Goal: Task Accomplishment & Management: Manage account settings

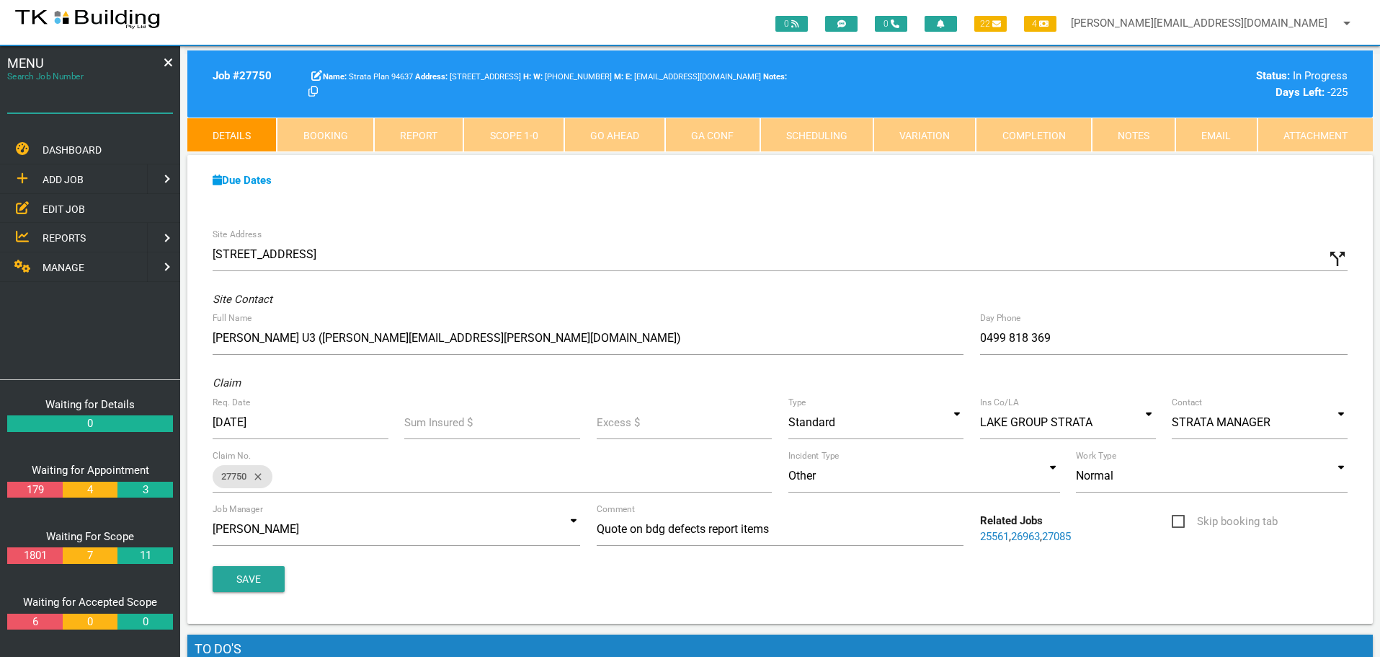
click at [92, 108] on input "Search Job Number" at bounding box center [90, 96] width 166 height 33
type input "28070"
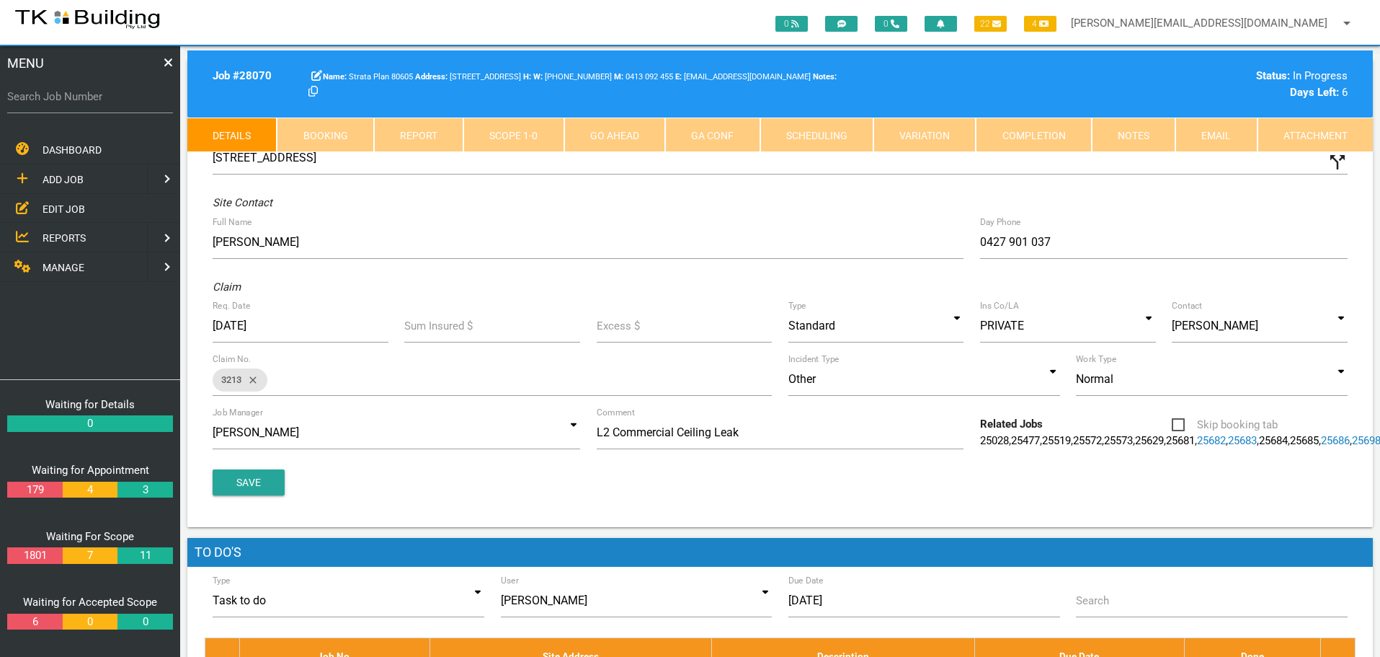
click at [1126, 135] on link "Notes" at bounding box center [1134, 134] width 84 height 35
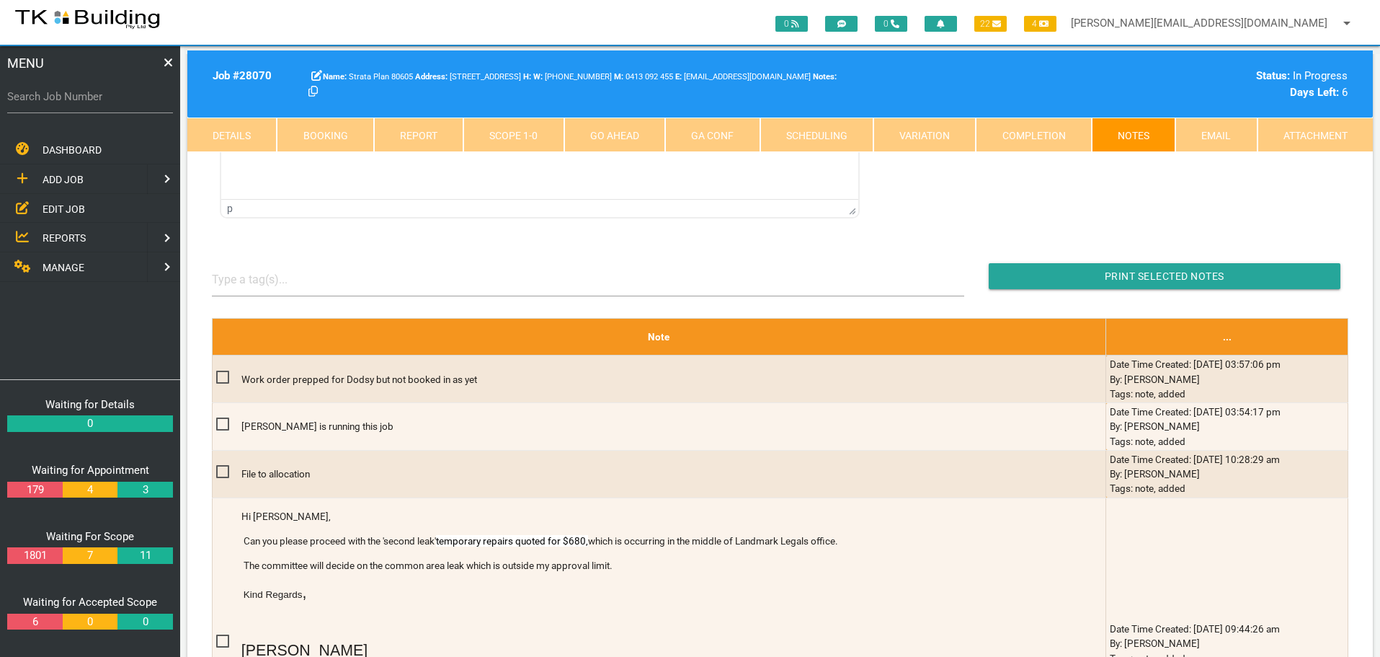
scroll to position [288, 0]
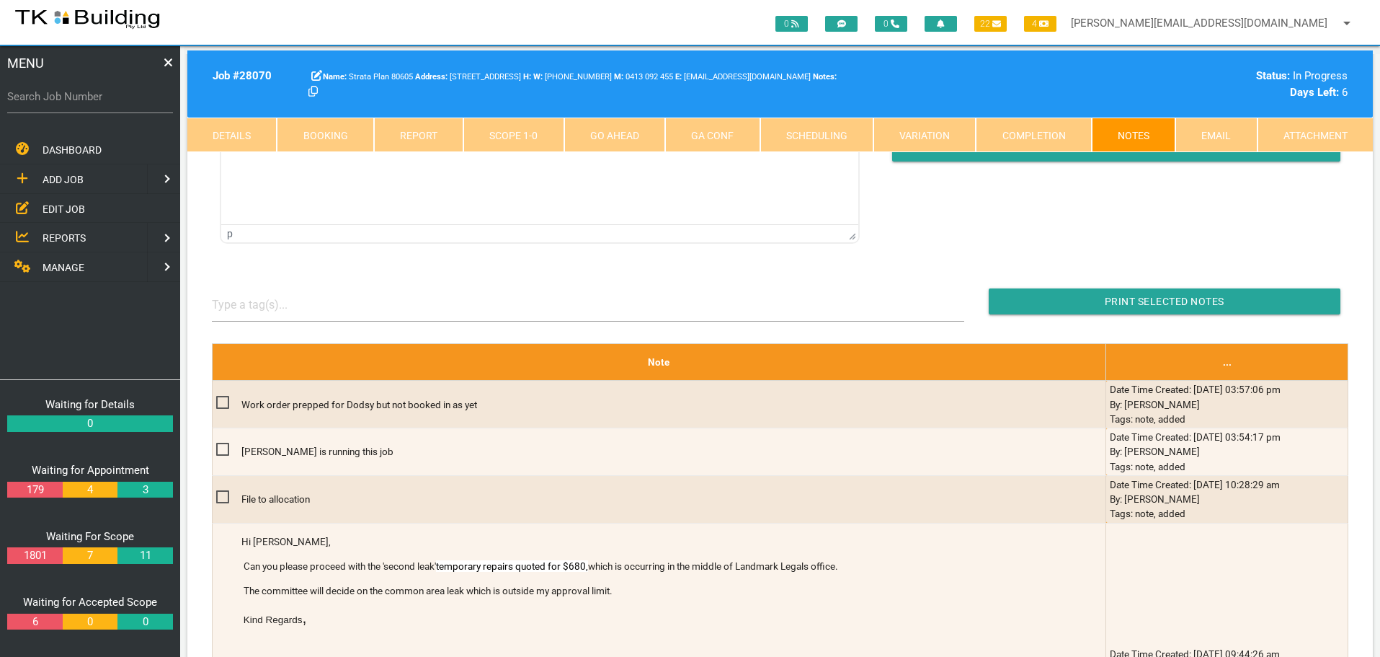
click at [68, 205] on span "EDIT JOB" at bounding box center [64, 209] width 43 height 12
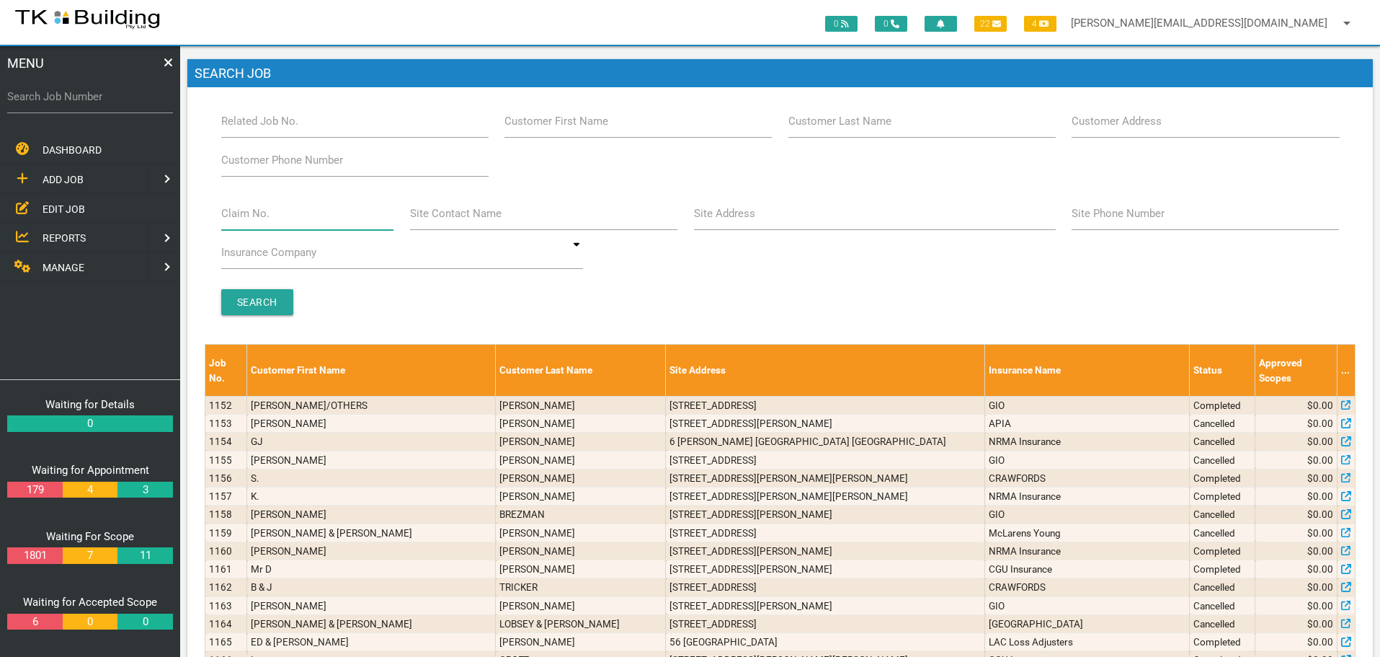
click at [344, 227] on input "Claim No." at bounding box center [307, 213] width 173 height 33
type input "36224"
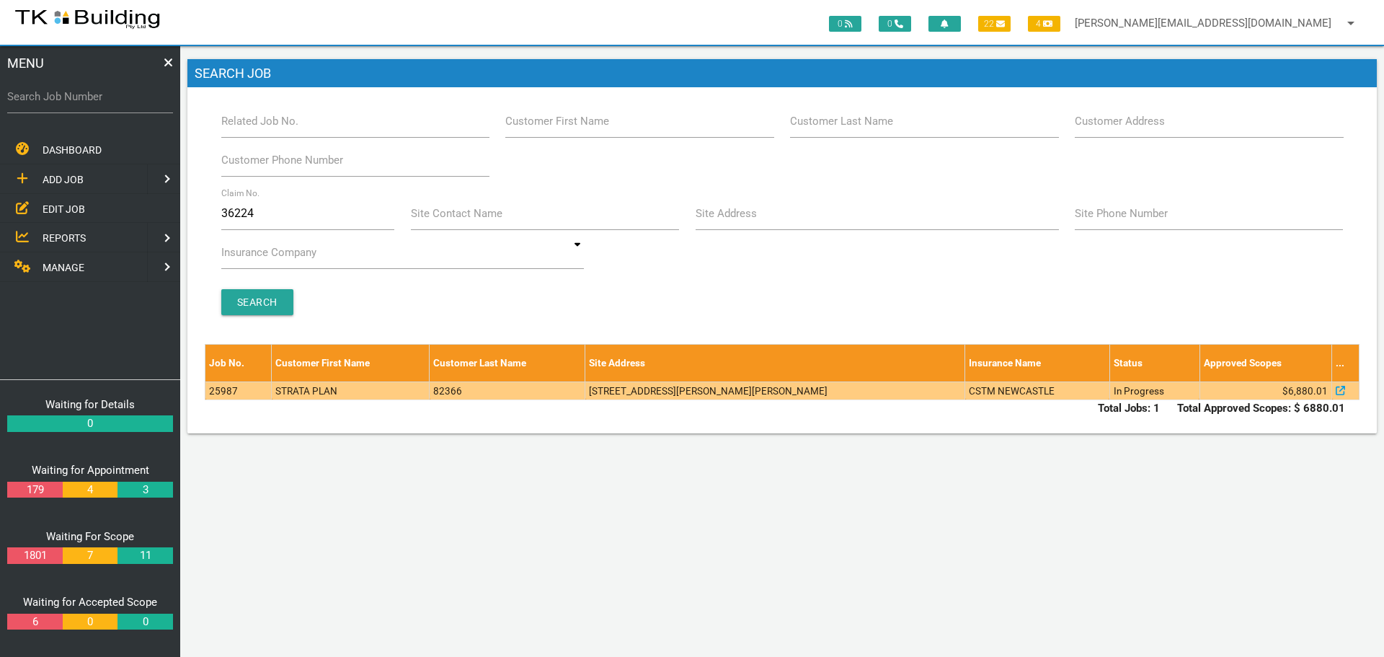
click at [664, 394] on td "[STREET_ADDRESS][PERSON_NAME][PERSON_NAME]" at bounding box center [775, 390] width 380 height 18
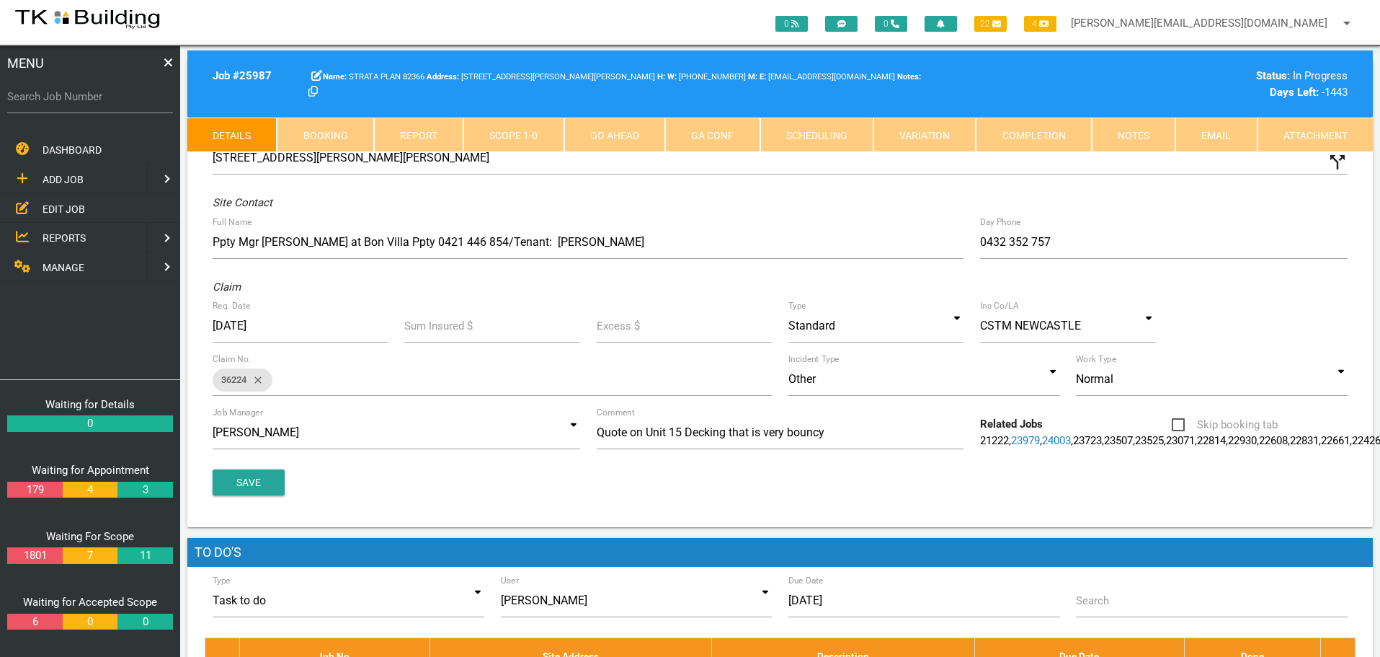
click at [1121, 135] on link "Notes" at bounding box center [1134, 134] width 84 height 35
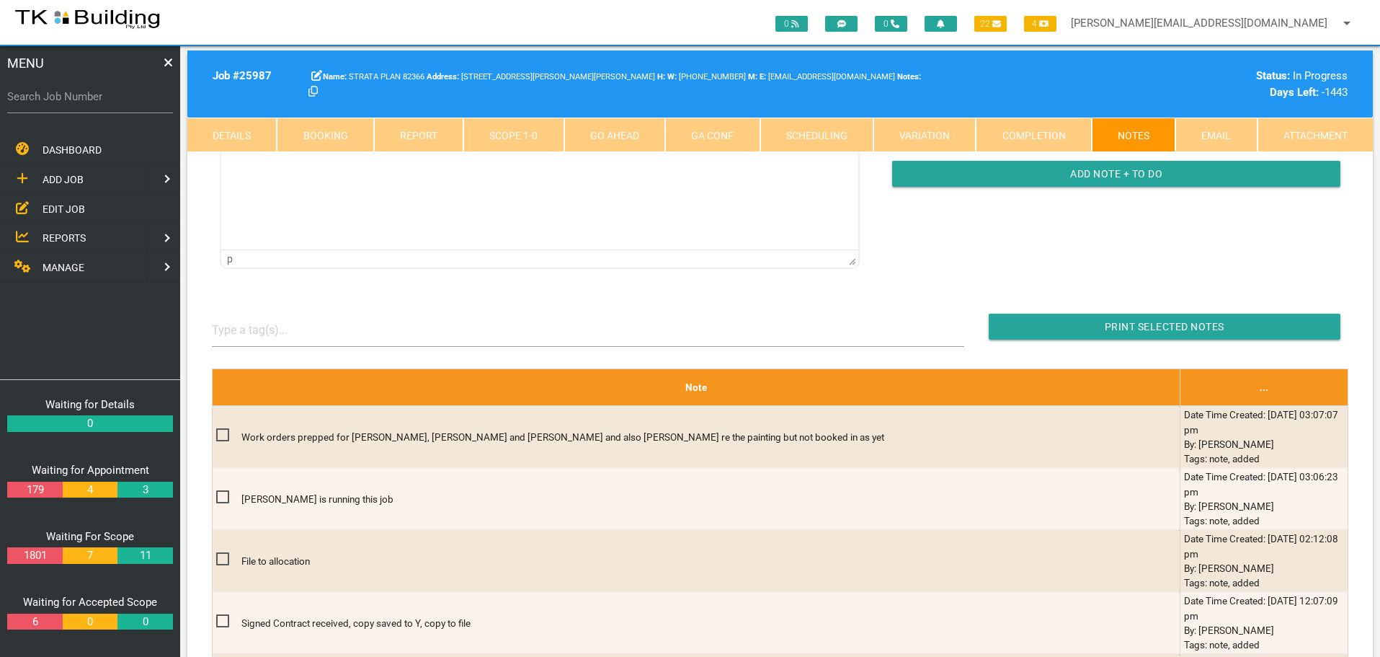
scroll to position [288, 0]
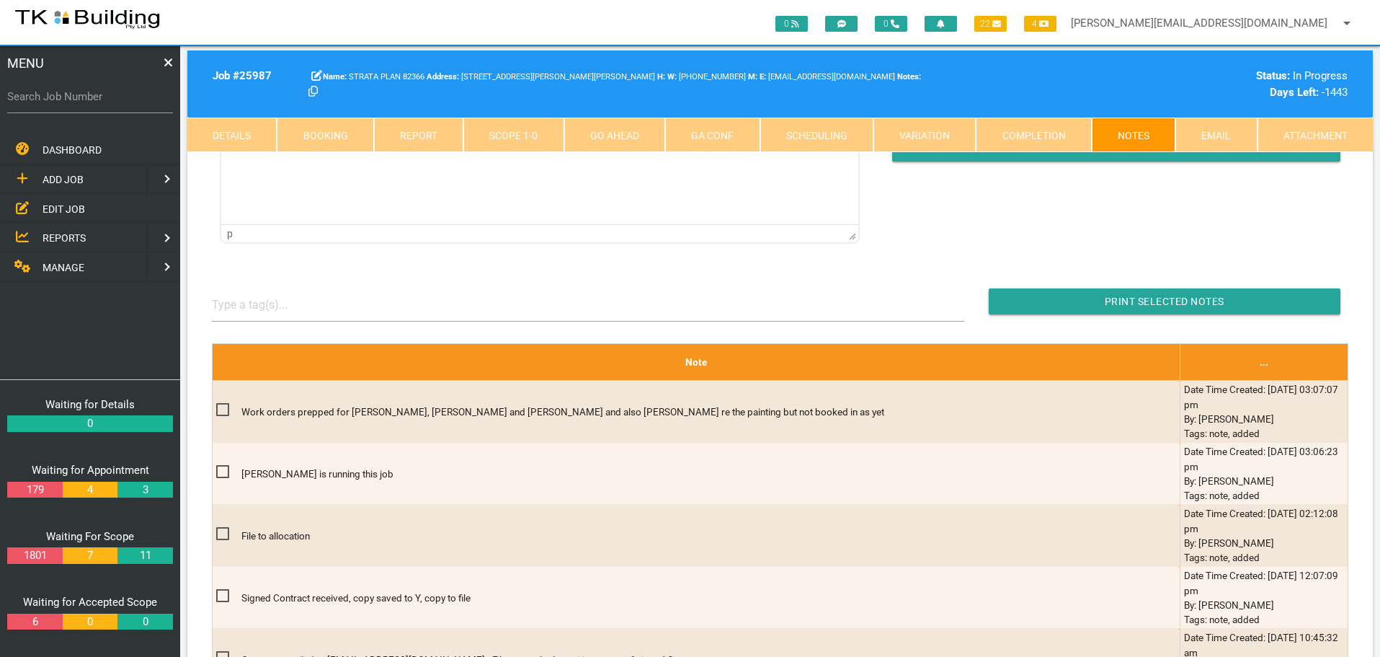
click at [72, 209] on span "EDIT JOB" at bounding box center [64, 209] width 43 height 12
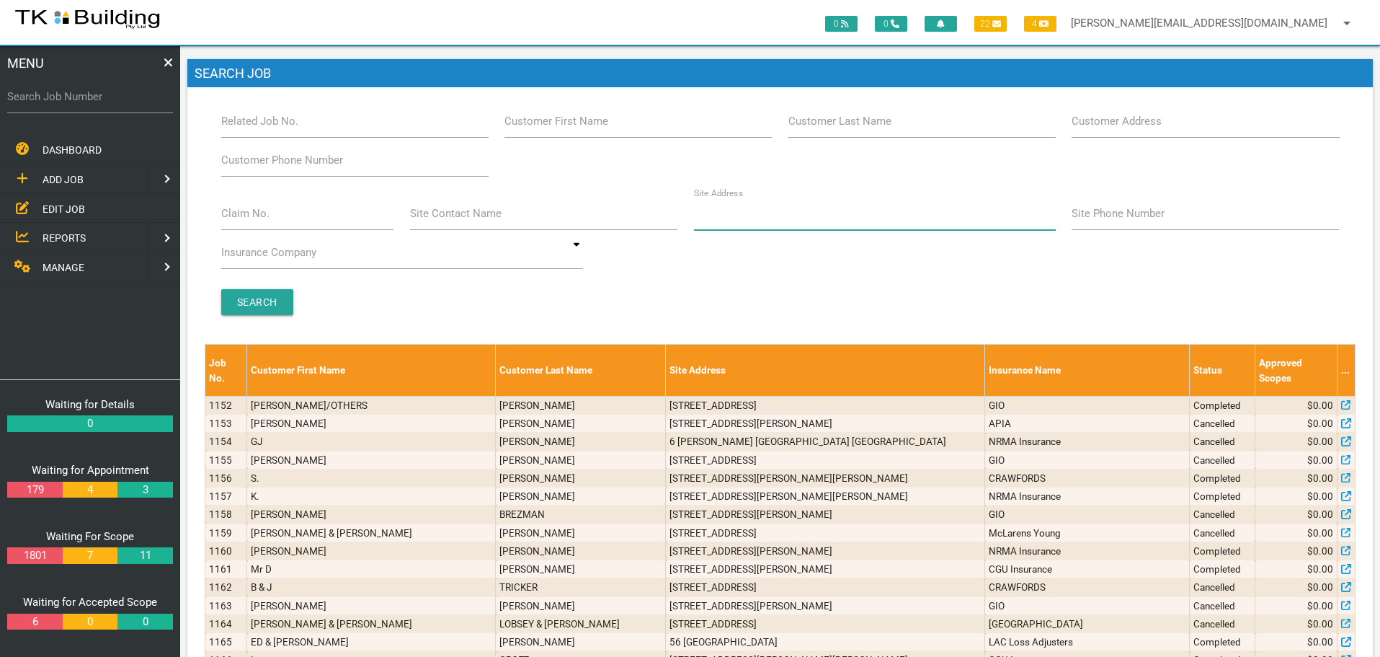
click at [748, 222] on input "Site Address" at bounding box center [875, 213] width 362 height 33
click at [63, 239] on span "REPORTS" at bounding box center [64, 238] width 43 height 12
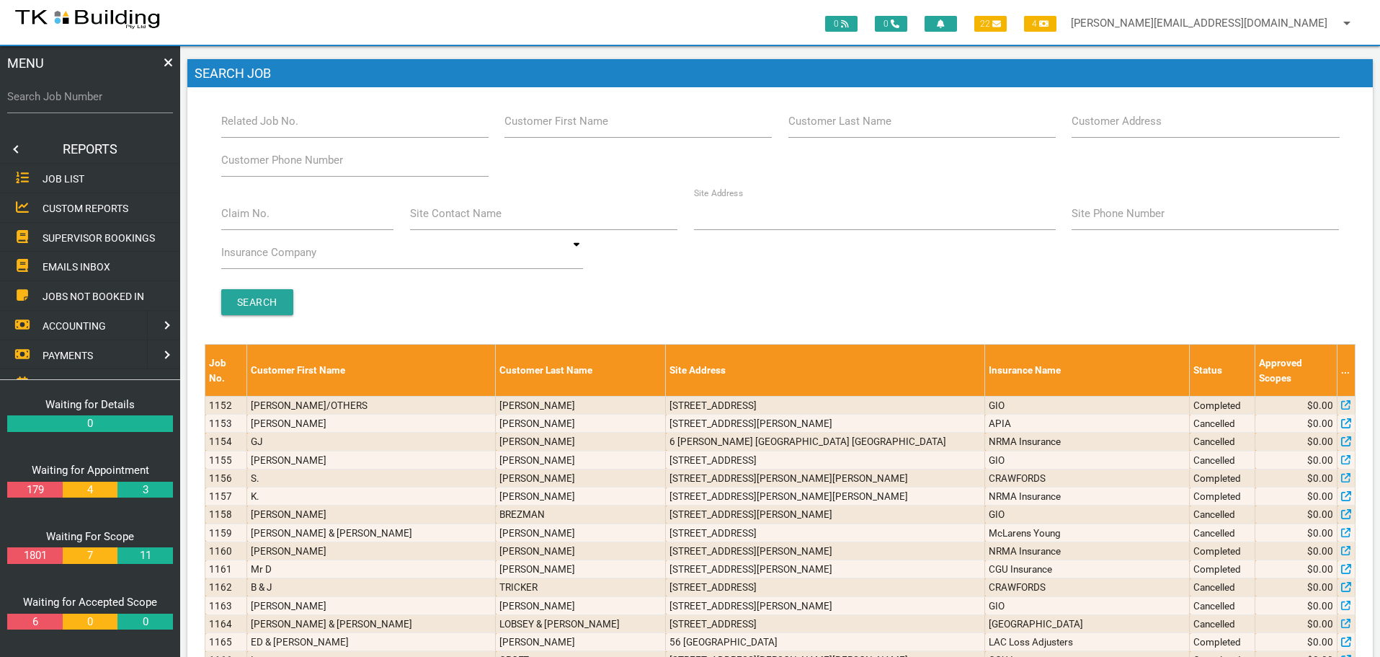
click at [63, 239] on span "SUPERVISOR BOOKINGS" at bounding box center [99, 237] width 112 height 12
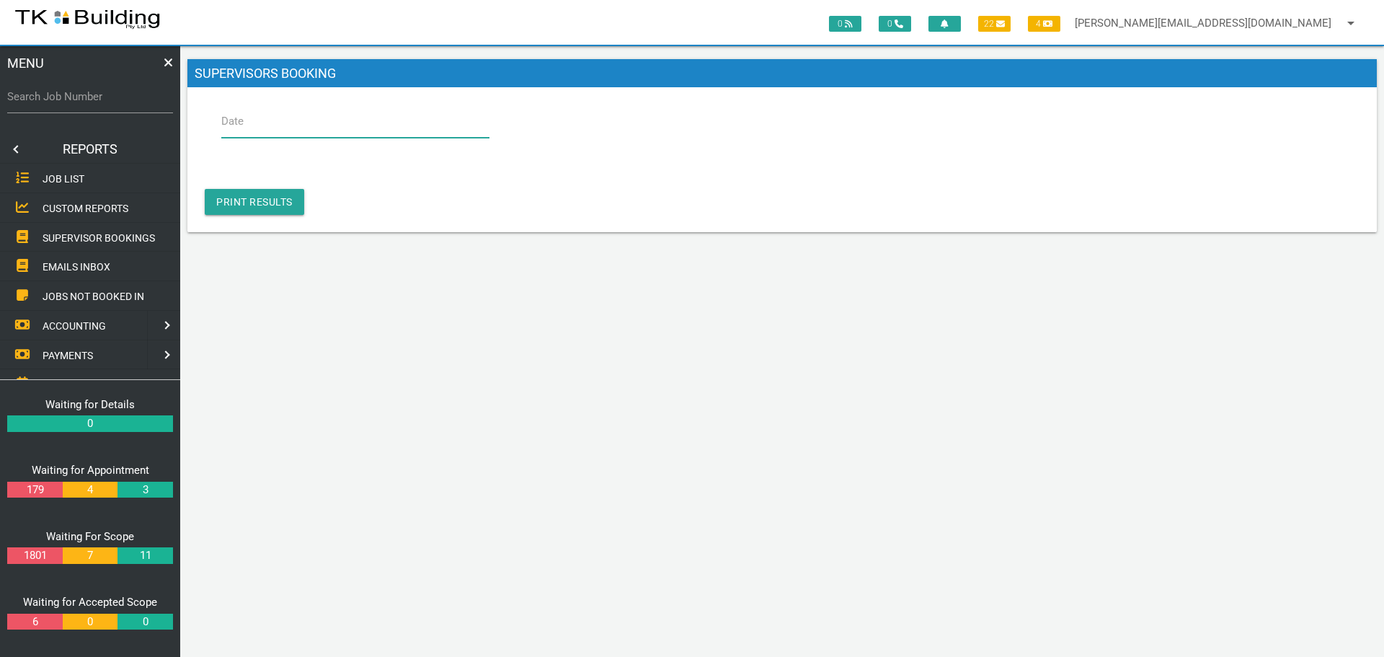
click at [342, 122] on input "Date" at bounding box center [355, 121] width 268 height 33
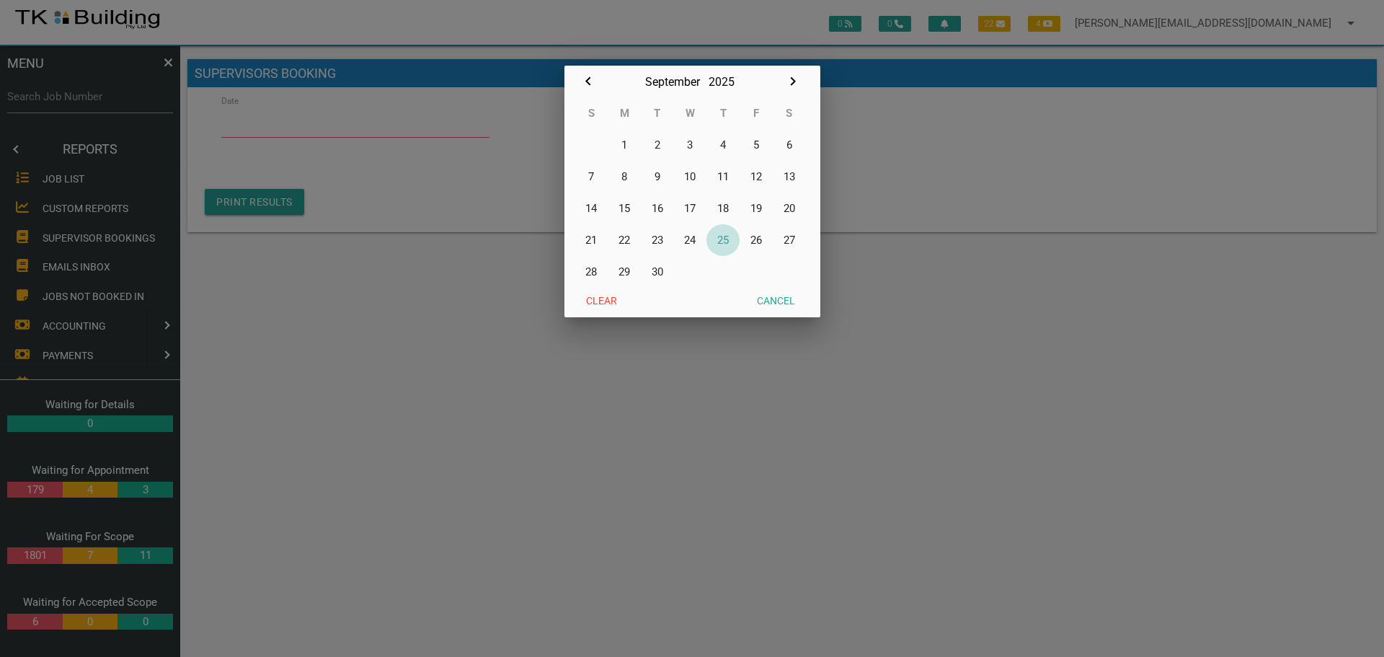
click at [723, 238] on button "25" at bounding box center [722, 240] width 33 height 32
type input "[DATE]"
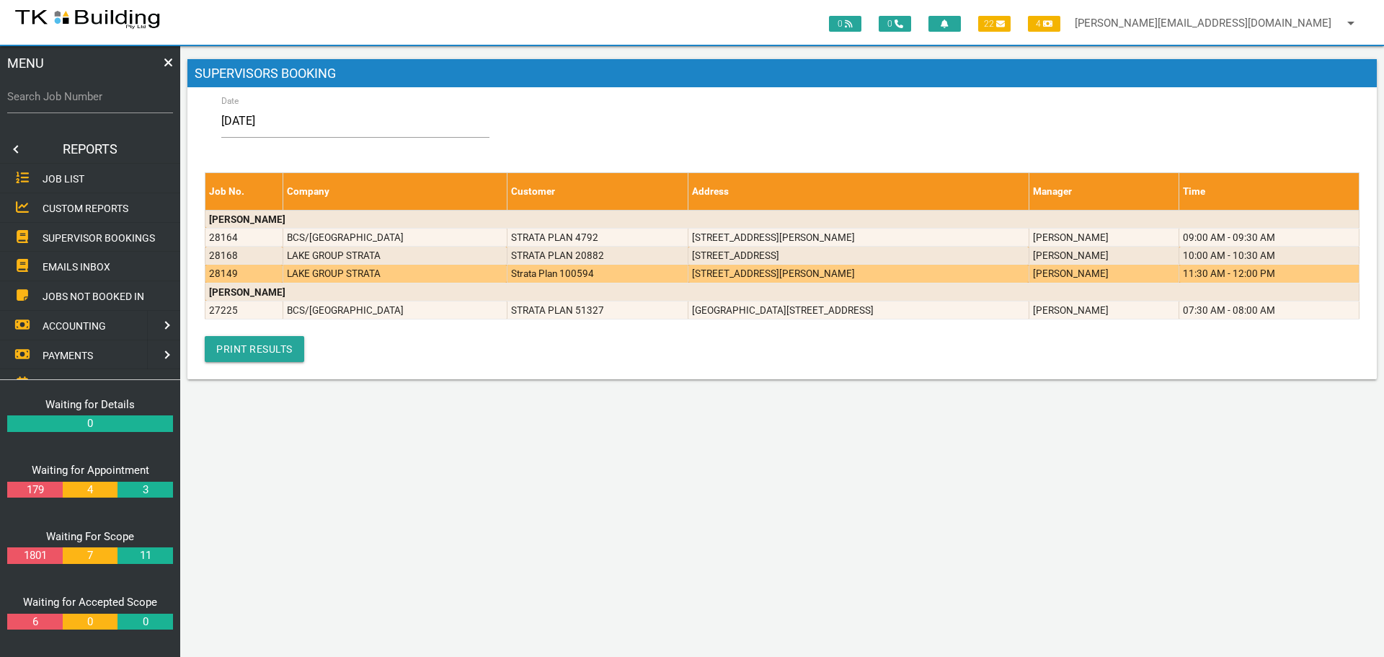
click at [717, 275] on td "[STREET_ADDRESS][PERSON_NAME]" at bounding box center [858, 273] width 341 height 18
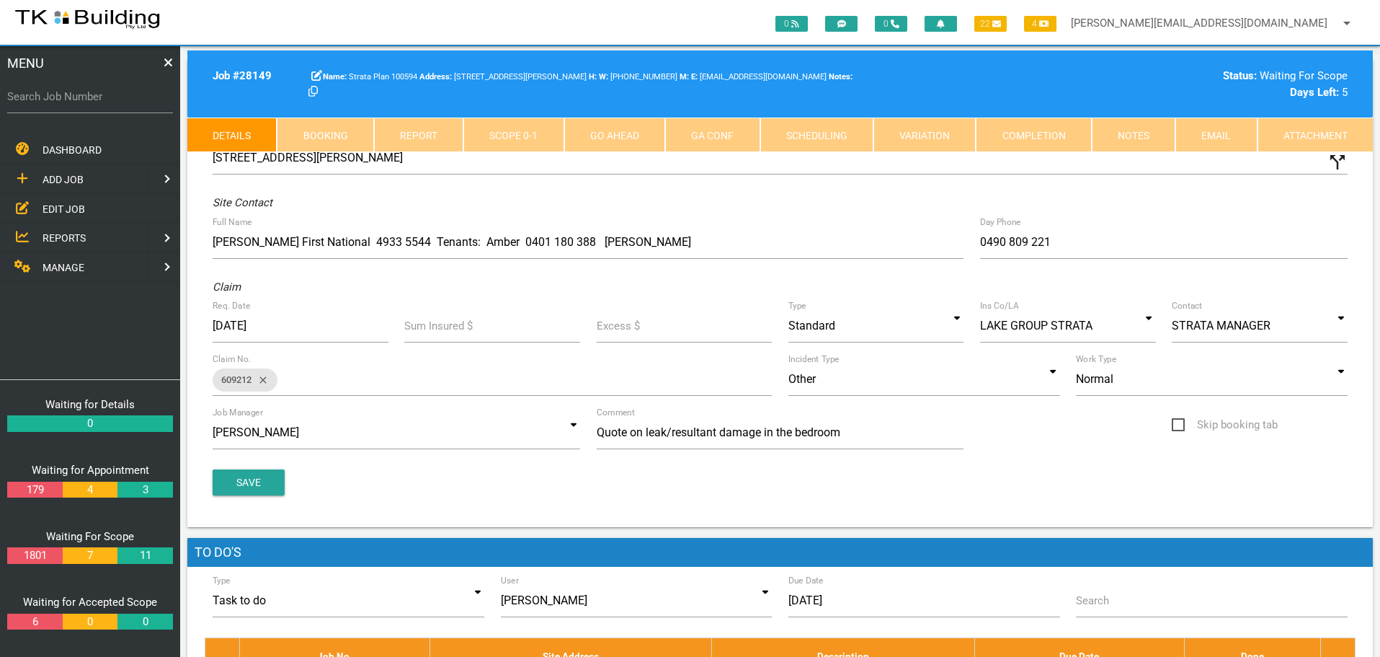
click at [334, 133] on link "Booking" at bounding box center [325, 134] width 97 height 35
select select "8"
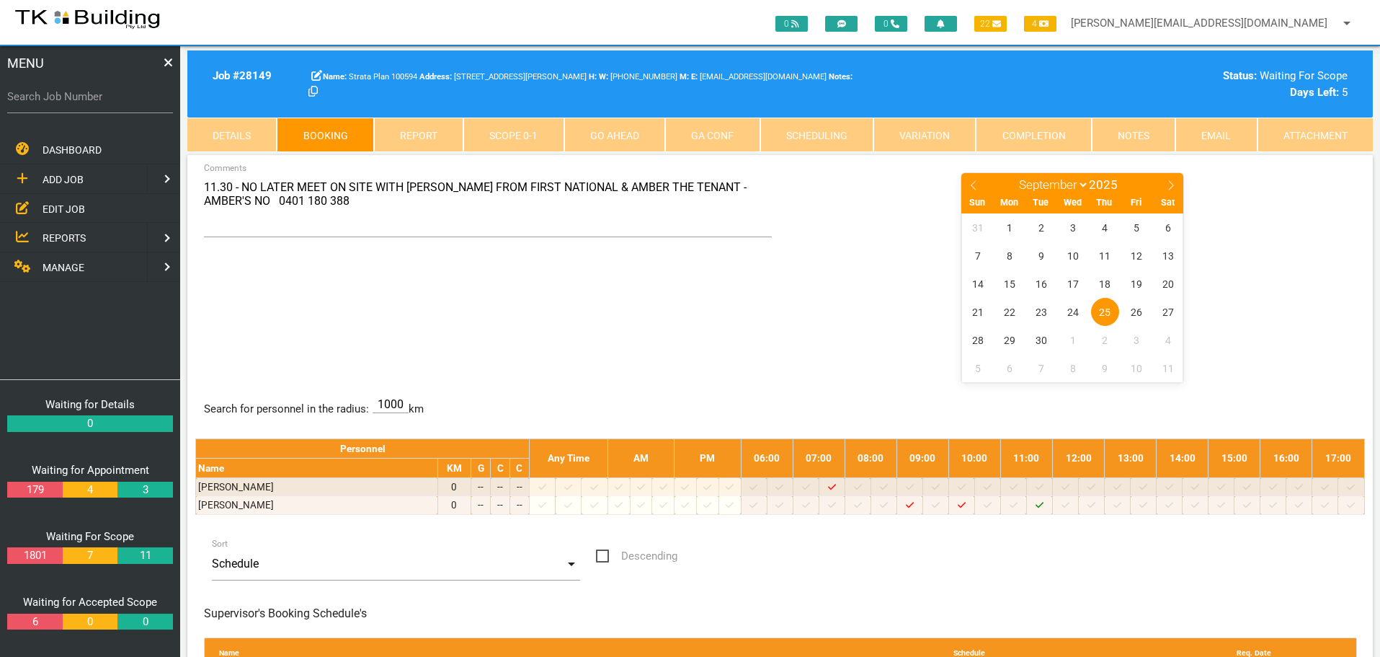
click at [1105, 308] on span "25" at bounding box center [1105, 312] width 28 height 28
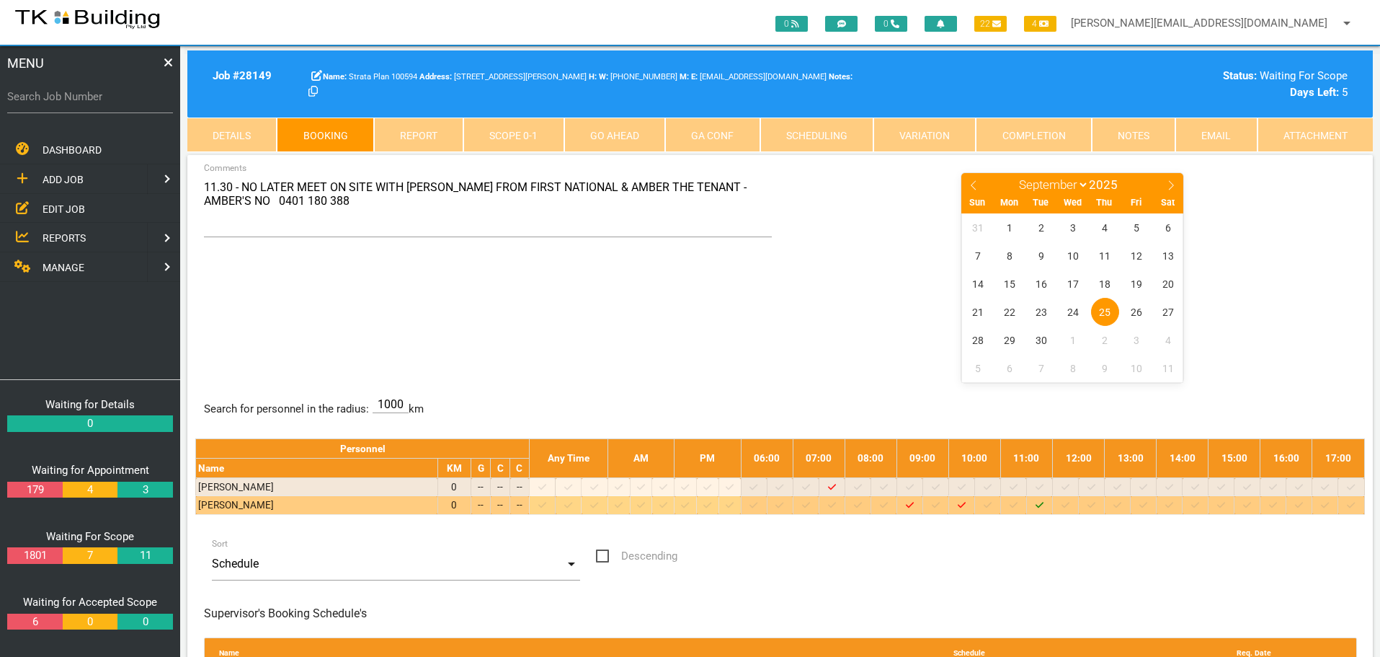
click at [1044, 507] on icon at bounding box center [1040, 505] width 8 height 6
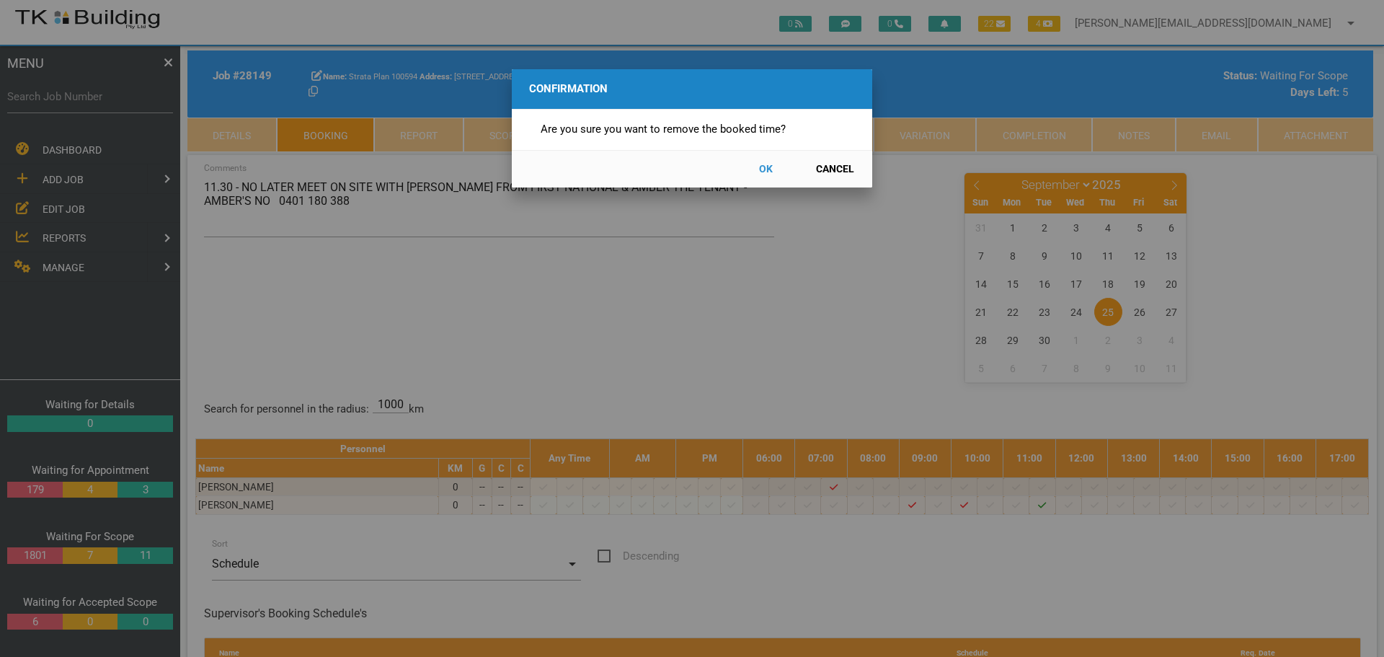
click at [769, 170] on button "OK" at bounding box center [765, 168] width 63 height 25
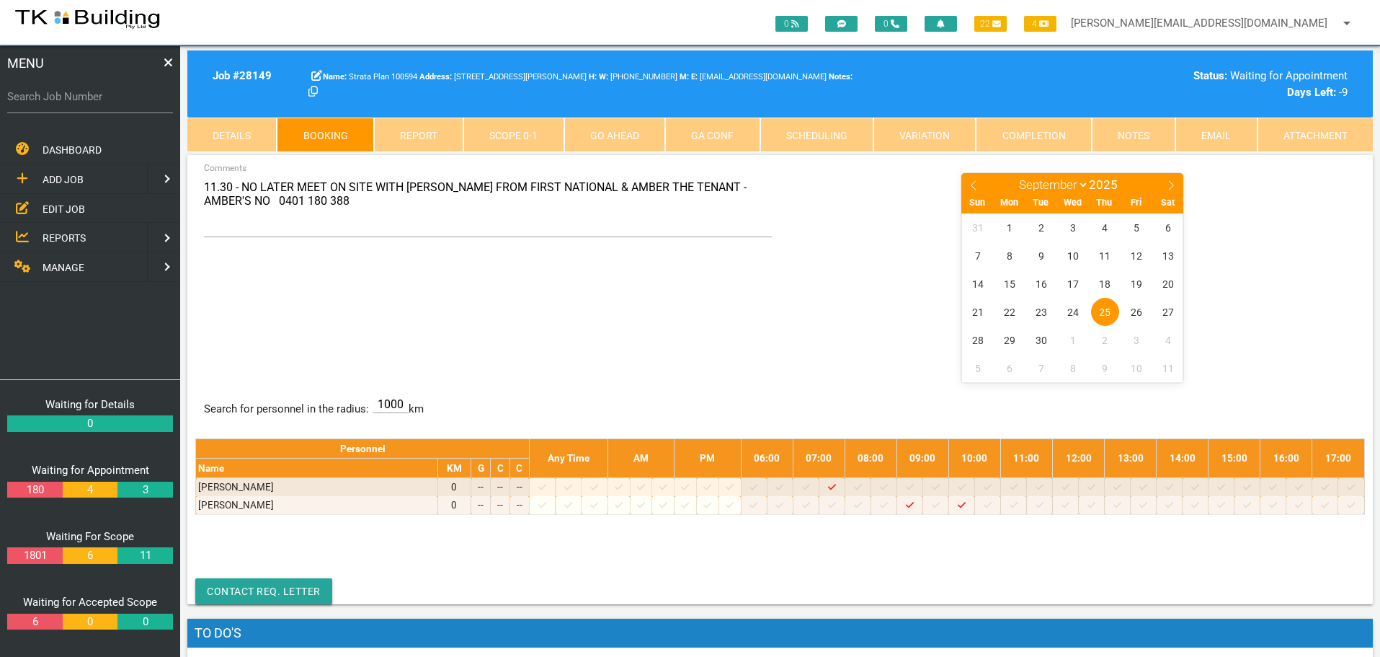
click at [1124, 138] on link "Notes" at bounding box center [1134, 134] width 84 height 35
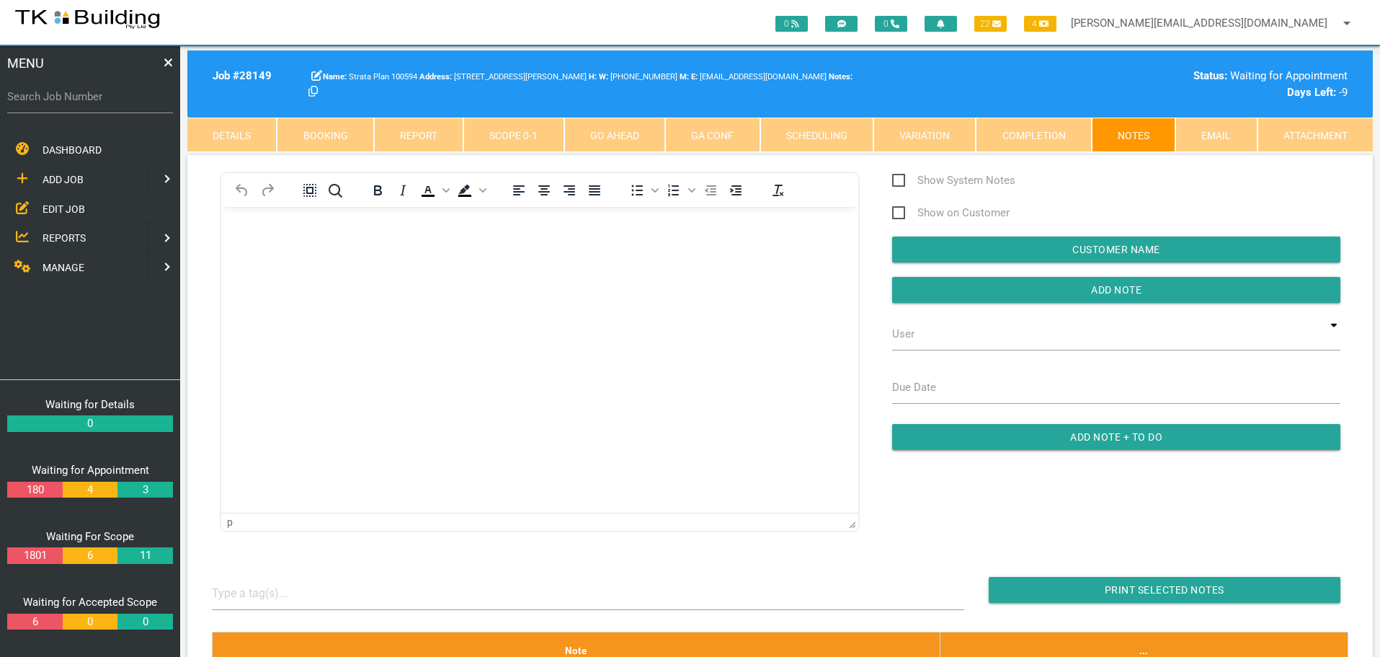
click at [270, 247] on body "Rich Text Area. Press ALT-0 for help." at bounding box center [539, 248] width 637 height 48
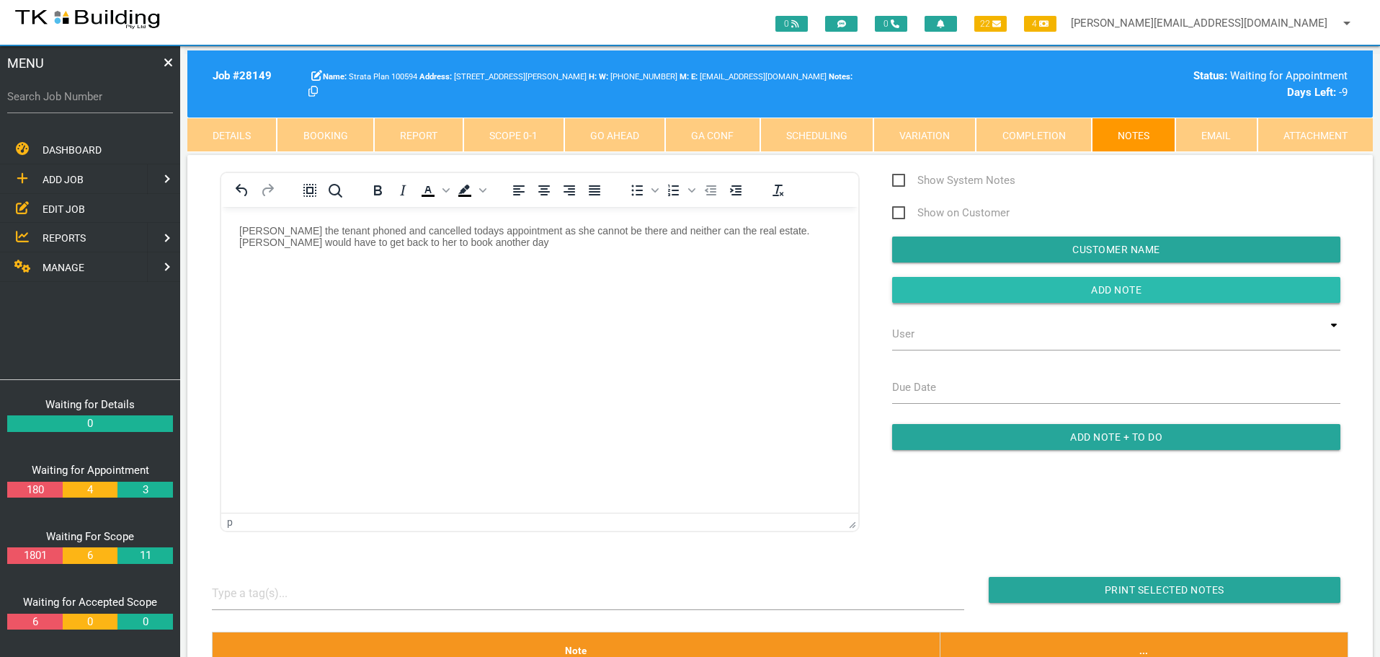
click at [1025, 295] on input "button" at bounding box center [1116, 290] width 448 height 26
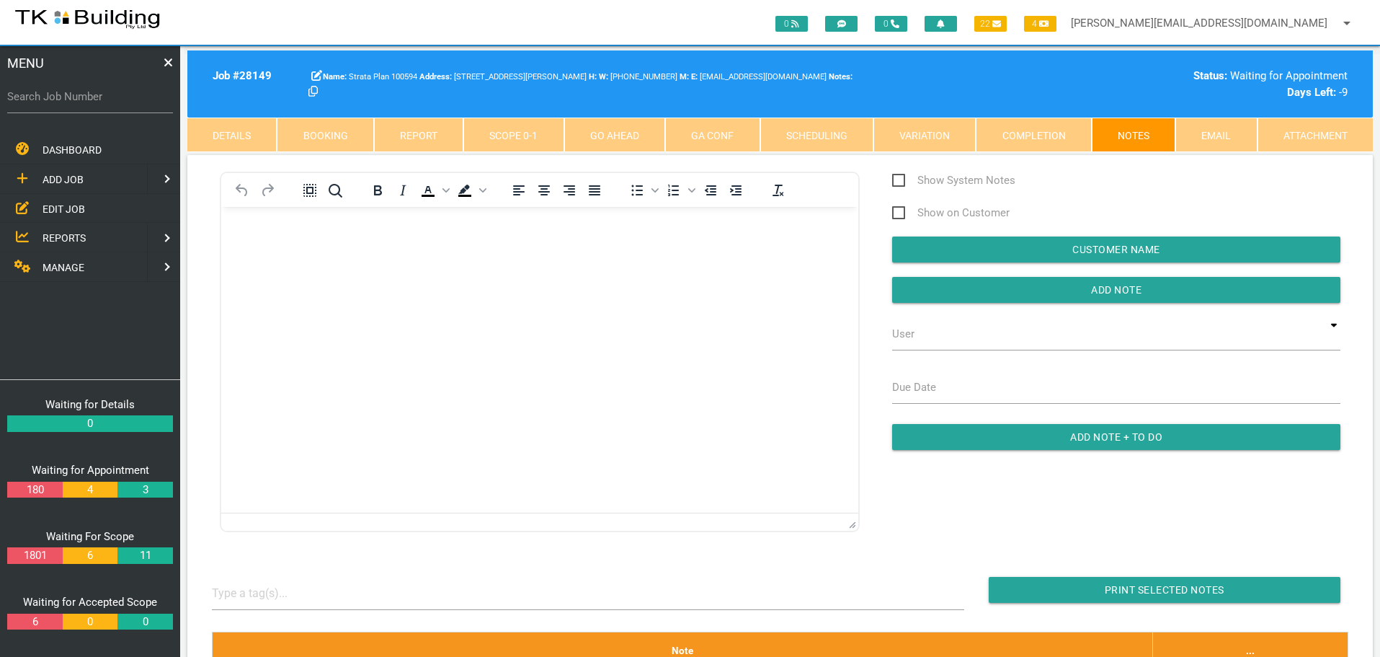
click at [109, 103] on label "Search Job Number" at bounding box center [90, 97] width 166 height 17
click at [109, 103] on input "Search Job Number" at bounding box center [90, 96] width 166 height 33
type input "28095"
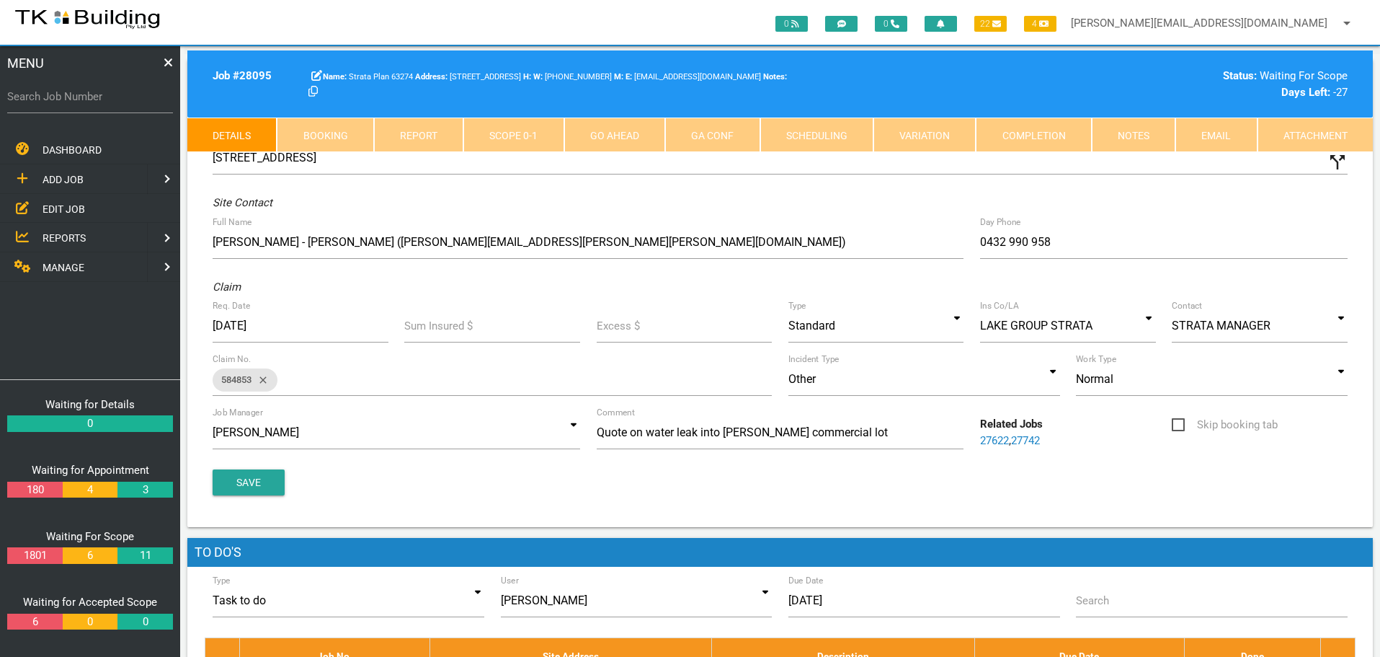
click at [1134, 136] on link "Notes" at bounding box center [1134, 134] width 84 height 35
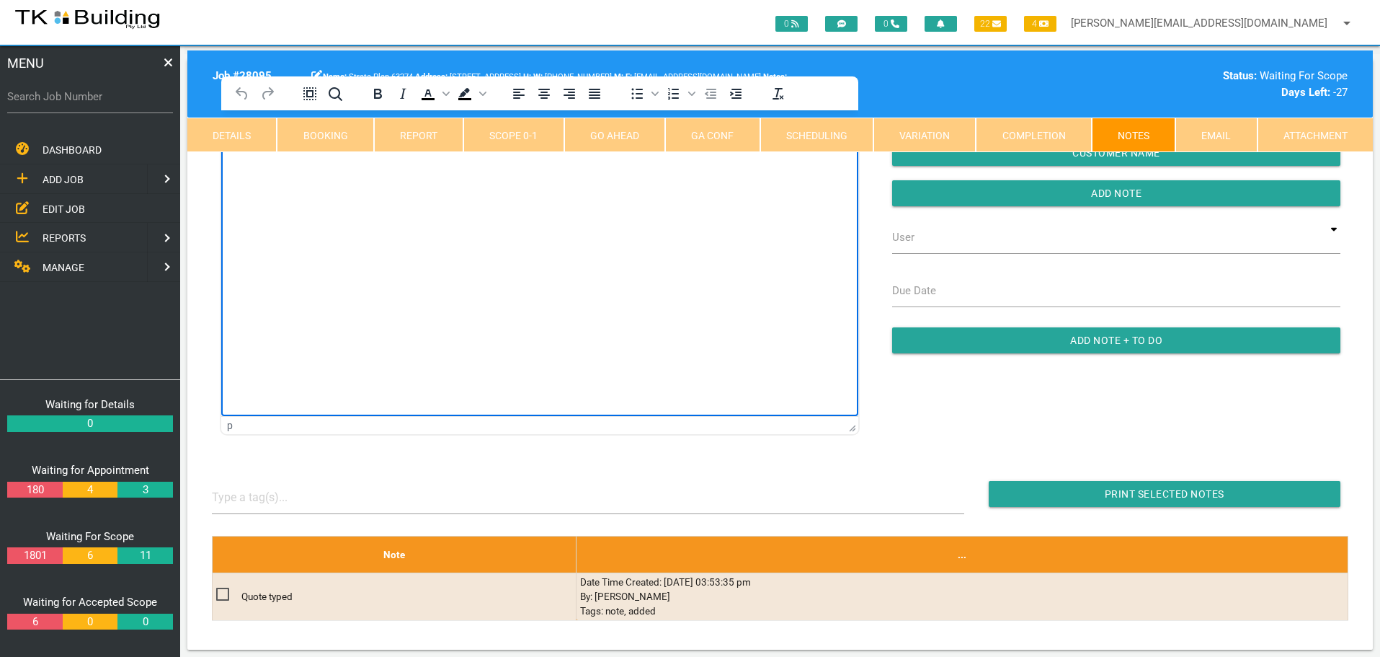
click at [295, 176] on html at bounding box center [539, 143] width 637 height 66
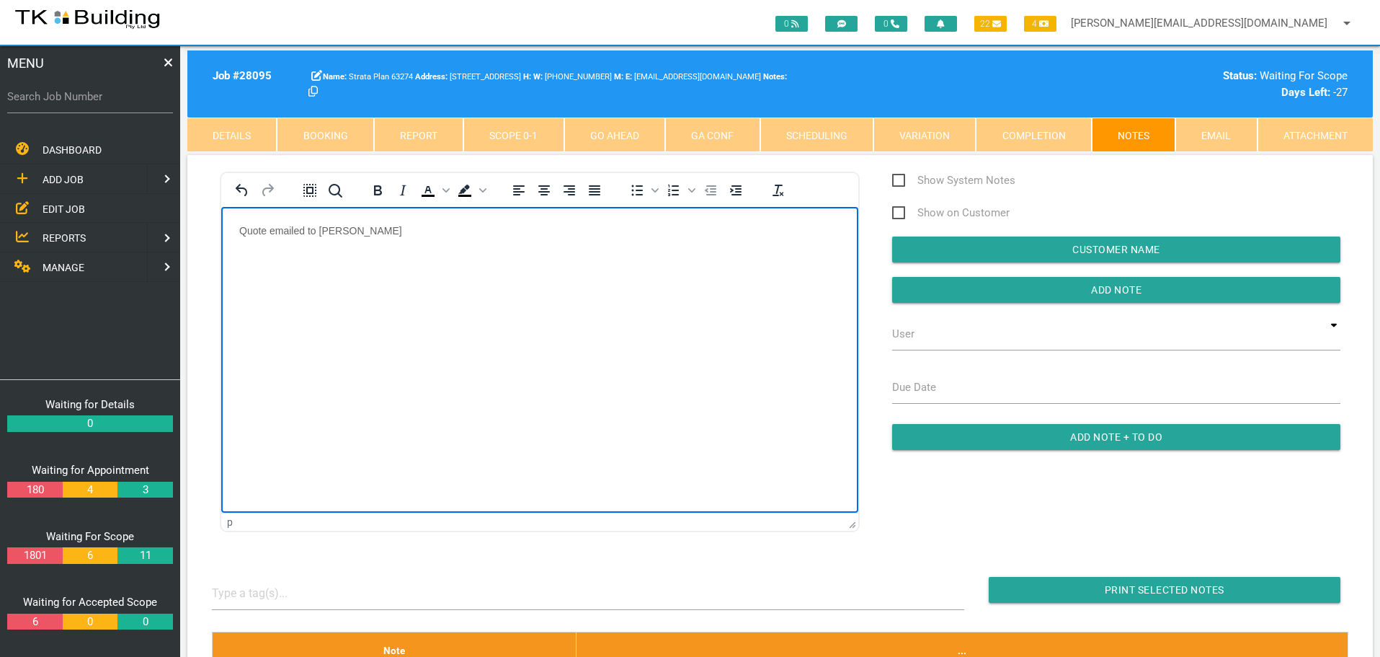
click at [372, 234] on p "Quote emailed to [PERSON_NAME]" at bounding box center [539, 230] width 601 height 12
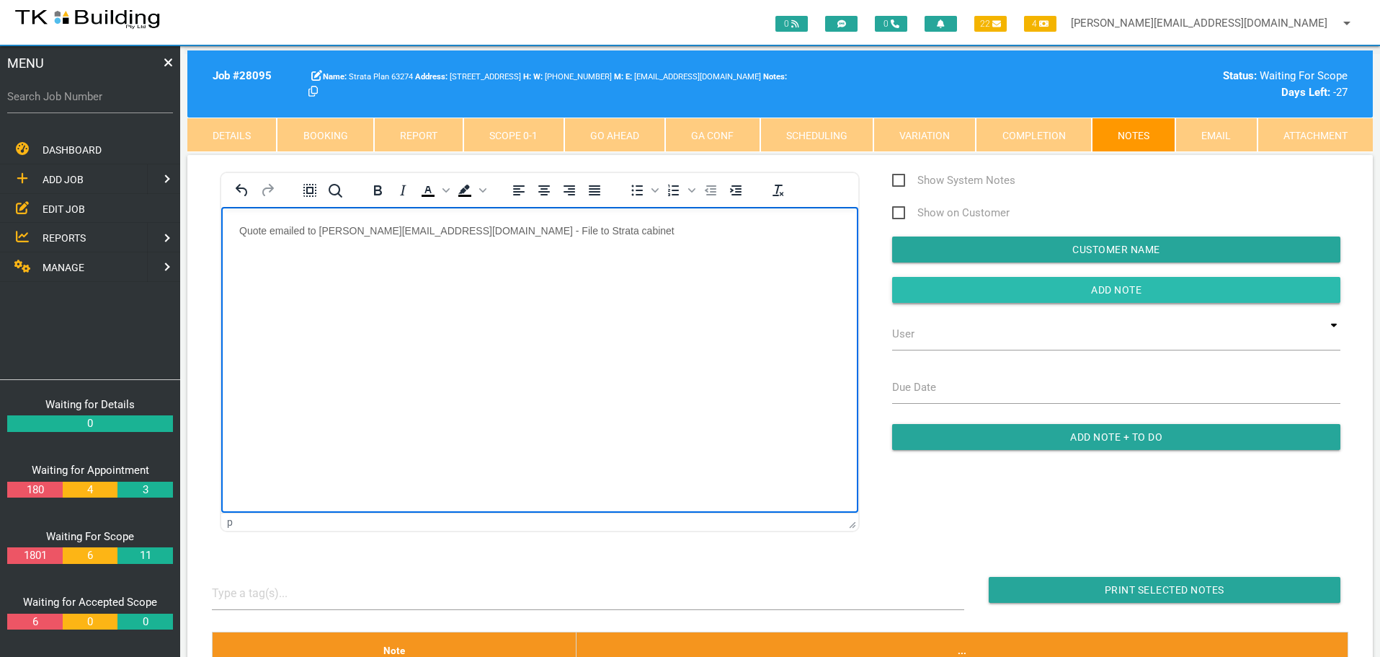
click at [933, 297] on input "Add Note" at bounding box center [1116, 290] width 448 height 26
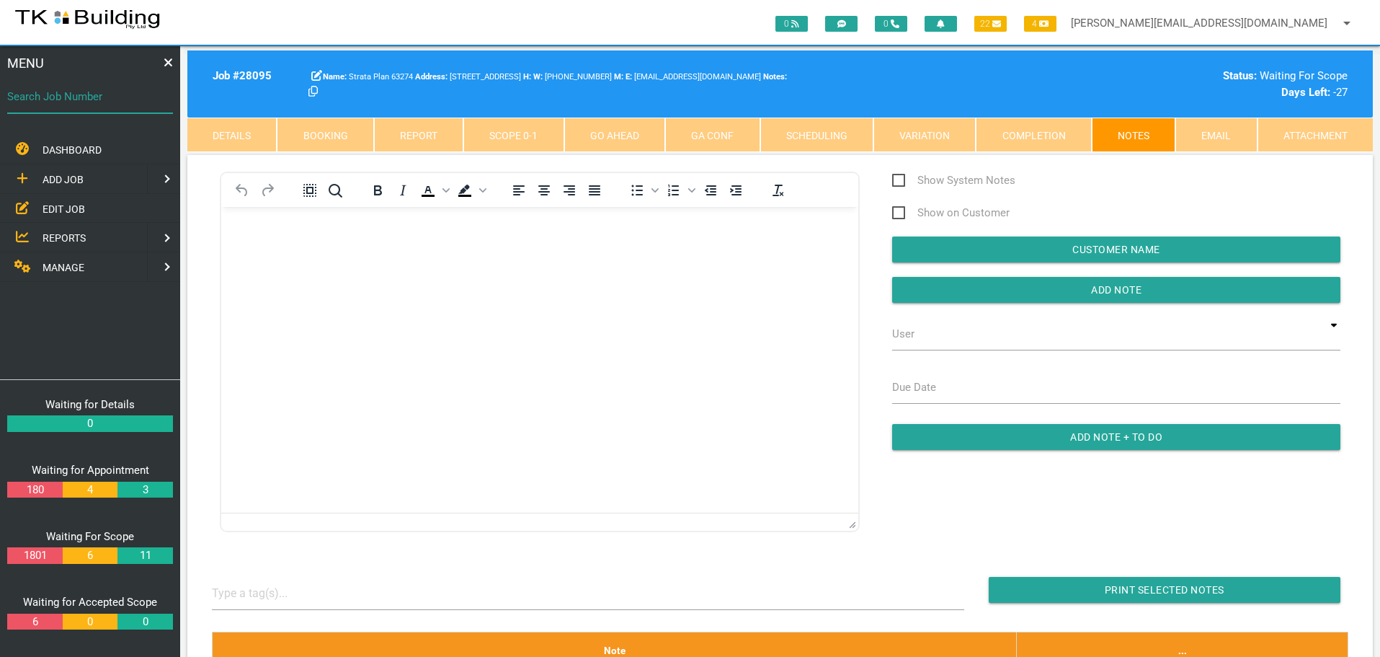
click at [117, 107] on input "Search Job Number" at bounding box center [90, 96] width 166 height 33
type input "27767"
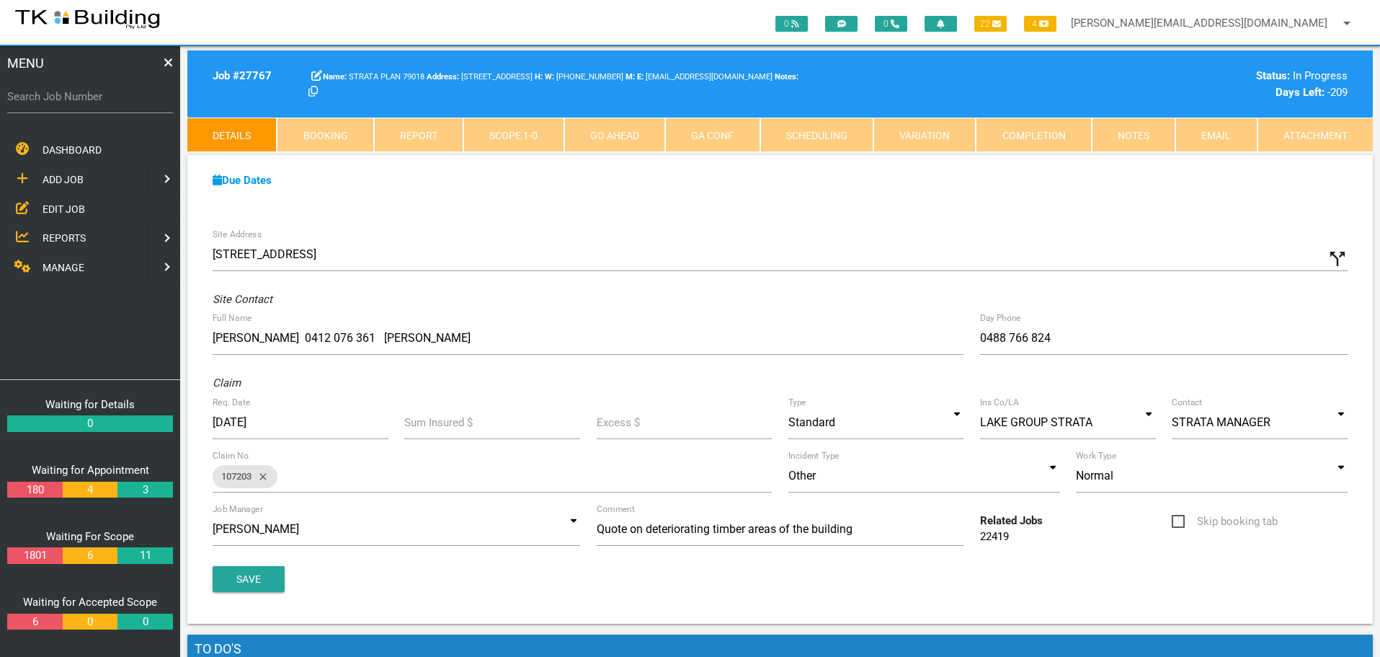
click at [544, 139] on link "Scope 1 - 0" at bounding box center [513, 134] width 100 height 35
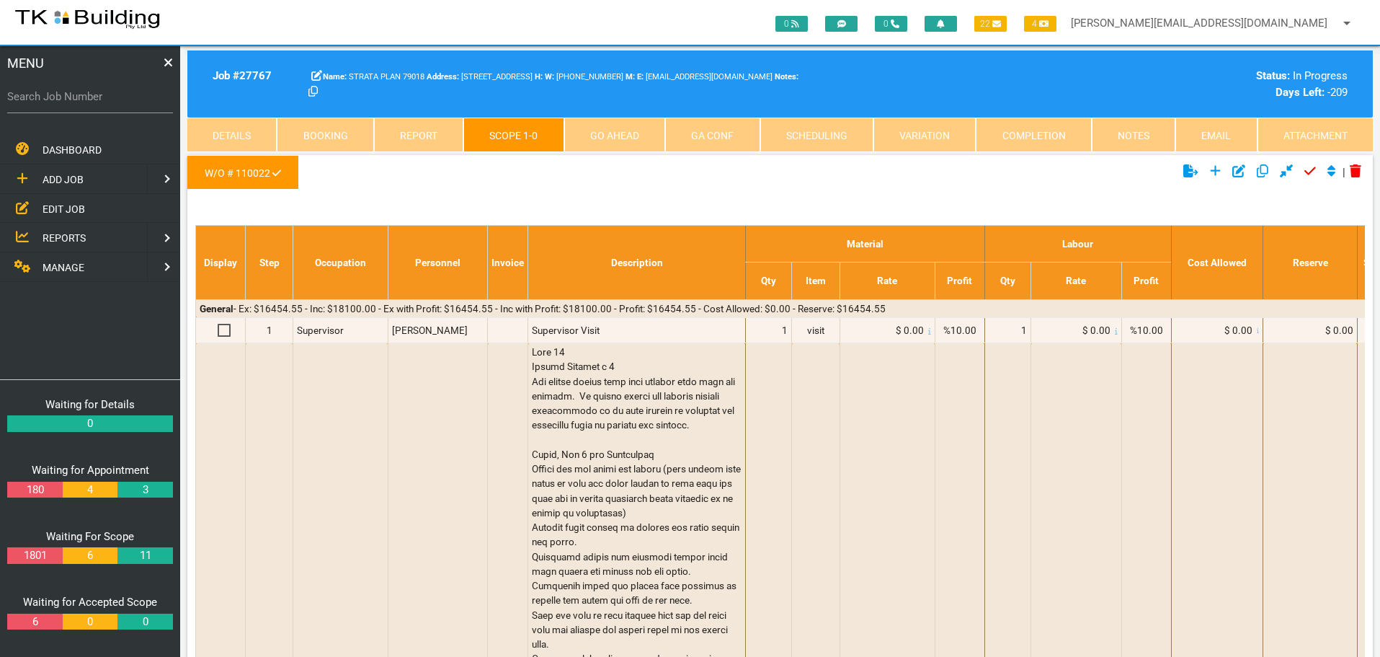
click at [1129, 137] on link "Notes" at bounding box center [1134, 134] width 84 height 35
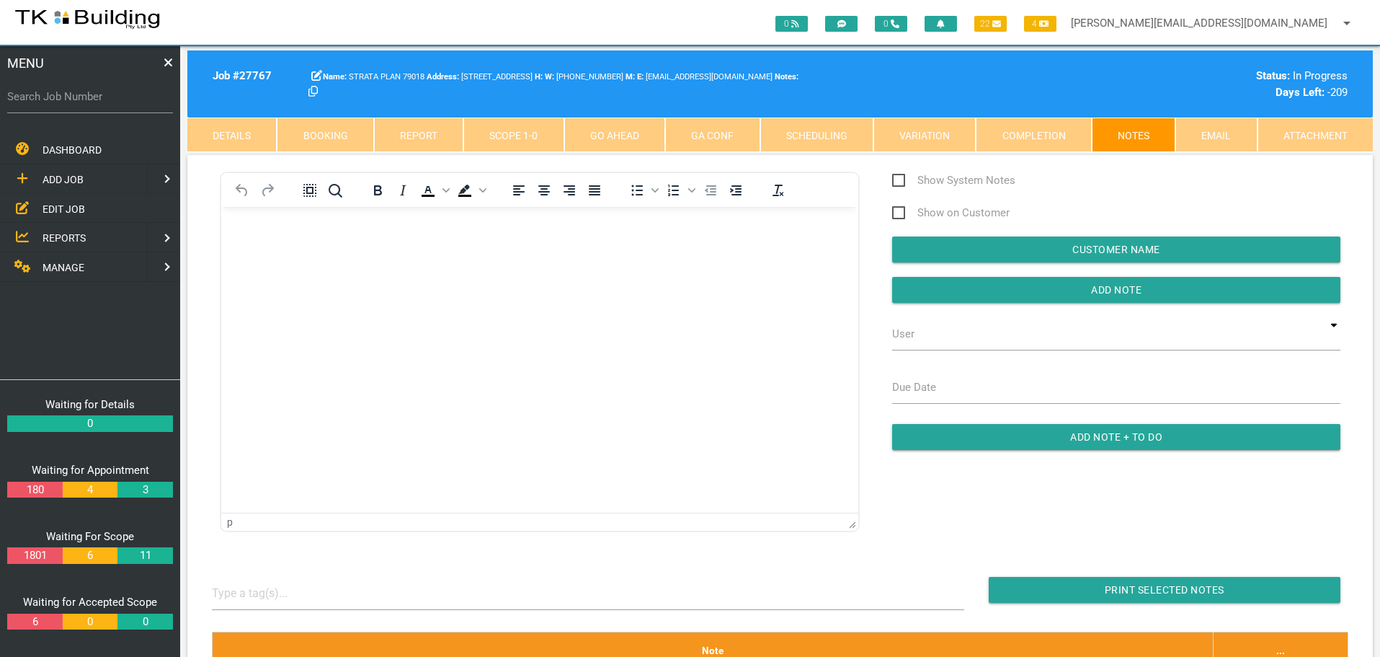
click at [83, 104] on label "Search Job Number" at bounding box center [90, 97] width 166 height 17
click at [83, 104] on input "Search Job Number" at bounding box center [90, 96] width 166 height 33
type input "27859"
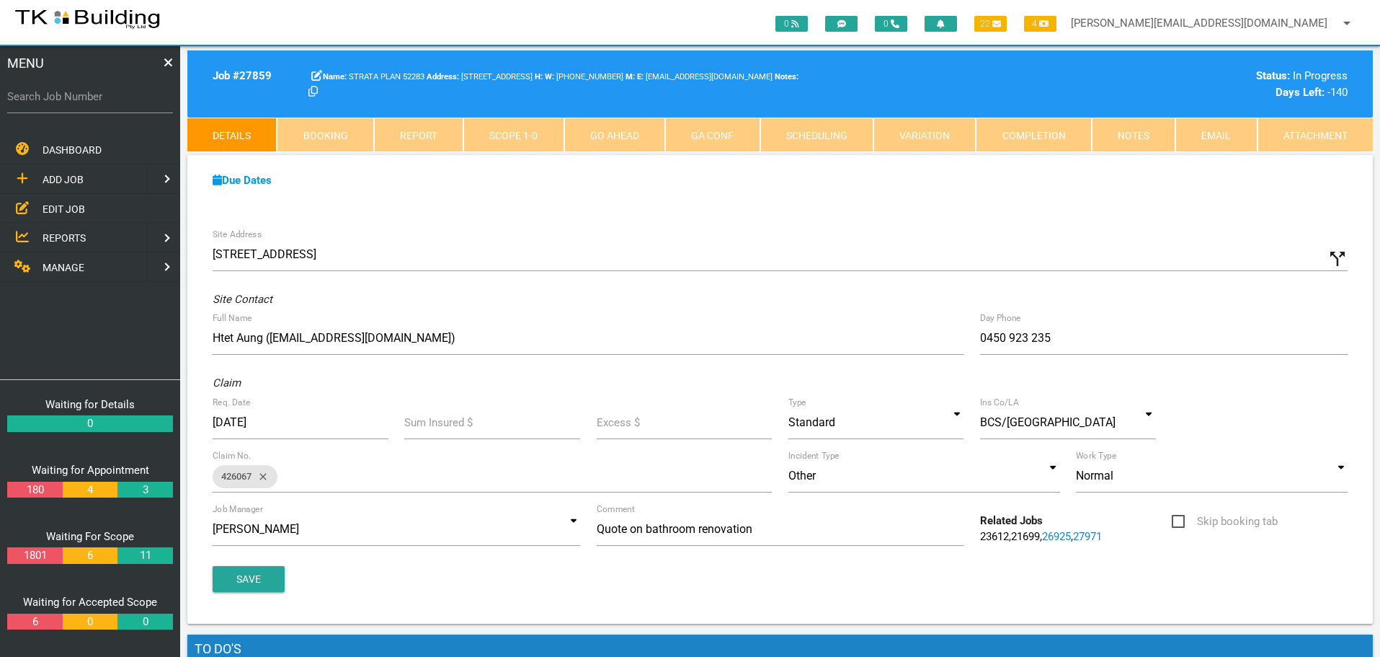
click at [125, 103] on label "Search Job Number" at bounding box center [90, 97] width 166 height 17
click at [125, 103] on input "Search Job Number" at bounding box center [90, 96] width 166 height 33
type input "28102"
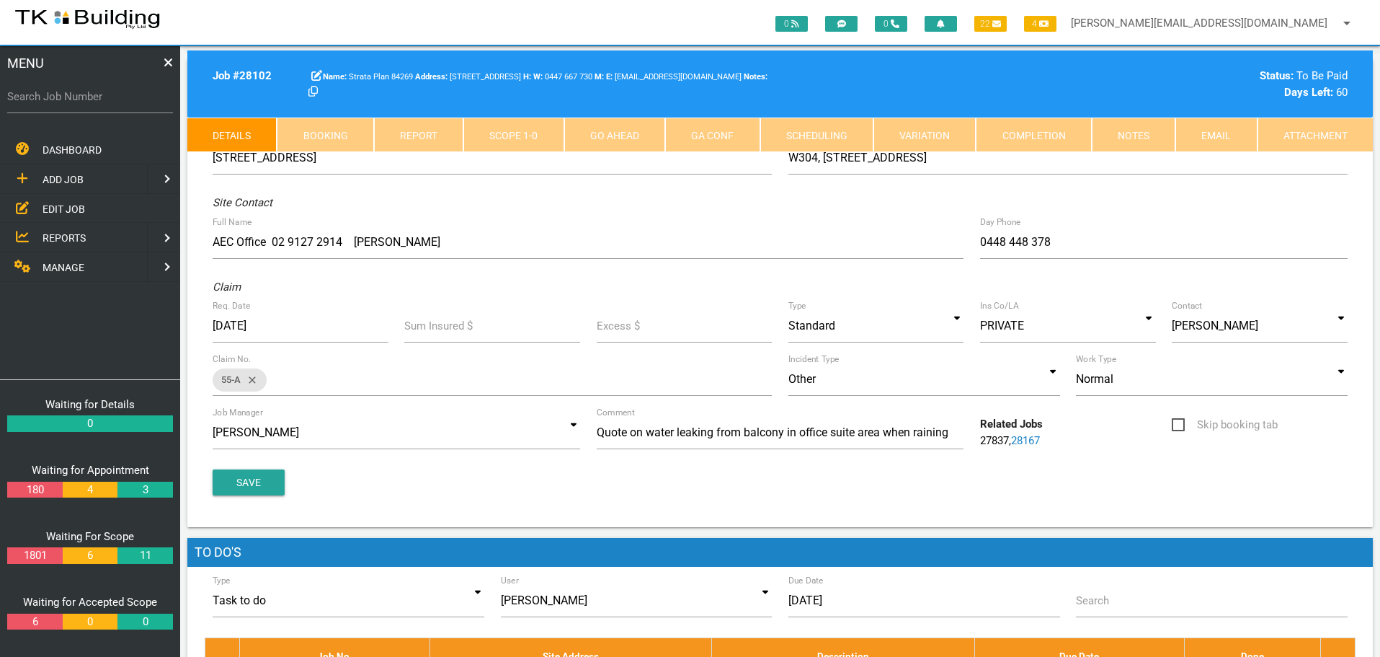
click at [1123, 143] on link "Notes" at bounding box center [1134, 134] width 84 height 35
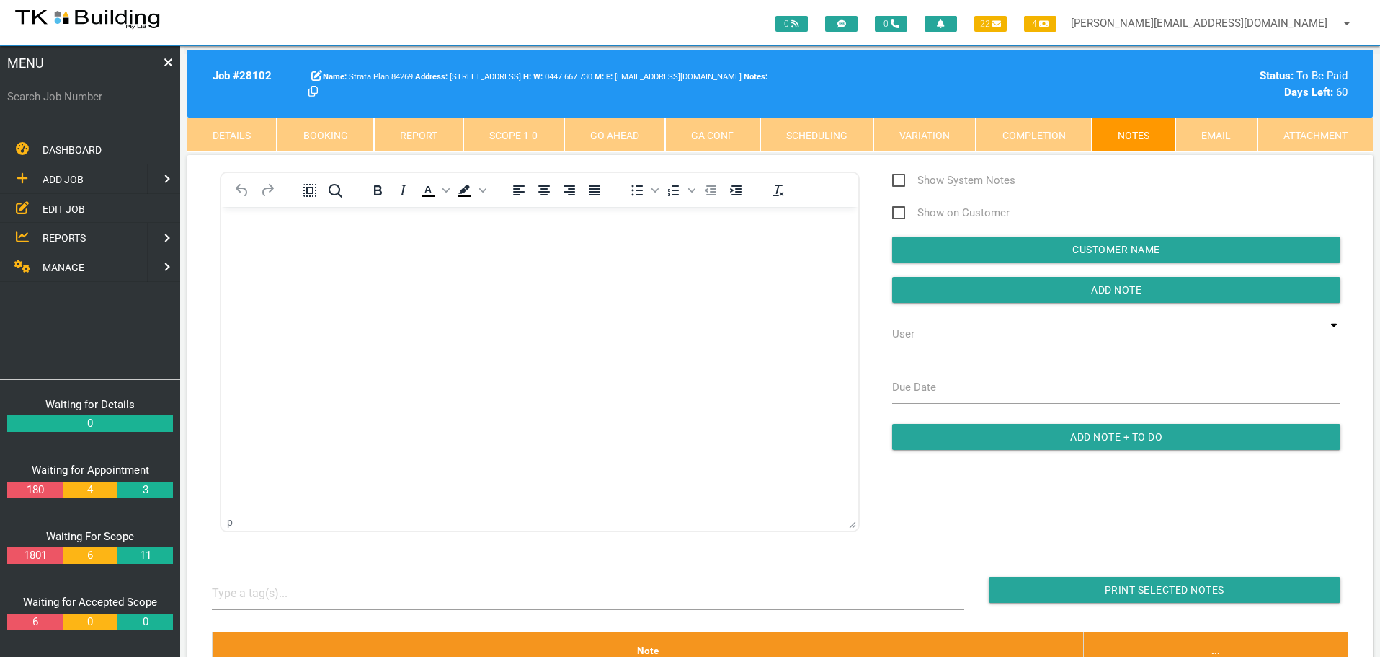
click at [55, 105] on label "Search Job Number" at bounding box center [90, 97] width 166 height 17
click at [55, 105] on input "Search Job Number" at bounding box center [90, 96] width 166 height 33
type input "27750"
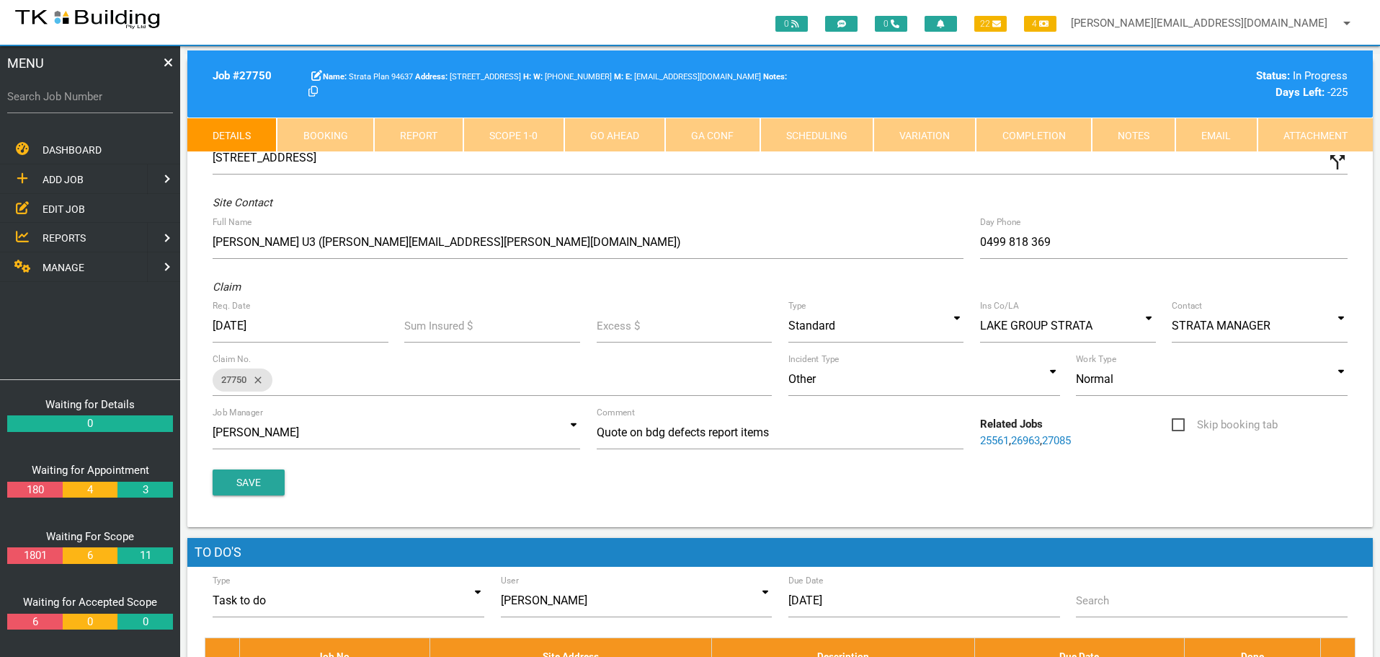
click at [1126, 131] on link "Notes" at bounding box center [1134, 134] width 84 height 35
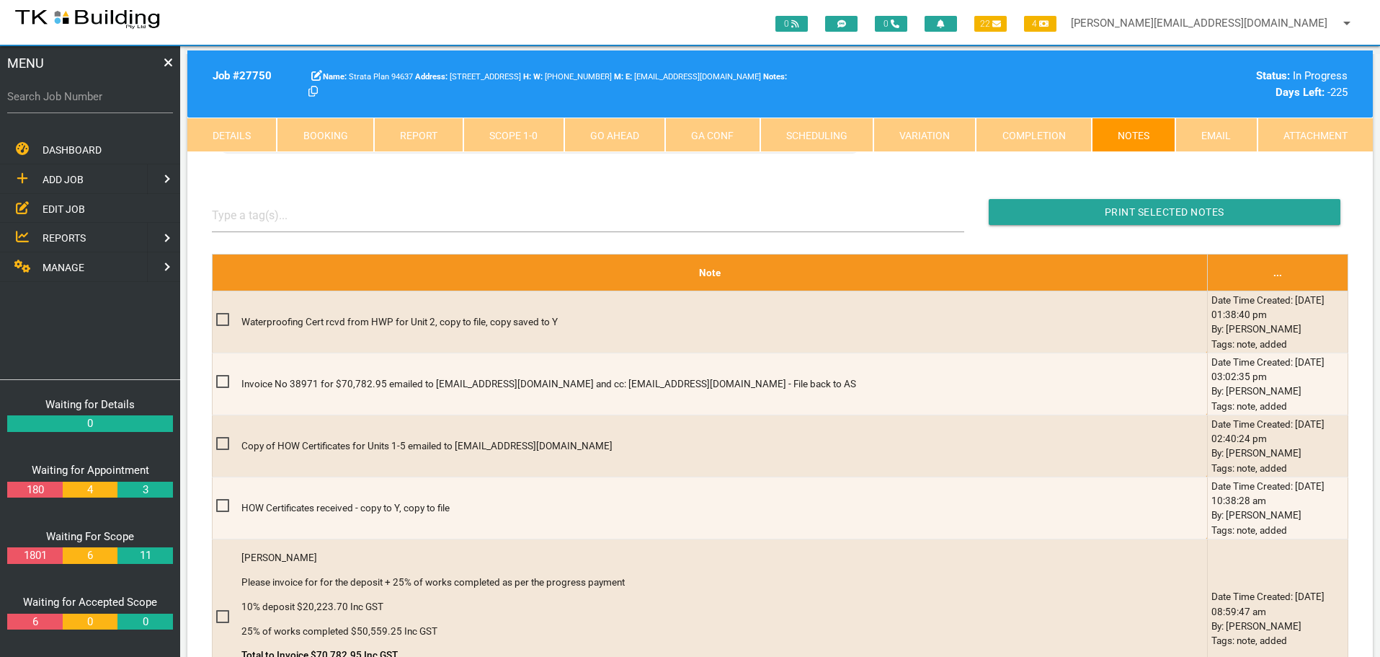
scroll to position [288, 0]
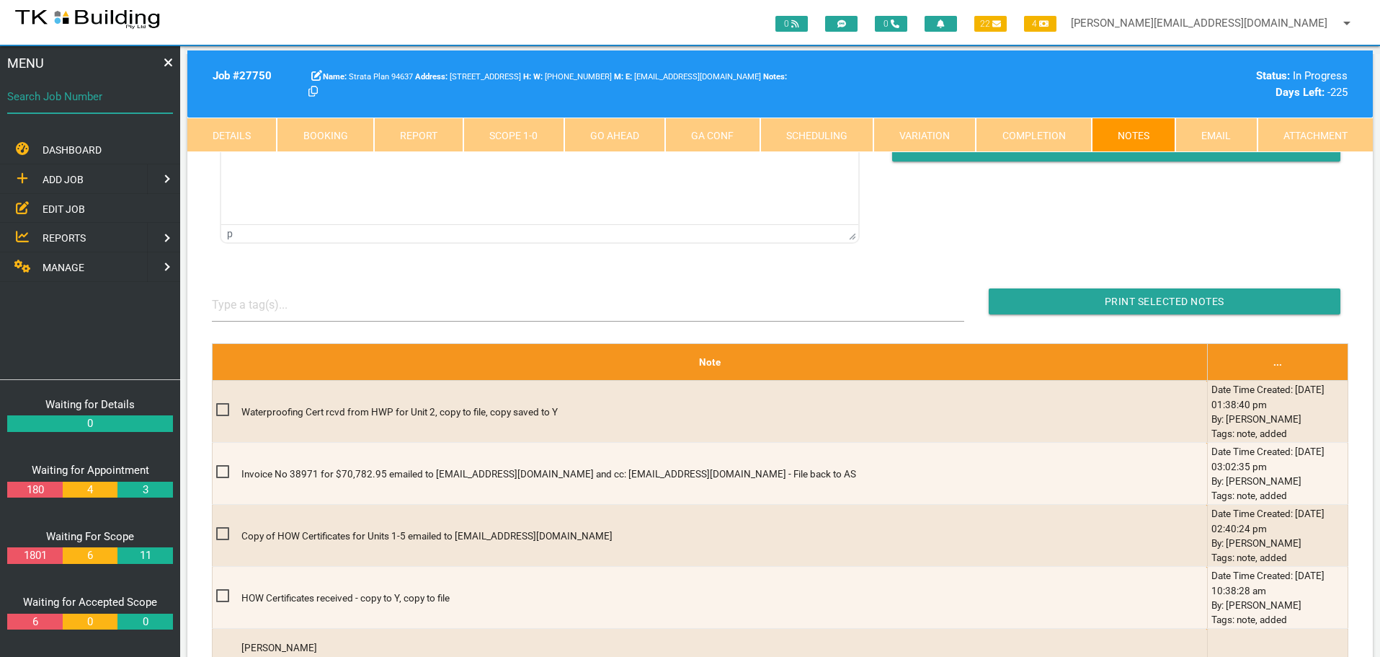
click at [98, 107] on input "Search Job Number" at bounding box center [90, 96] width 166 height 33
type input "27859"
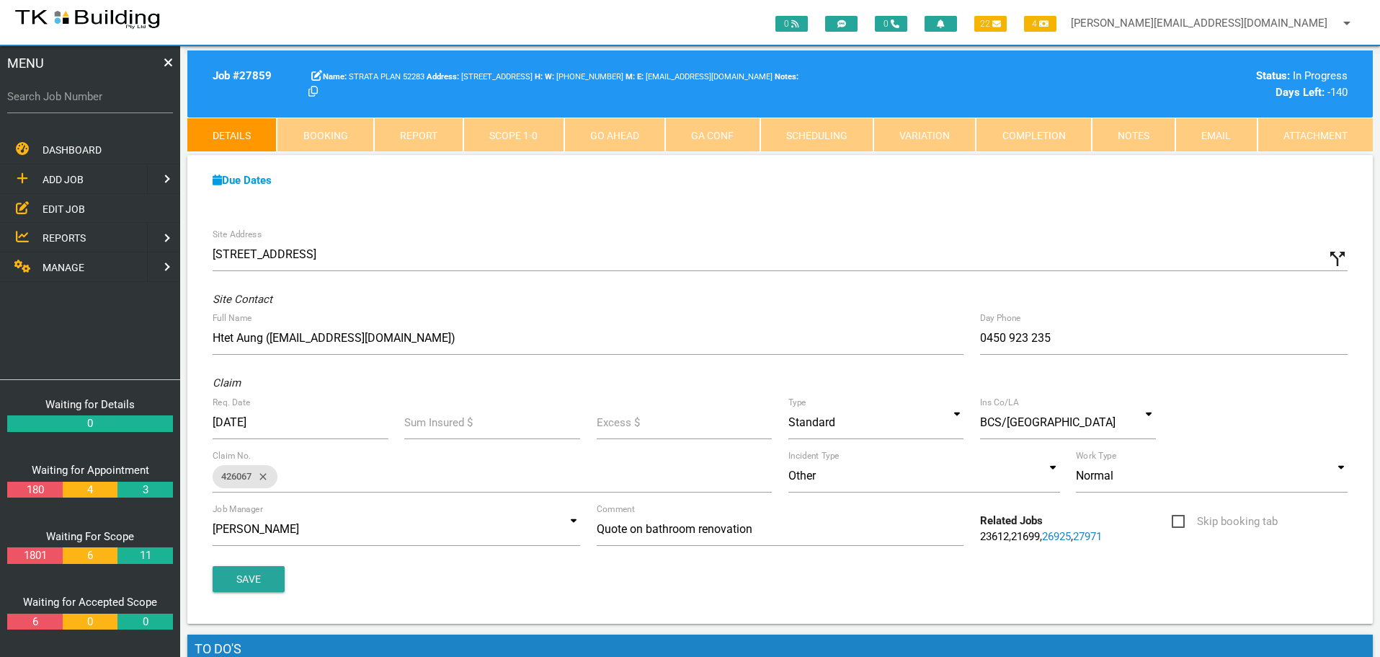
click at [1053, 127] on link "Completion" at bounding box center [1033, 134] width 115 height 35
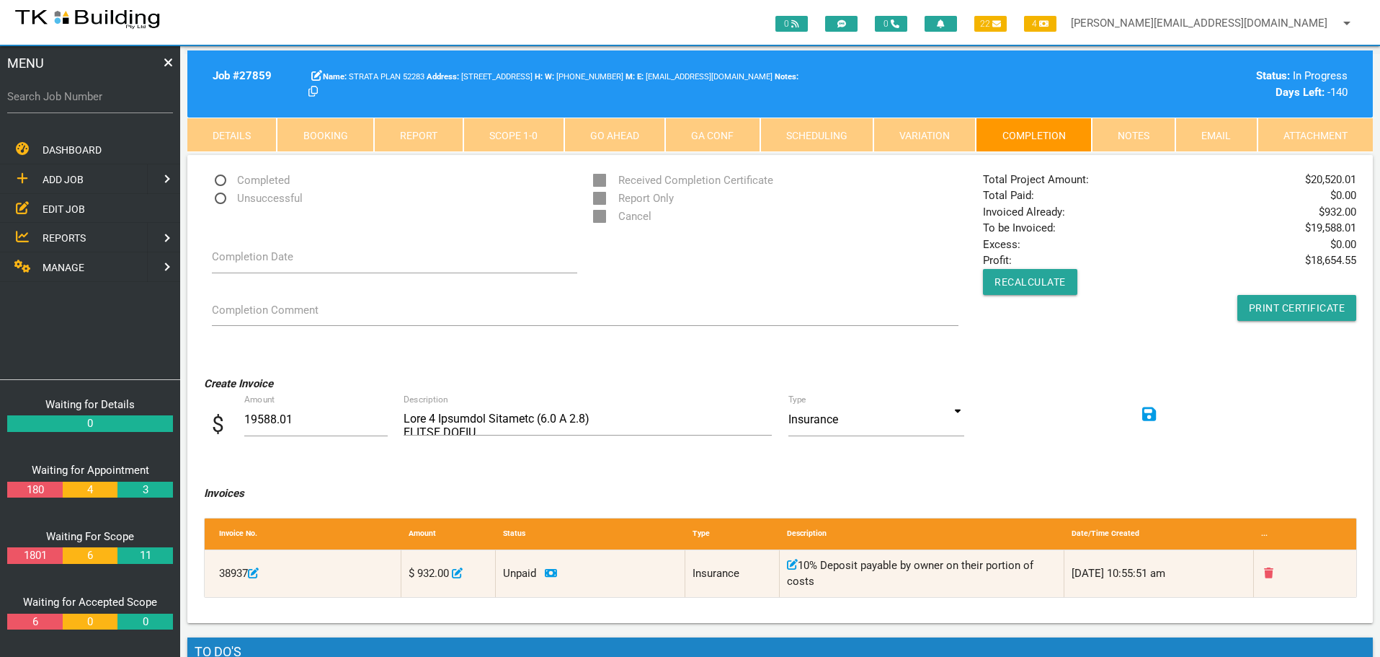
click at [1148, 141] on link "Notes" at bounding box center [1134, 134] width 84 height 35
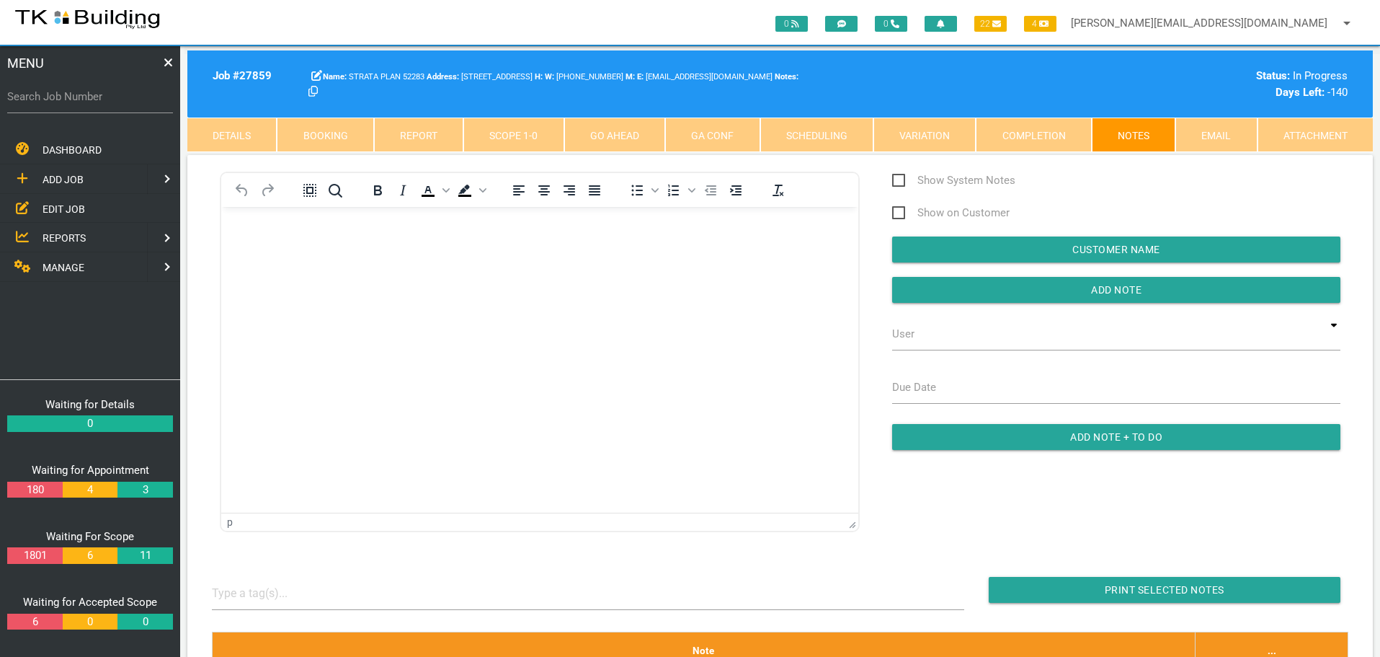
click at [257, 227] on p "Rich Text Area. Press ALT-0 for help." at bounding box center [539, 230] width 601 height 12
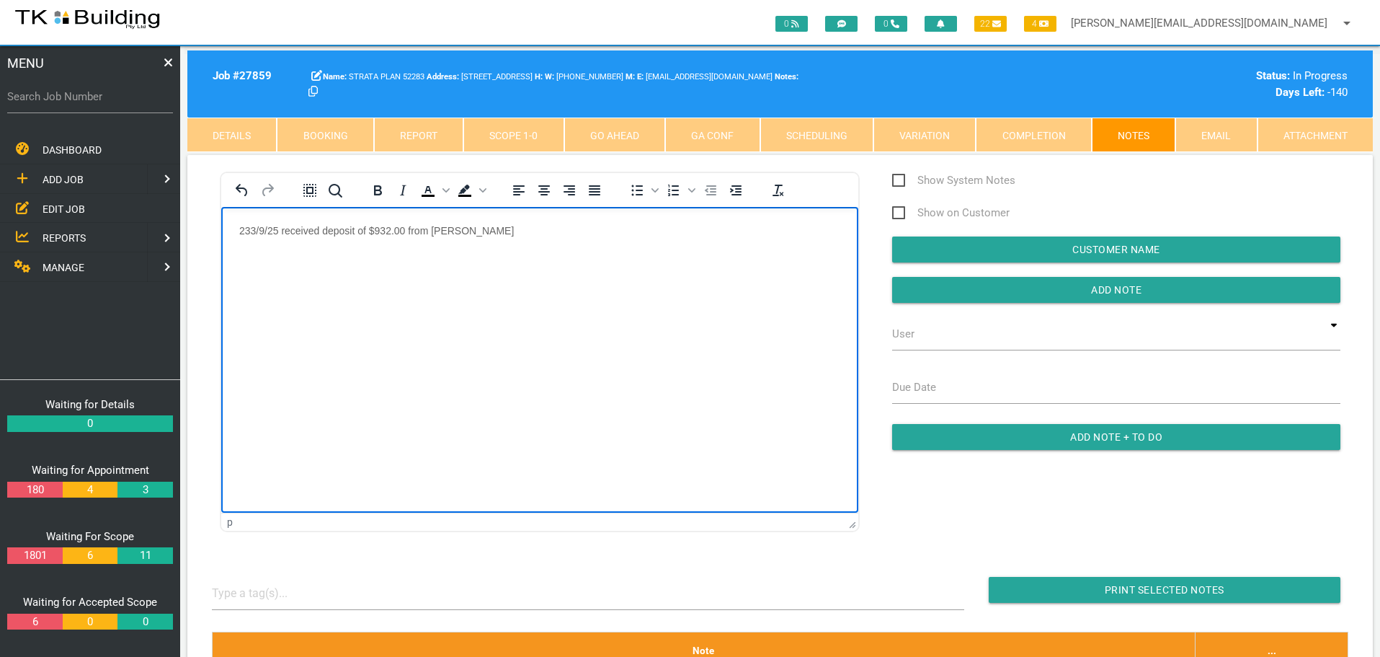
click at [252, 228] on p "233/9/25 received deposit of $932.00 from [PERSON_NAME]" at bounding box center [539, 230] width 601 height 12
click at [941, 295] on input "Add Note" at bounding box center [1116, 290] width 448 height 26
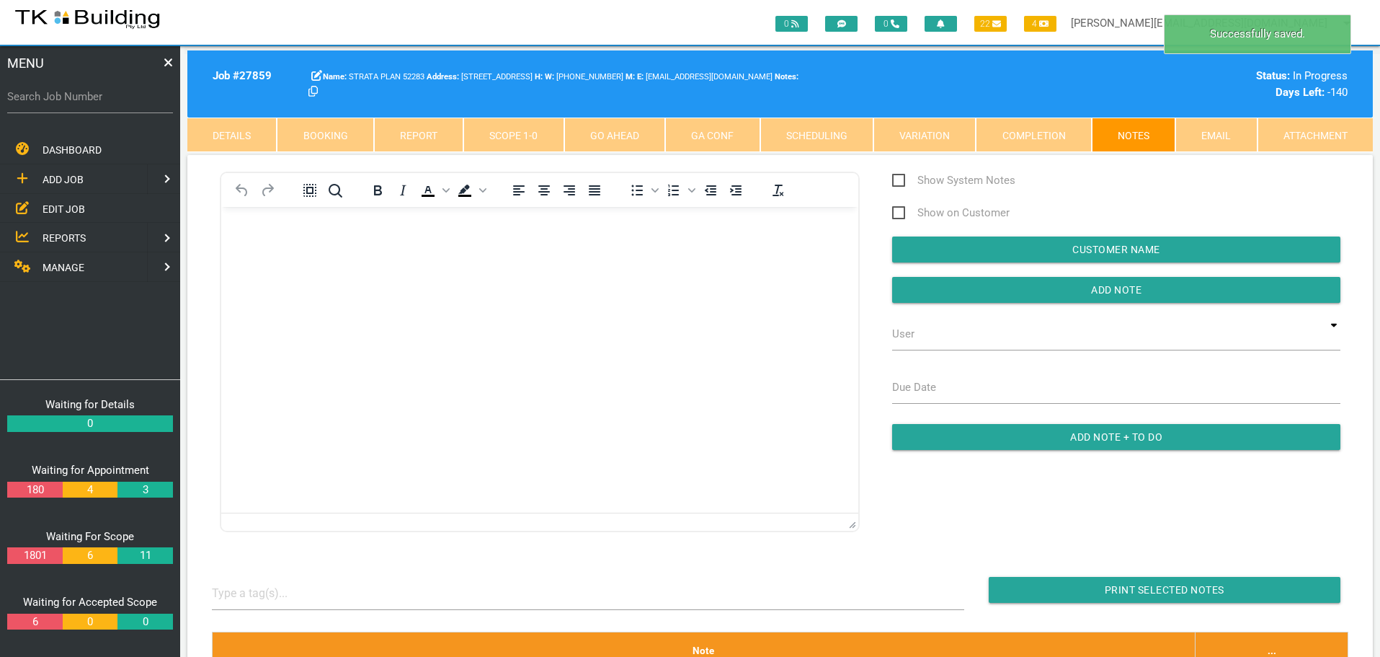
click at [65, 265] on span "MANAGE" at bounding box center [64, 268] width 42 height 12
click at [63, 200] on link "INSURANCE" at bounding box center [72, 208] width 150 height 30
click at [52, 236] on span "RECEIVE PAYMENT" at bounding box center [86, 237] width 86 height 12
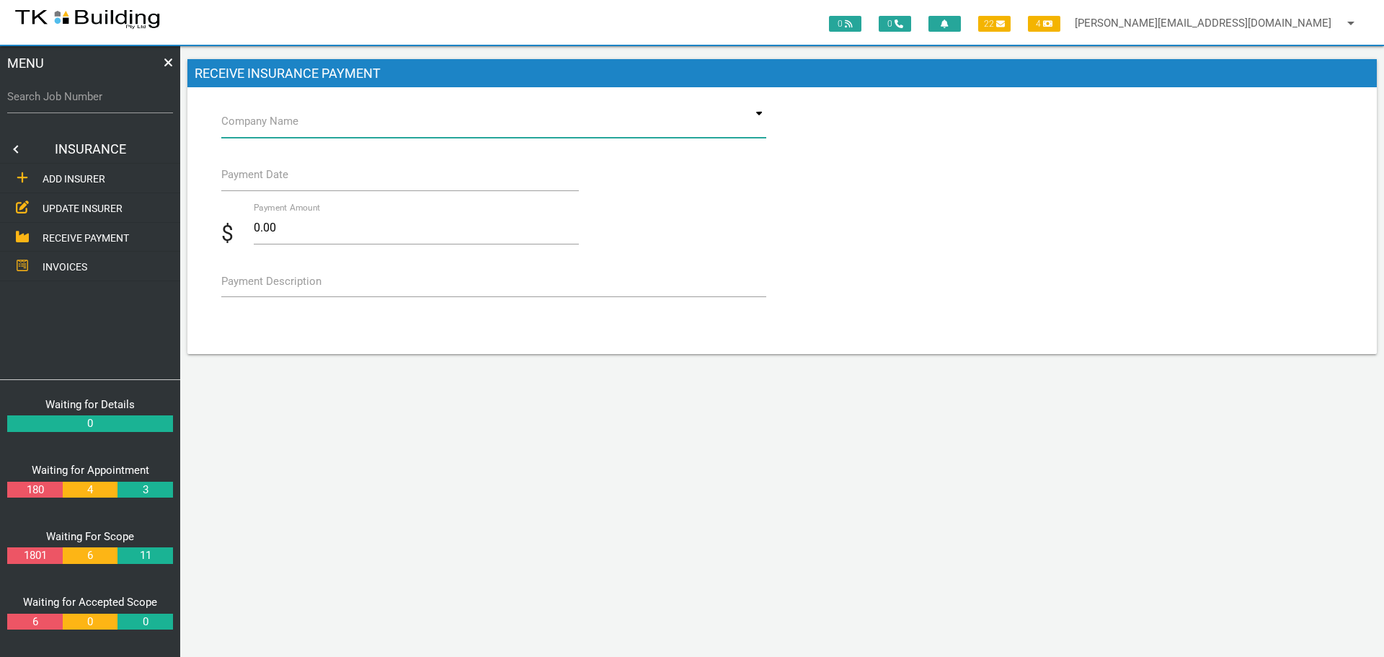
click at [301, 130] on input at bounding box center [493, 121] width 545 height 33
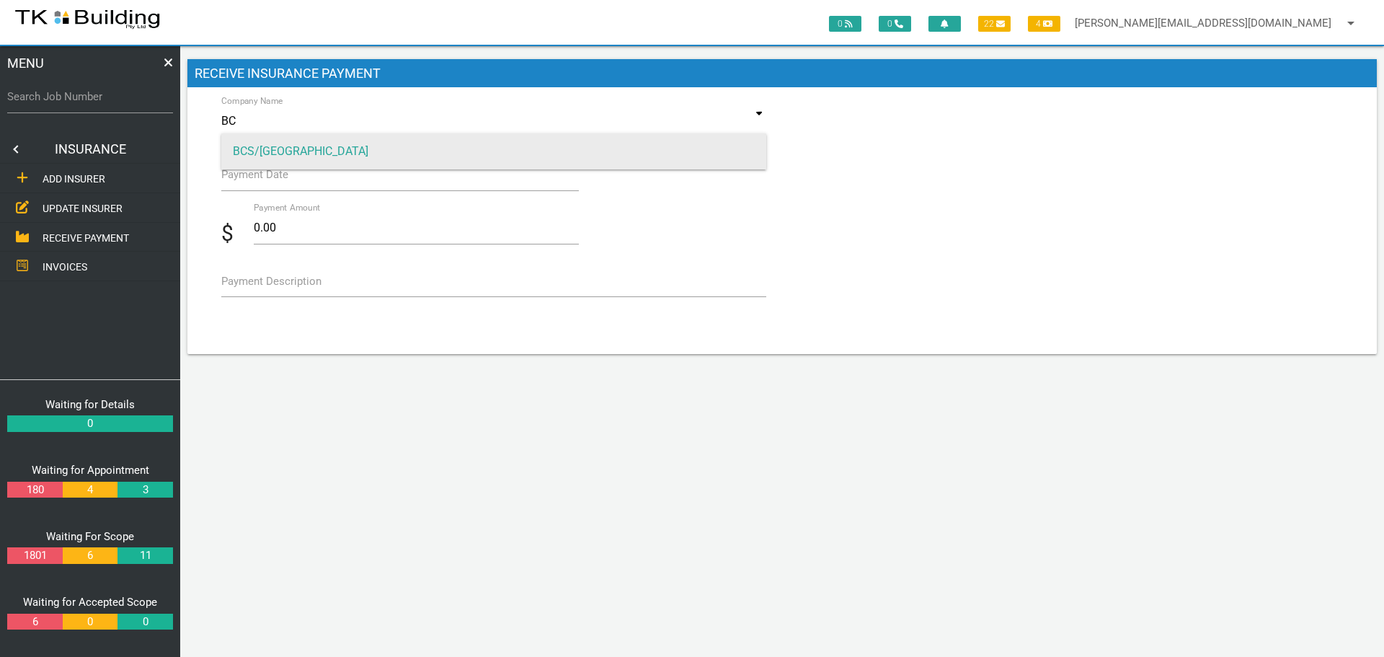
type input "BC"
click at [306, 150] on span "BCS/[GEOGRAPHIC_DATA]" at bounding box center [493, 151] width 545 height 36
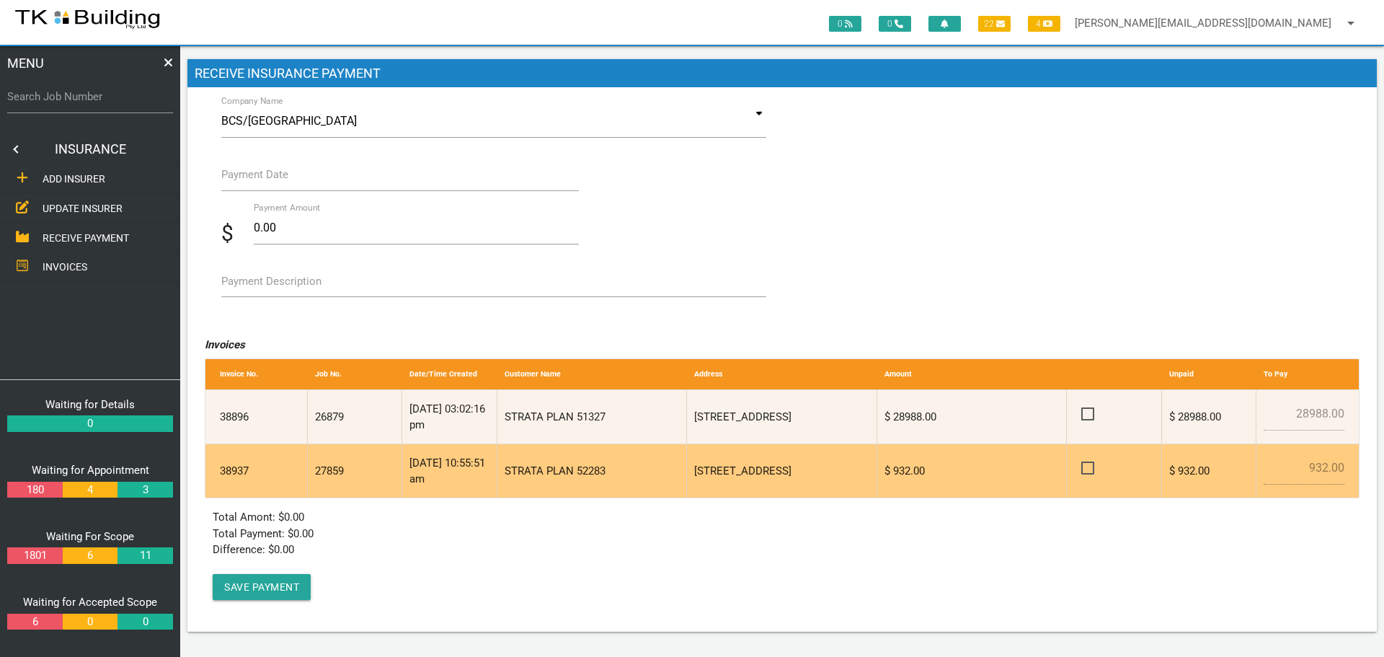
click at [1085, 466] on span at bounding box center [1093, 468] width 25 height 18
click at [1085, 466] on input "checkbox" at bounding box center [1085, 463] width 9 height 9
checkbox input "true"
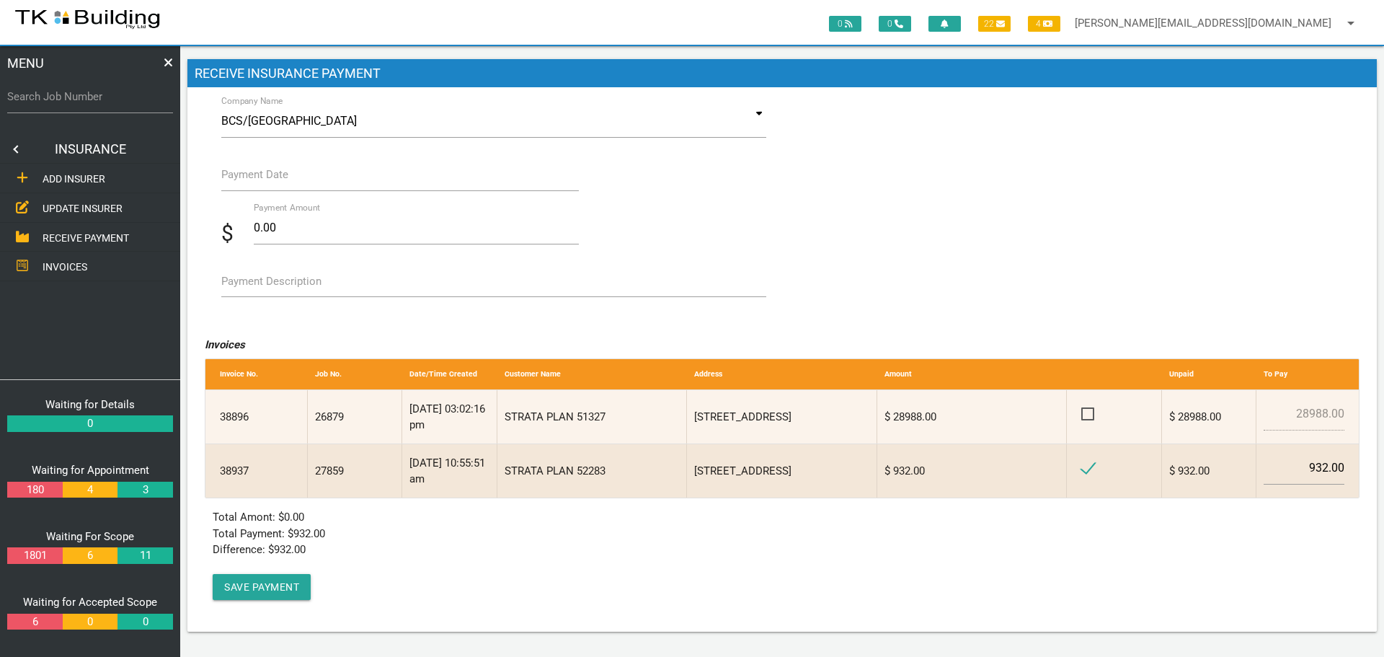
click at [258, 287] on label "Payment Description" at bounding box center [271, 281] width 100 height 17
click at [258, 287] on textarea "Payment Description" at bounding box center [493, 280] width 545 height 32
type textarea "Inv 38937"
click at [285, 177] on label "Payment Date" at bounding box center [254, 174] width 67 height 17
click at [285, 177] on input "Payment Date" at bounding box center [399, 174] width 357 height 33
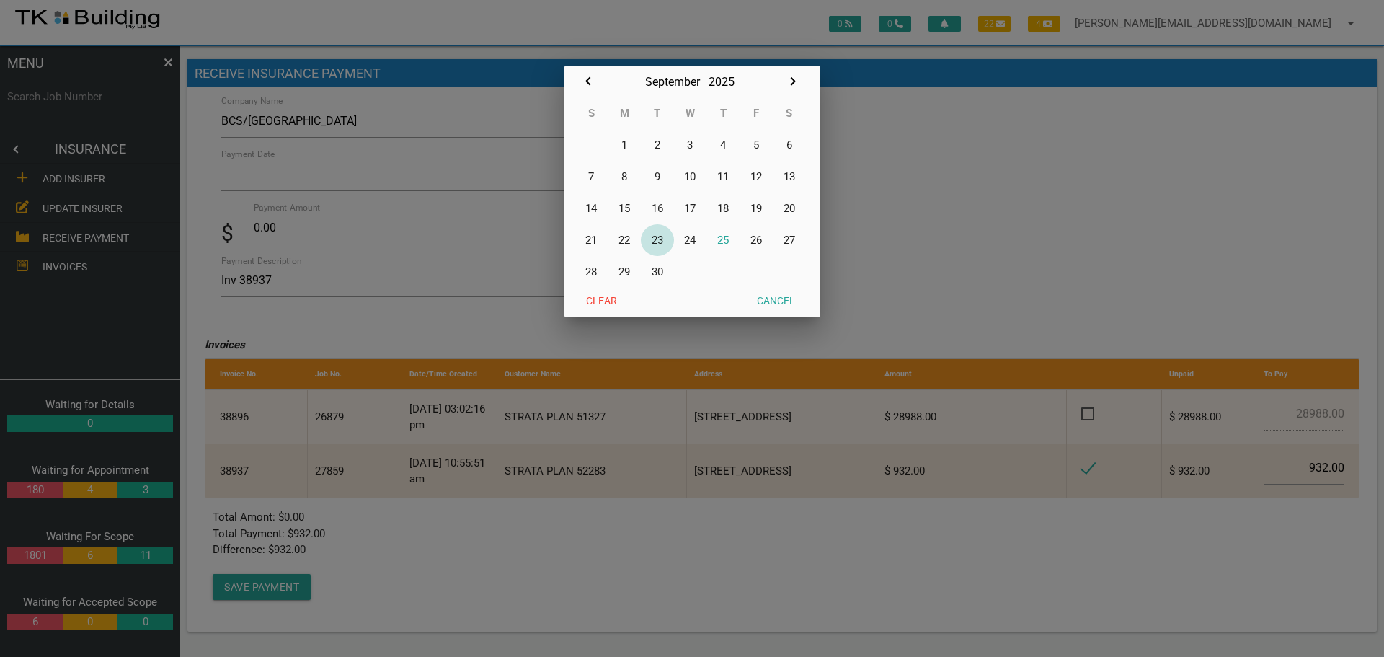
click at [657, 241] on button "23" at bounding box center [657, 240] width 33 height 32
type input "[DATE]"
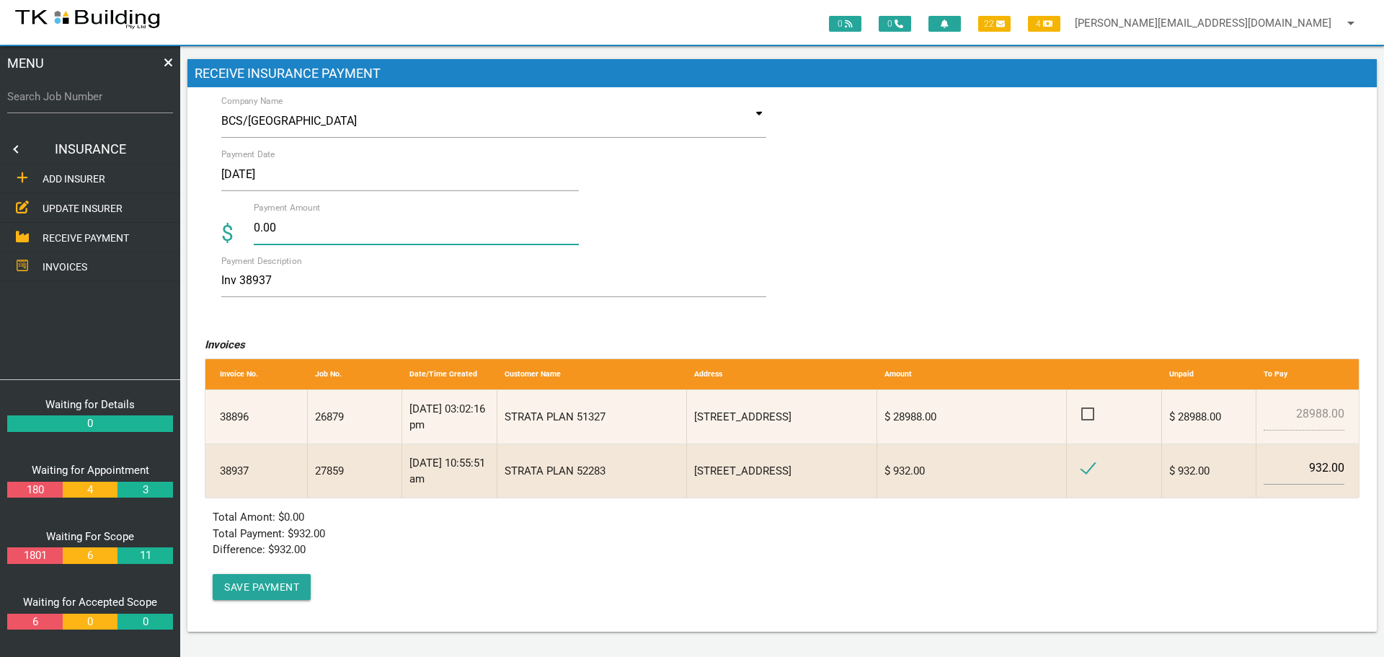
click at [303, 229] on input "0.00" at bounding box center [416, 227] width 325 height 33
type input "0"
type input "932.00"
click at [347, 289] on textarea "Inv 38937" at bounding box center [493, 280] width 545 height 32
click at [266, 587] on button "Save Payment" at bounding box center [262, 587] width 98 height 26
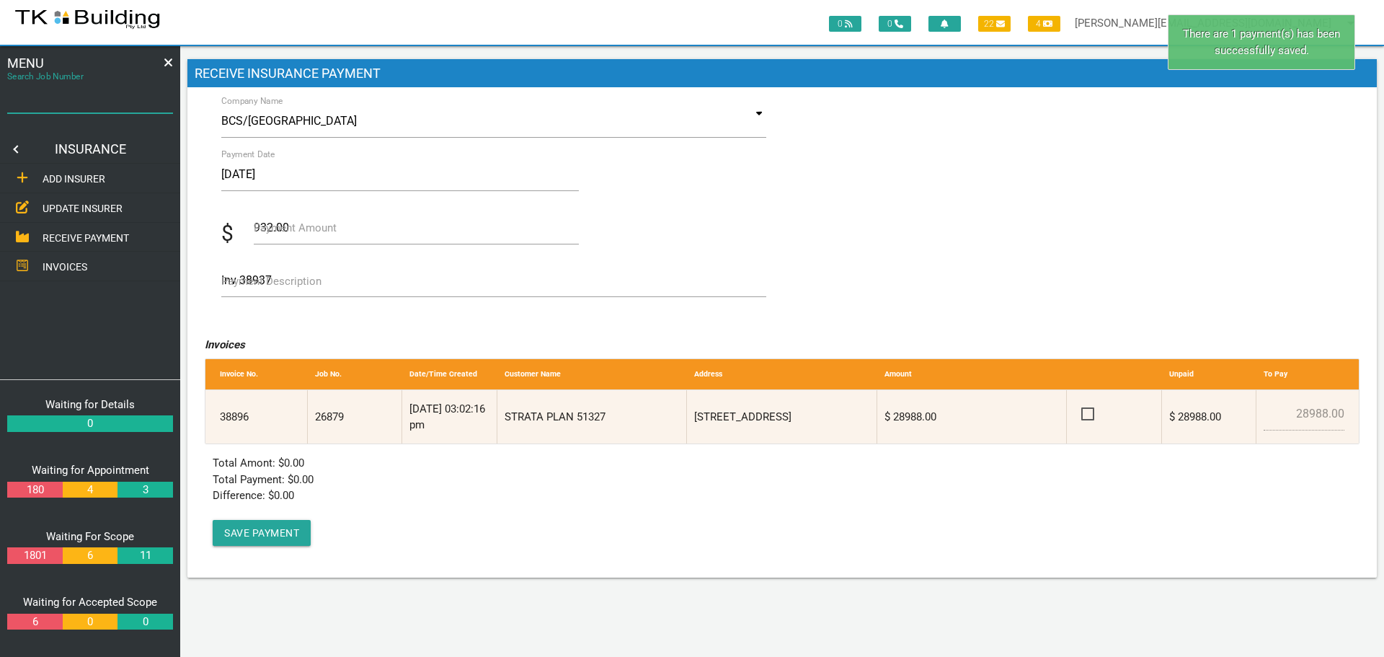
click at [99, 107] on input "Search Job Number" at bounding box center [90, 96] width 166 height 33
type input "27859"
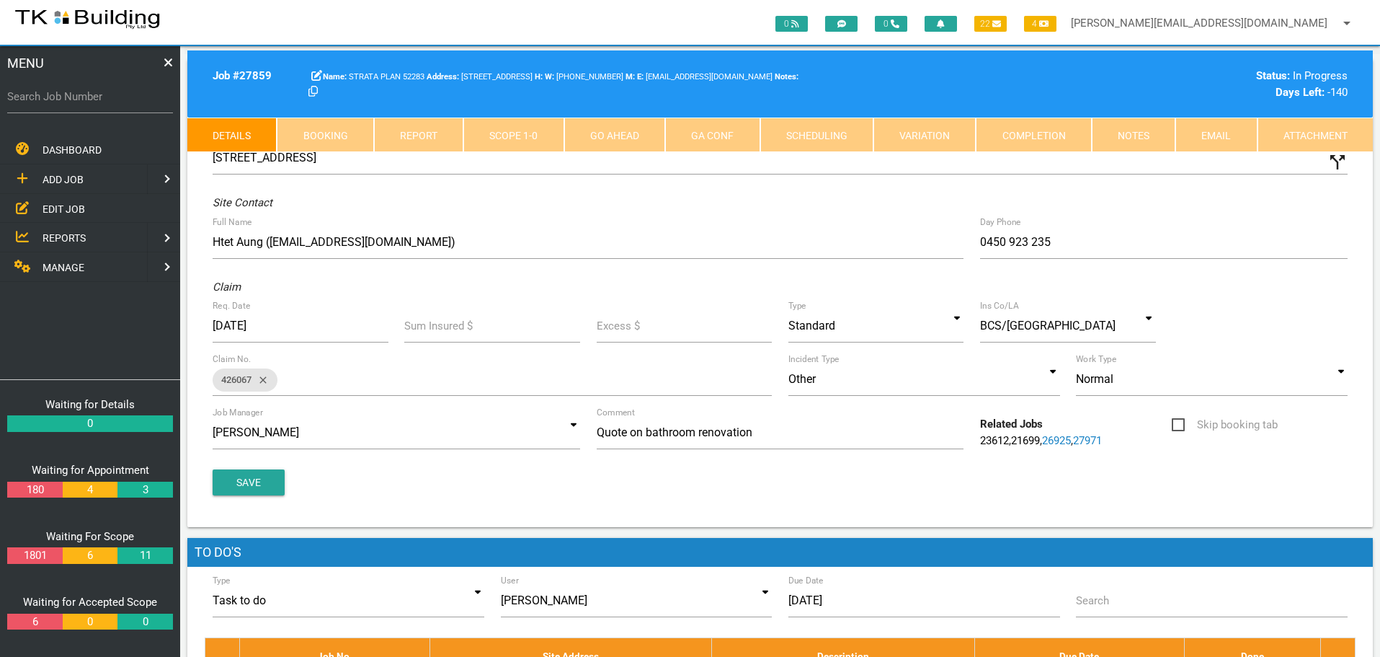
click at [1041, 140] on link "Completion" at bounding box center [1033, 134] width 115 height 35
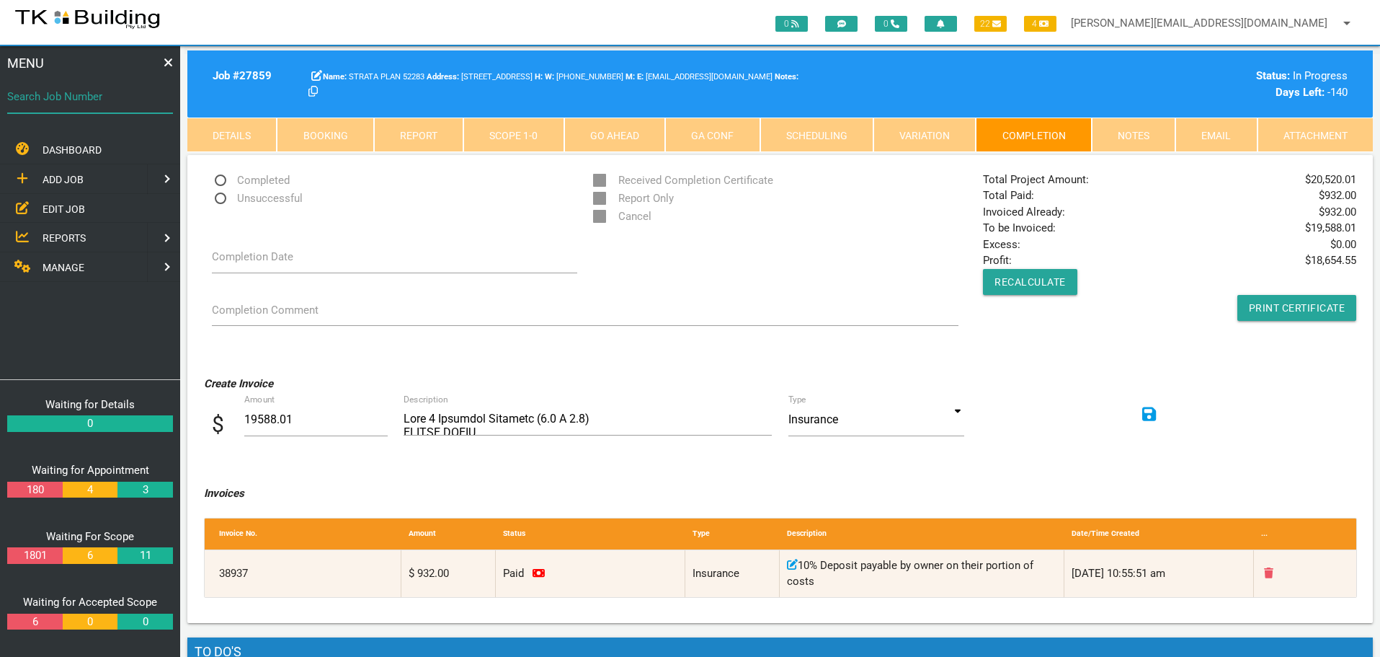
click at [73, 110] on input "Search Job Number" at bounding box center [90, 96] width 166 height 33
type input "28102"
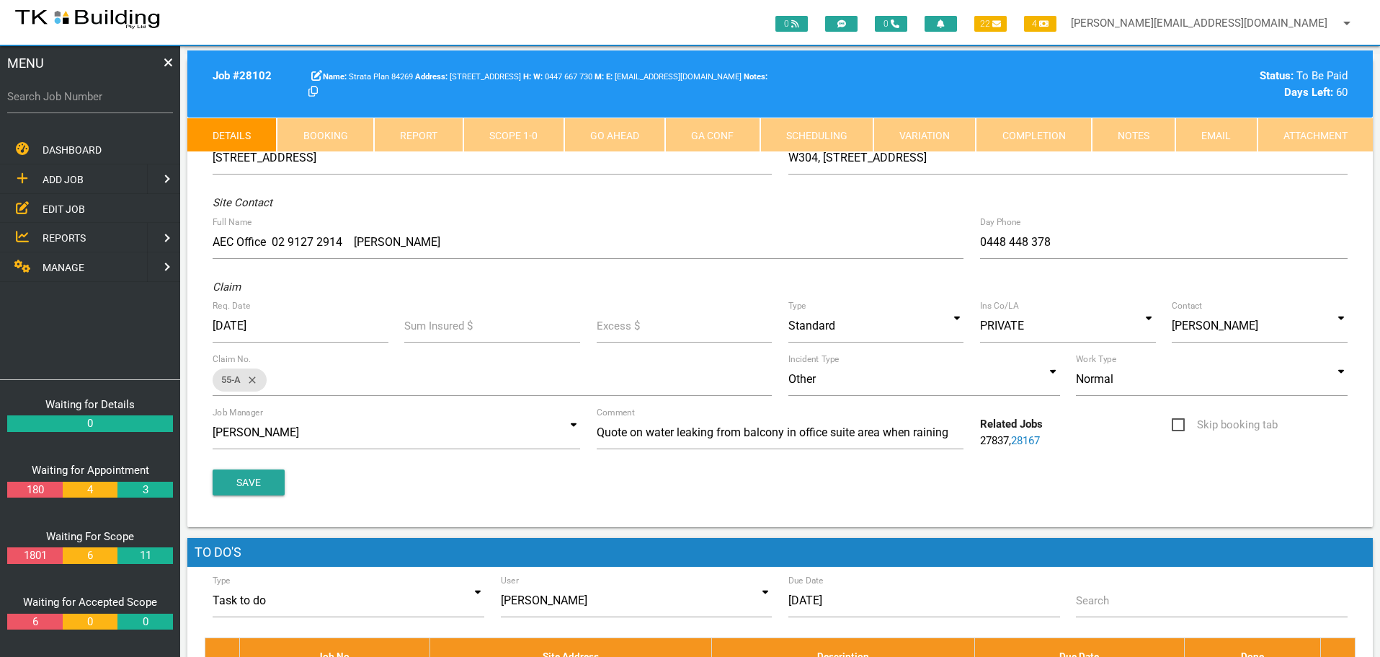
click at [1113, 134] on link "Notes" at bounding box center [1134, 134] width 84 height 35
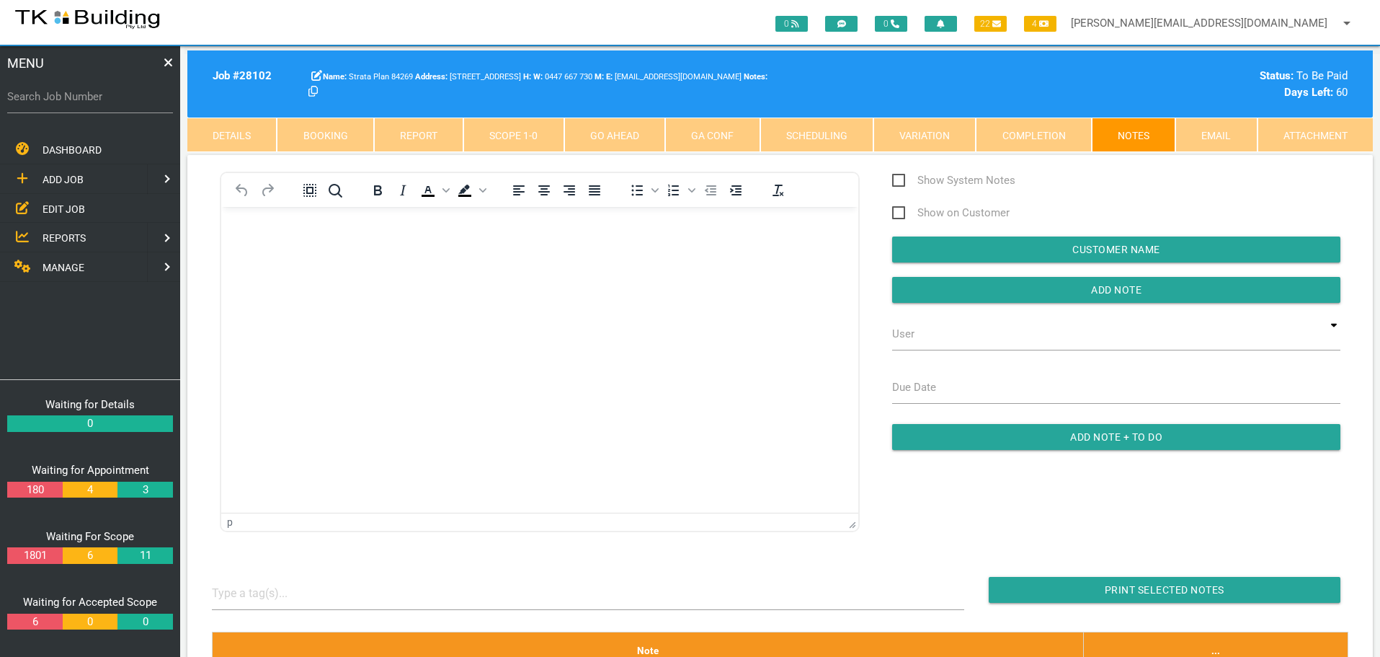
click at [284, 240] on body "Rich Text Area. Press ALT-0 for help." at bounding box center [539, 248] width 637 height 48
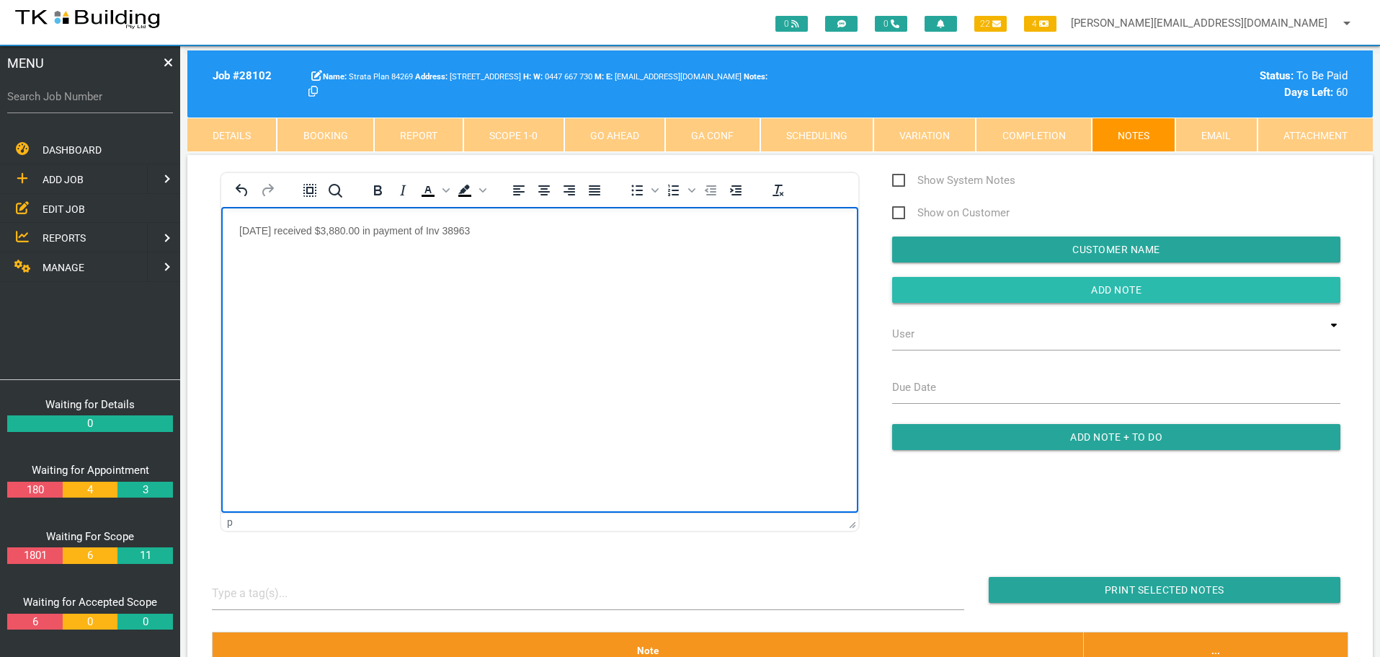
click at [962, 290] on input "Add Note" at bounding box center [1116, 290] width 448 height 26
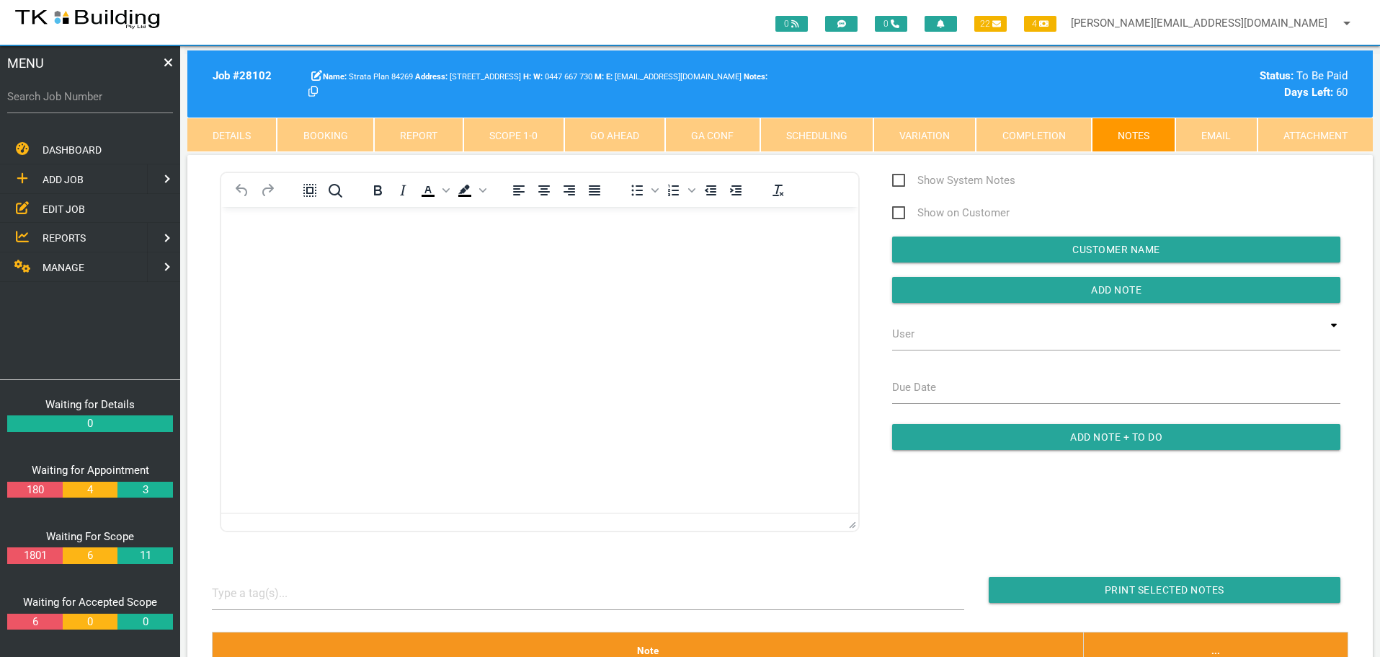
click at [71, 266] on span "MANAGE" at bounding box center [64, 268] width 42 height 12
click at [56, 205] on span "INSURANCE" at bounding box center [70, 209] width 55 height 12
click at [49, 235] on span "RECEIVE PAYMENT" at bounding box center [86, 237] width 86 height 12
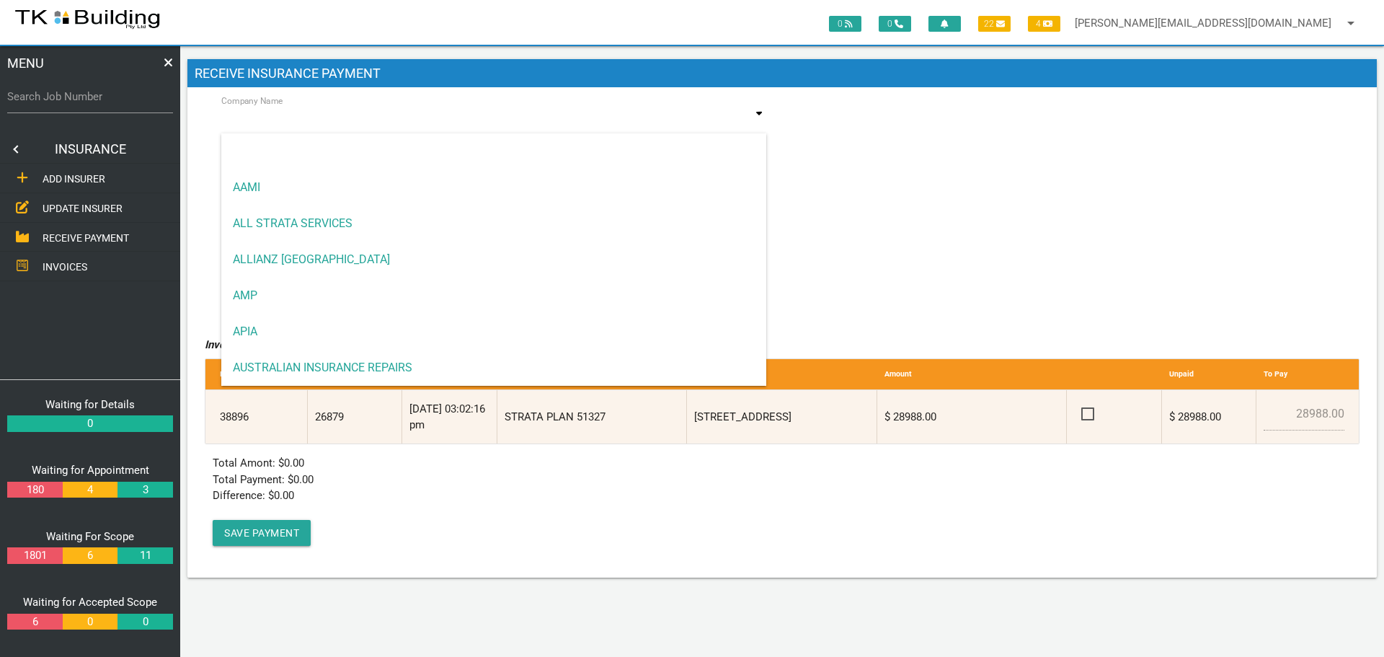
click at [360, 119] on input at bounding box center [493, 121] width 545 height 33
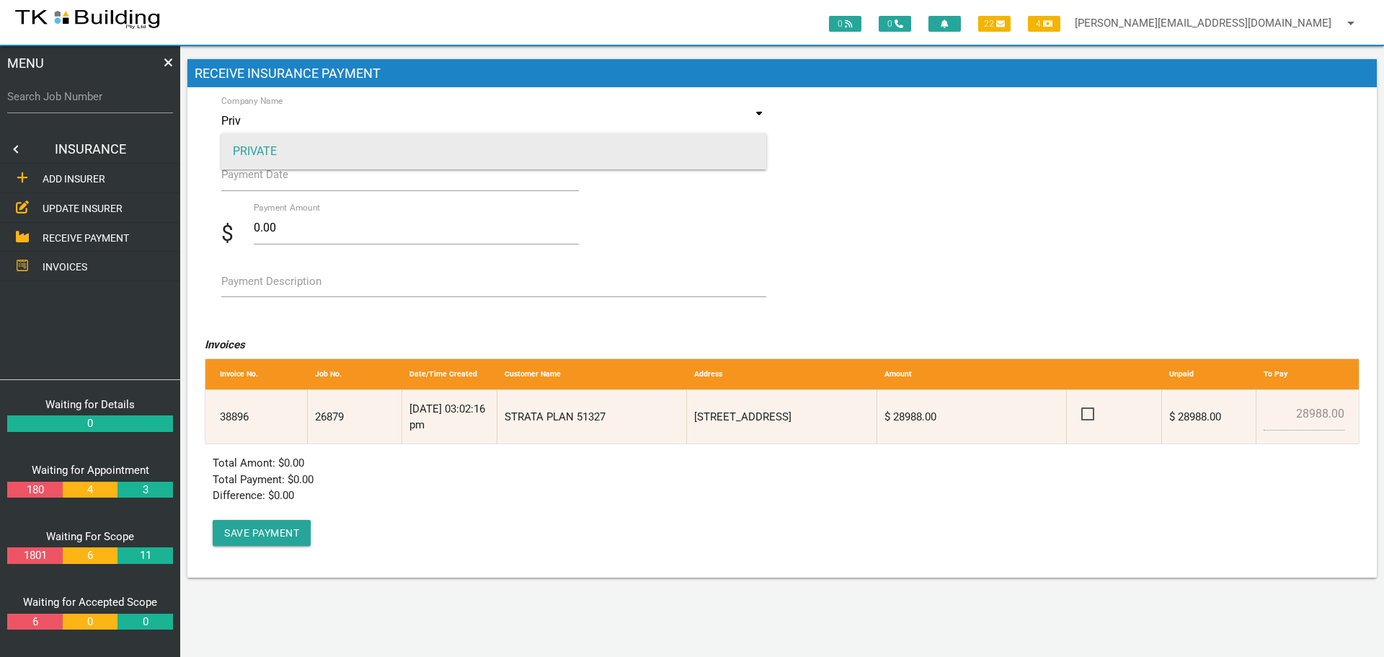
type input "Priv"
click at [360, 146] on span "PRIVATE" at bounding box center [493, 151] width 545 height 36
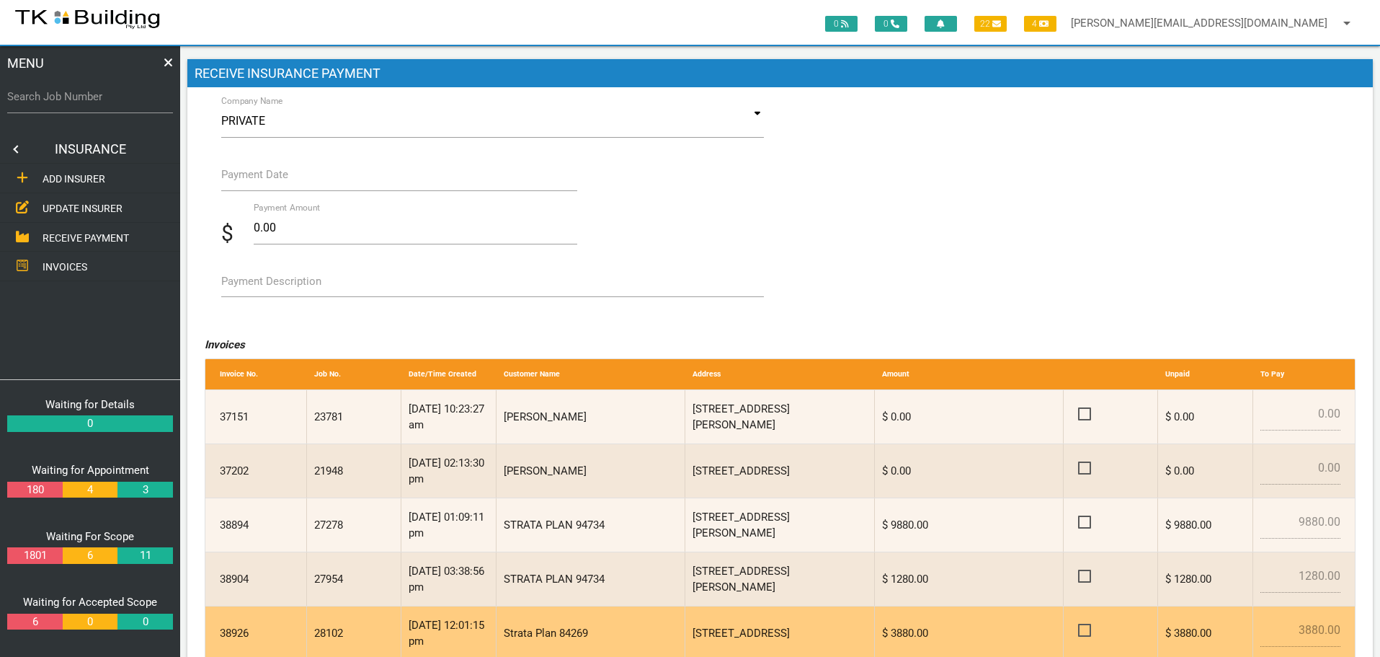
click at [1085, 629] on span at bounding box center [1090, 630] width 25 height 18
click at [1085, 629] on input "checkbox" at bounding box center [1082, 625] width 9 height 9
checkbox input "true"
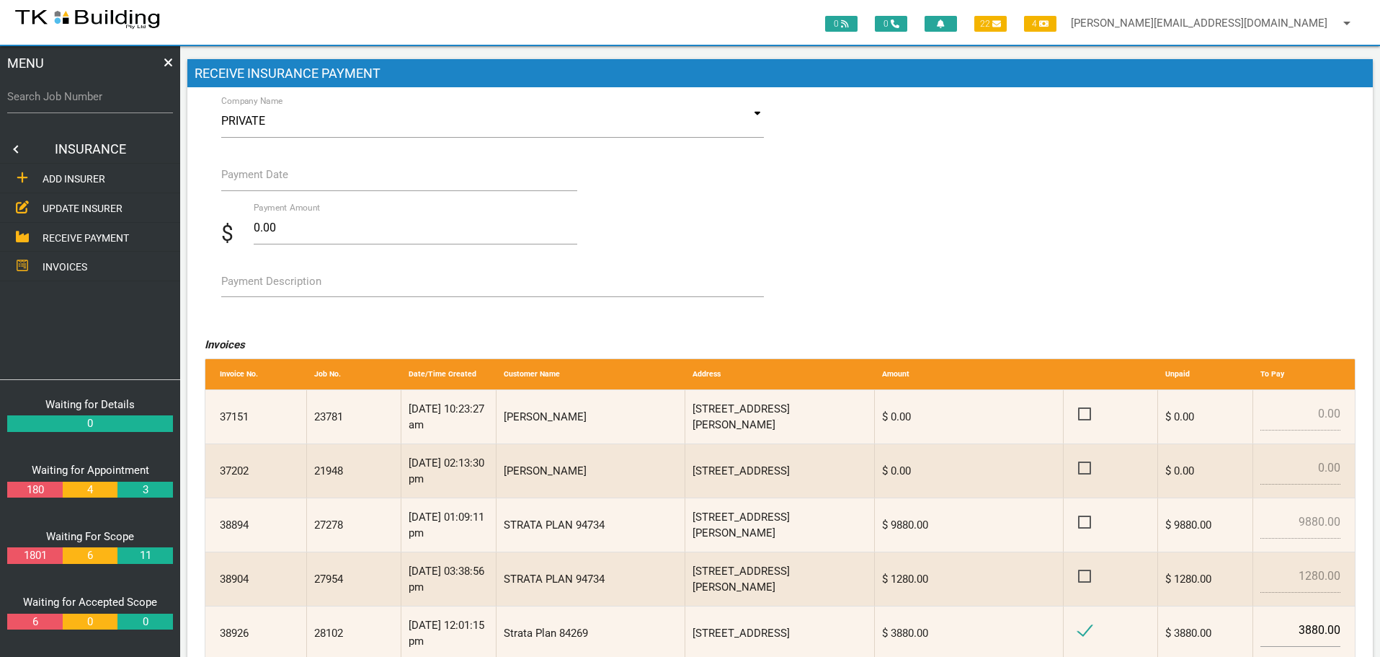
click at [270, 288] on label "Payment Description" at bounding box center [271, 281] width 100 height 17
click at [270, 288] on textarea "Payment Description" at bounding box center [492, 280] width 543 height 32
type textarea "Inv 38926"
click at [264, 182] on label "Payment Date" at bounding box center [254, 174] width 67 height 17
click at [264, 182] on input "Payment Date" at bounding box center [399, 174] width 357 height 33
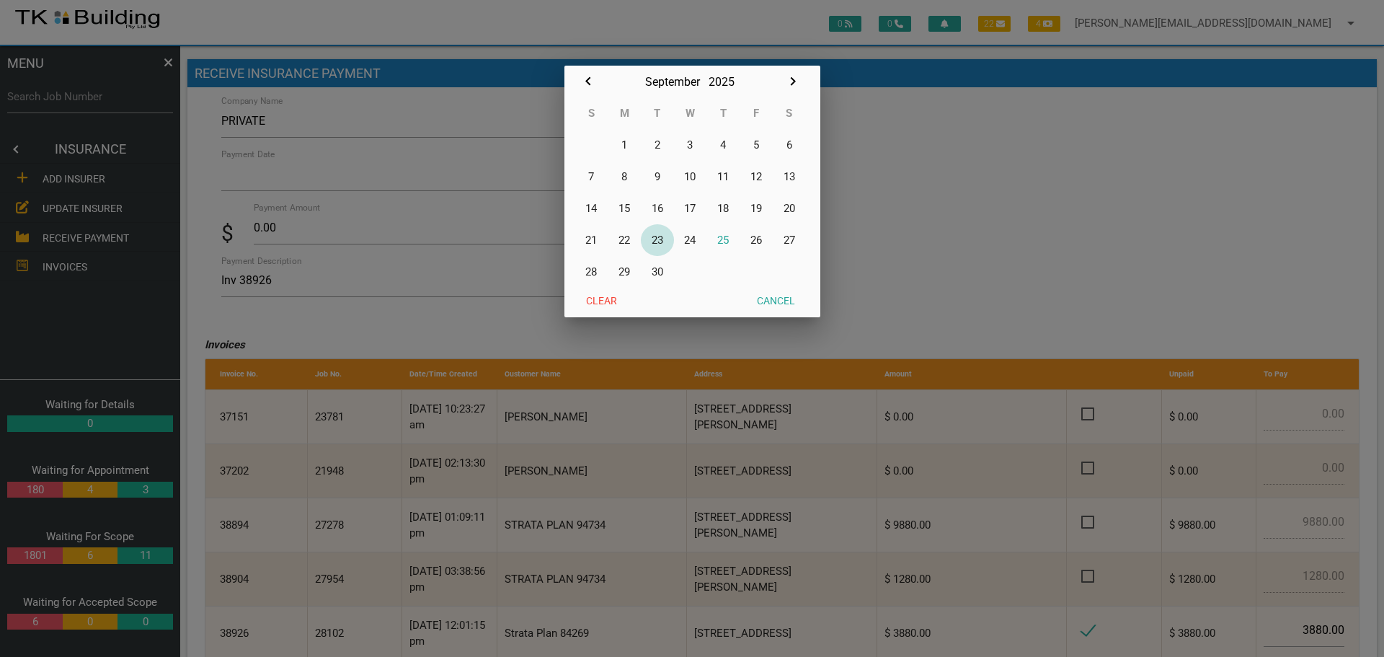
click at [658, 240] on button "23" at bounding box center [657, 240] width 33 height 32
type input "[DATE]"
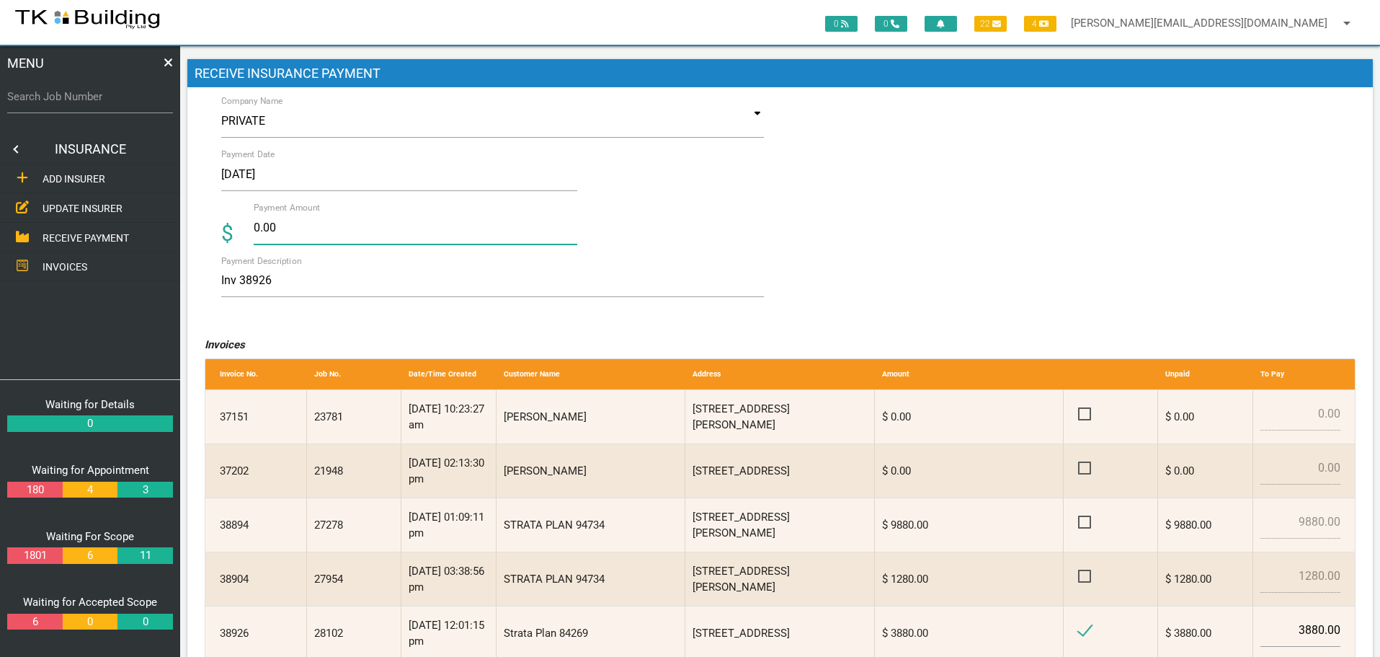
click at [288, 229] on input "0.00" at bounding box center [416, 227] width 324 height 33
type input "0"
type input "3880.00"
click at [462, 279] on textarea "Inv 38926" at bounding box center [492, 280] width 543 height 32
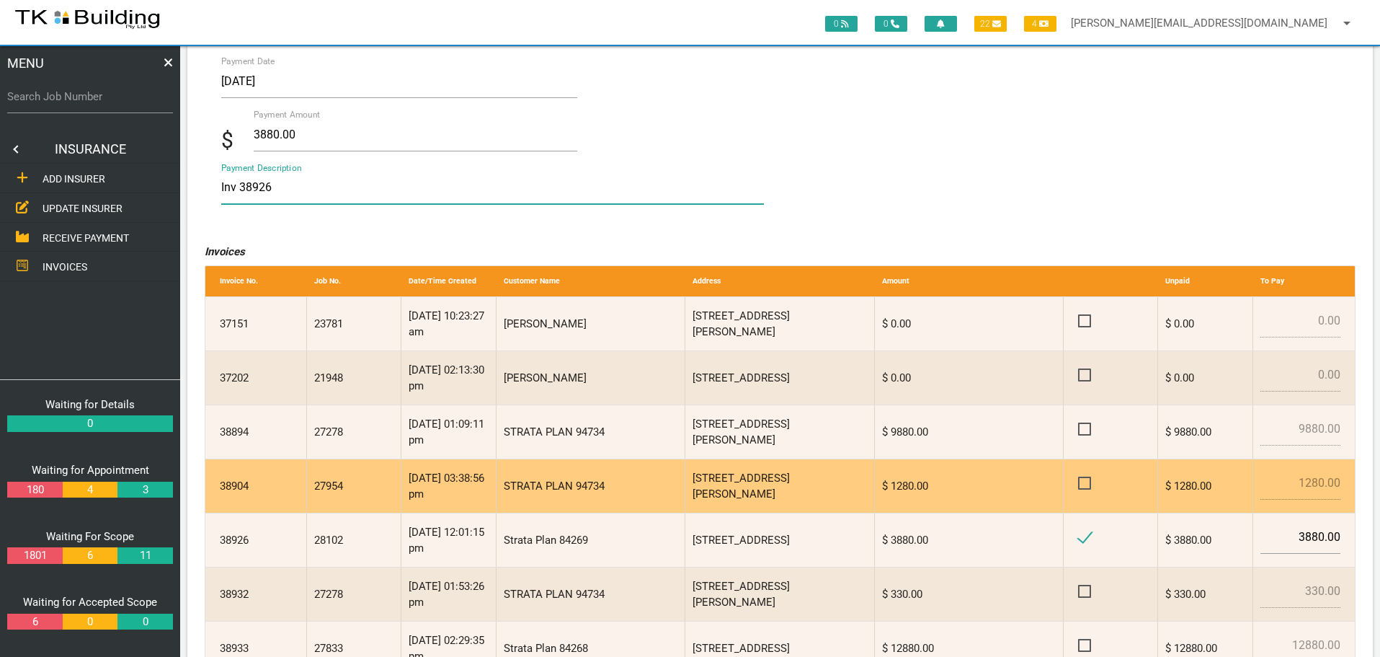
scroll to position [262, 0]
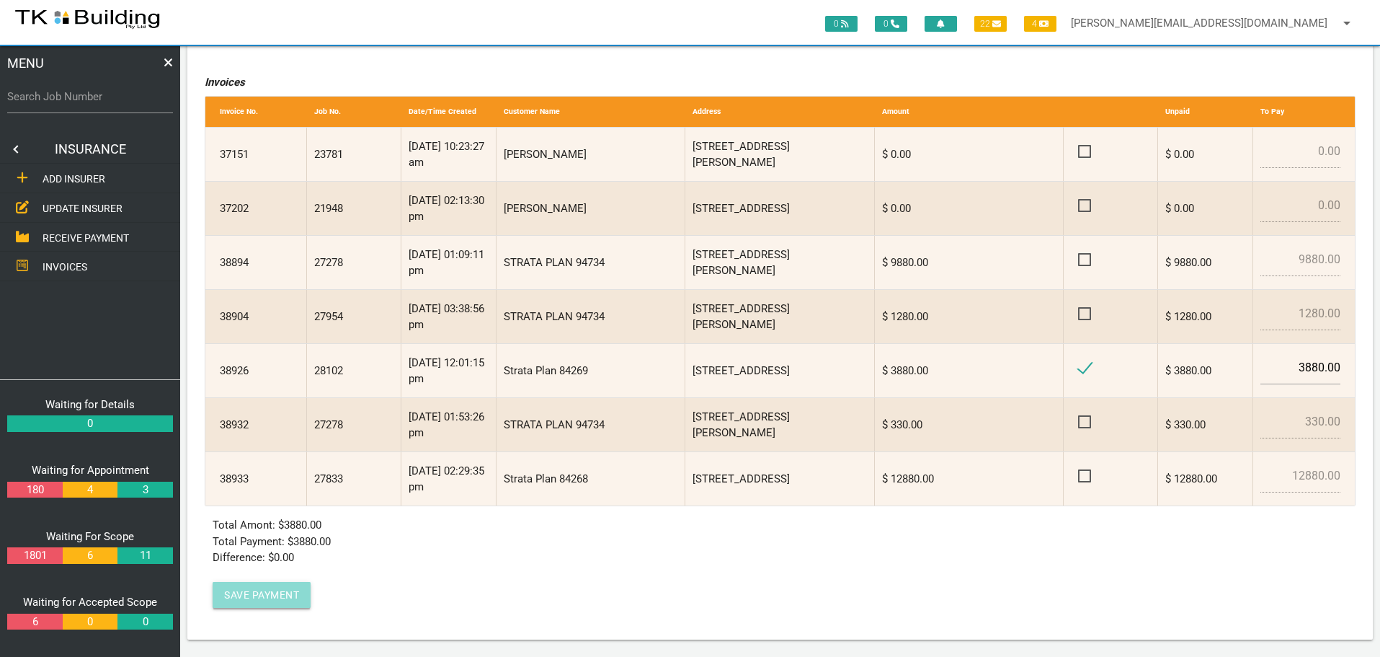
click at [285, 597] on button "Save Payment" at bounding box center [262, 595] width 98 height 26
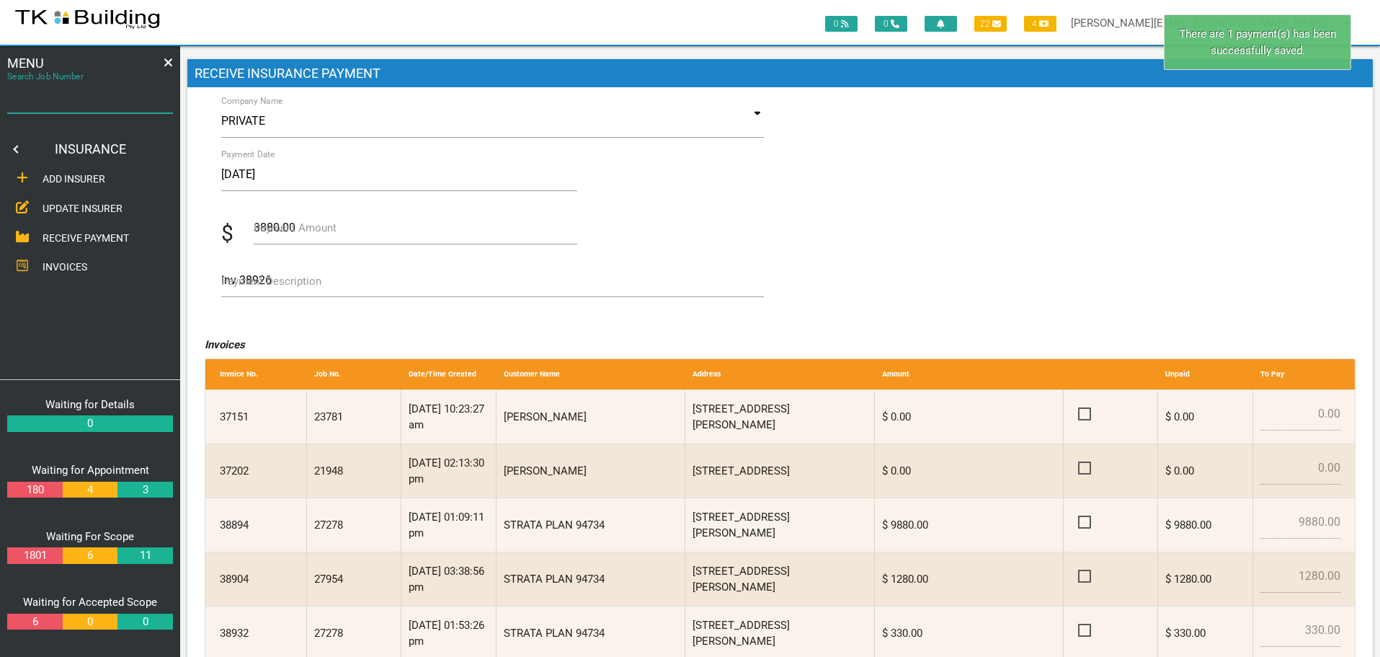
click at [124, 106] on input "Search Job Number" at bounding box center [90, 96] width 166 height 33
type input "28102"
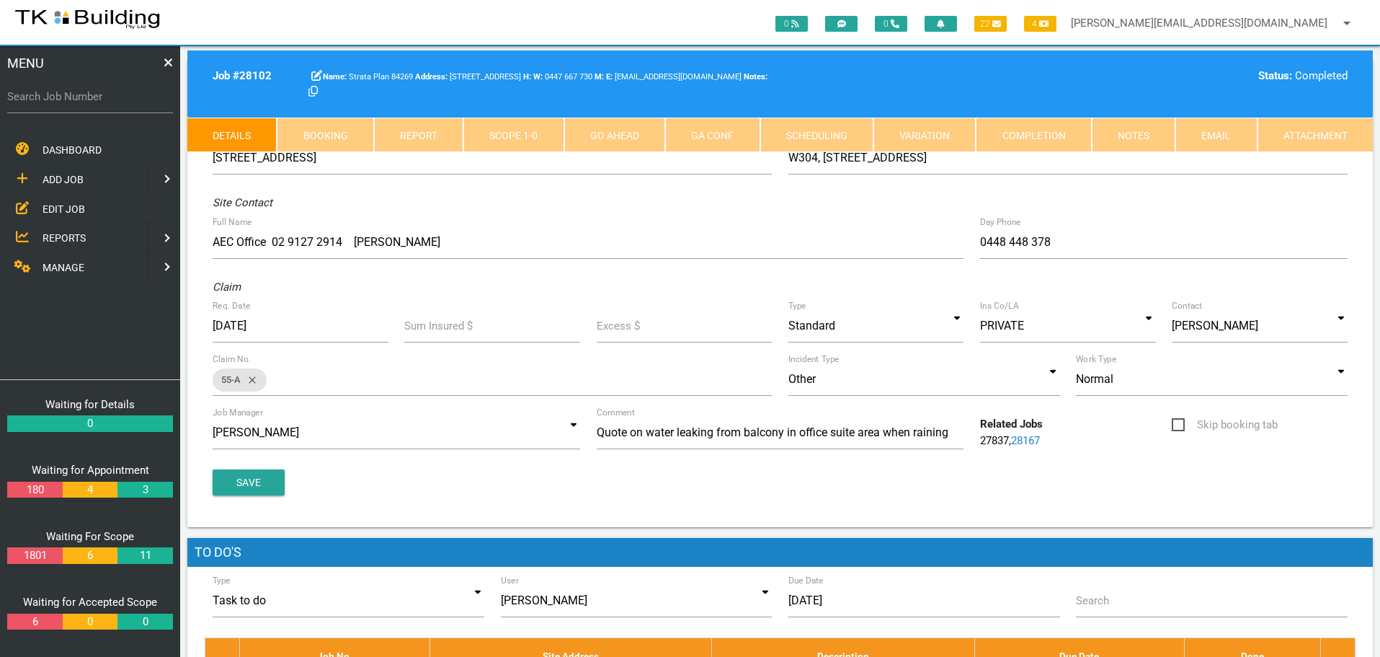
click at [1069, 136] on link "Completion" at bounding box center [1033, 134] width 115 height 35
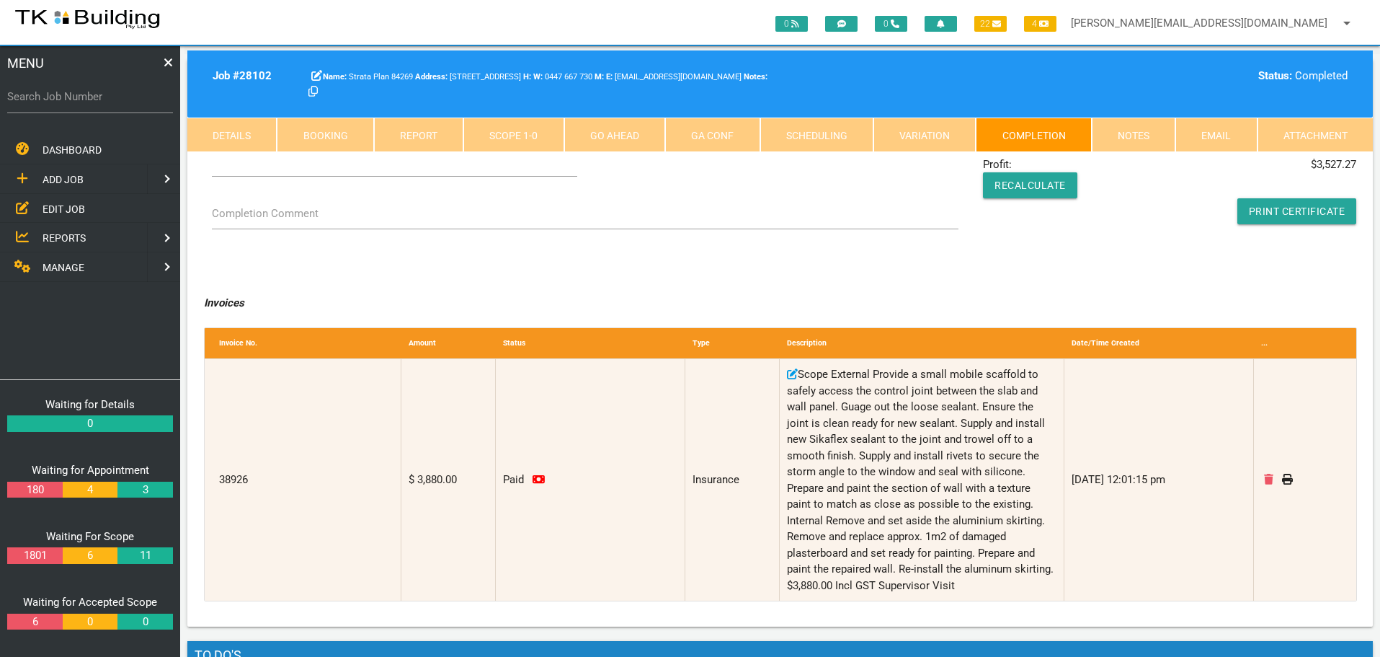
click at [1127, 135] on link "Notes" at bounding box center [1134, 134] width 84 height 35
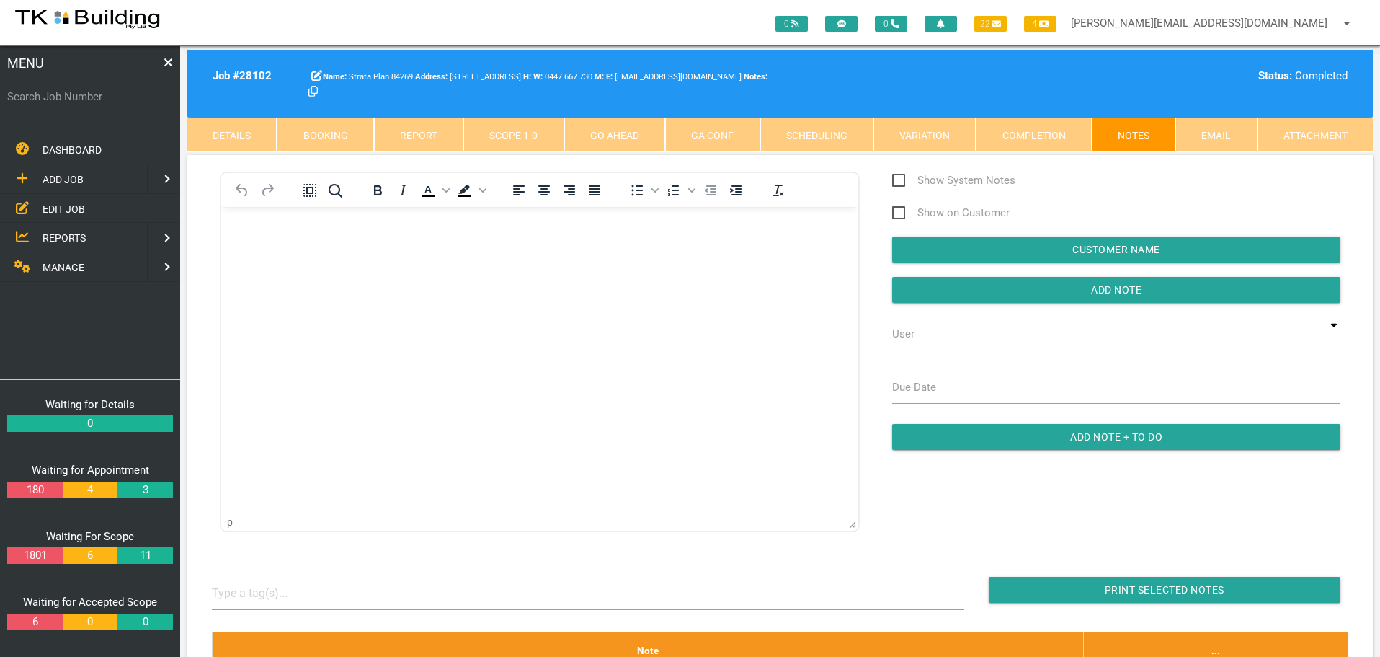
click at [53, 99] on label "Search Job Number" at bounding box center [90, 97] width 166 height 17
click at [53, 99] on input "Search Job Number" at bounding box center [90, 96] width 166 height 33
type input "27750"
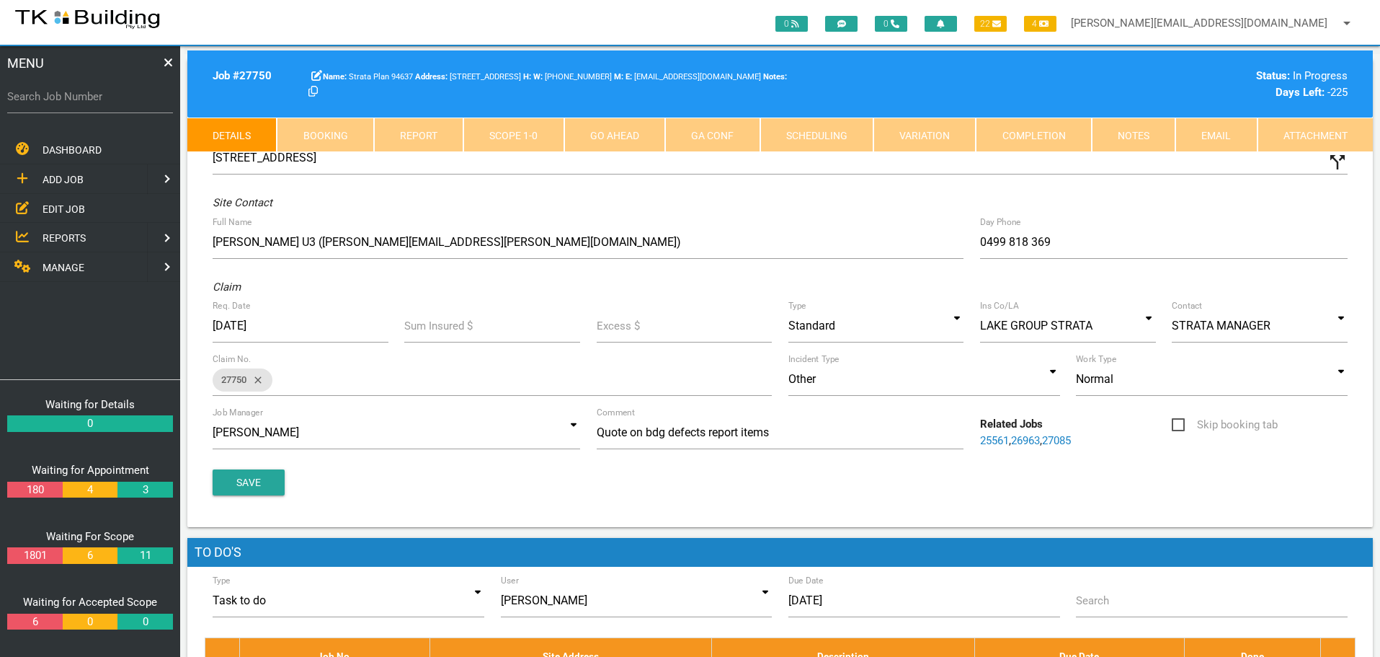
click at [1133, 142] on link "Notes" at bounding box center [1134, 134] width 84 height 35
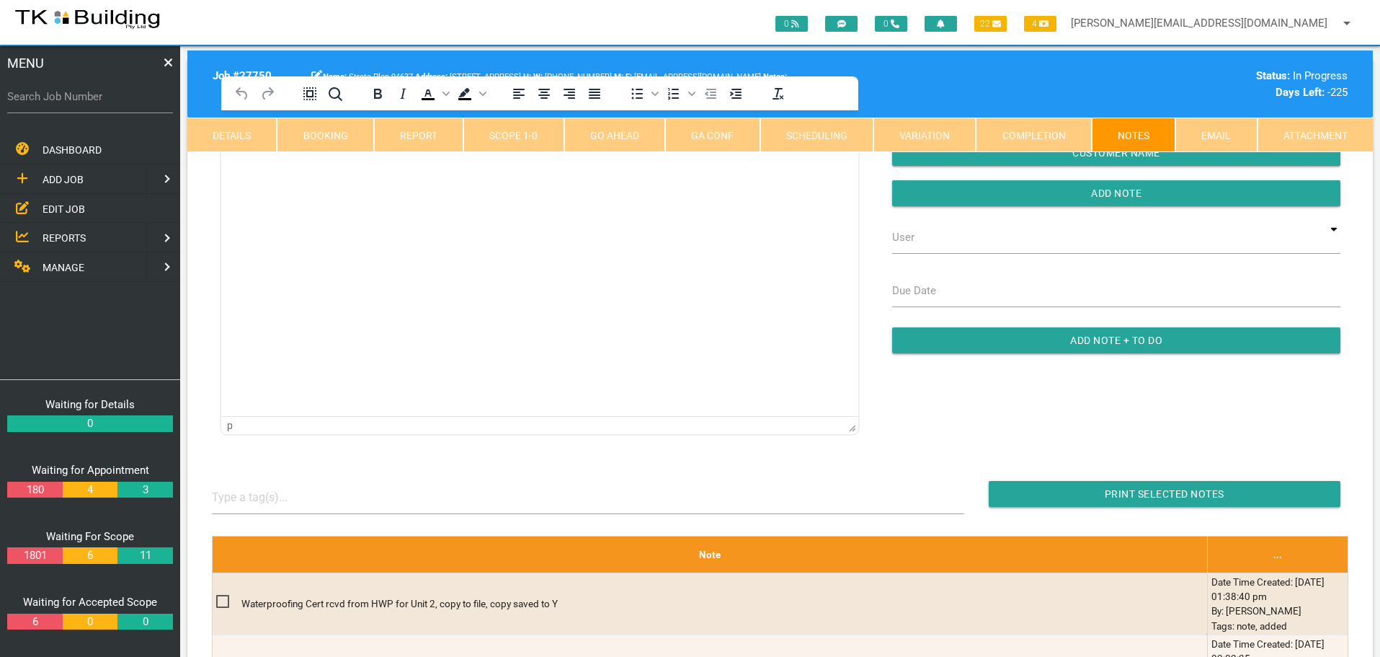
click at [287, 176] on html at bounding box center [539, 143] width 637 height 66
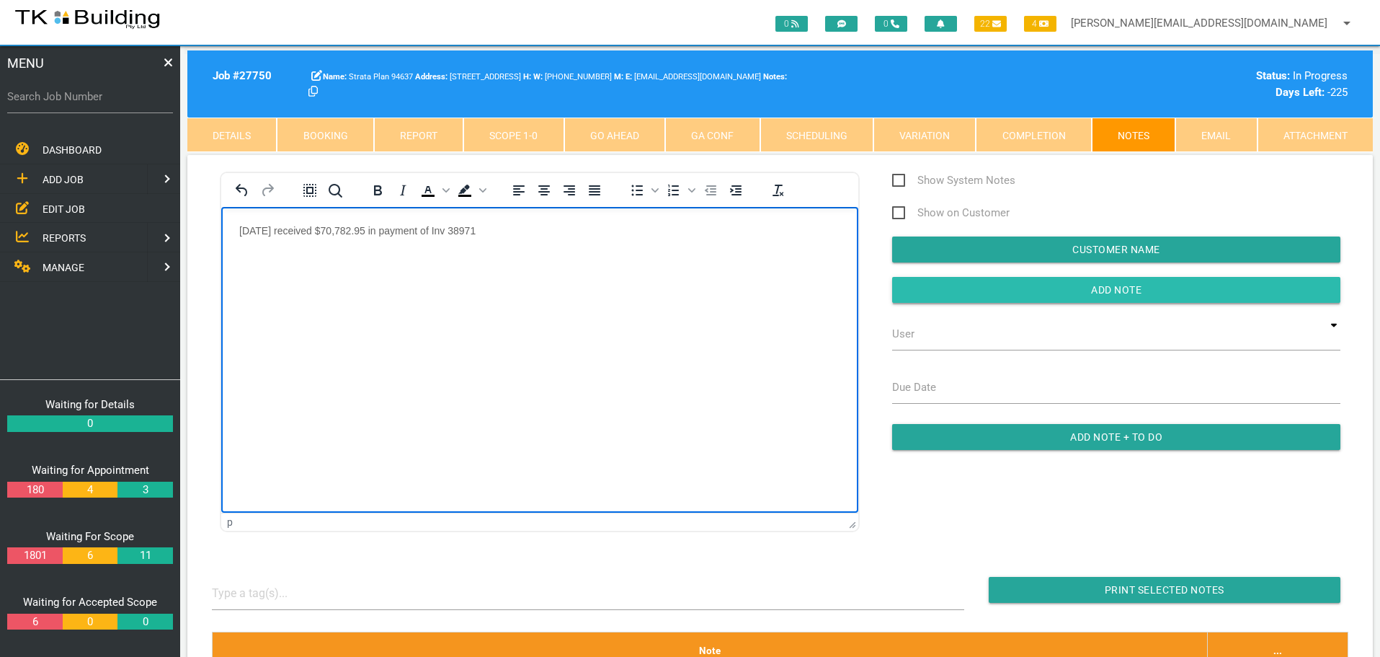
click at [1040, 288] on input "Add Note" at bounding box center [1116, 290] width 448 height 26
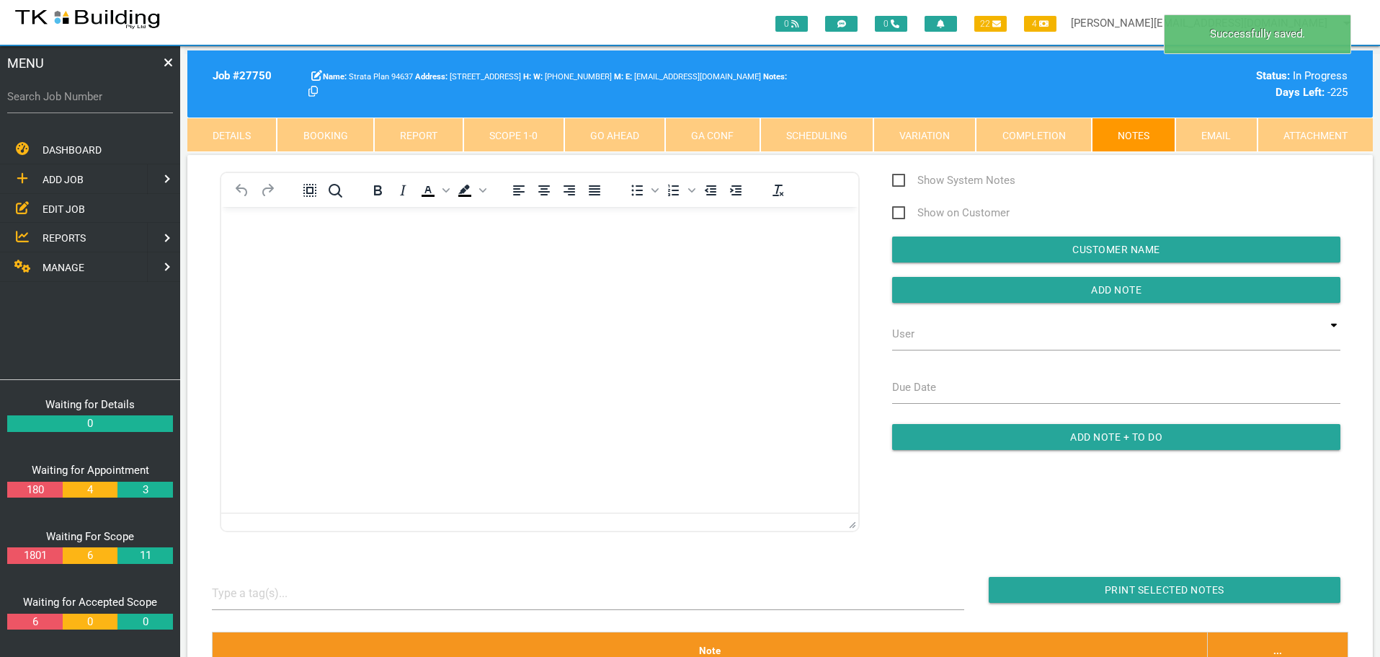
click at [77, 264] on span "MANAGE" at bounding box center [64, 268] width 42 height 12
click at [76, 205] on span "INSURANCE" at bounding box center [70, 209] width 55 height 12
click at [82, 234] on span "RECEIVE PAYMENT" at bounding box center [86, 237] width 86 height 12
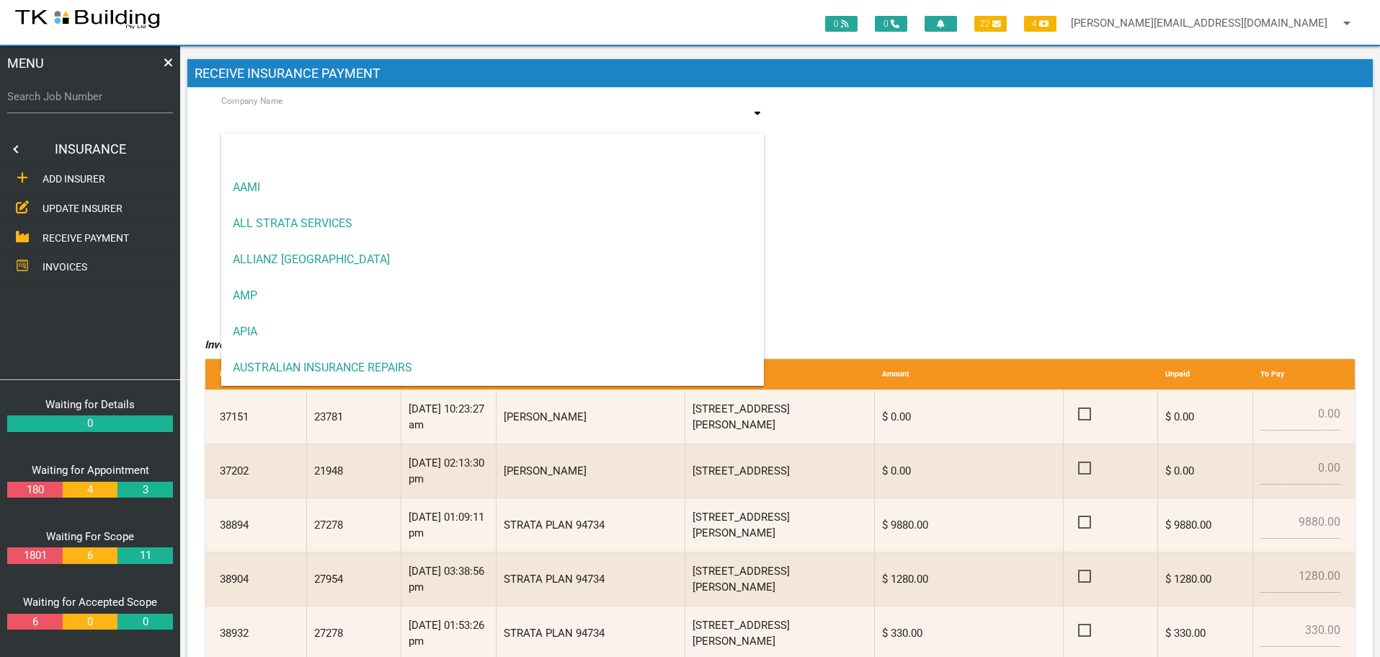
click at [272, 128] on input at bounding box center [492, 121] width 543 height 33
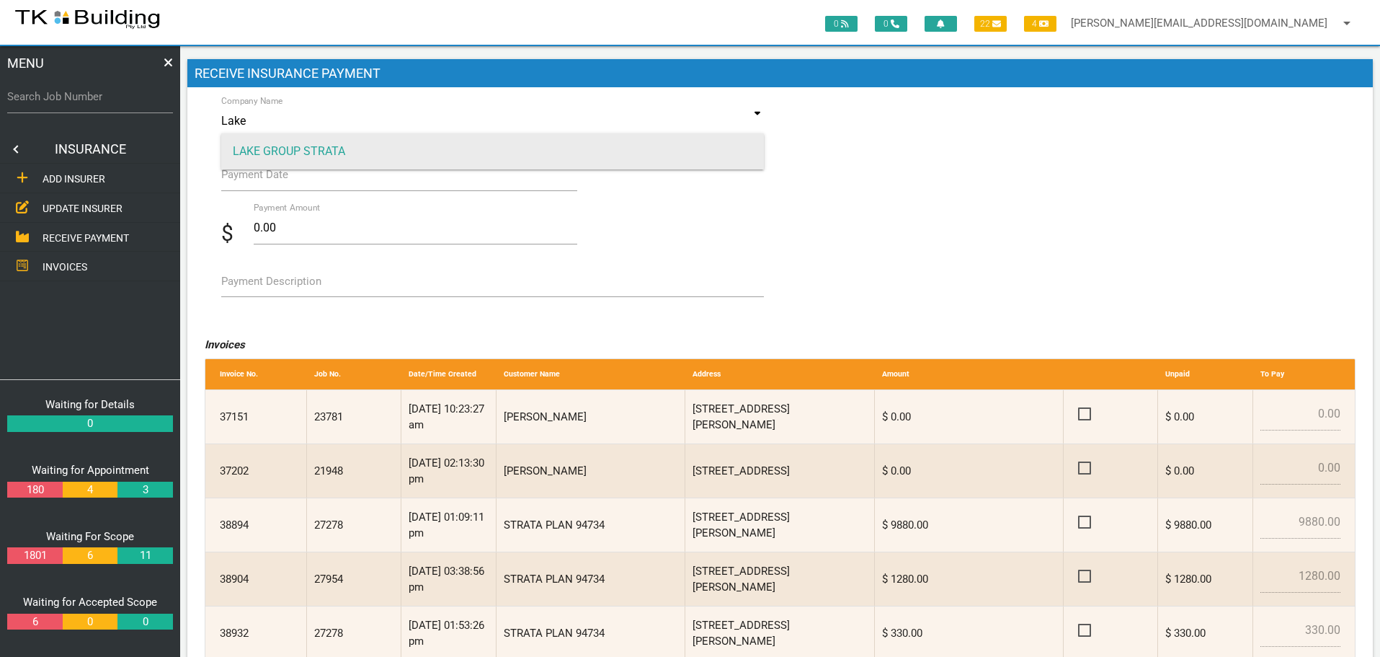
type input "Lake"
click at [283, 147] on span "LAKE GROUP STRATA" at bounding box center [492, 151] width 543 height 36
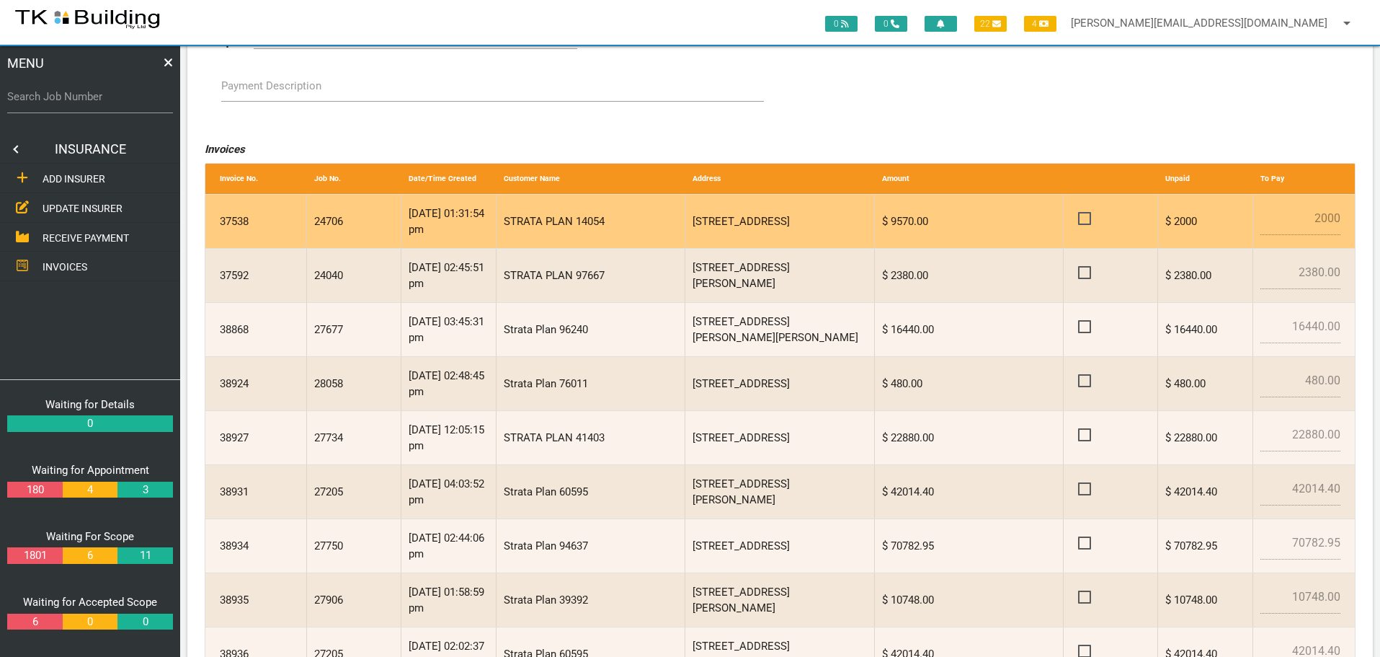
scroll to position [216, 0]
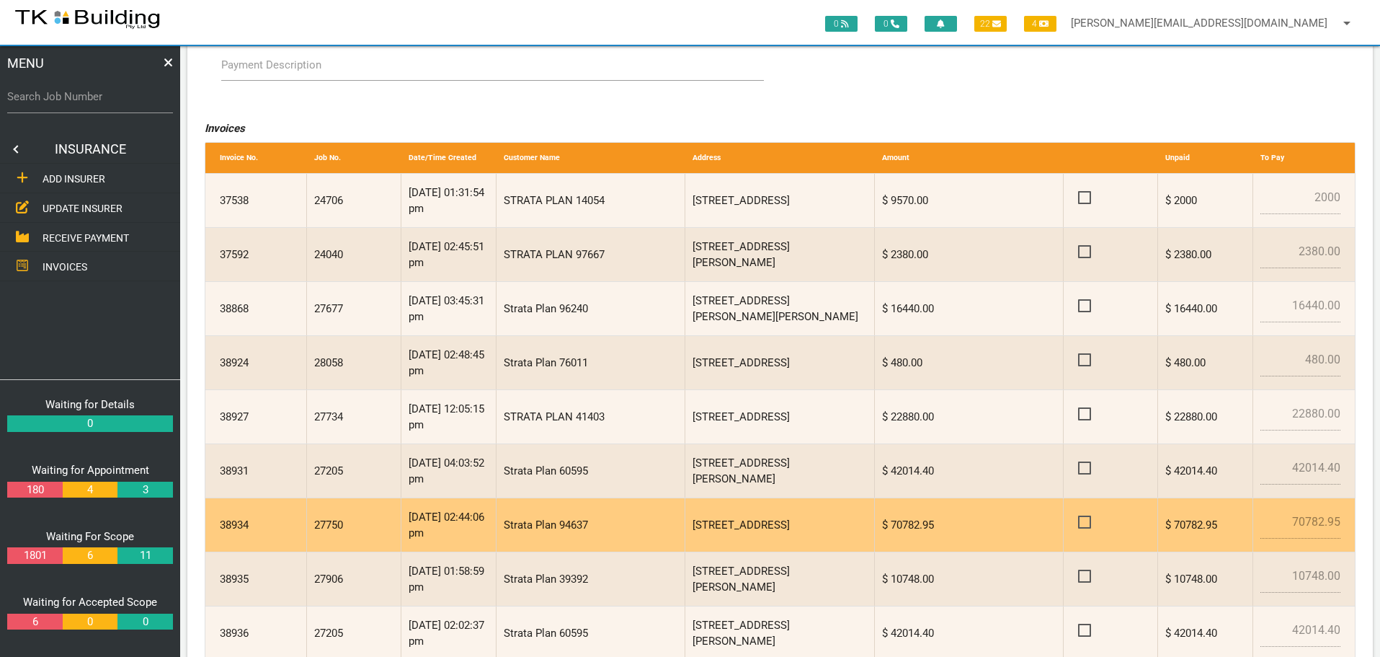
click at [1089, 518] on span at bounding box center [1090, 522] width 25 height 18
click at [1088, 518] on input "checkbox" at bounding box center [1082, 517] width 9 height 9
checkbox input "true"
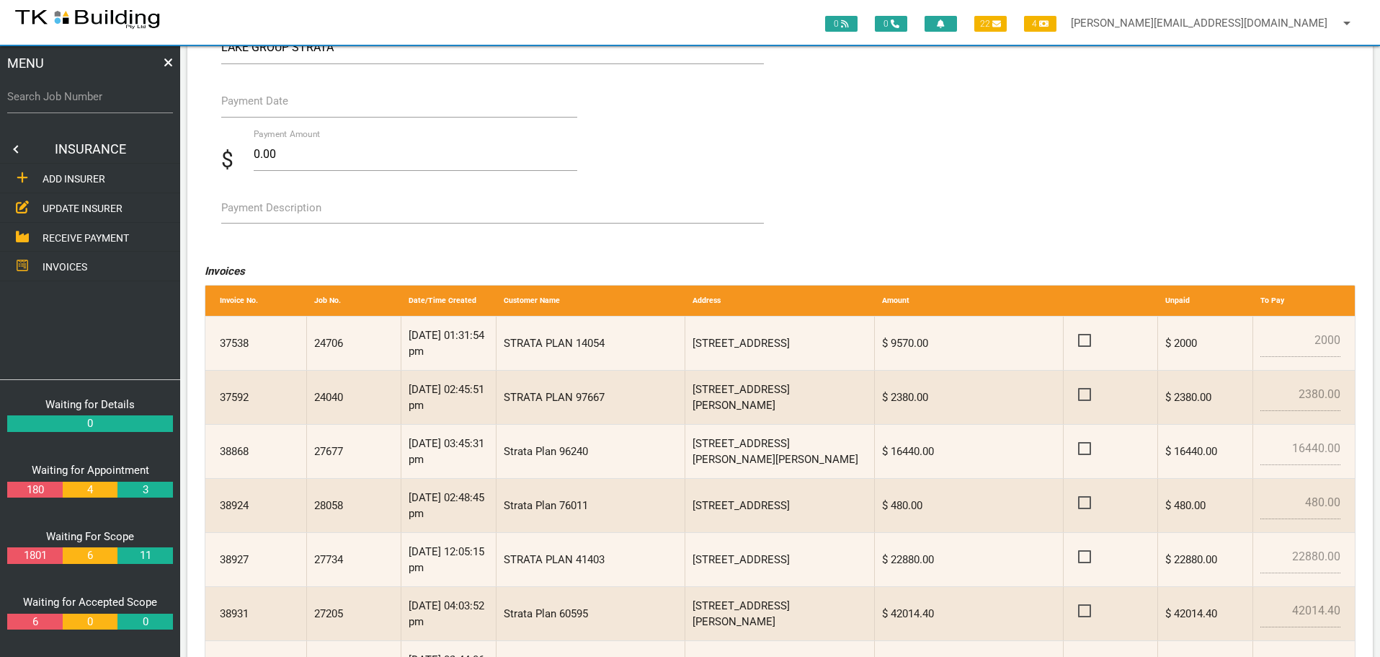
scroll to position [72, 0]
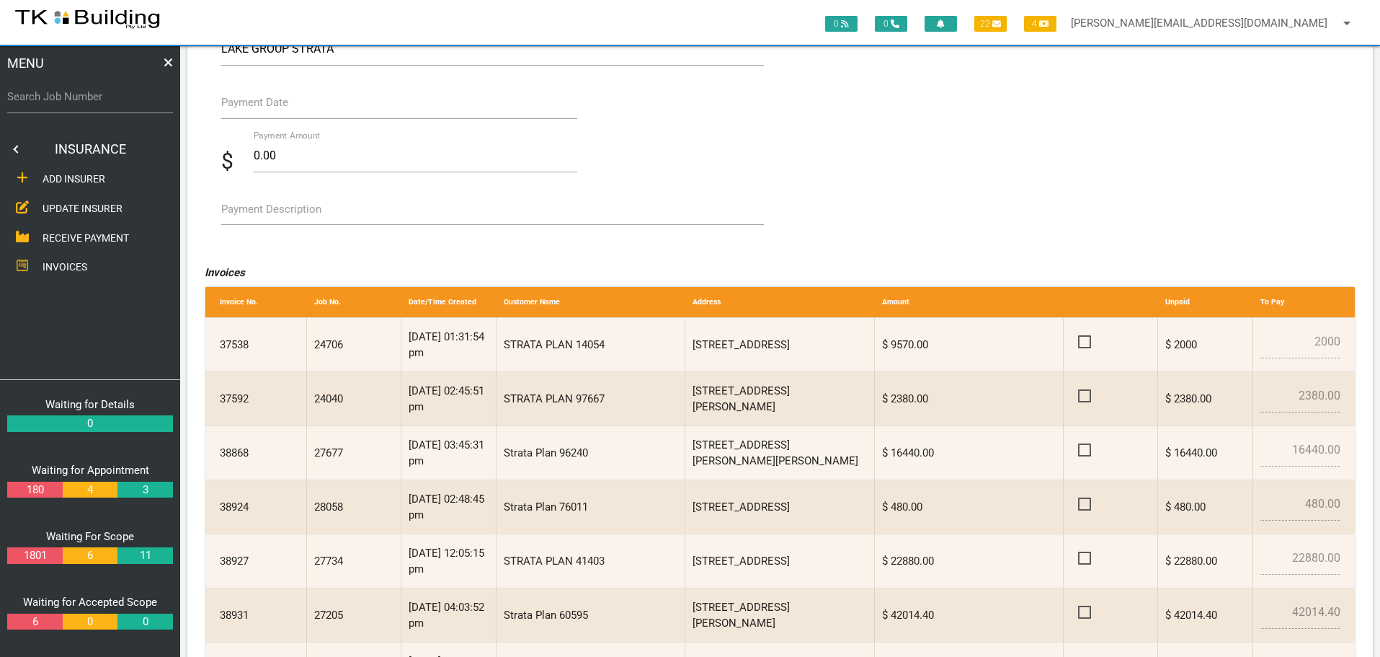
click at [260, 206] on label "Payment Description" at bounding box center [271, 209] width 100 height 17
click at [260, 206] on textarea "Payment Description" at bounding box center [492, 208] width 543 height 32
type textarea "Inv 38934"
click at [272, 110] on label "Payment Date" at bounding box center [254, 102] width 67 height 17
click at [272, 110] on input "Payment Date" at bounding box center [399, 102] width 357 height 33
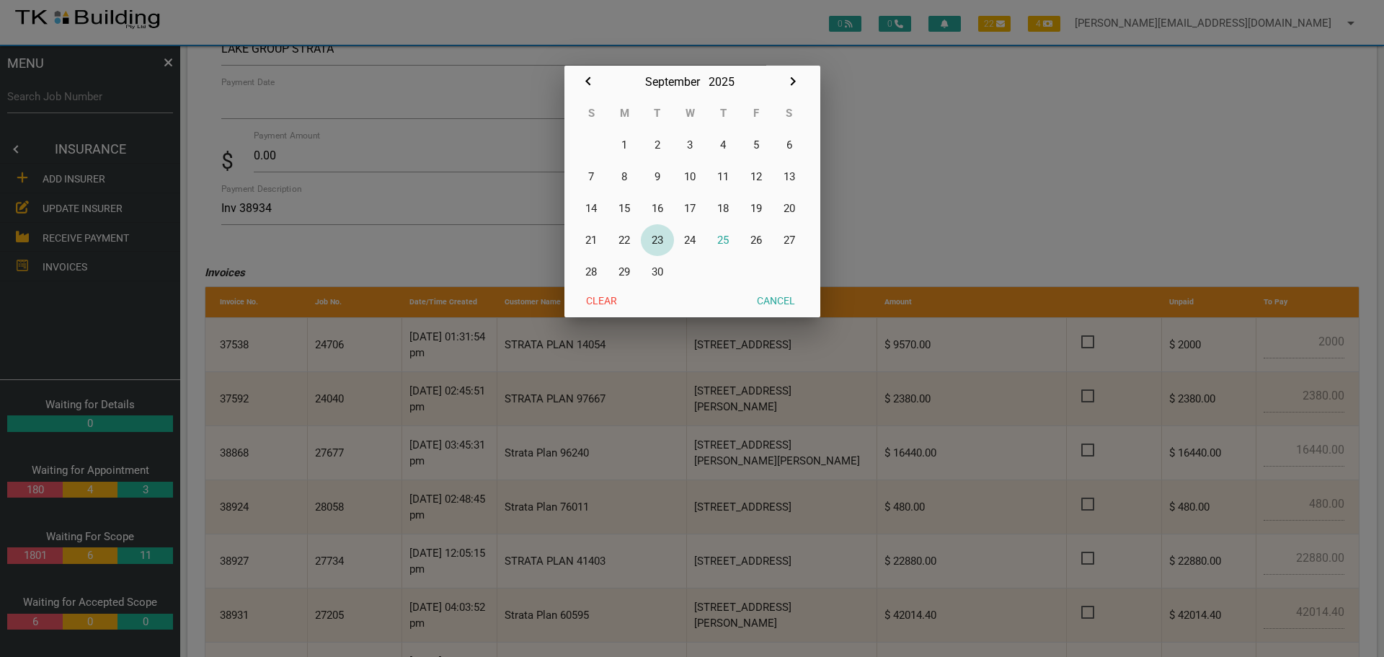
click at [661, 236] on button "23" at bounding box center [657, 240] width 33 height 32
type input "[DATE]"
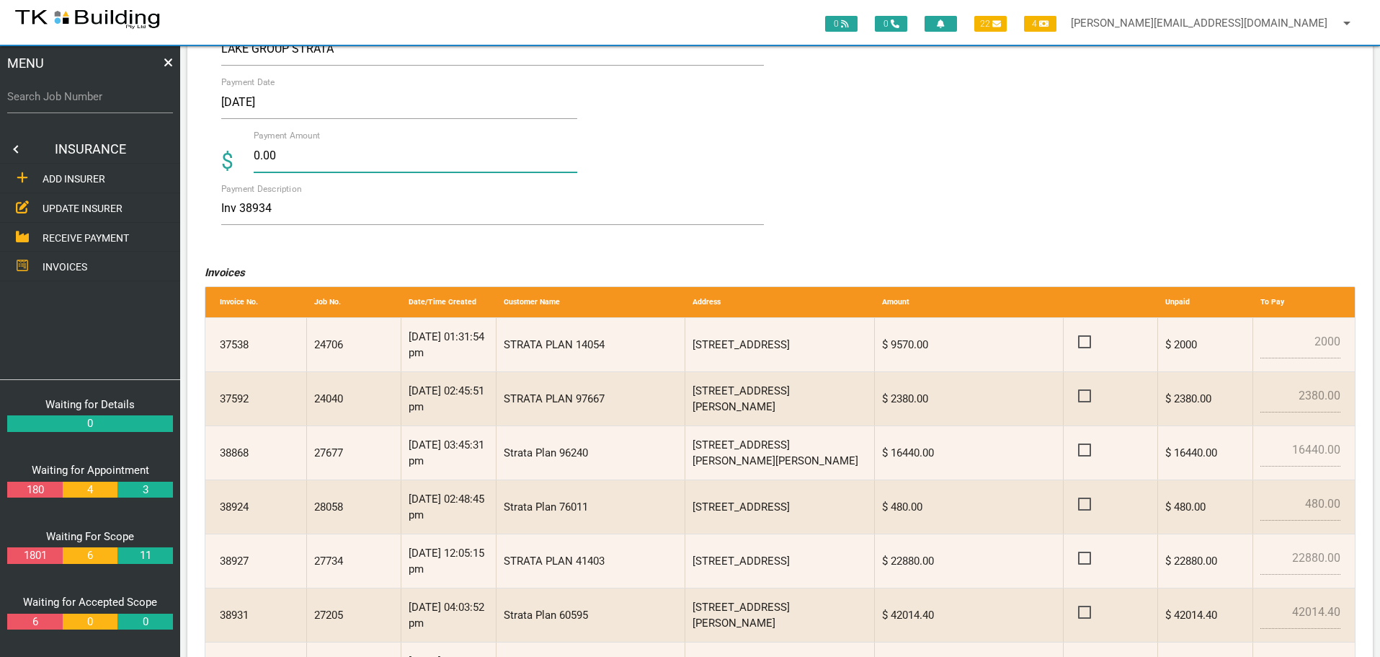
click at [308, 157] on input "0.00" at bounding box center [416, 155] width 324 height 33
type input "0"
type input "70782.95"
click at [411, 215] on textarea "Inv 38934" at bounding box center [492, 208] width 543 height 32
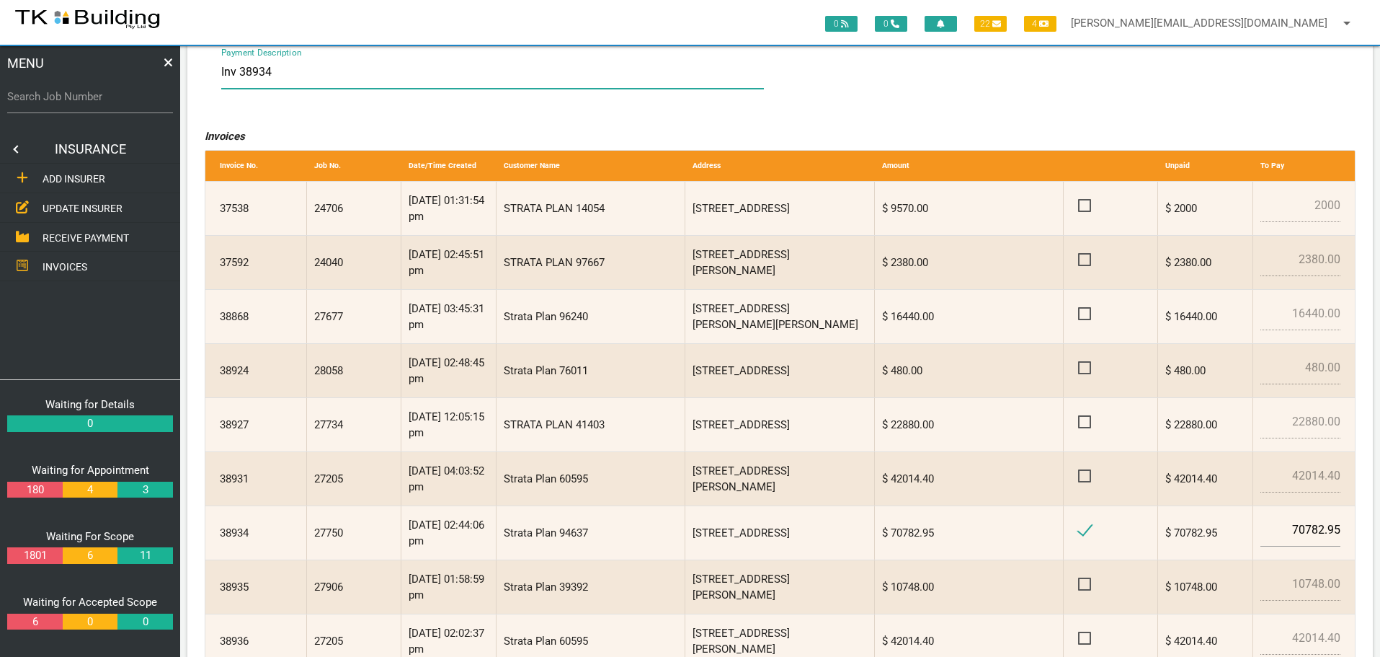
scroll to position [424, 0]
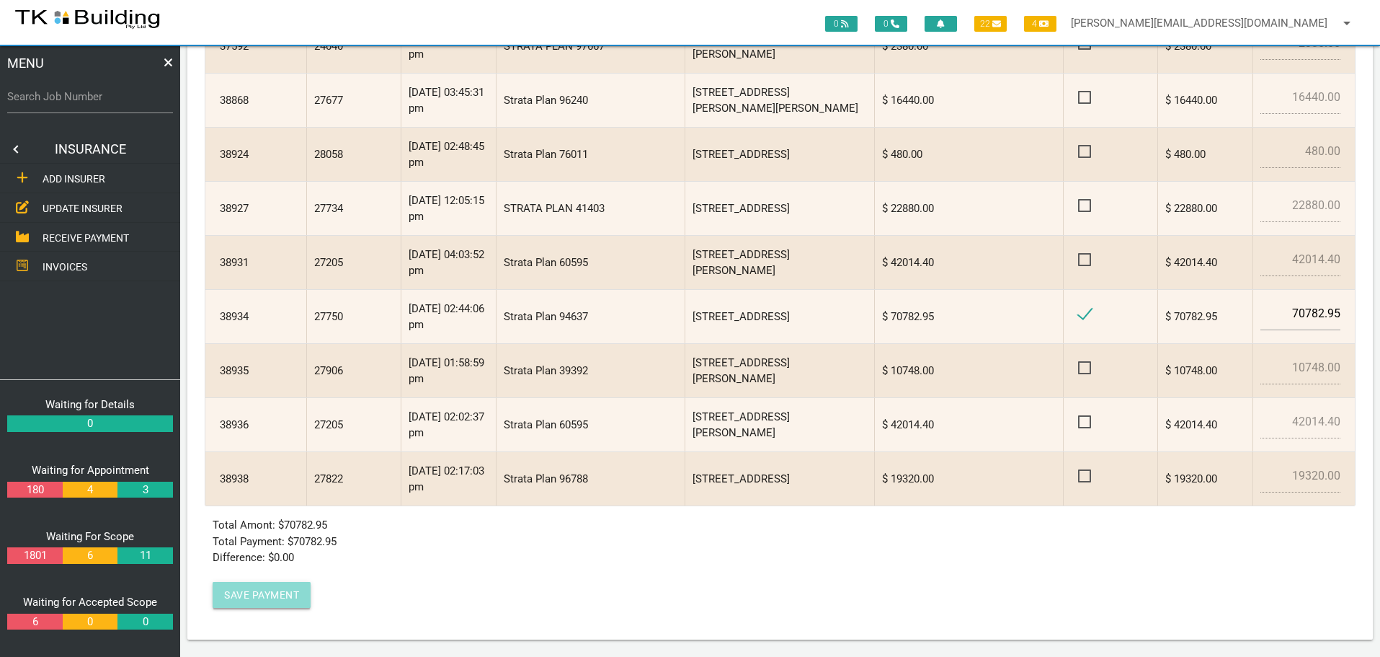
click at [269, 589] on button "Save Payment" at bounding box center [262, 595] width 98 height 26
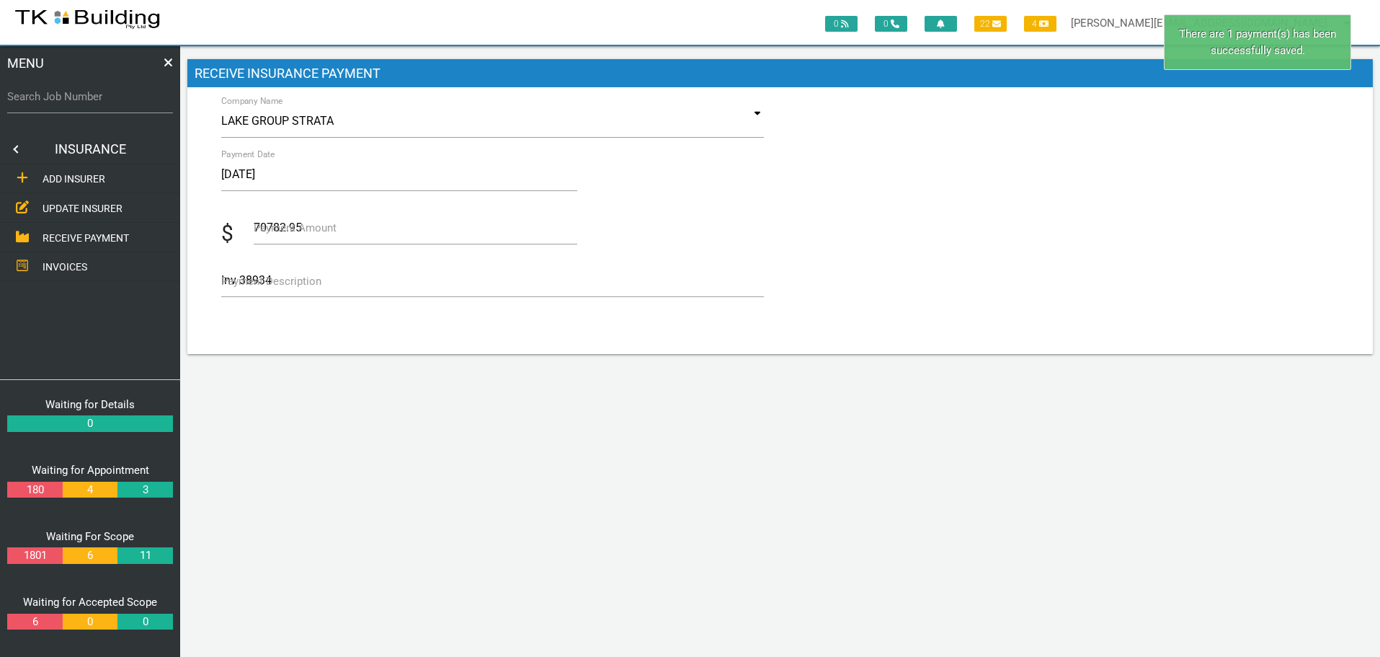
scroll to position [0, 0]
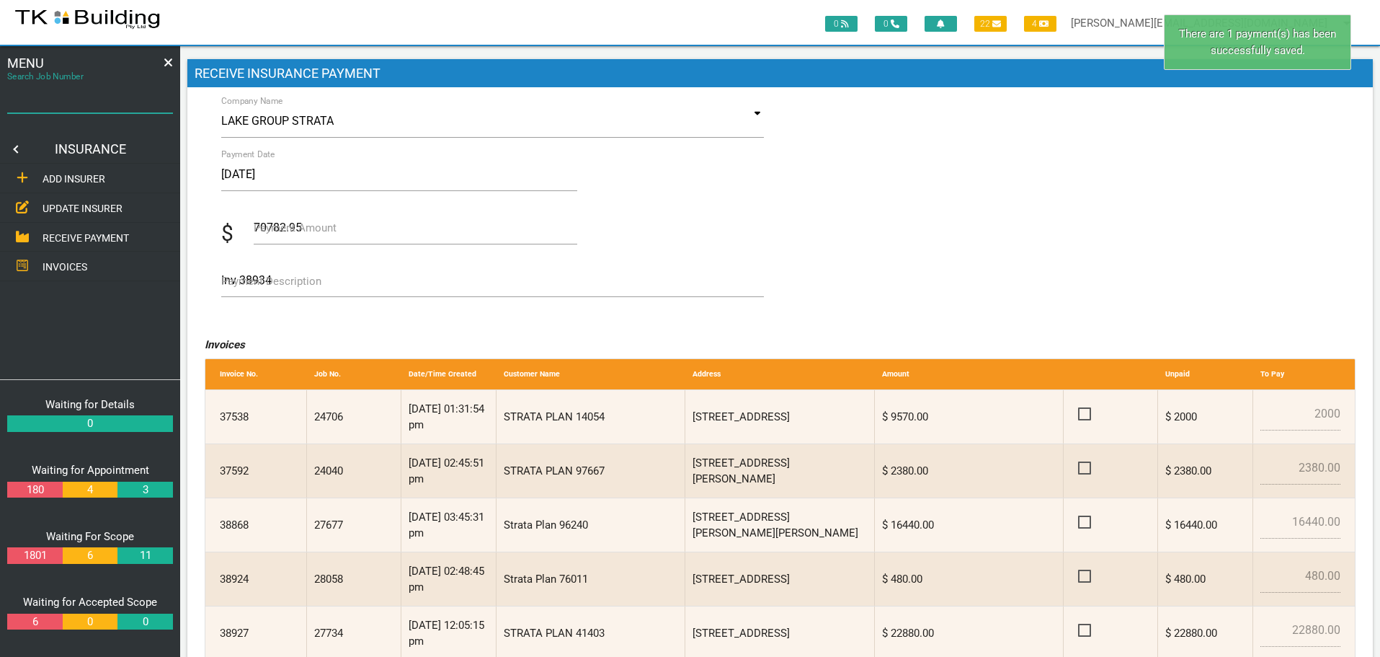
click at [117, 106] on input "Search Job Number" at bounding box center [90, 96] width 166 height 33
type input "27750"
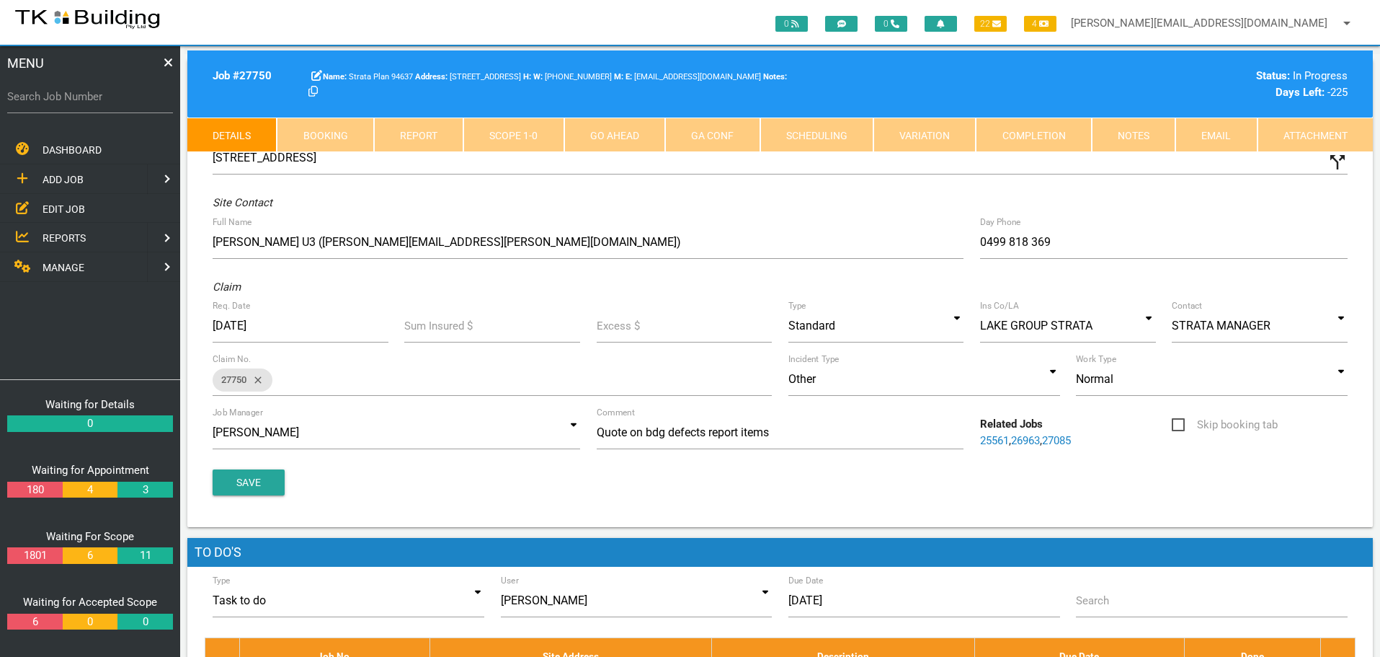
click at [1142, 136] on link "Notes" at bounding box center [1134, 134] width 84 height 35
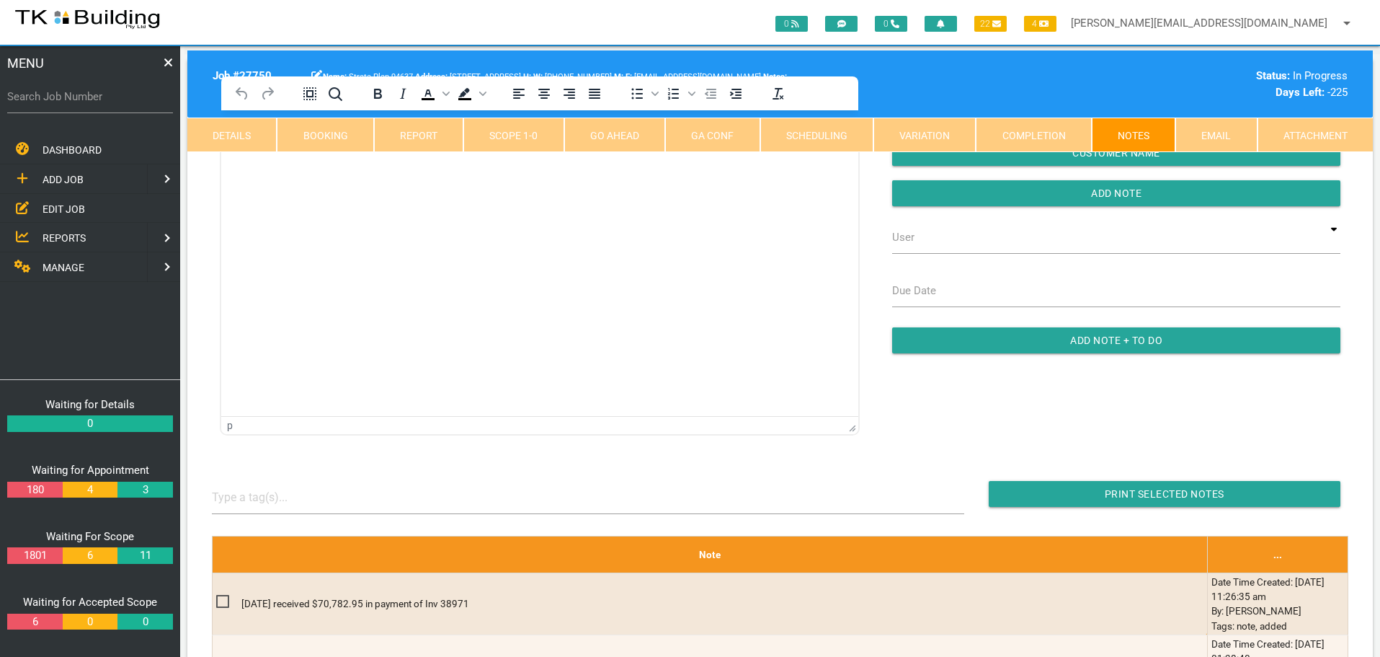
click at [1015, 136] on link "Completion" at bounding box center [1033, 134] width 115 height 35
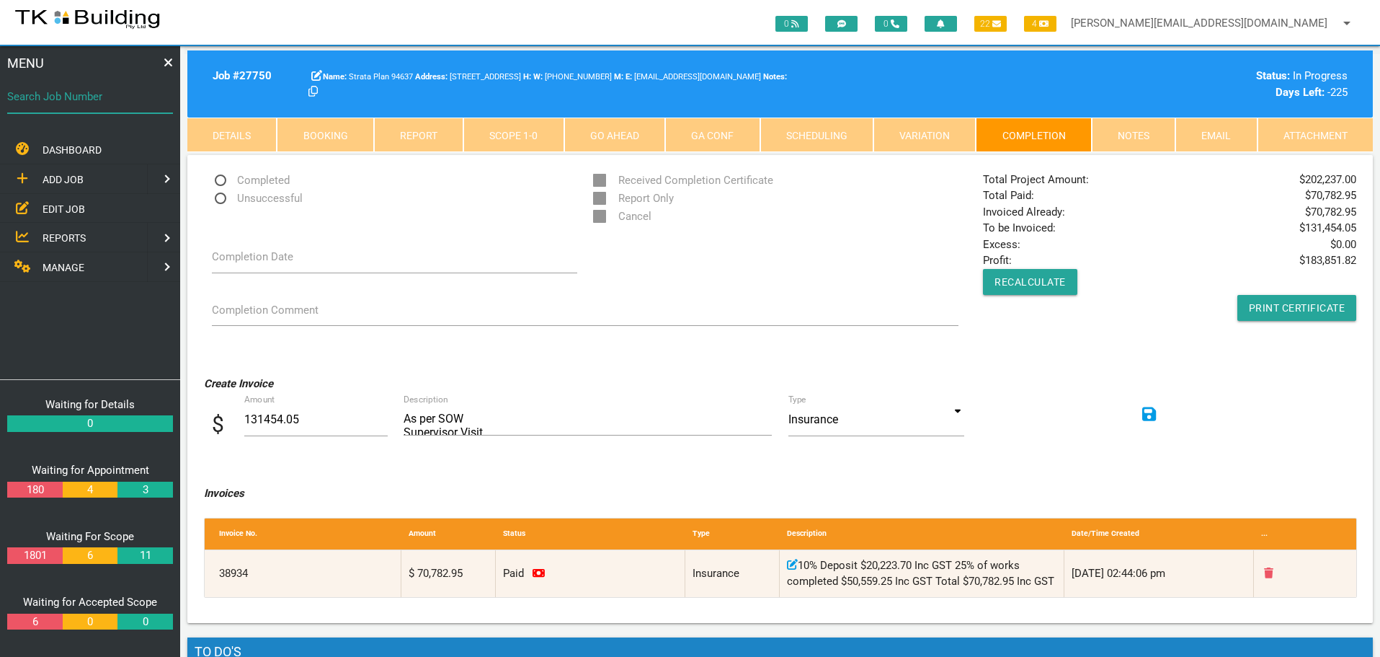
click at [81, 105] on input "Search Job Number" at bounding box center [90, 96] width 166 height 33
type input "27705"
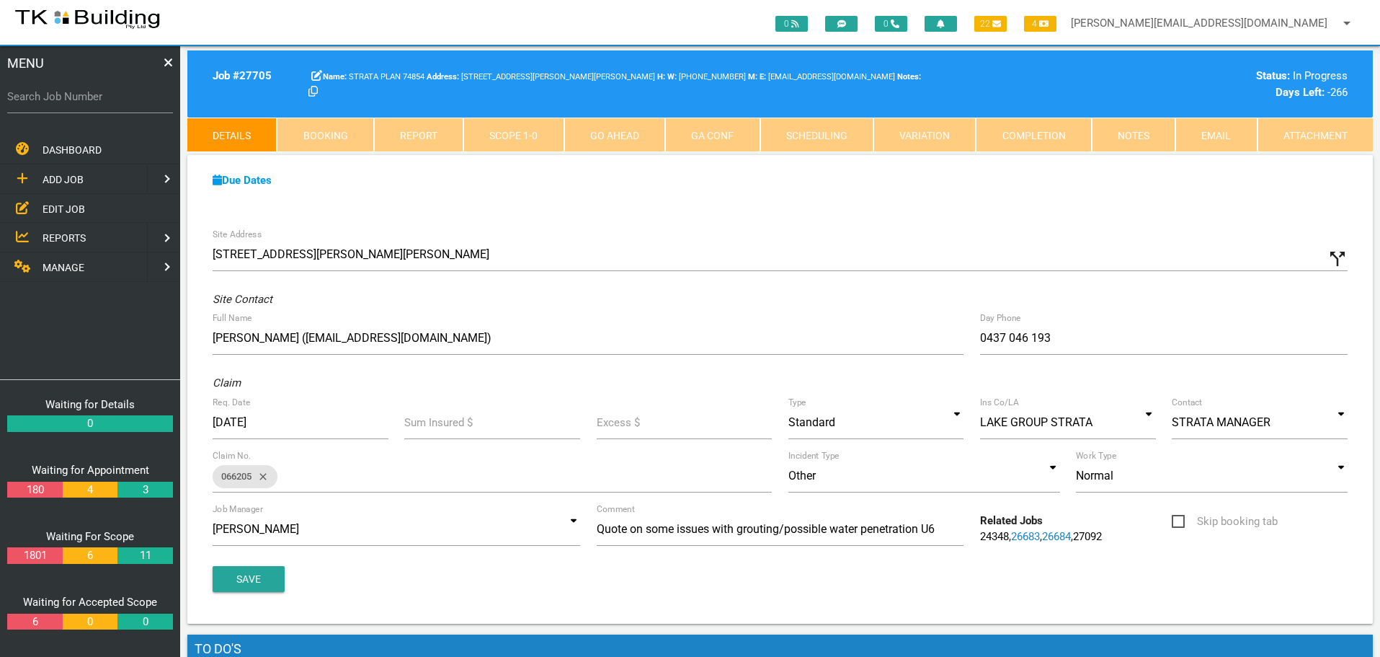
click at [75, 209] on span "EDIT JOB" at bounding box center [64, 209] width 43 height 12
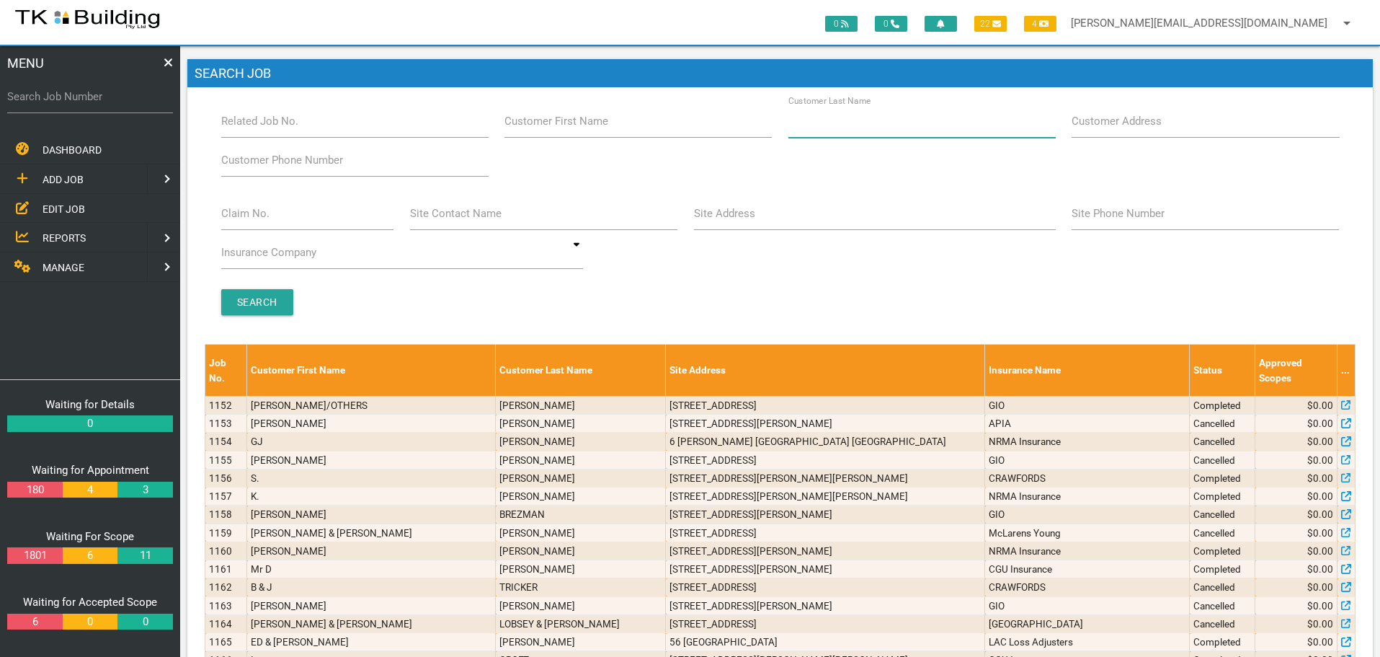
click at [876, 130] on input "Customer Last Name" at bounding box center [921, 121] width 267 height 33
type input "94275"
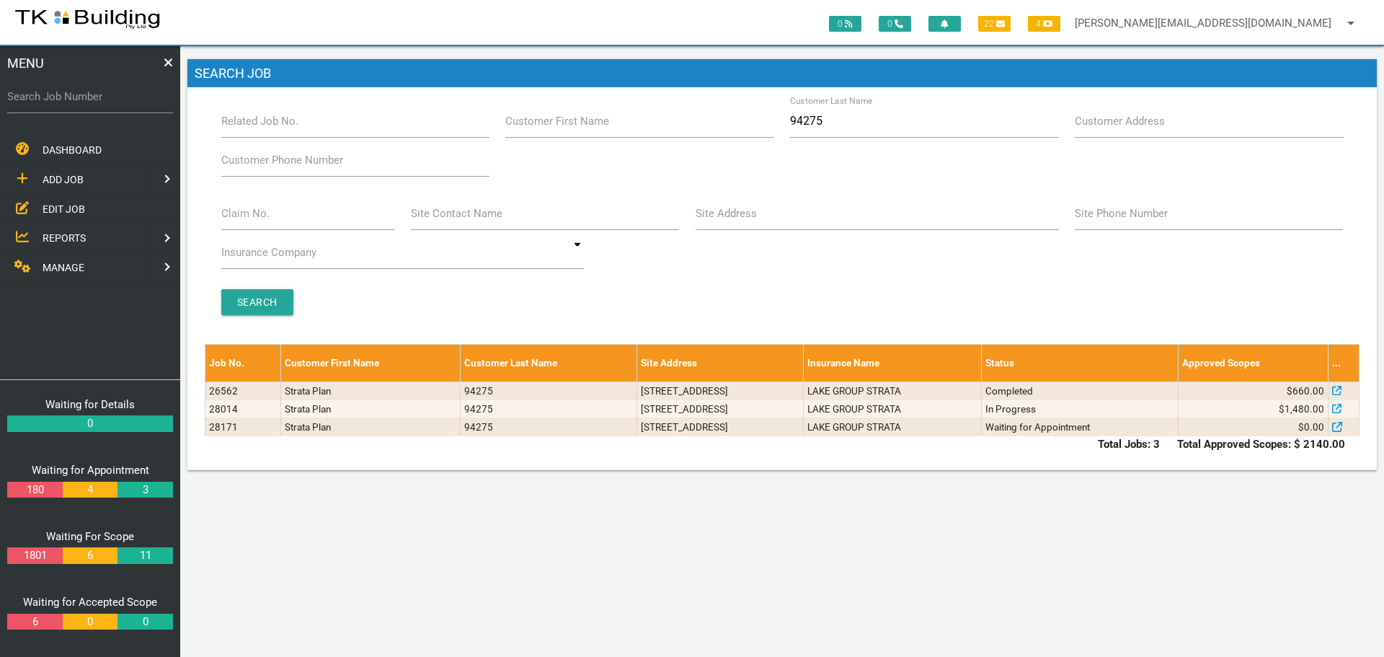
click at [61, 178] on span "ADD JOB" at bounding box center [63, 180] width 41 height 12
click at [58, 207] on span "EXISTING CUSTOMER" at bounding box center [92, 209] width 99 height 12
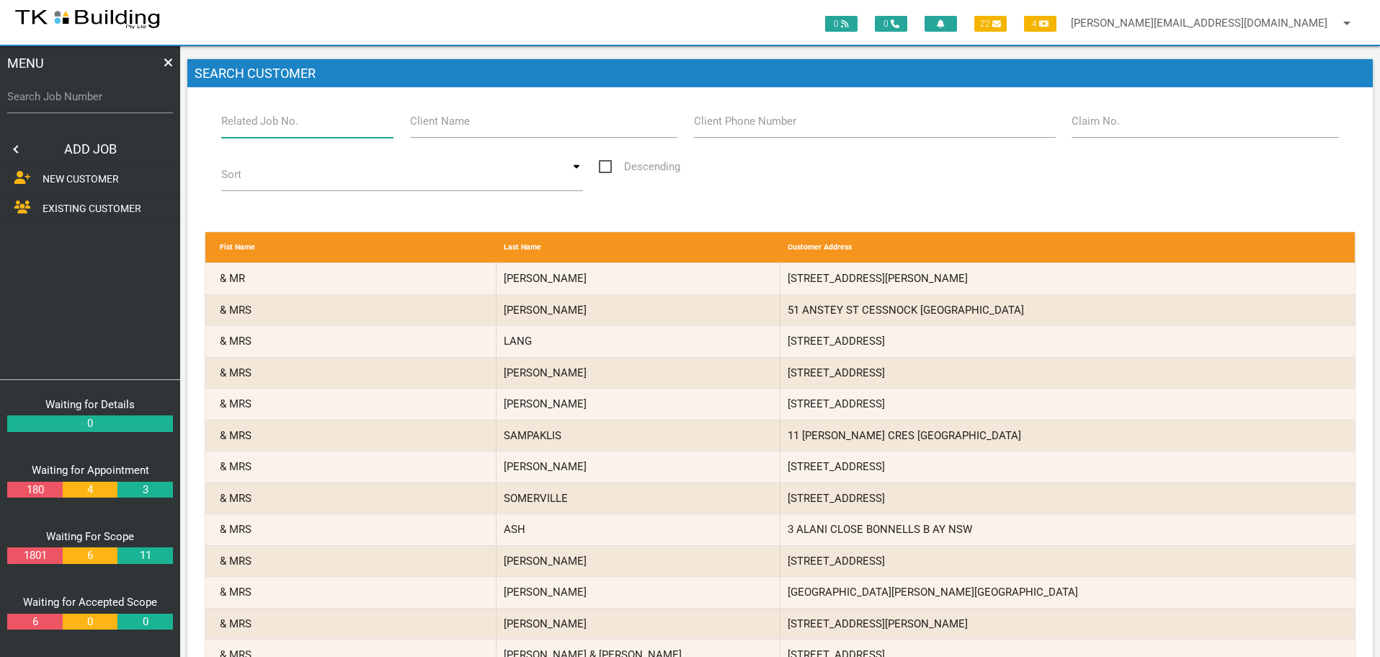
click at [309, 130] on input "Related Job No." at bounding box center [307, 121] width 173 height 33
type input "28171"
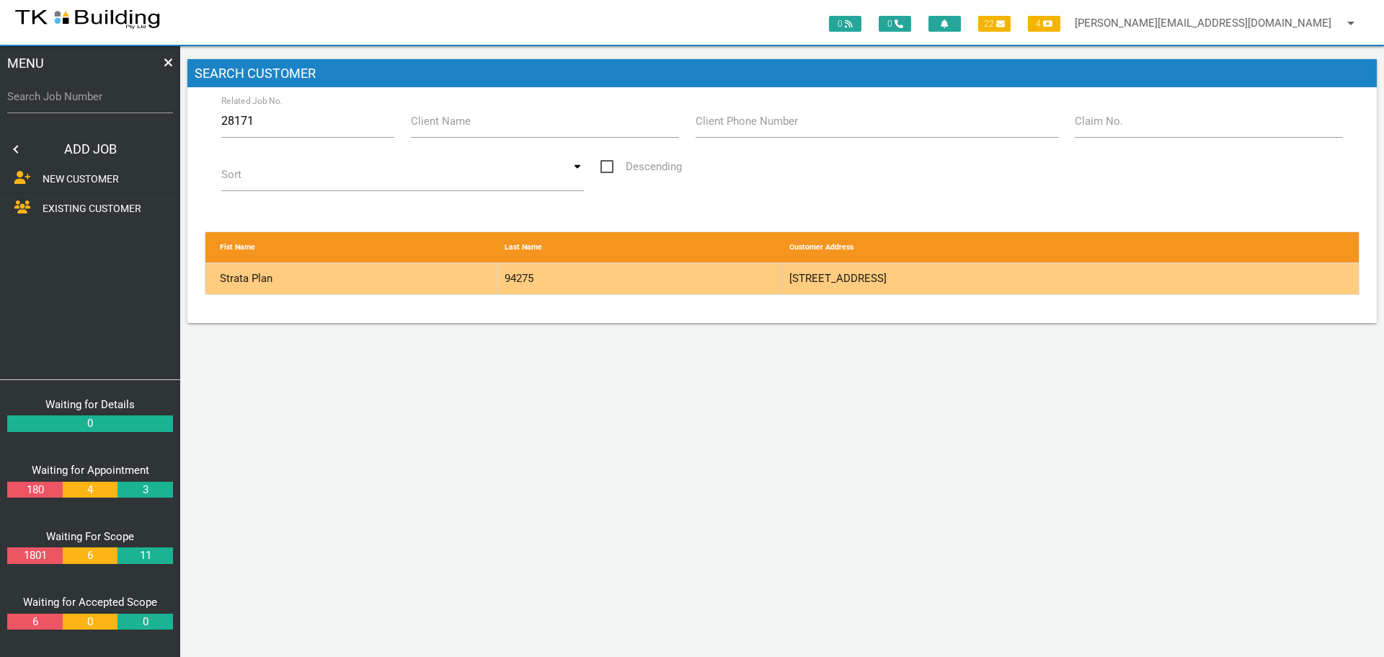
click at [710, 287] on div "94275" at bounding box center [639, 278] width 285 height 31
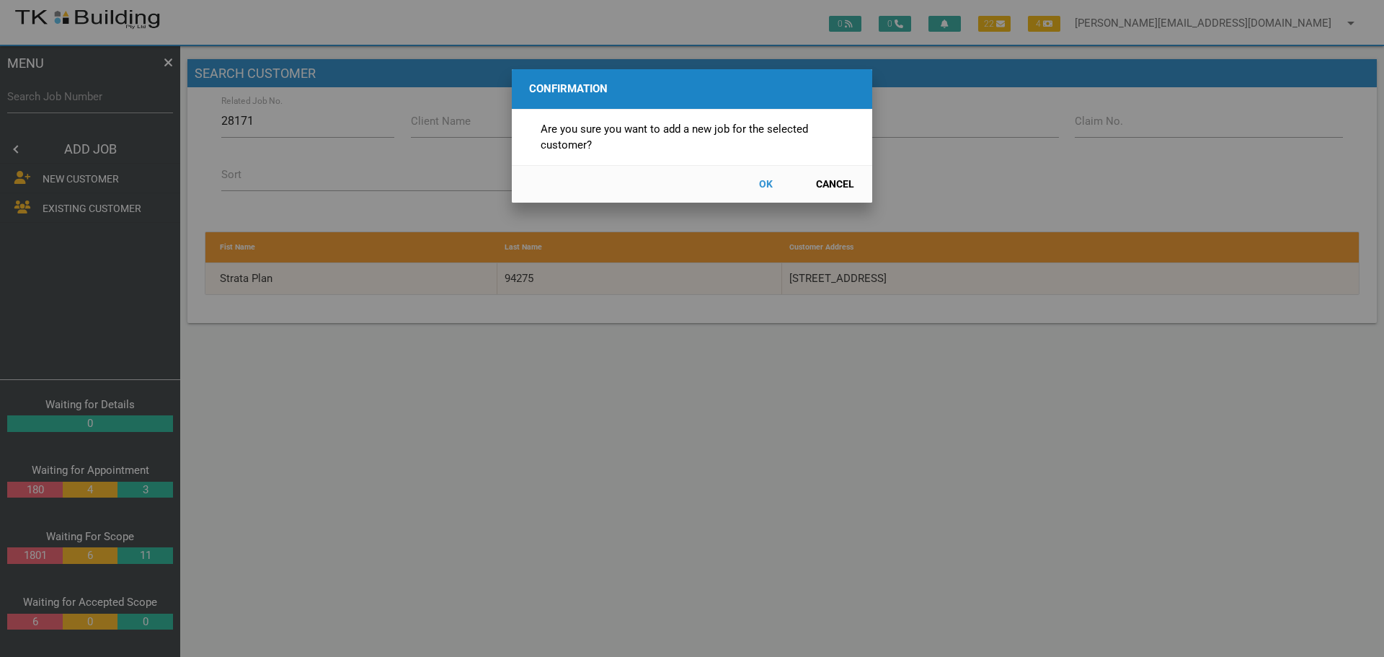
click at [767, 187] on button "OK" at bounding box center [765, 184] width 63 height 25
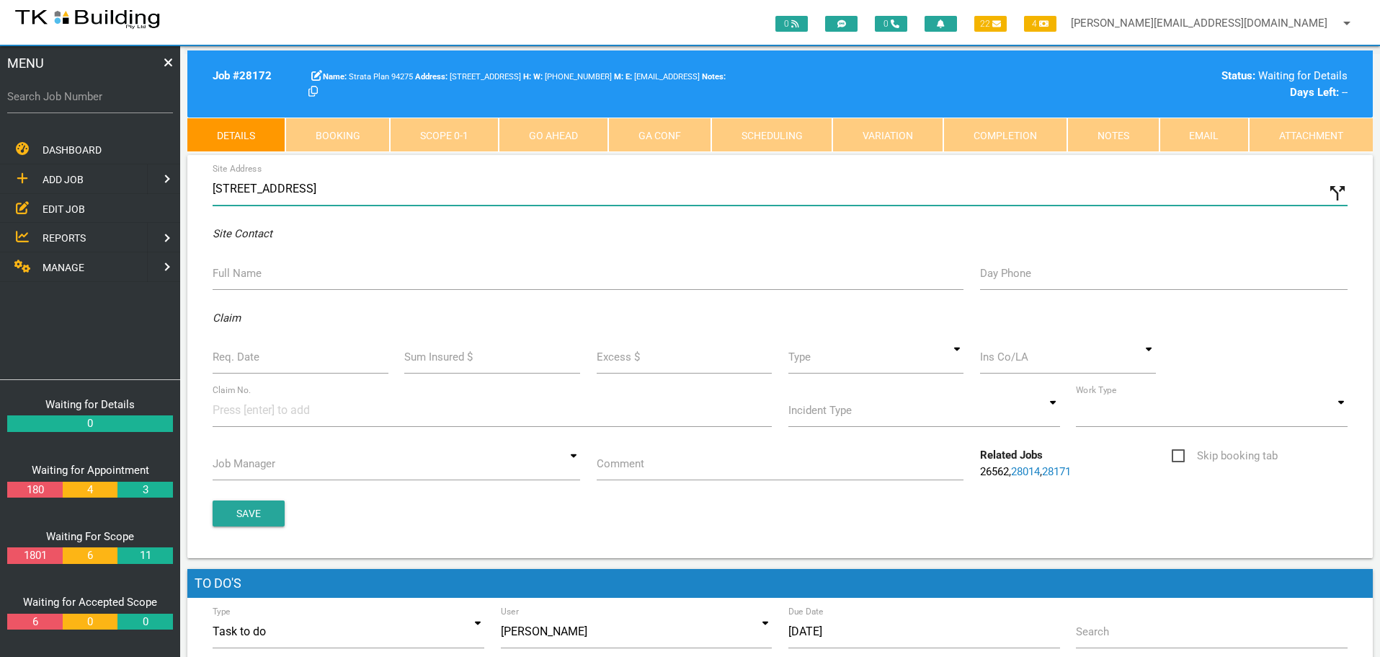
click at [214, 186] on input "[STREET_ADDRESS]" at bounding box center [780, 188] width 1135 height 33
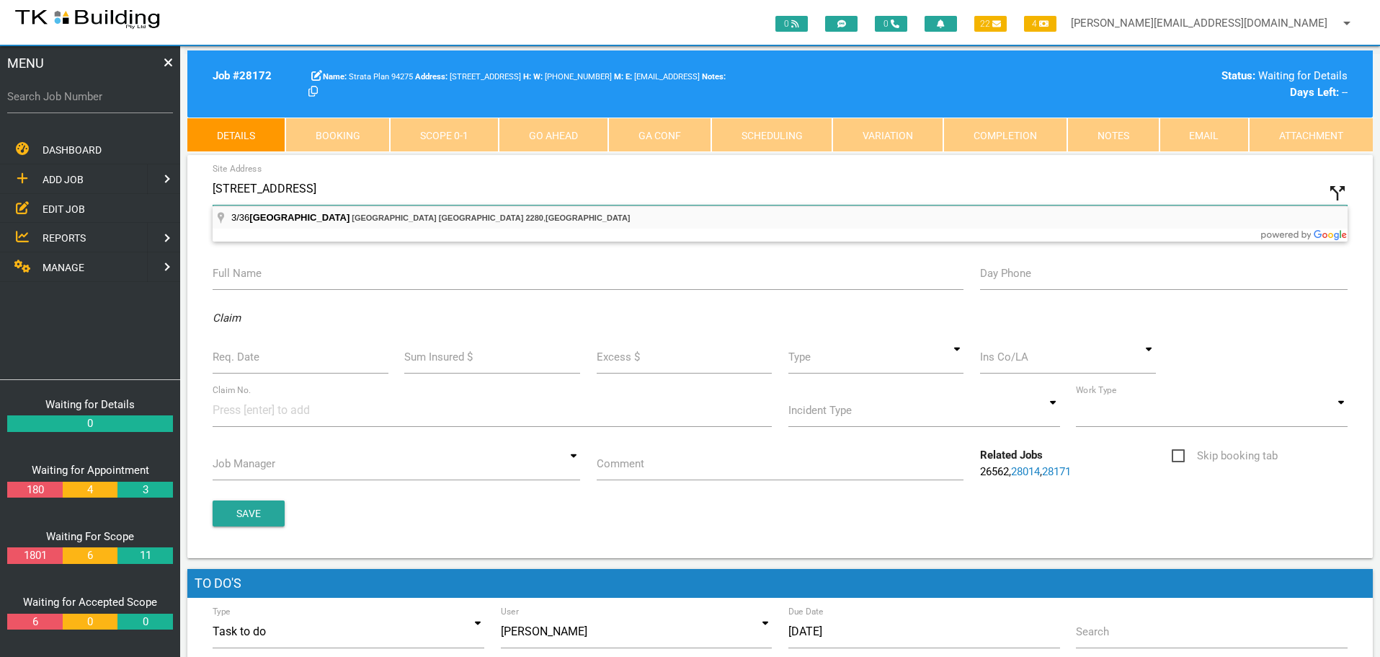
type input "[STREET_ADDRESS]"
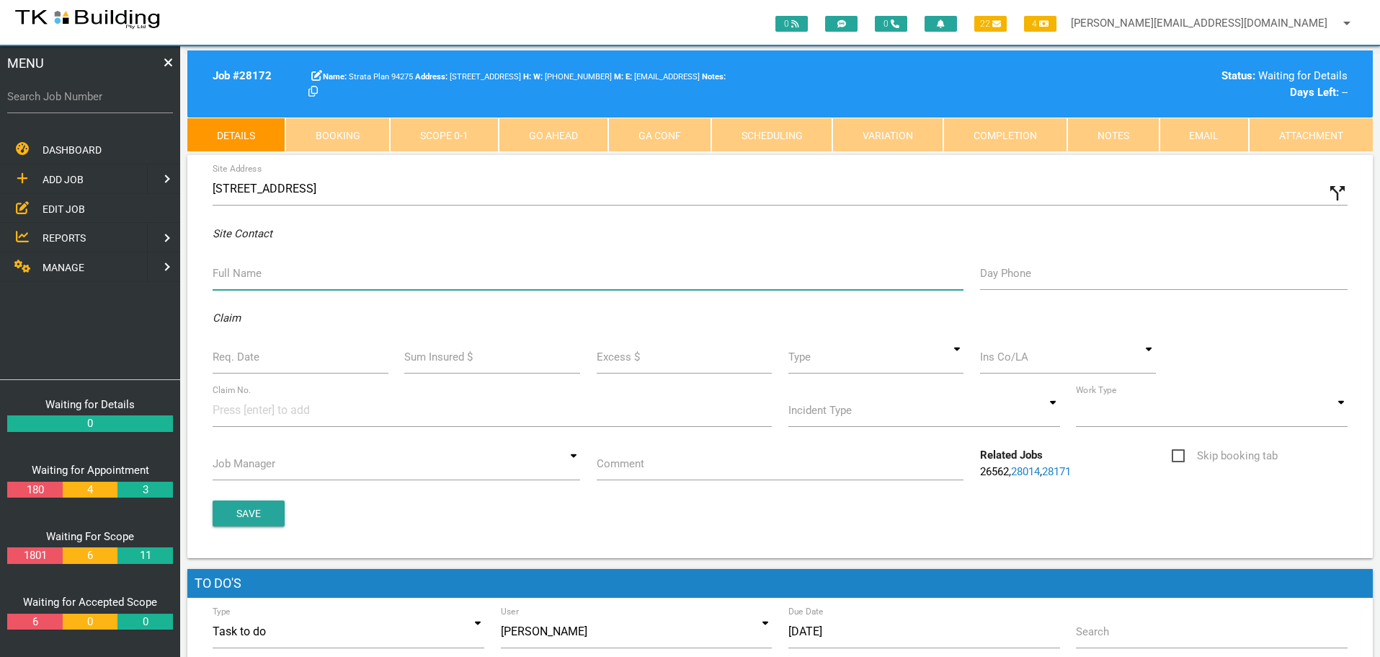
click at [265, 283] on input "Full Name" at bounding box center [588, 273] width 751 height 33
type input "[PERSON_NAME] ([EMAIL_ADDRESS][DOMAIN_NAME])"
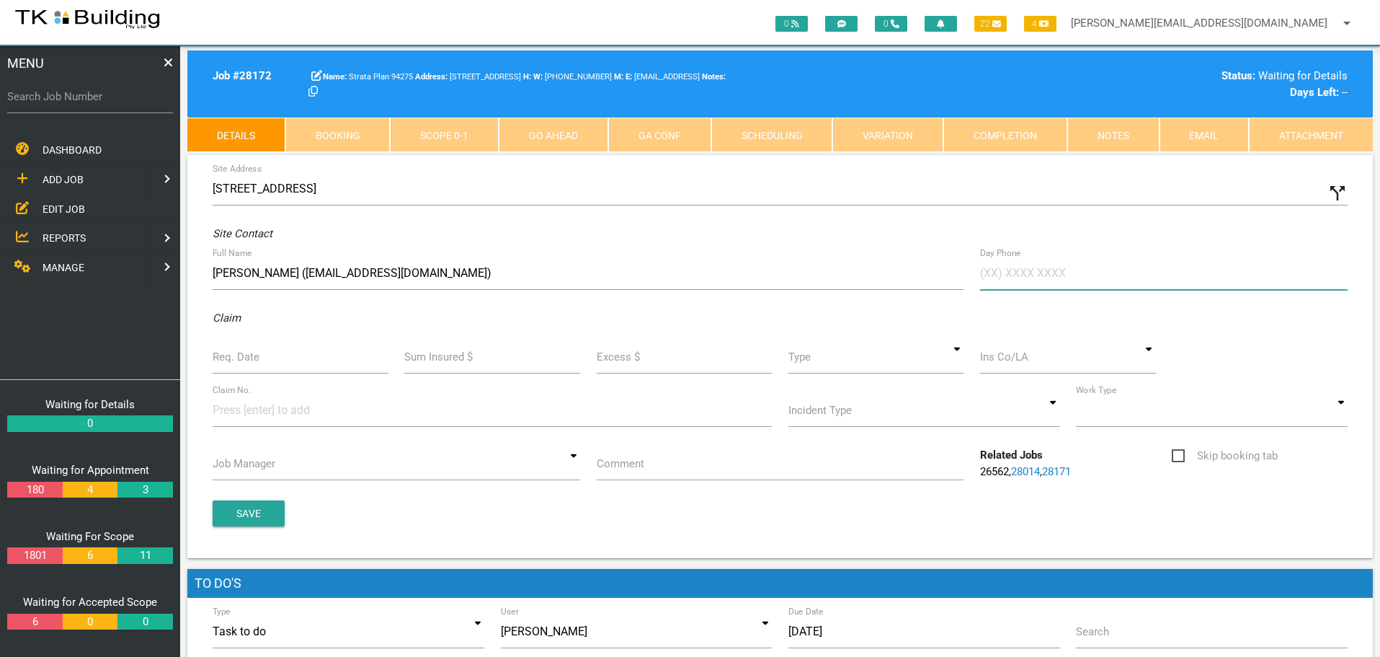
click at [1024, 274] on input "Day Phone" at bounding box center [1164, 273] width 368 height 33
type input "[PHONE_NUMBER]"
click at [257, 361] on label "Req. Date" at bounding box center [236, 357] width 47 height 17
click at [257, 361] on input "Req. Date" at bounding box center [301, 356] width 176 height 33
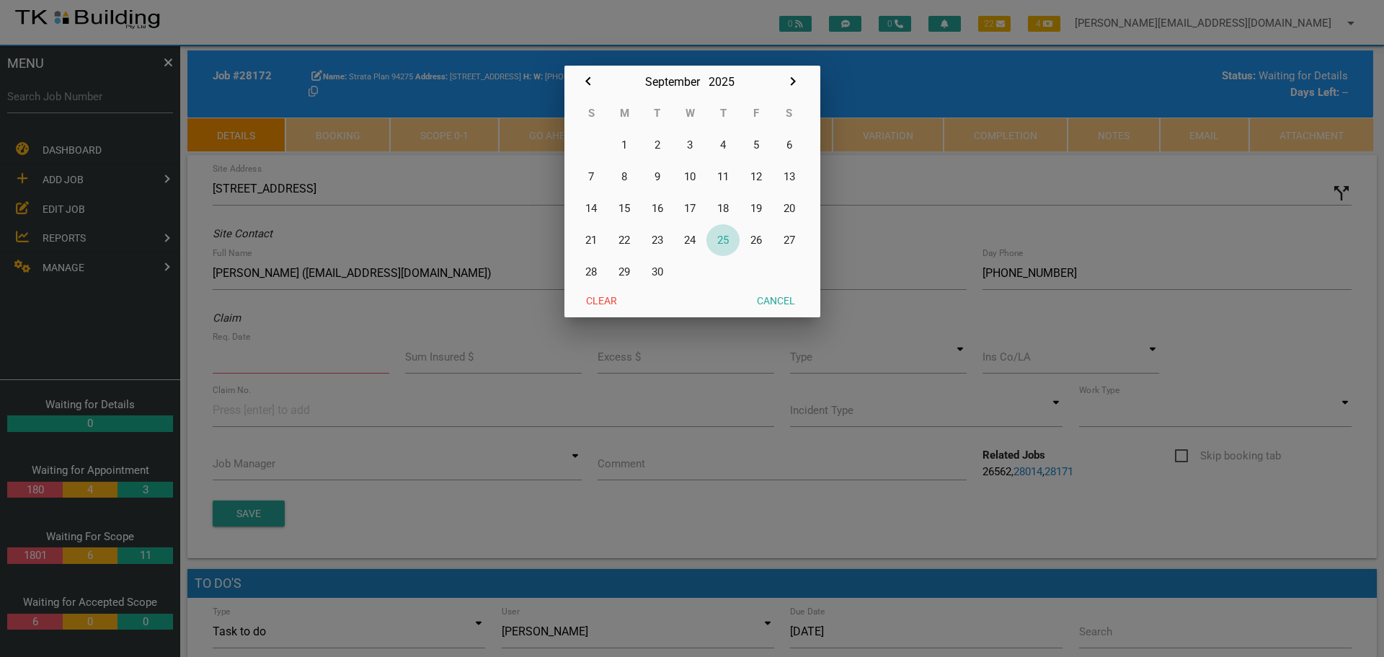
click at [720, 238] on button "25" at bounding box center [722, 240] width 33 height 32
type input "[DATE]"
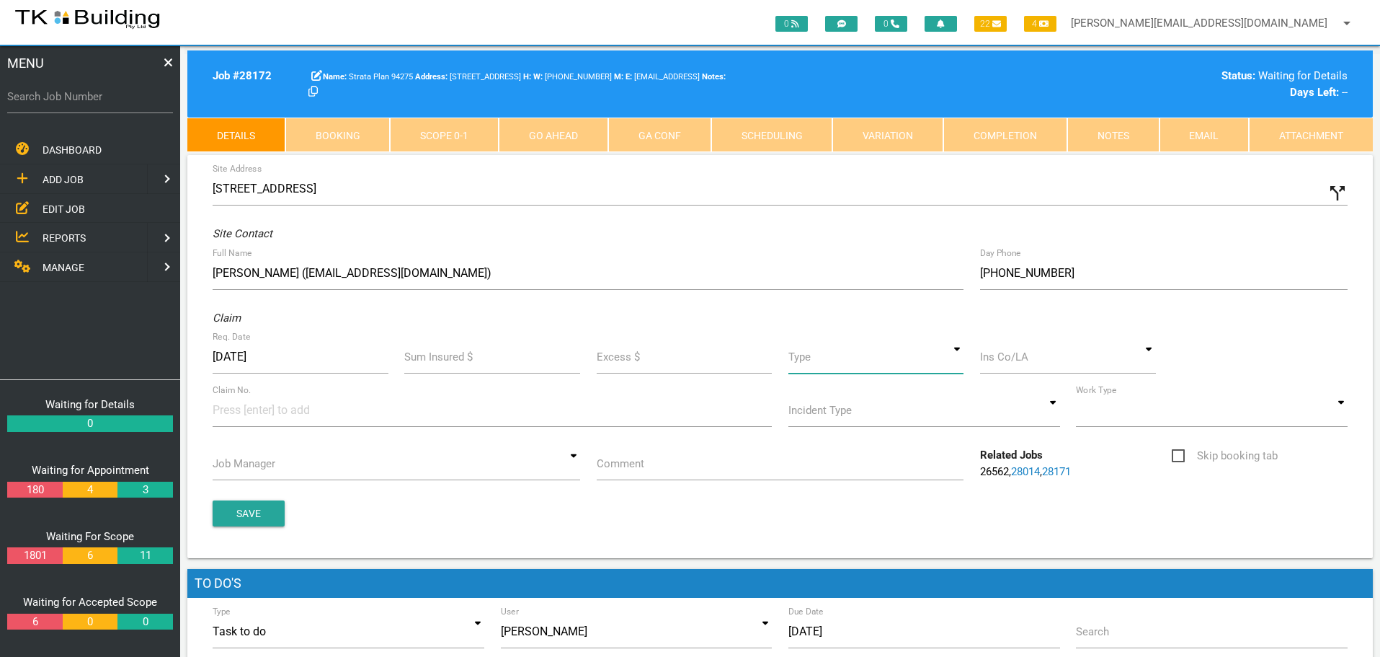
click at [961, 363] on input at bounding box center [876, 356] width 176 height 33
click at [895, 427] on span "Standard" at bounding box center [876, 423] width 176 height 36
type input "Standard"
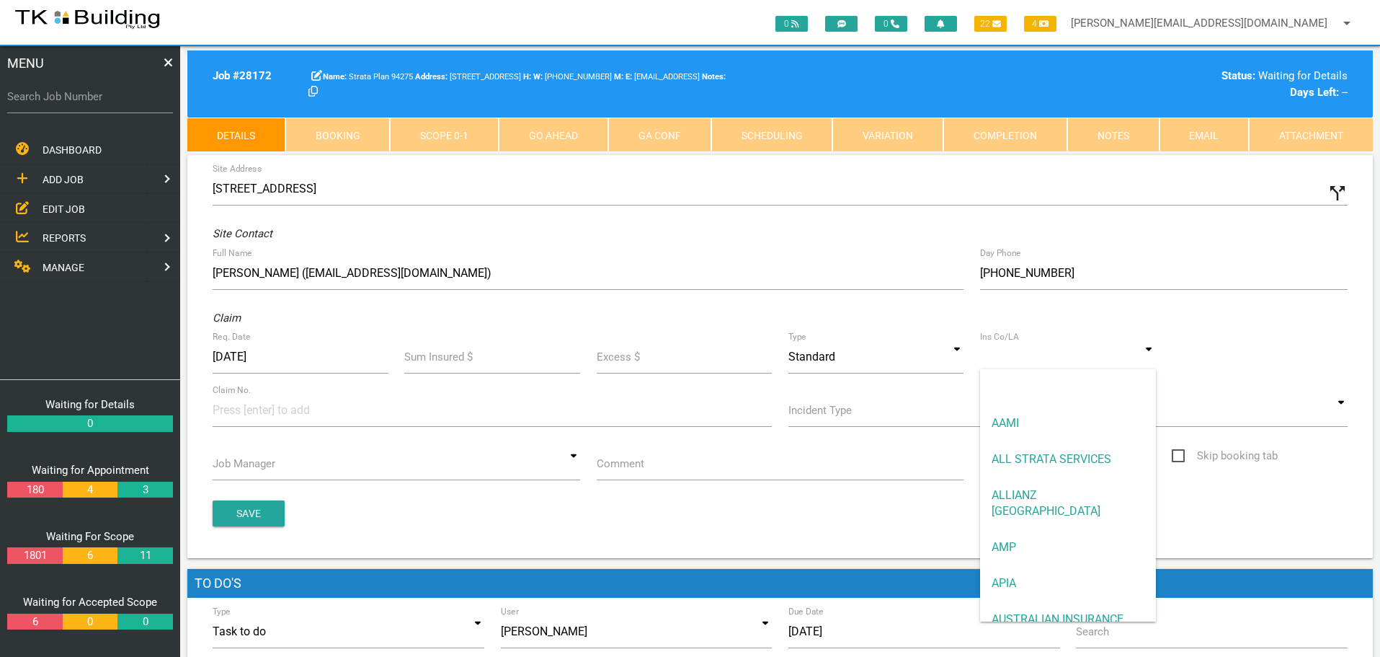
click at [1007, 367] on input at bounding box center [1068, 356] width 176 height 33
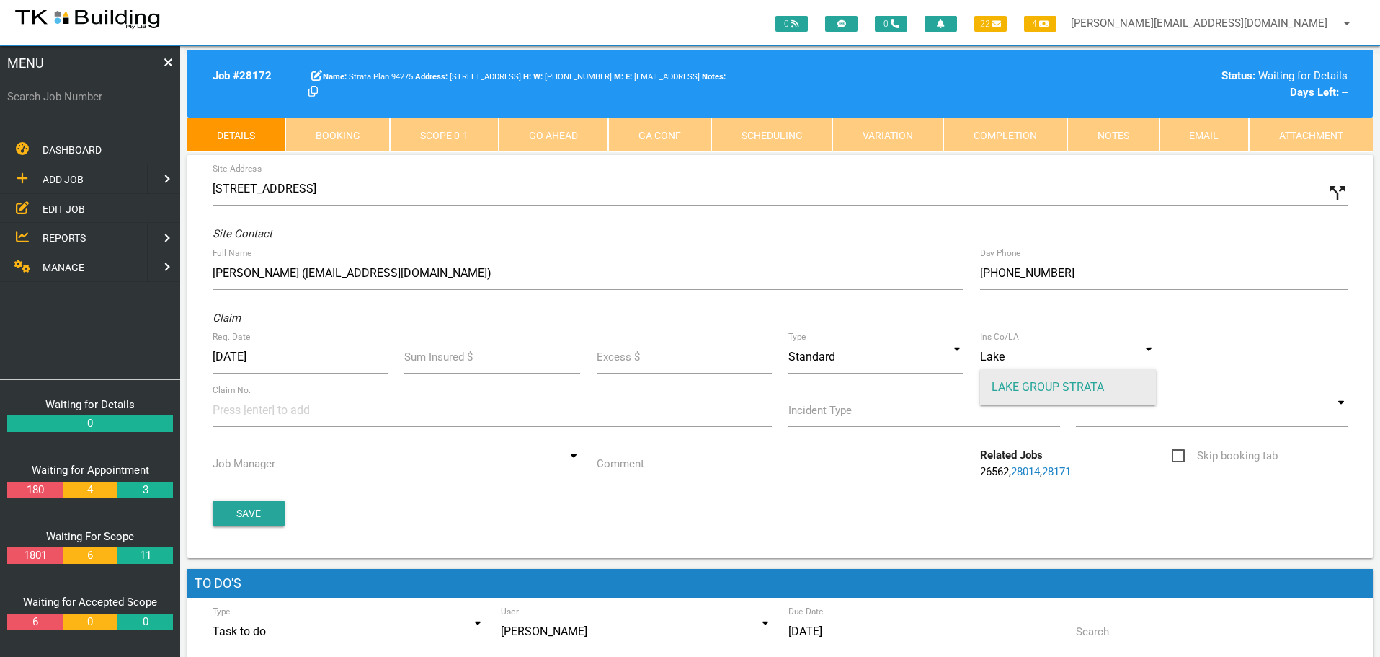
click at [1071, 379] on span "LAKE GROUP STRATA" at bounding box center [1068, 387] width 176 height 36
type input "LAKE GROUP STRATA"
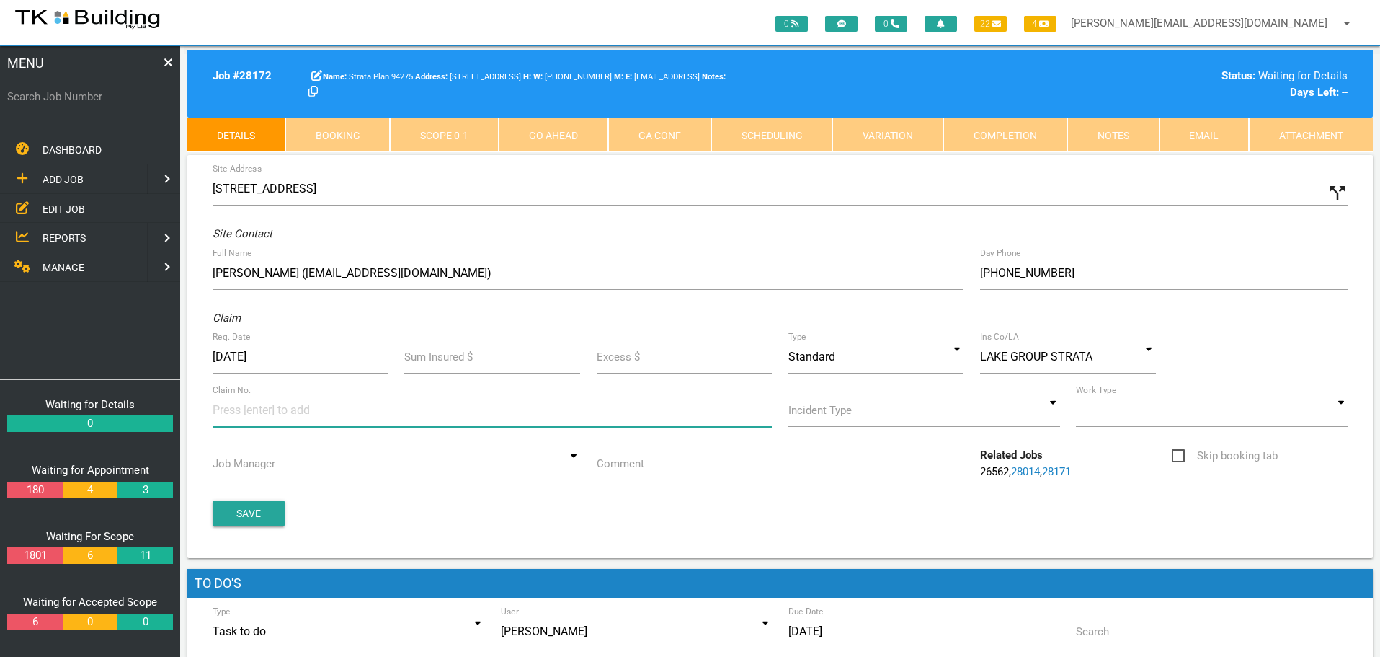
click at [243, 414] on input at bounding box center [267, 409] width 108 height 32
type input "071584"
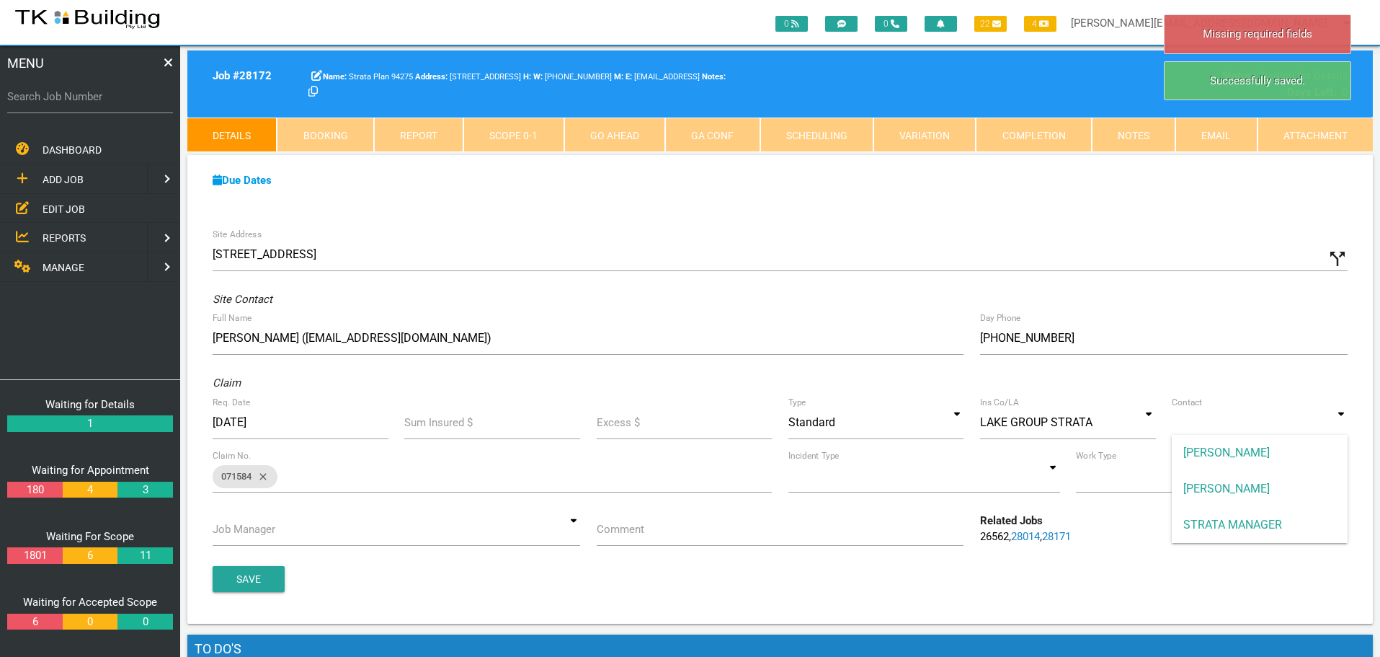
click at [1343, 424] on input at bounding box center [1260, 422] width 176 height 33
click at [1289, 523] on span "STRATA MANAGER" at bounding box center [1260, 525] width 176 height 36
type input "STRATA MANAGER"
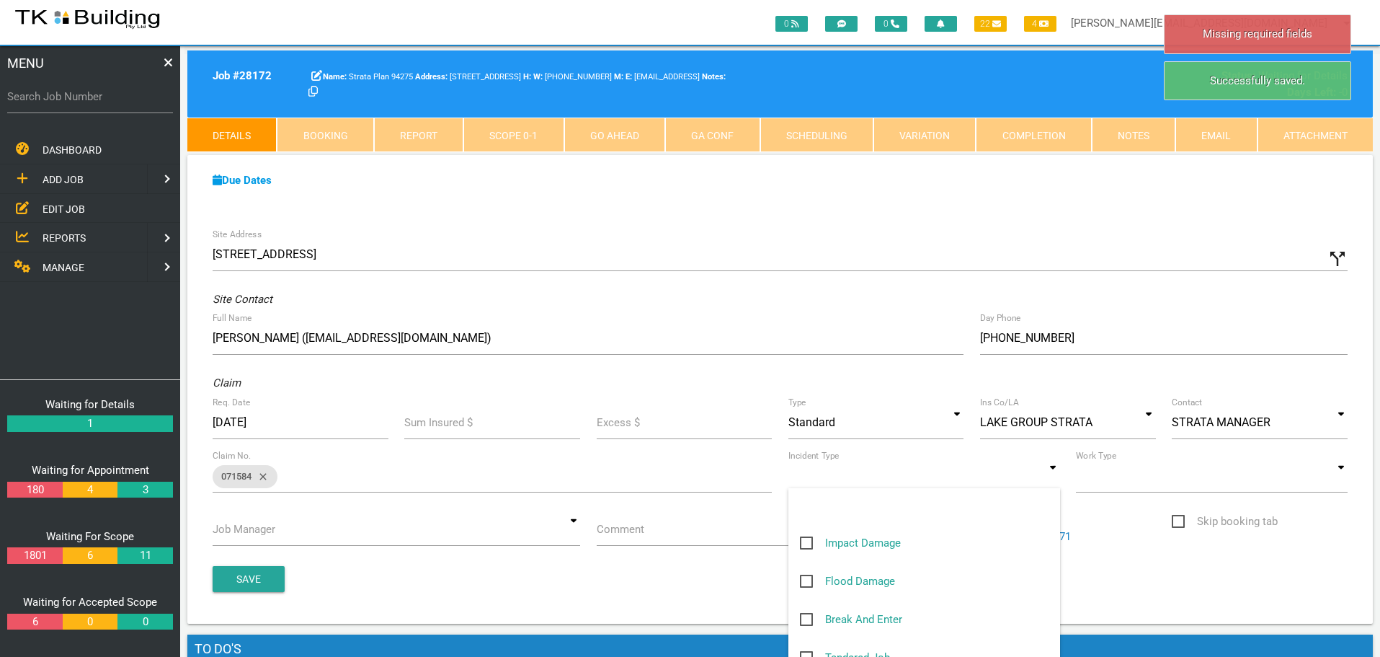
click at [1050, 477] on input at bounding box center [924, 475] width 272 height 33
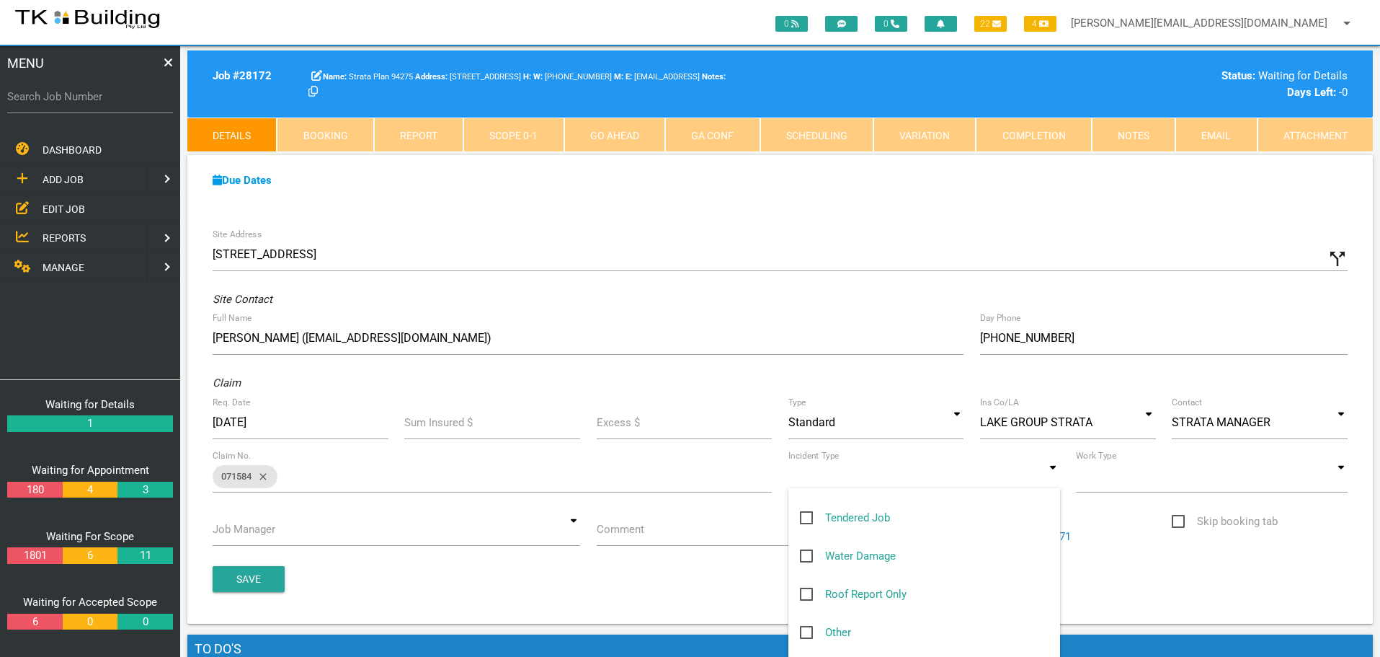
scroll to position [144, 0]
click at [808, 626] on span "Other" at bounding box center [825, 628] width 51 height 18
click at [808, 626] on input "Other" at bounding box center [804, 623] width 9 height 9
checkbox input "true"
type input "Other"
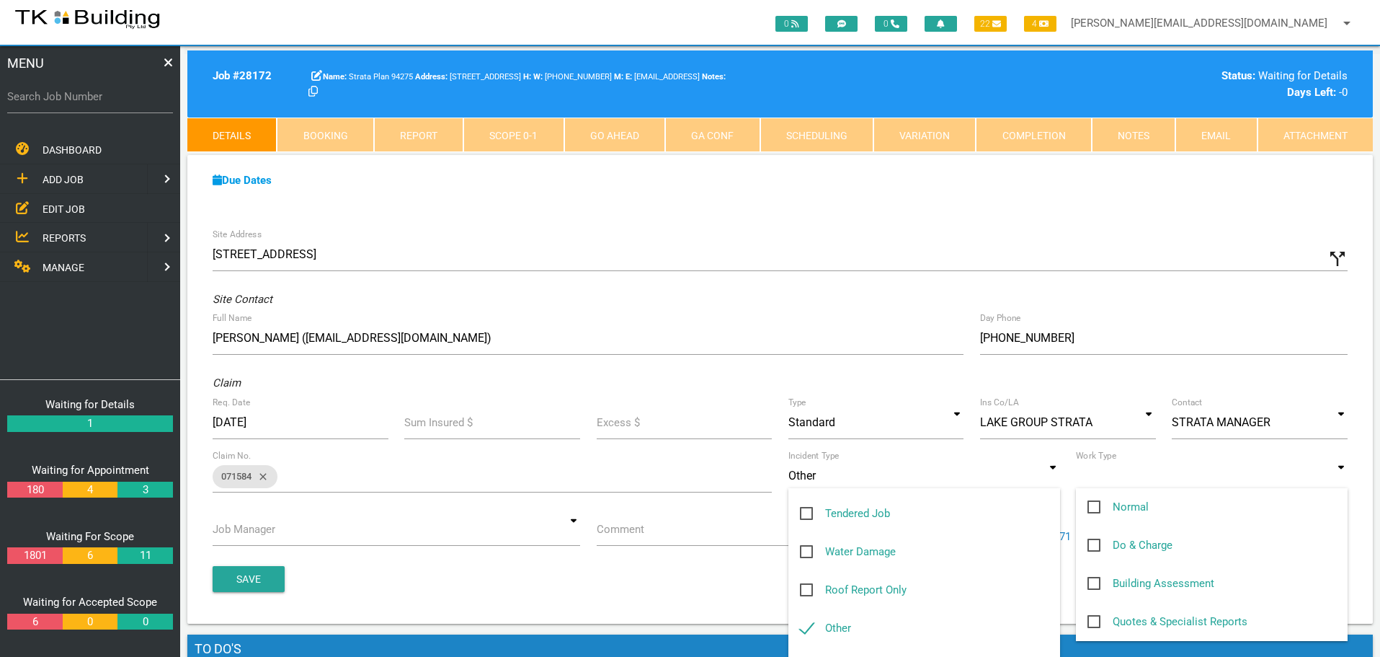
click at [1345, 477] on input at bounding box center [1212, 475] width 272 height 33
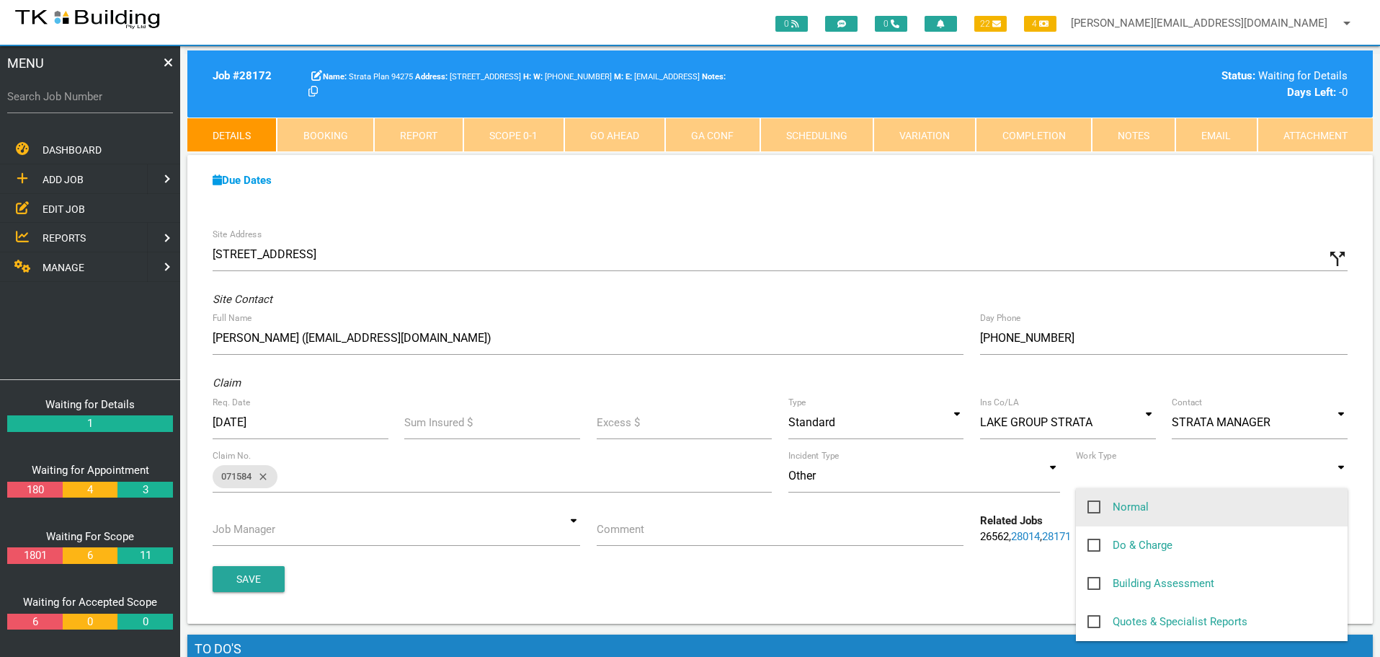
click at [1097, 505] on span "Normal" at bounding box center [1118, 507] width 61 height 18
click at [1097, 505] on input "Normal" at bounding box center [1092, 502] width 9 height 9
checkbox input "true"
type input "Normal"
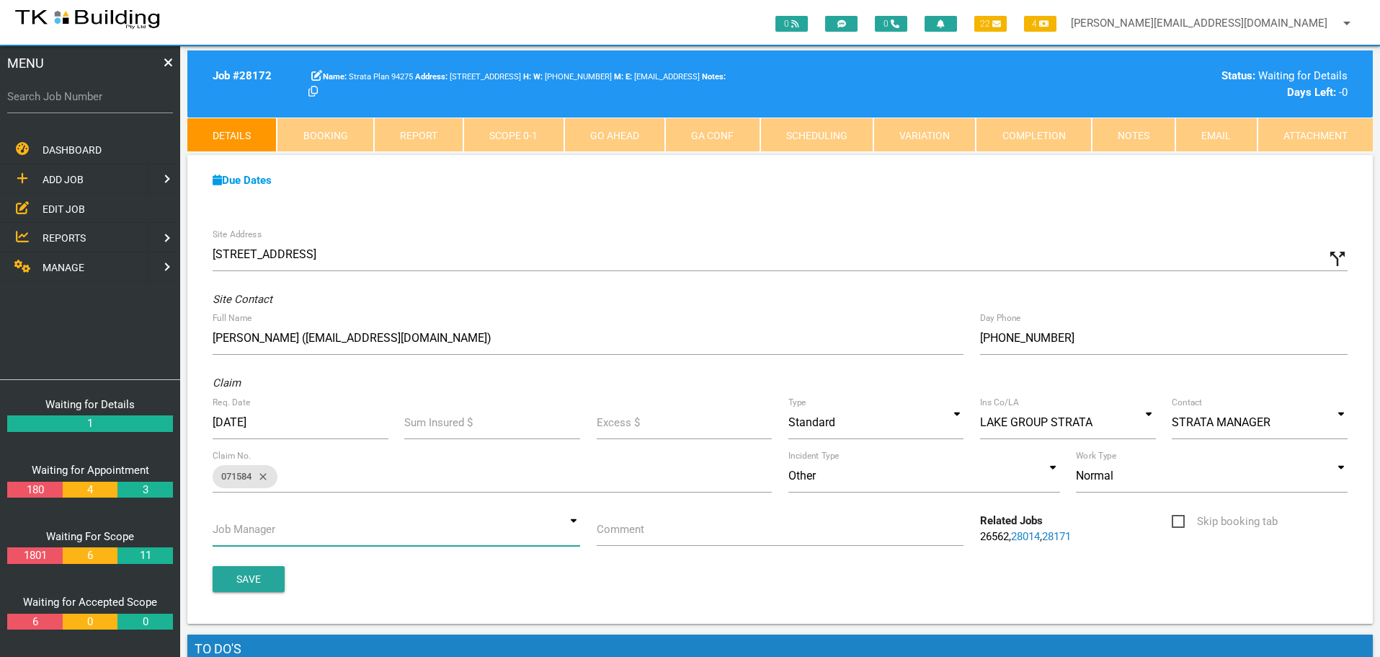
click at [569, 528] on input at bounding box center [397, 528] width 368 height 33
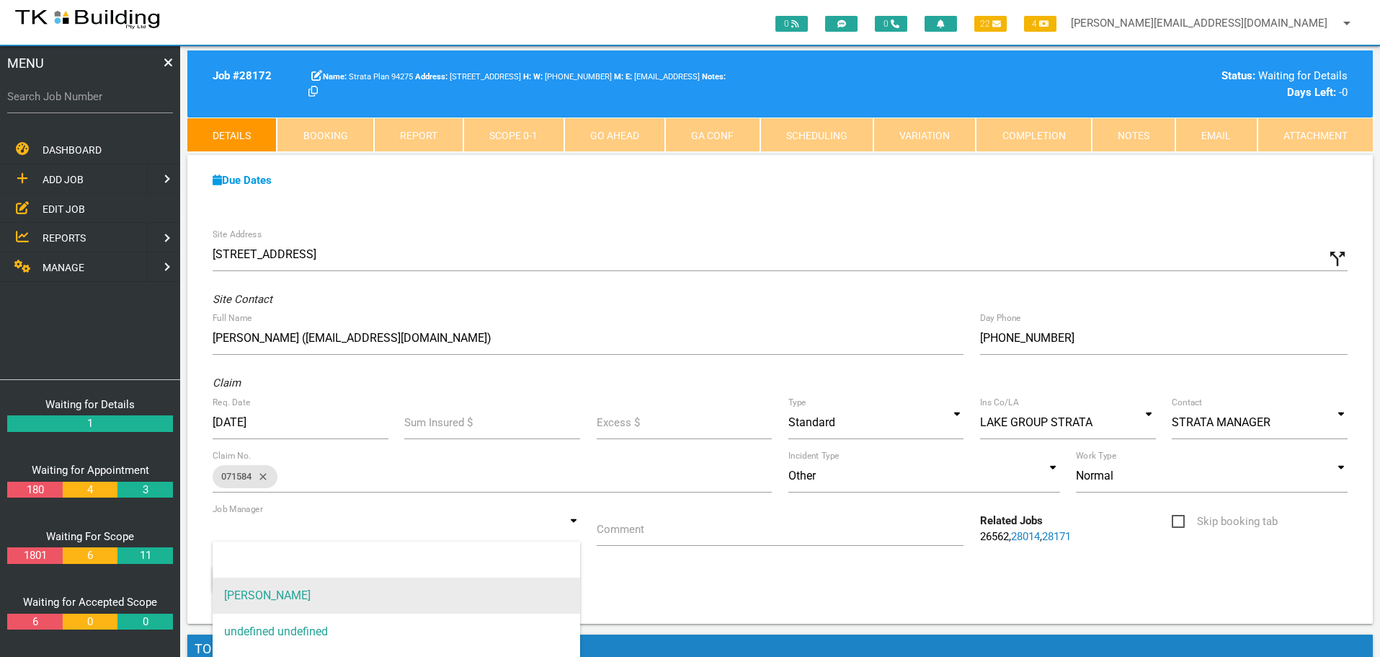
click at [525, 584] on span "[PERSON_NAME]" at bounding box center [397, 595] width 368 height 36
type input "[PERSON_NAME]"
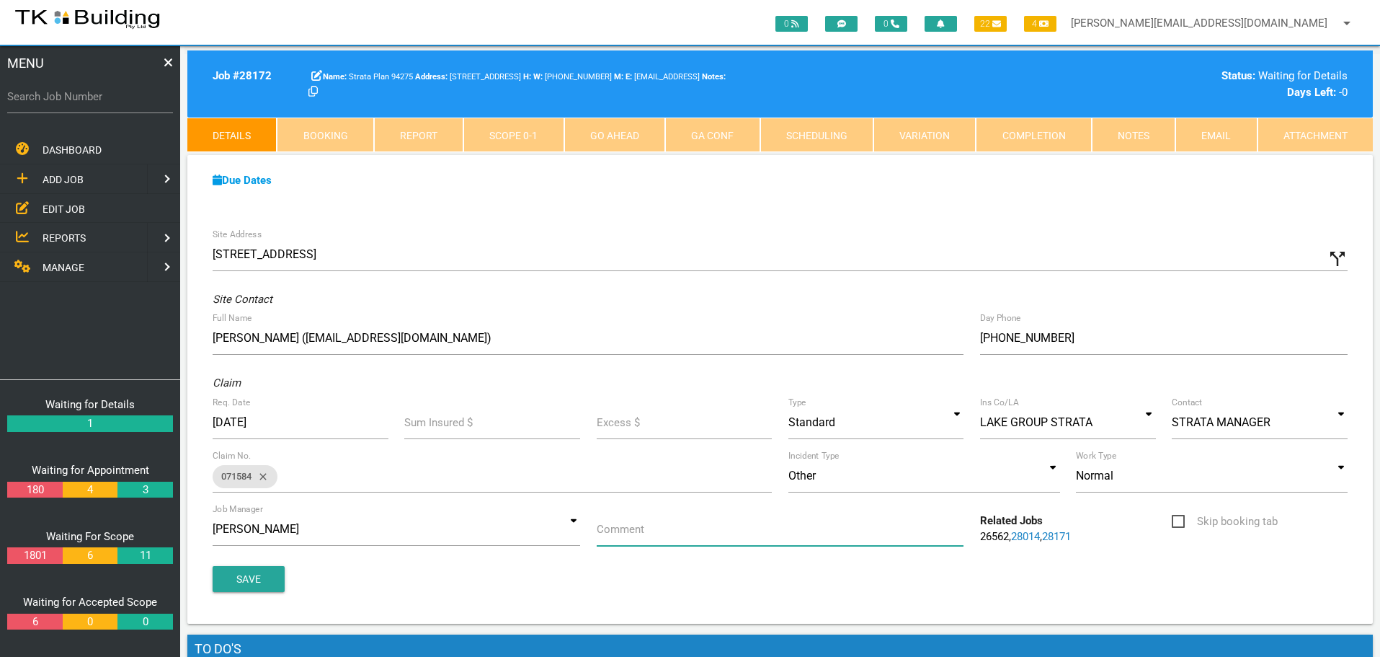
click at [656, 533] on input "Comment" at bounding box center [781, 528] width 368 height 33
type input "Quote on repairs to front windows of U3 that leak in heavy rain"
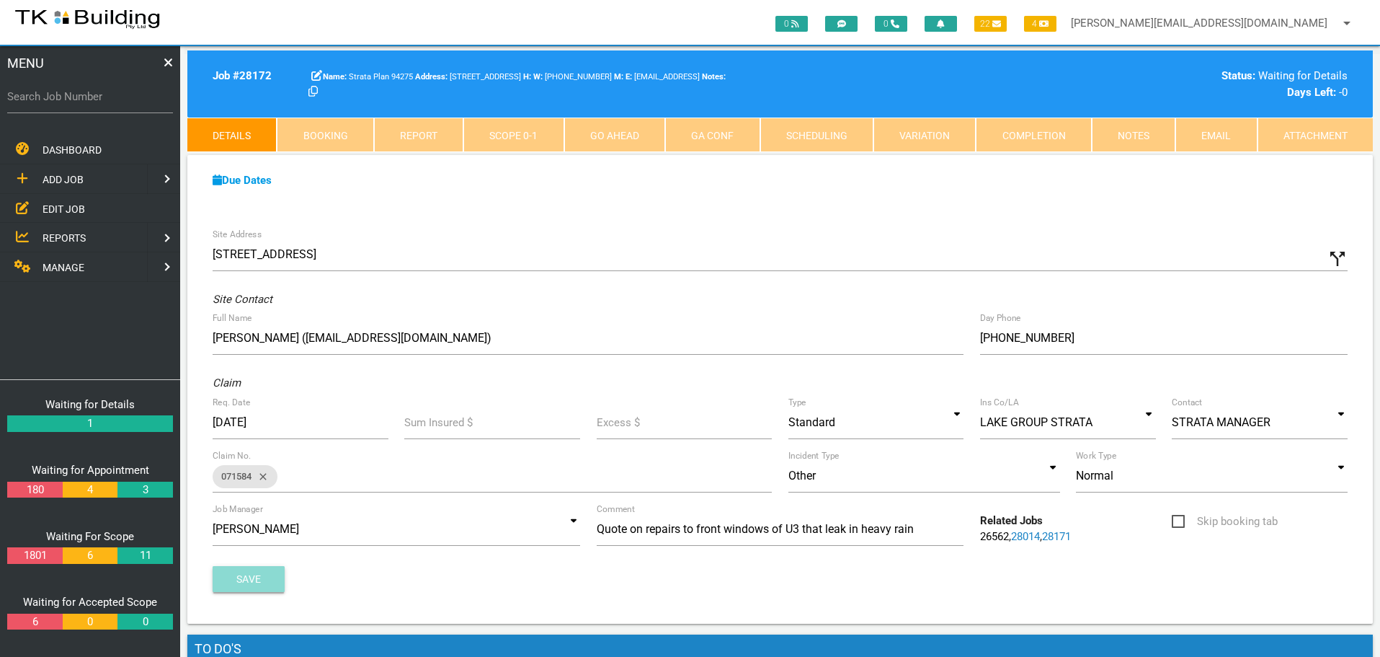
click at [260, 572] on button "Save" at bounding box center [249, 579] width 72 height 26
click at [105, 102] on label "Search Job Number" at bounding box center [90, 97] width 166 height 17
click at [105, 102] on input "Search Job Number" at bounding box center [90, 96] width 166 height 33
type input "27225"
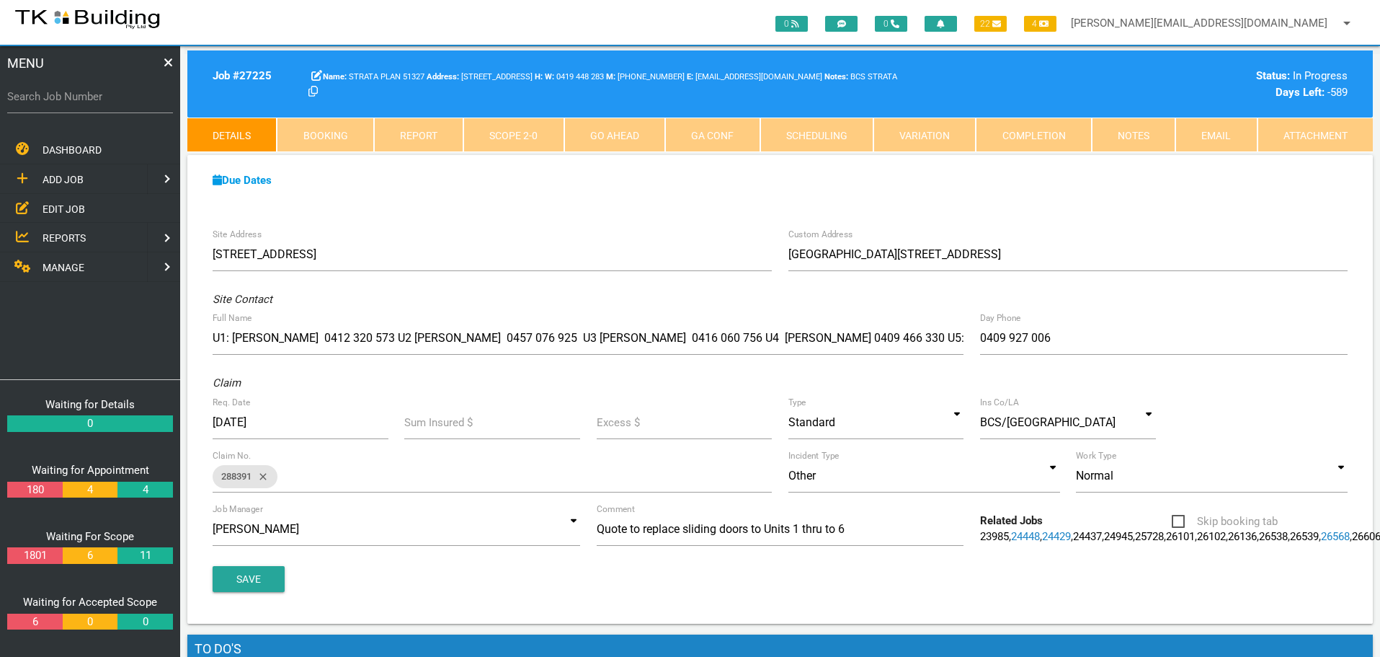
click at [1148, 144] on link "Notes" at bounding box center [1134, 134] width 84 height 35
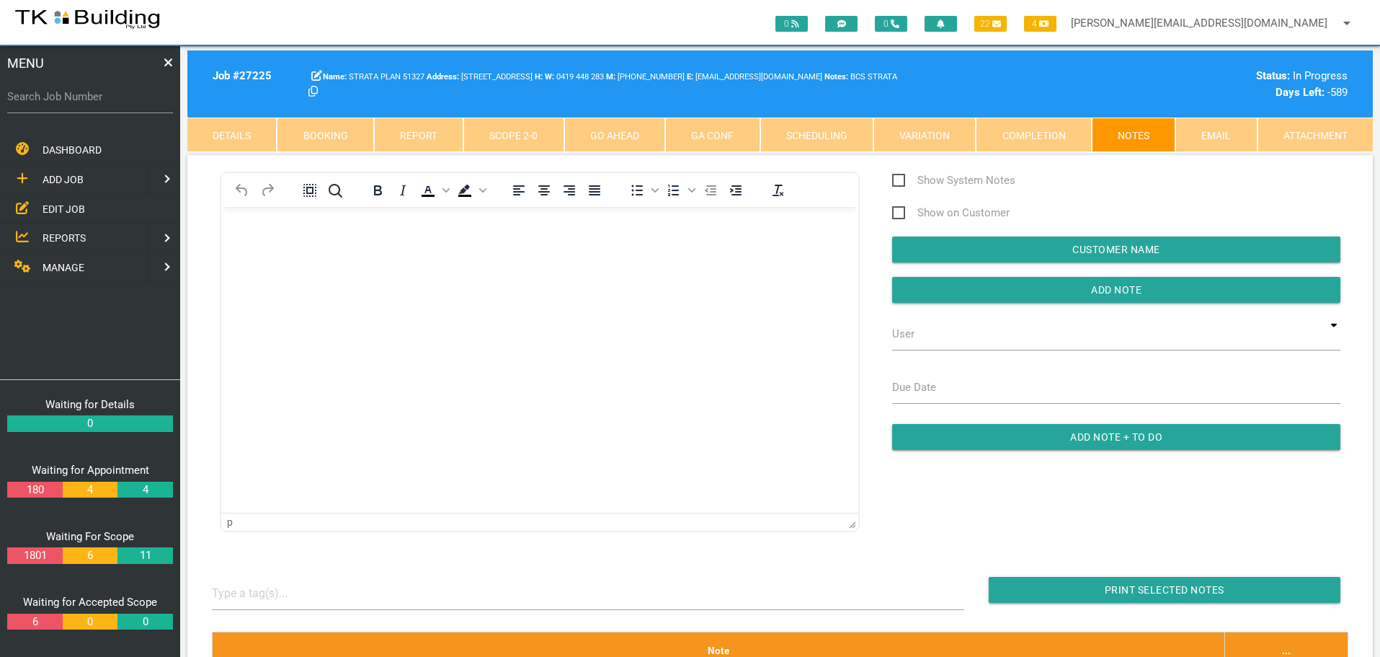
click at [285, 270] on body "Rich Text Area. Press ALT-0 for help." at bounding box center [539, 248] width 637 height 48
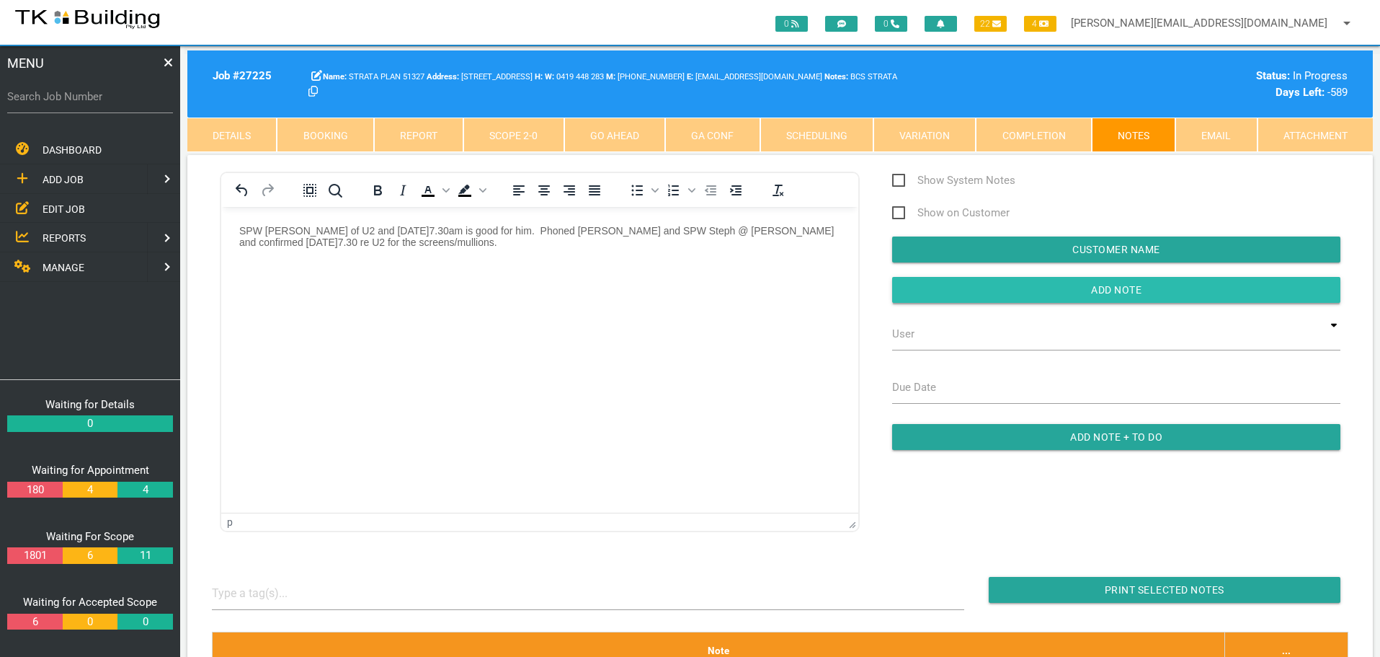
click at [1042, 295] on input "button" at bounding box center [1116, 290] width 448 height 26
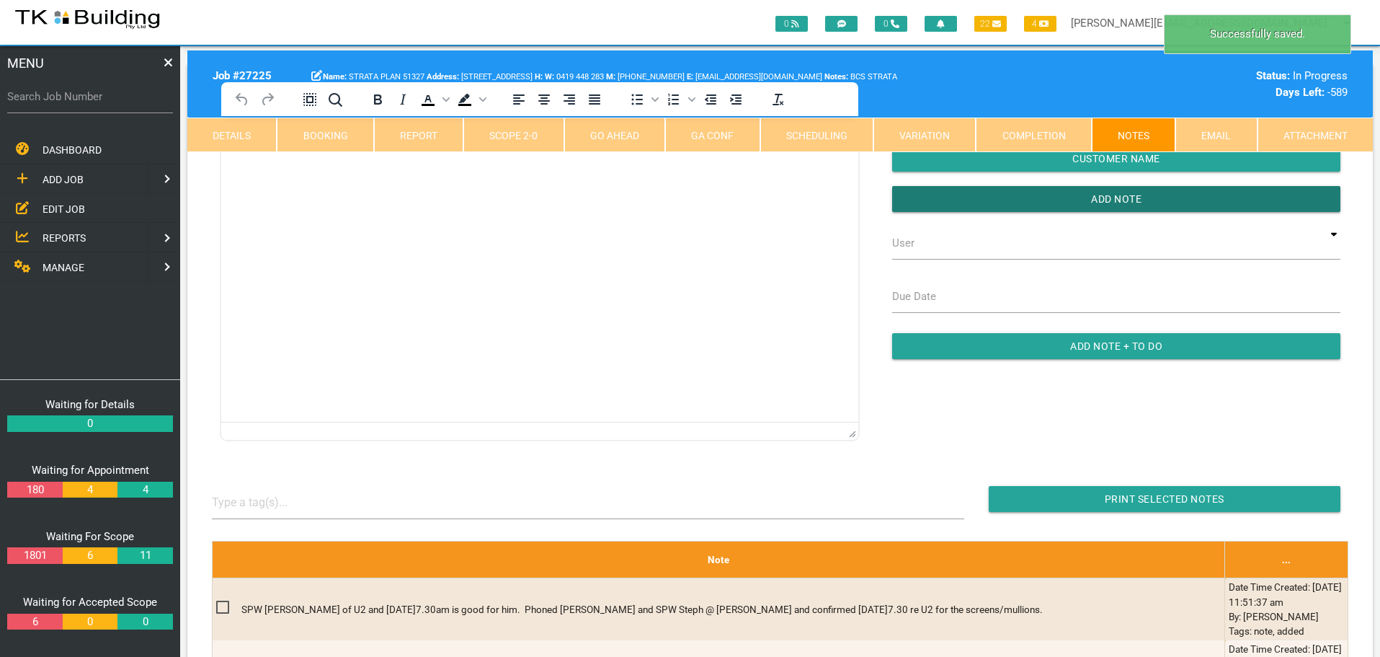
scroll to position [288, 0]
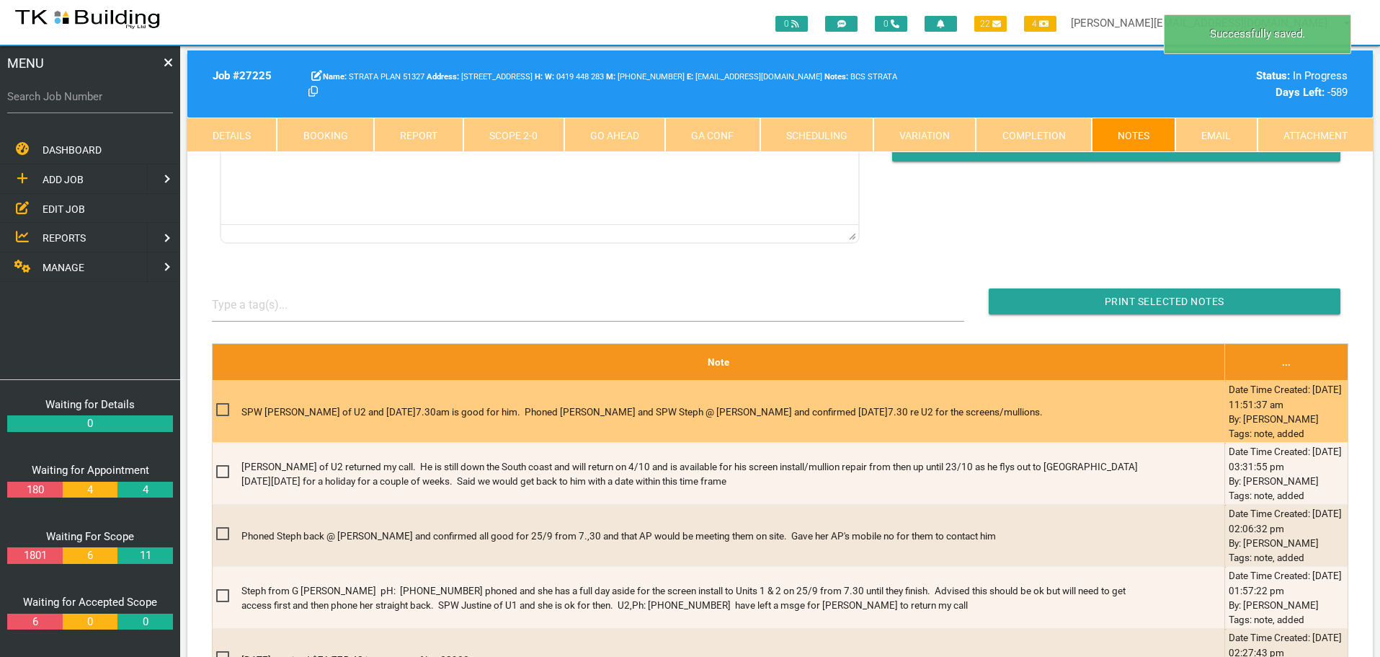
click at [224, 406] on span at bounding box center [228, 410] width 25 height 18
click at [224, 406] on input "checkbox" at bounding box center [220, 405] width 9 height 9
checkbox input "true"
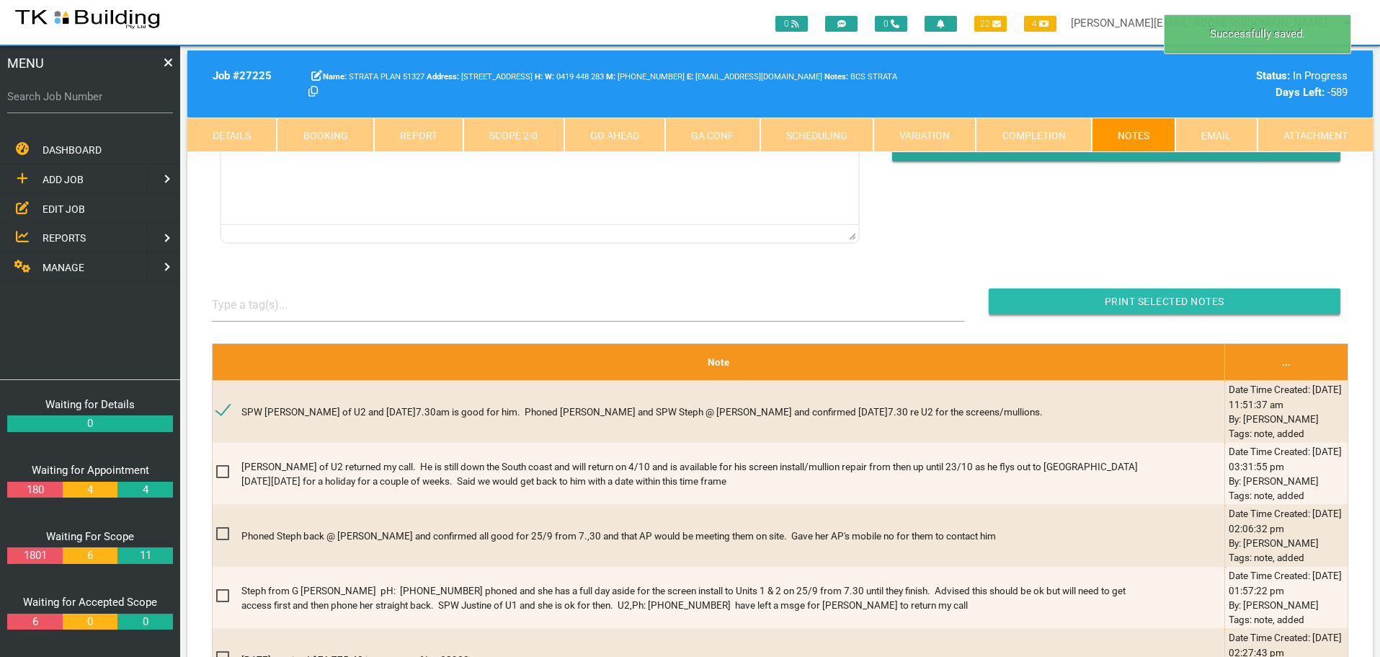
click at [1050, 301] on input "button" at bounding box center [1165, 301] width 352 height 26
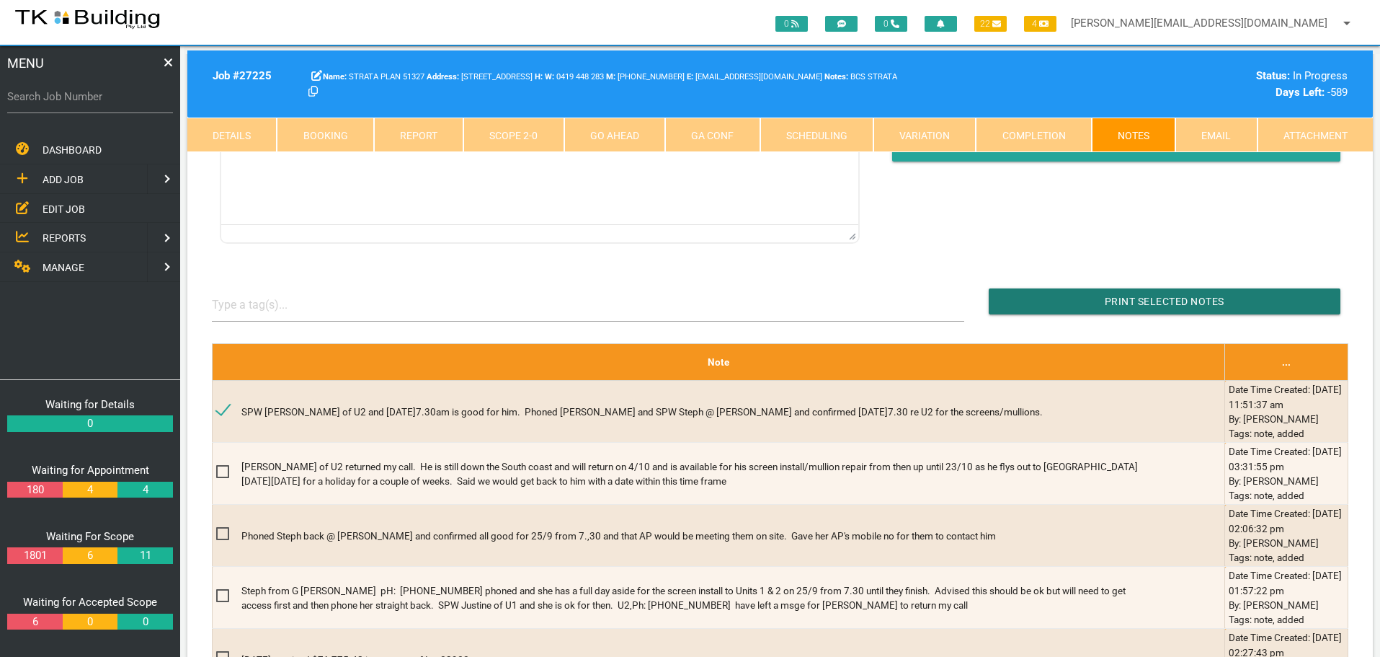
scroll to position [0, 0]
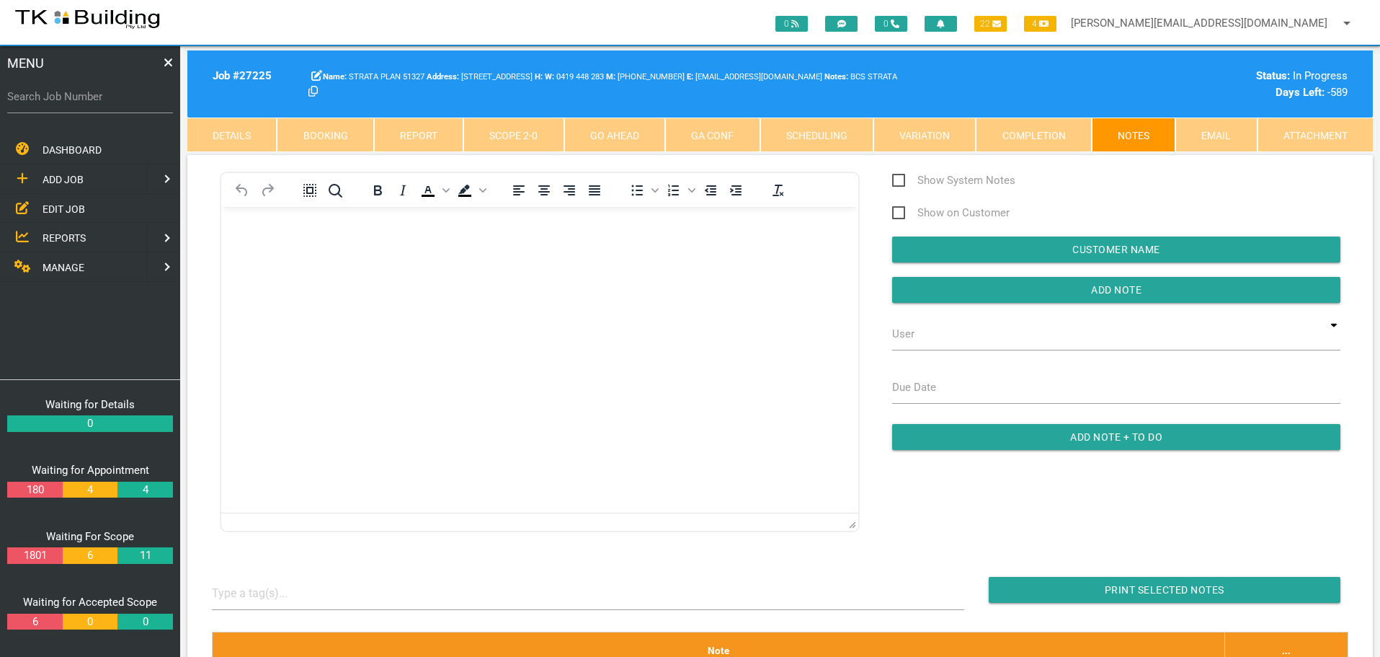
click at [344, 130] on link "Booking" at bounding box center [325, 134] width 97 height 35
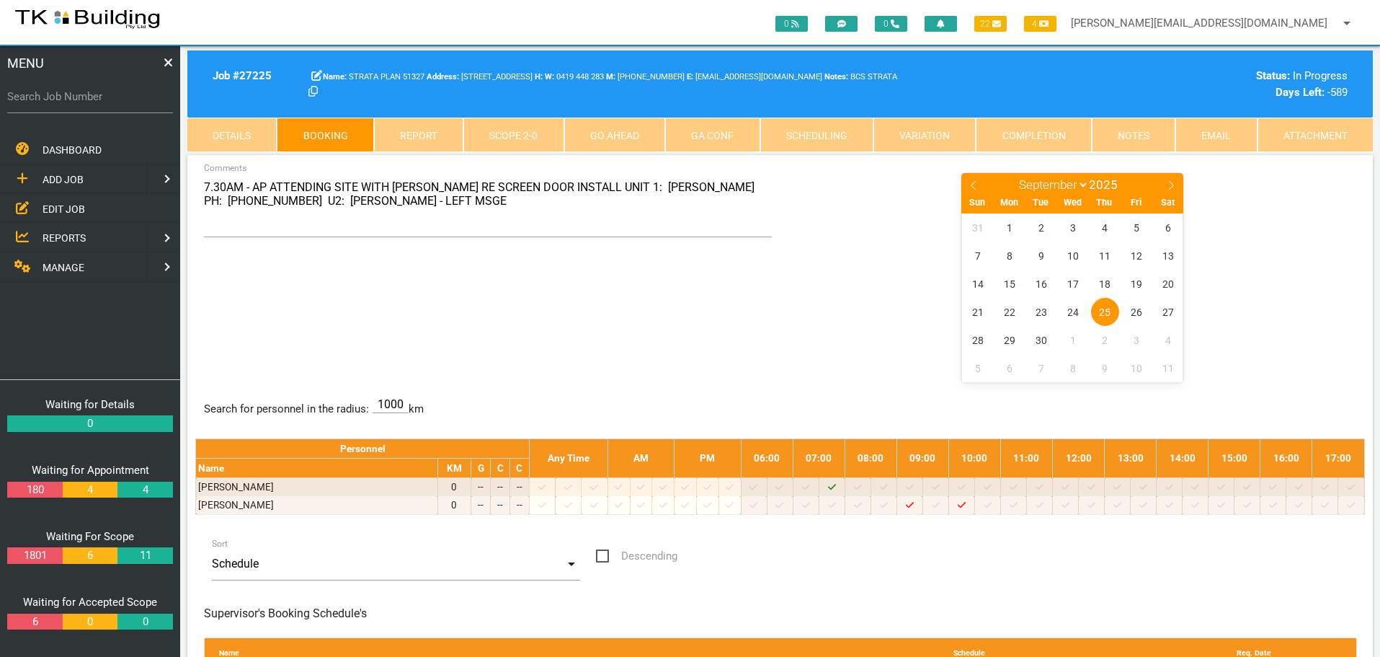
click at [1172, 178] on span at bounding box center [1171, 183] width 25 height 20
select select "9"
click at [1133, 283] on span "17" at bounding box center [1137, 284] width 28 height 28
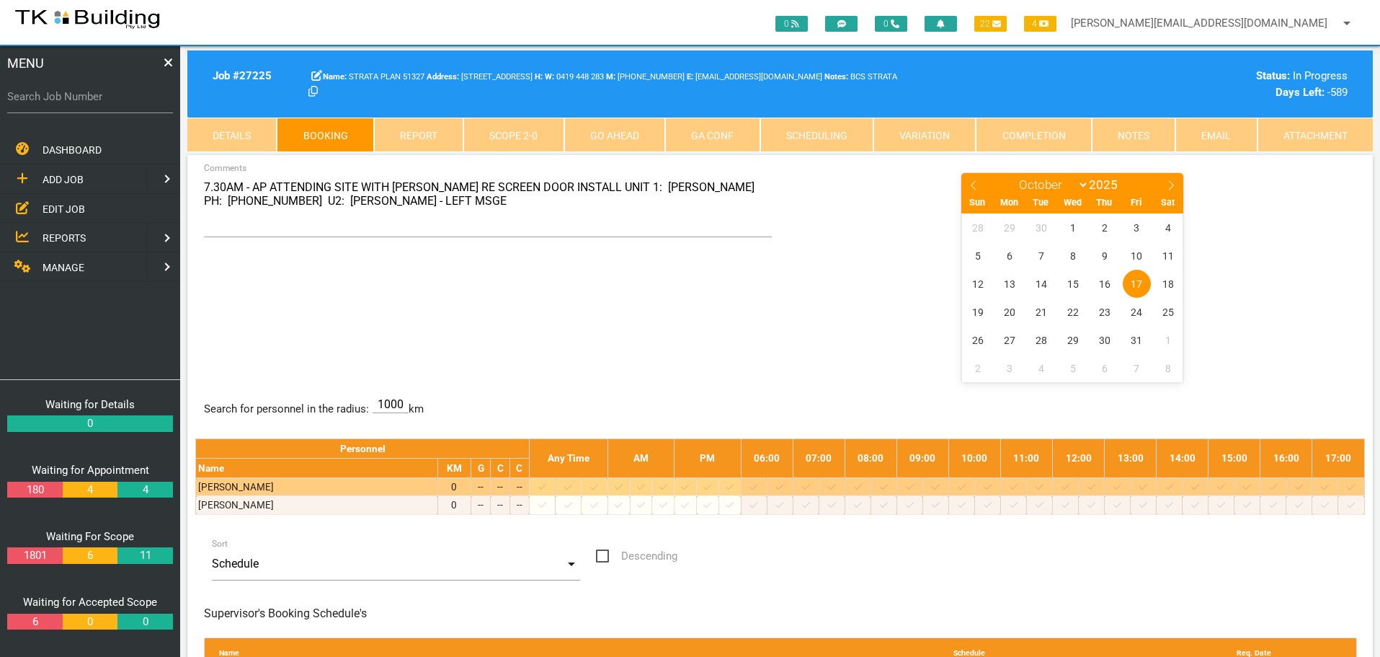
click at [836, 487] on icon at bounding box center [832, 487] width 8 height 6
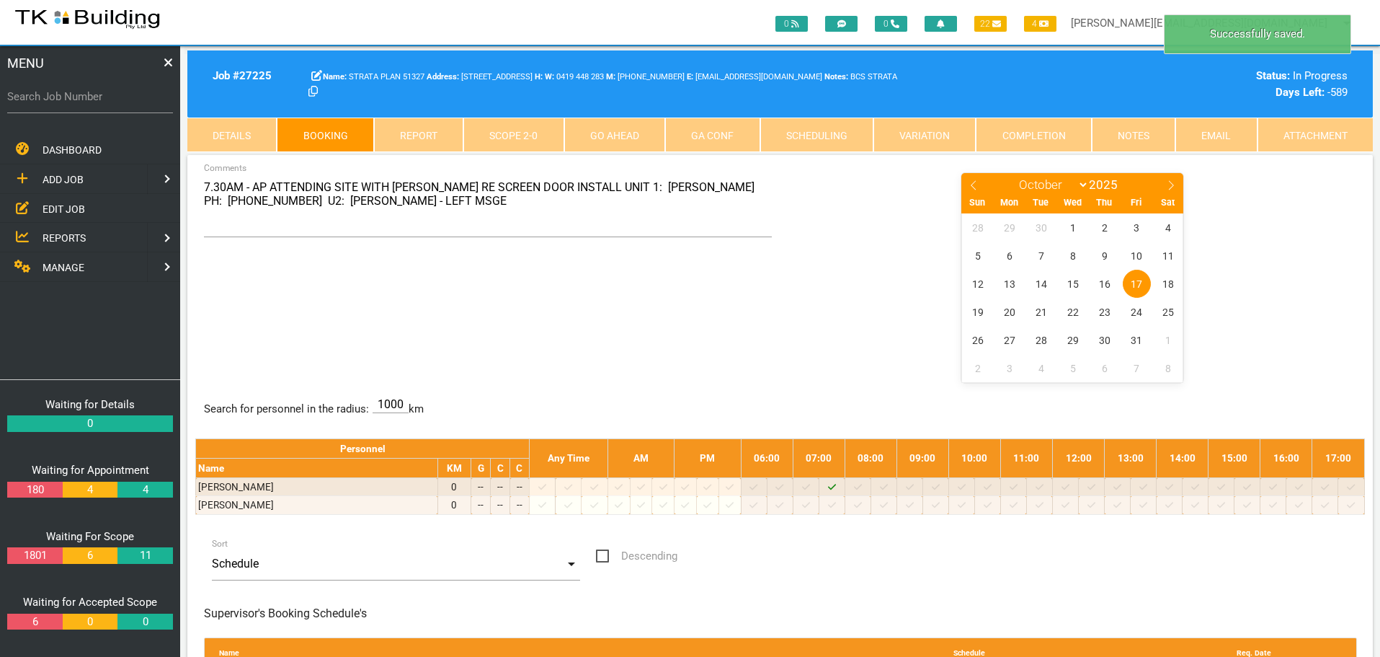
click at [1135, 277] on span "17" at bounding box center [1137, 284] width 28 height 28
click at [87, 103] on label "Search Job Number" at bounding box center [90, 97] width 166 height 17
click at [87, 103] on input "Search Job Number" at bounding box center [90, 96] width 166 height 33
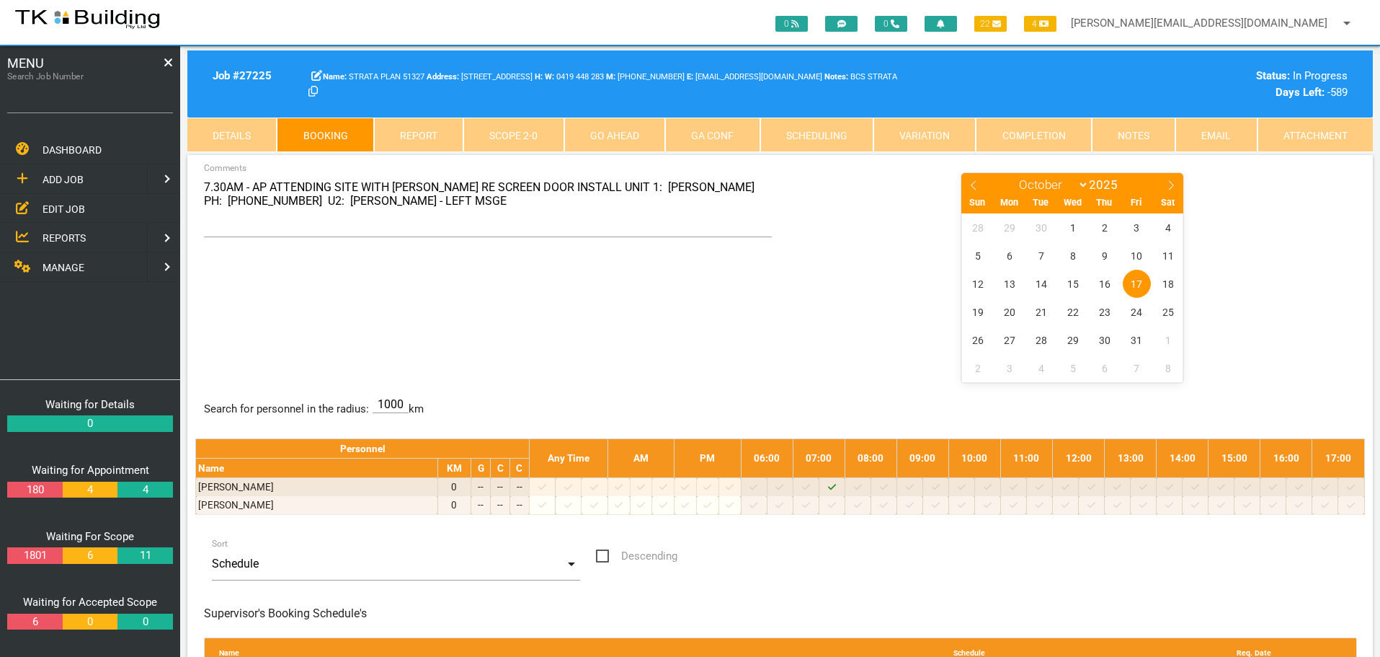
click at [414, 304] on div "7.30AM - AP ATTENDING SITE WITH [PERSON_NAME] RE SCREEN DOOR INSTALL UNIT 1: [P…" at bounding box center [780, 277] width 1170 height 210
drag, startPoint x: 579, startPoint y: 187, endPoint x: 769, endPoint y: 193, distance: 189.6
click at [769, 193] on textarea "7.30AM - AP ATTENDING SITE WITH [PERSON_NAME] RE SCREEN DOOR INSTALL UNIT 1: [P…" at bounding box center [488, 205] width 569 height 66
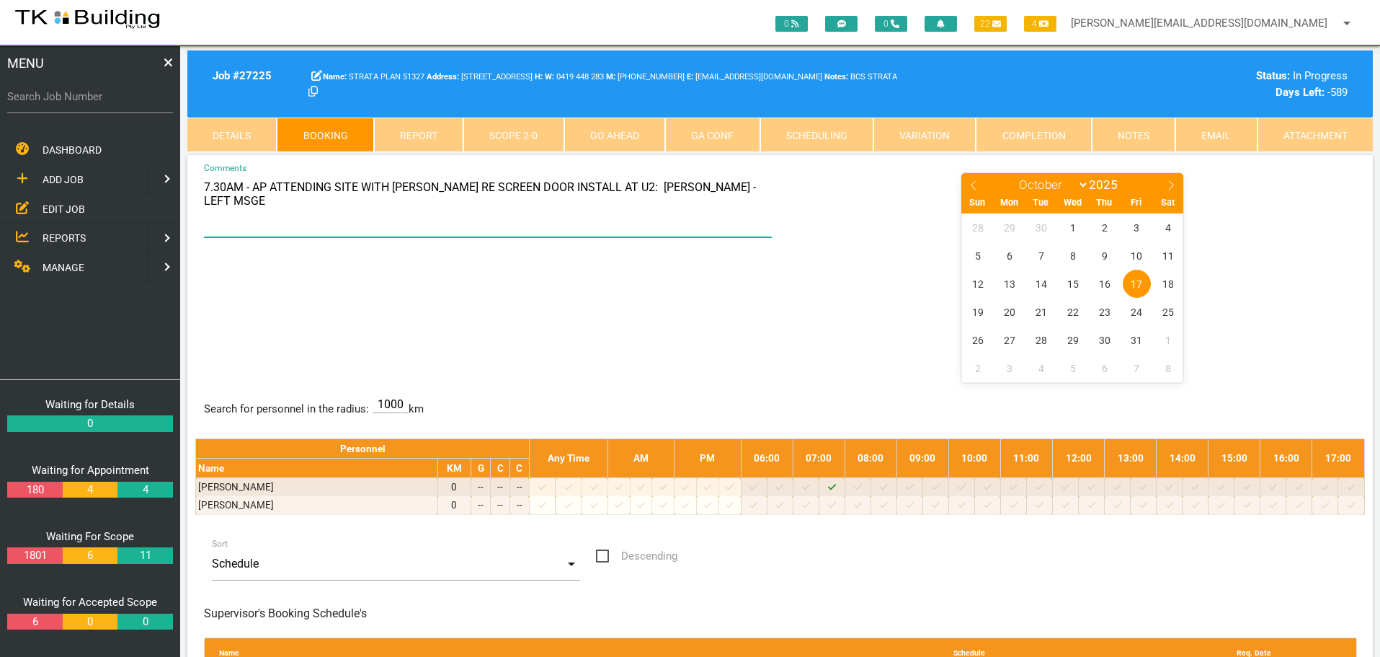
click at [654, 187] on textarea "7.30AM - AP ATTENDING SITE WITH [PERSON_NAME] RE SCREEN DOOR INSTALL AT U2: [PE…" at bounding box center [488, 205] width 569 height 66
click at [339, 205] on textarea "7.30AM - AP ATTENDING SITE WITH [PERSON_NAME] RE SCREEN DOOR INSTALL AT U2: [PE…" at bounding box center [488, 205] width 569 height 66
type textarea "7.30AM - AP ATTENDING SITE WITH [PERSON_NAME] RE SCREEN DOOR INSTALL AT U2: [PE…"
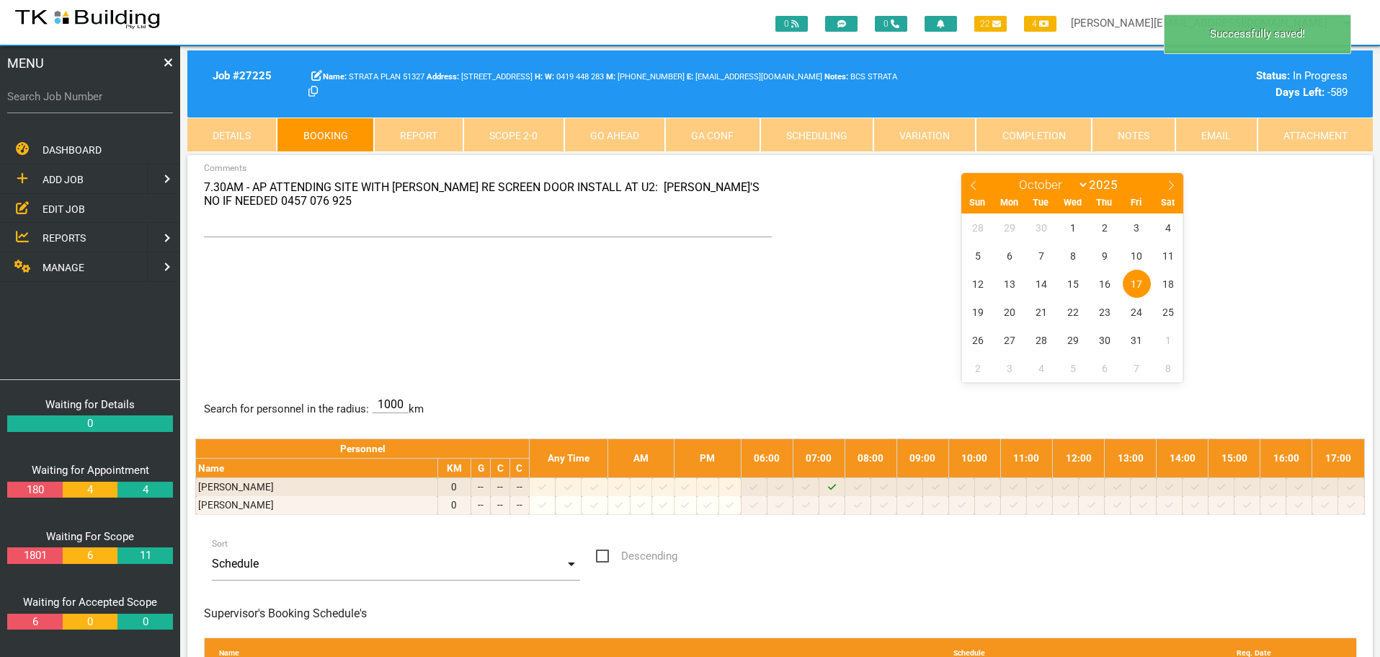
click at [572, 319] on div "7.30AM - AP ATTENDING SITE WITH [PERSON_NAME] RE SCREEN DOOR INSTALL AT U2: [PE…" at bounding box center [780, 277] width 1170 height 210
click at [66, 233] on span "REPORTS" at bounding box center [64, 238] width 43 height 12
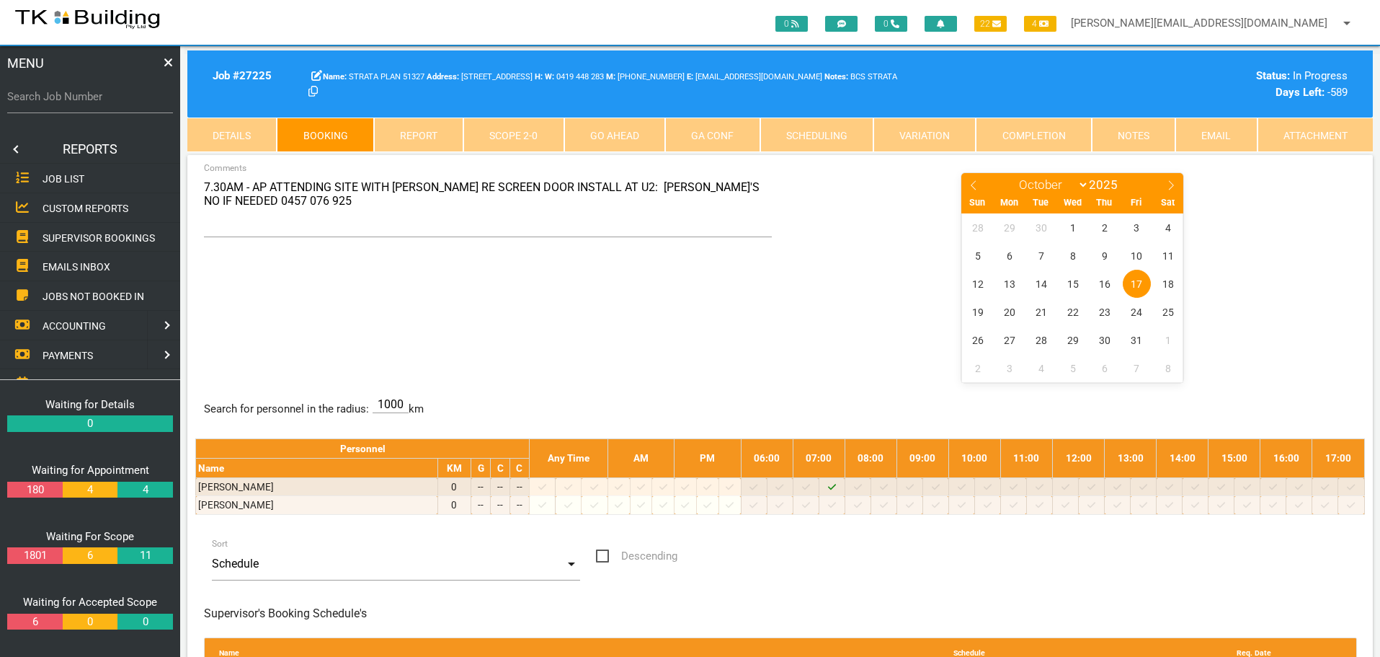
click at [109, 240] on span "SUPERVISOR BOOKINGS" at bounding box center [99, 237] width 112 height 12
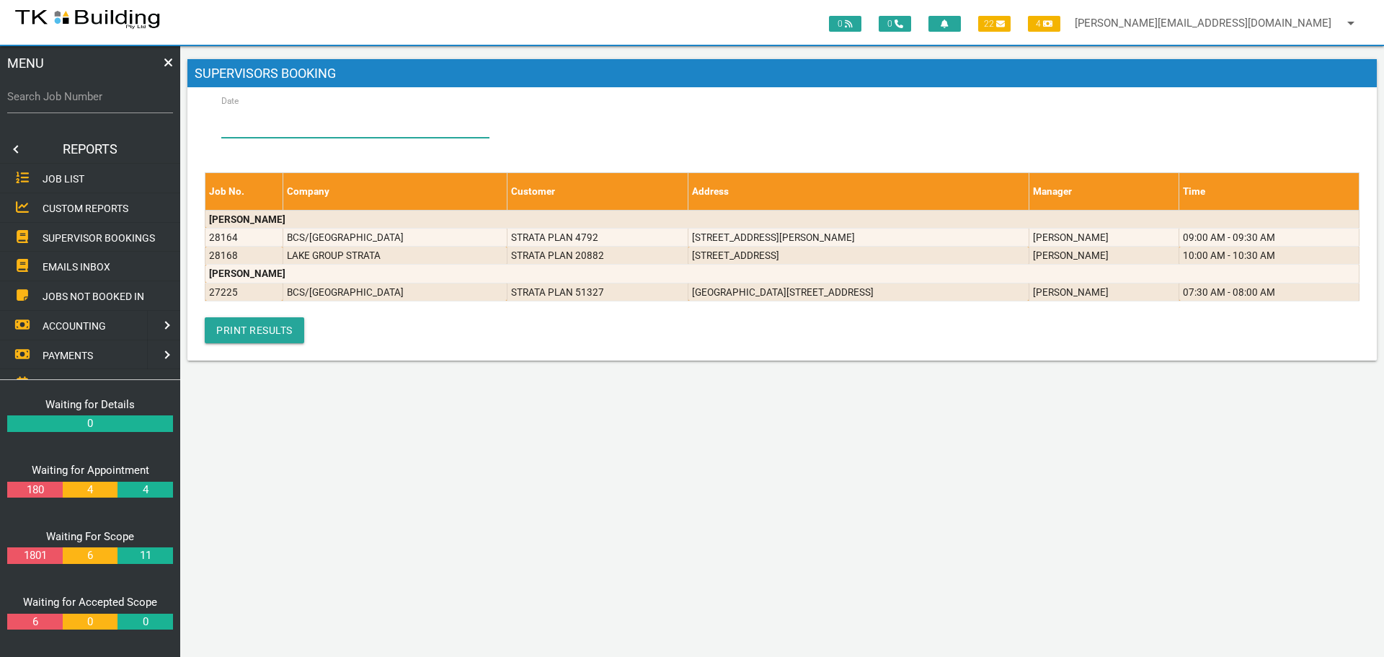
click at [375, 115] on input "Date" at bounding box center [355, 121] width 268 height 33
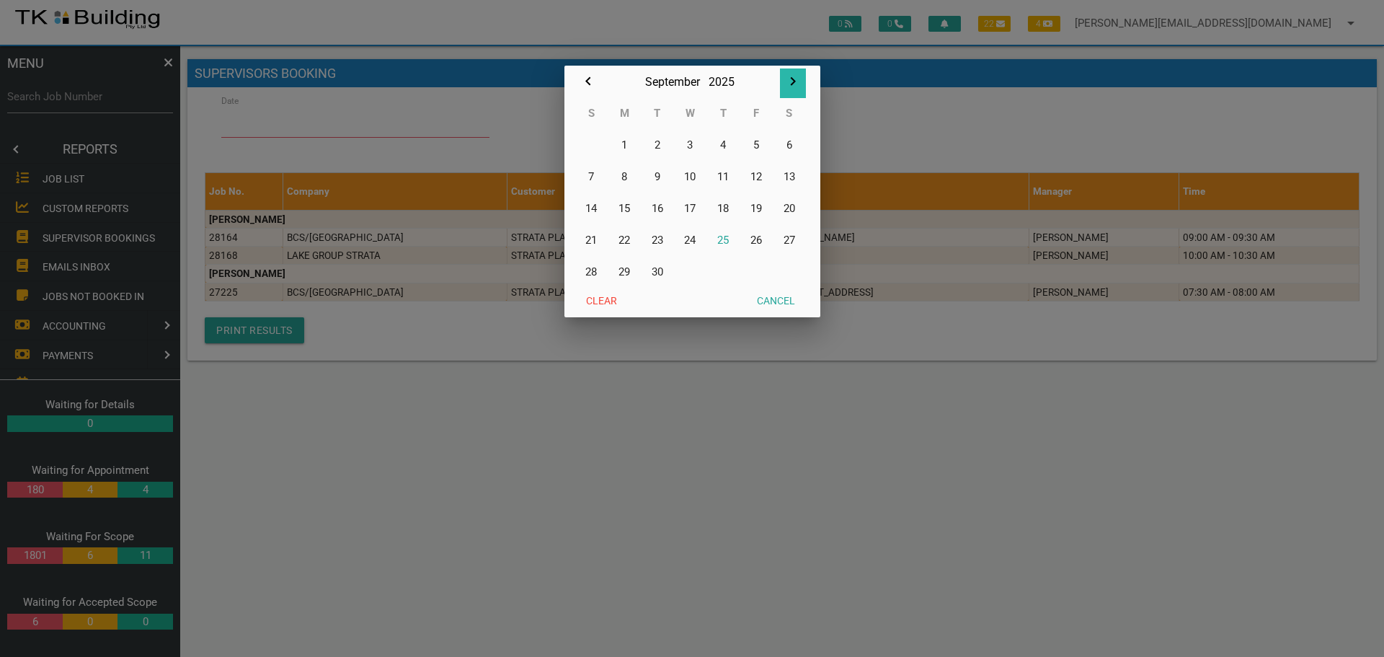
click at [793, 80] on icon "button" at bounding box center [792, 81] width 5 height 9
click at [690, 143] on button "1" at bounding box center [690, 145] width 33 height 32
type input "[DATE]"
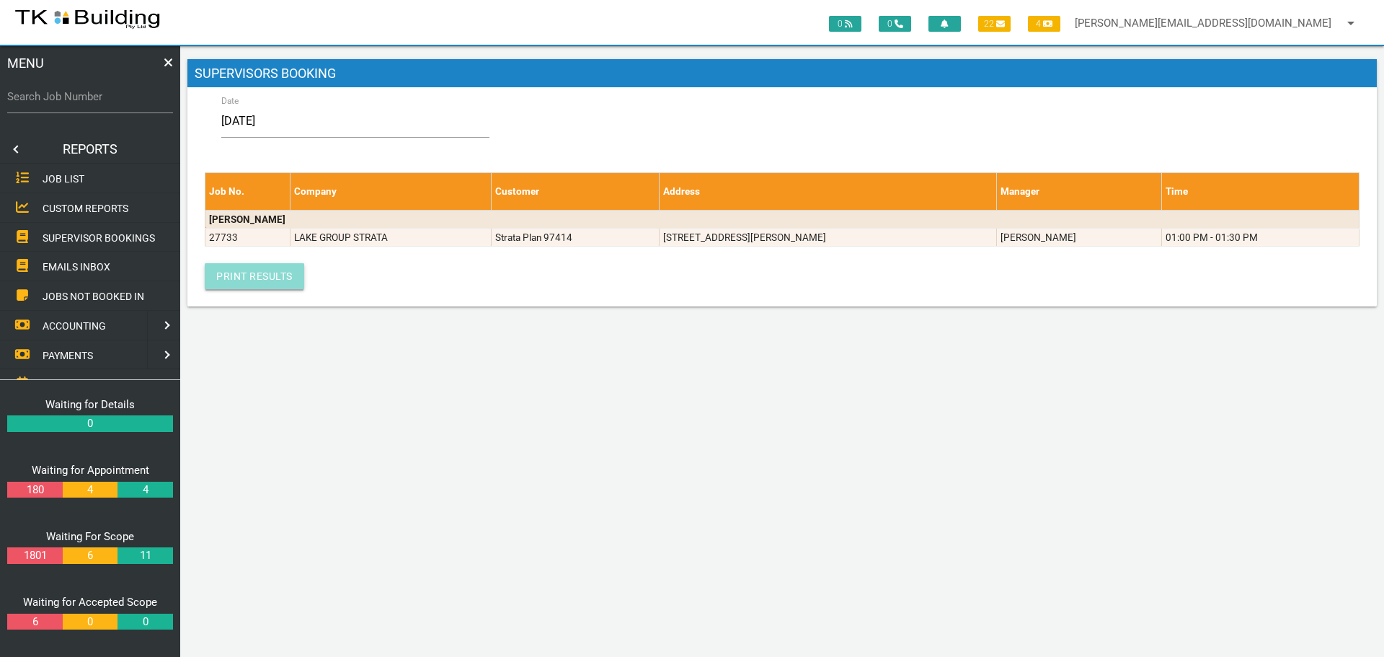
click at [274, 276] on link "Print Results" at bounding box center [254, 276] width 99 height 26
click at [84, 105] on label "Search Job Number" at bounding box center [90, 97] width 166 height 17
click at [84, 105] on input "Search Job Number" at bounding box center [90, 96] width 166 height 33
type input "27733"
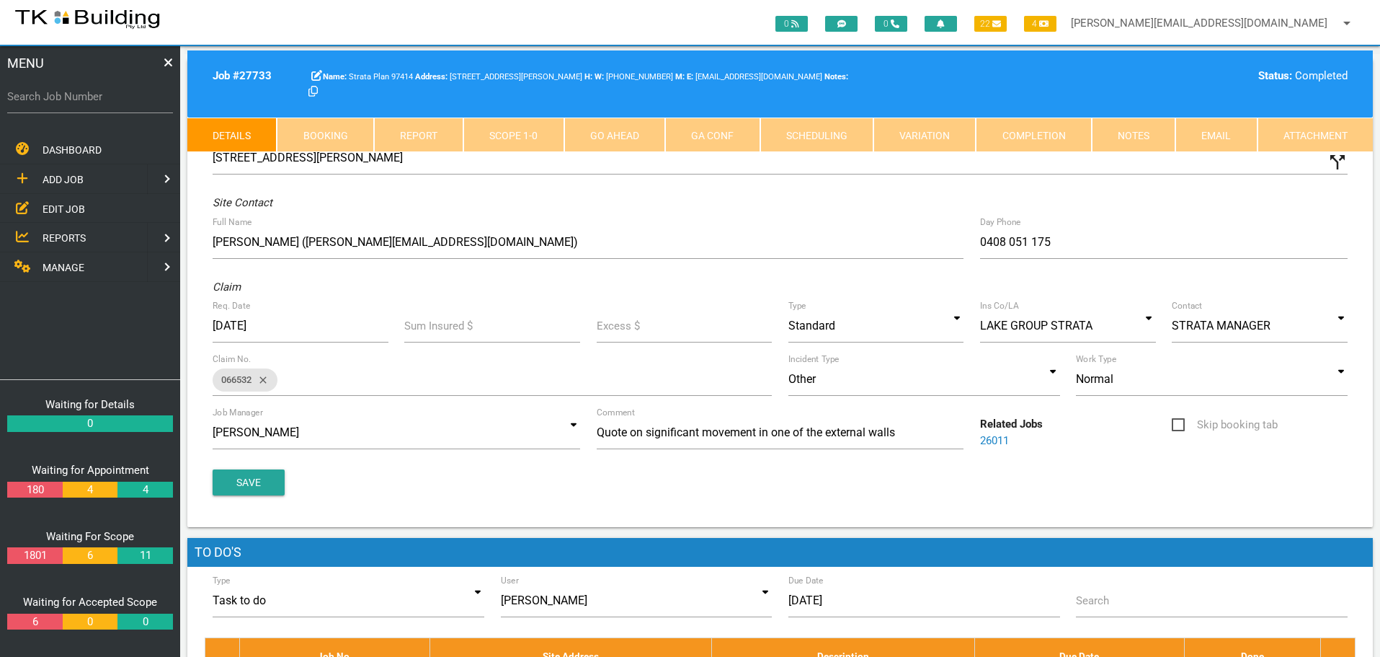
click at [331, 138] on link "Booking" at bounding box center [325, 134] width 97 height 35
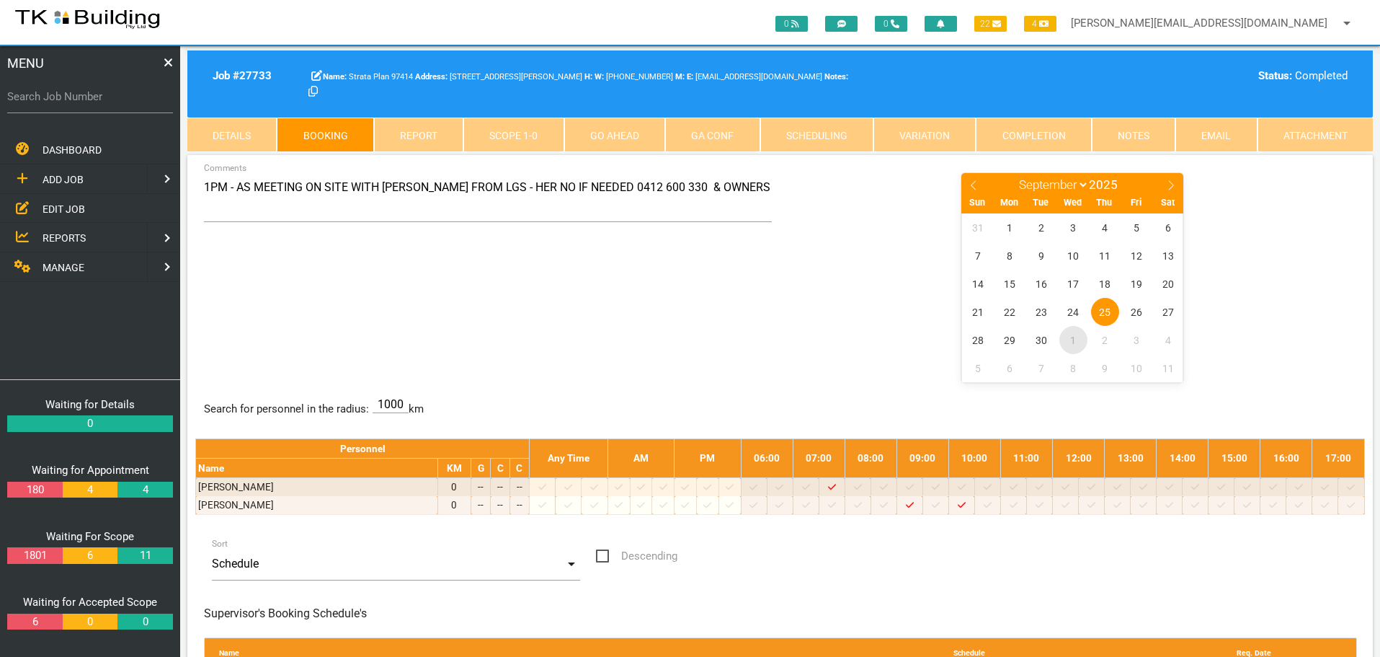
click at [1072, 338] on span "1" at bounding box center [1073, 340] width 28 height 28
select select "9"
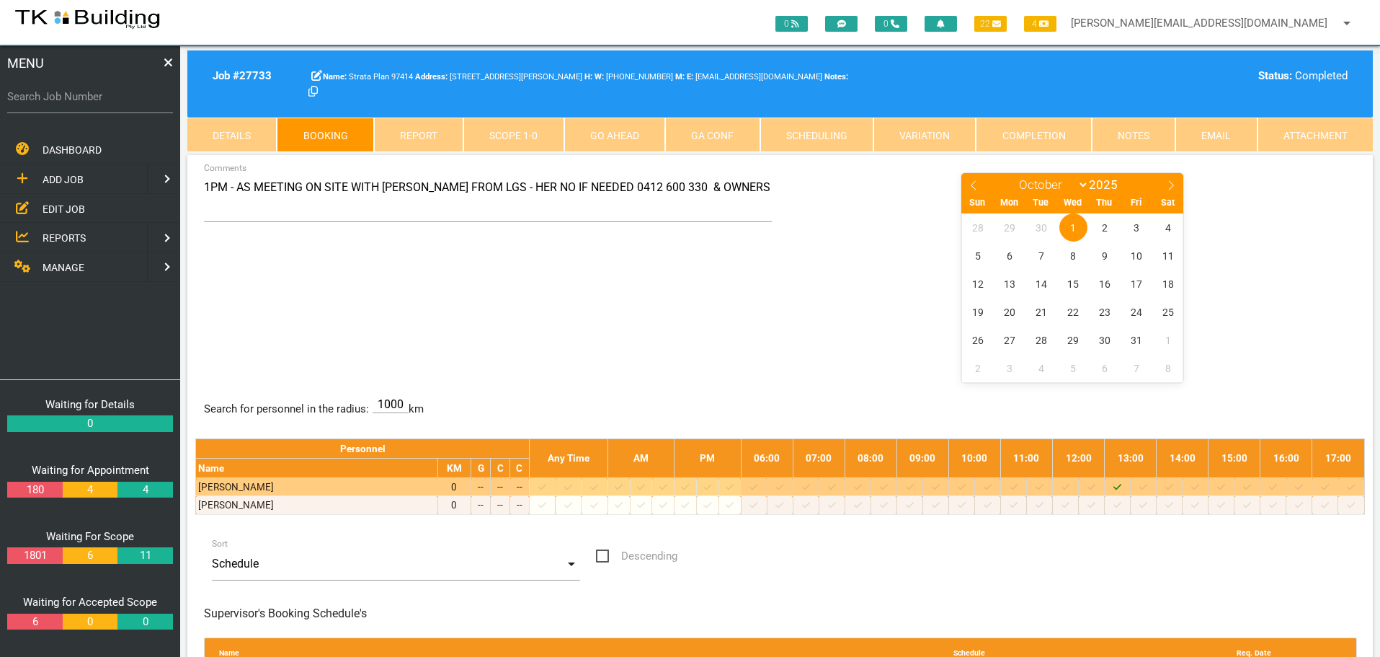
click at [1121, 487] on icon at bounding box center [1117, 487] width 8 height 6
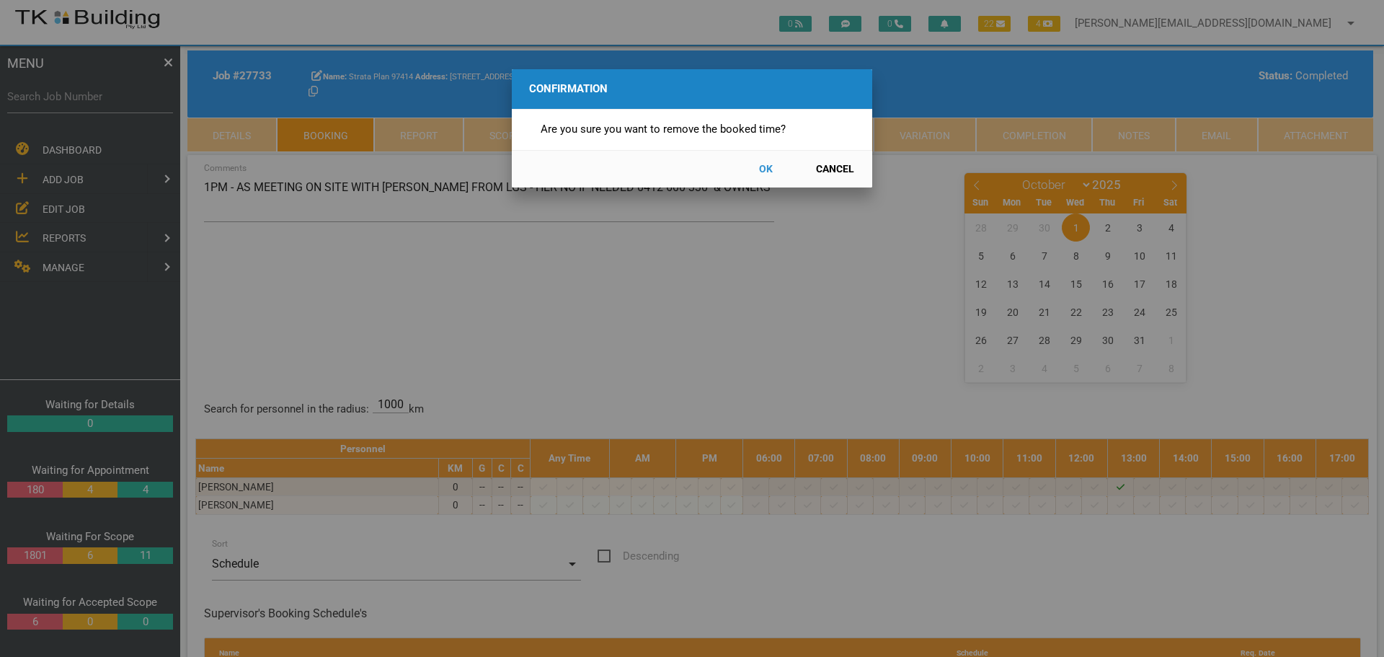
click at [765, 168] on button "OK" at bounding box center [765, 168] width 63 height 25
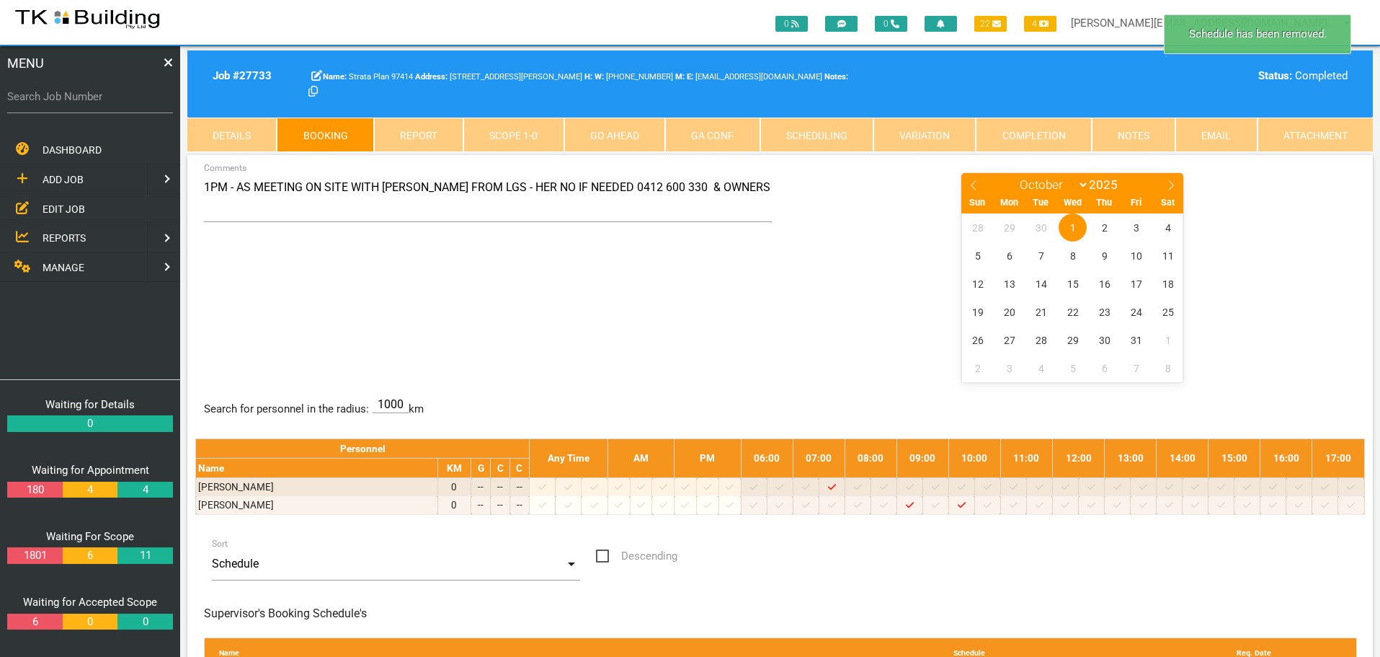
scroll to position [46, 0]
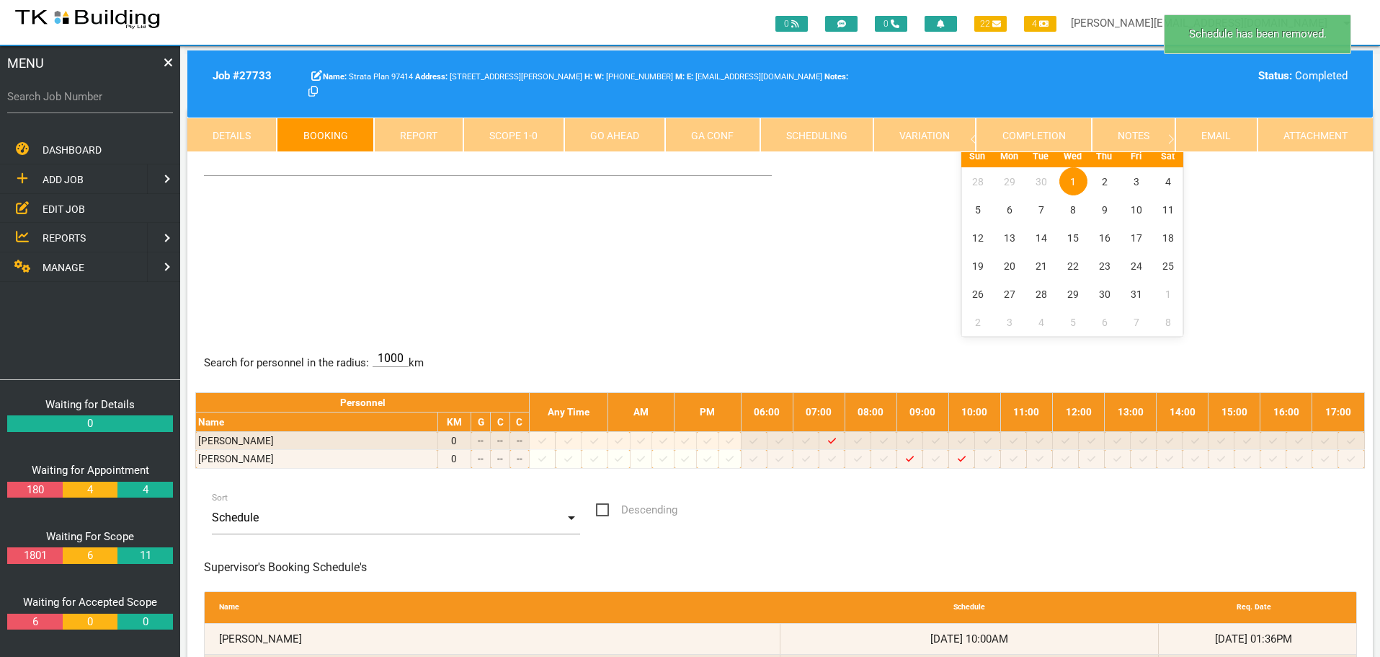
click at [1074, 179] on span "1" at bounding box center [1073, 181] width 28 height 28
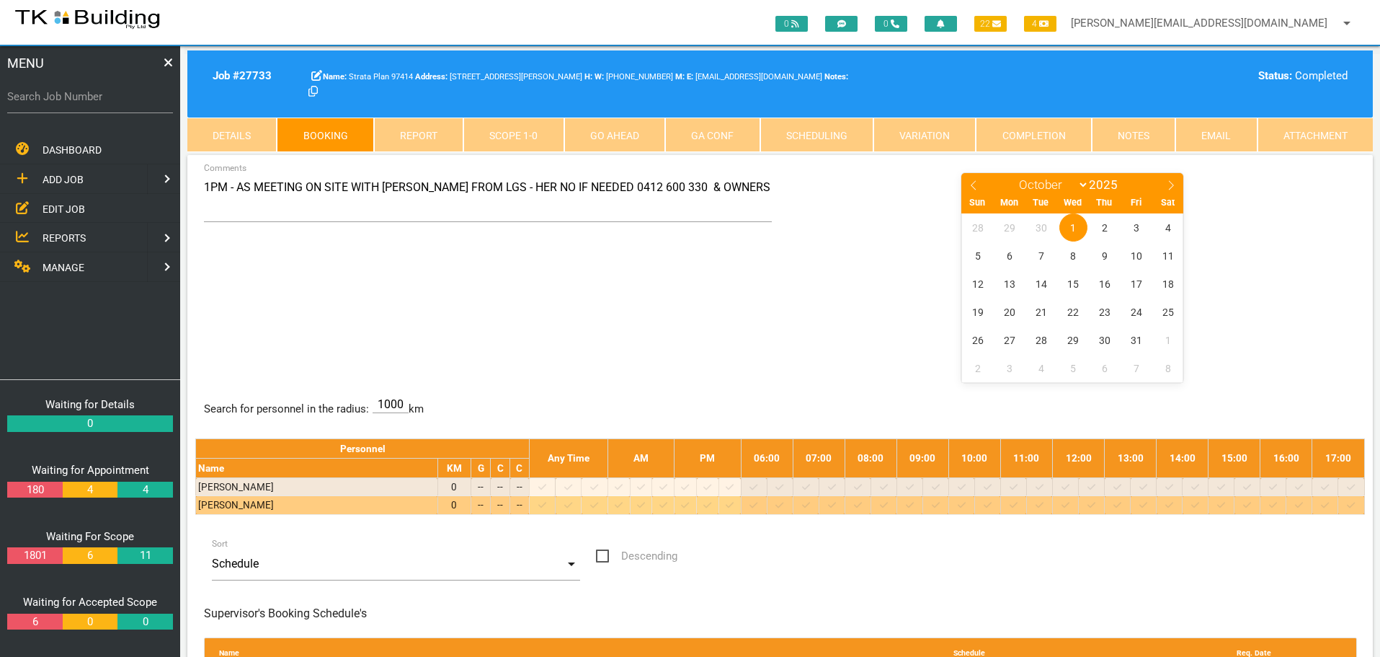
click at [1121, 507] on icon at bounding box center [1117, 504] width 8 height 9
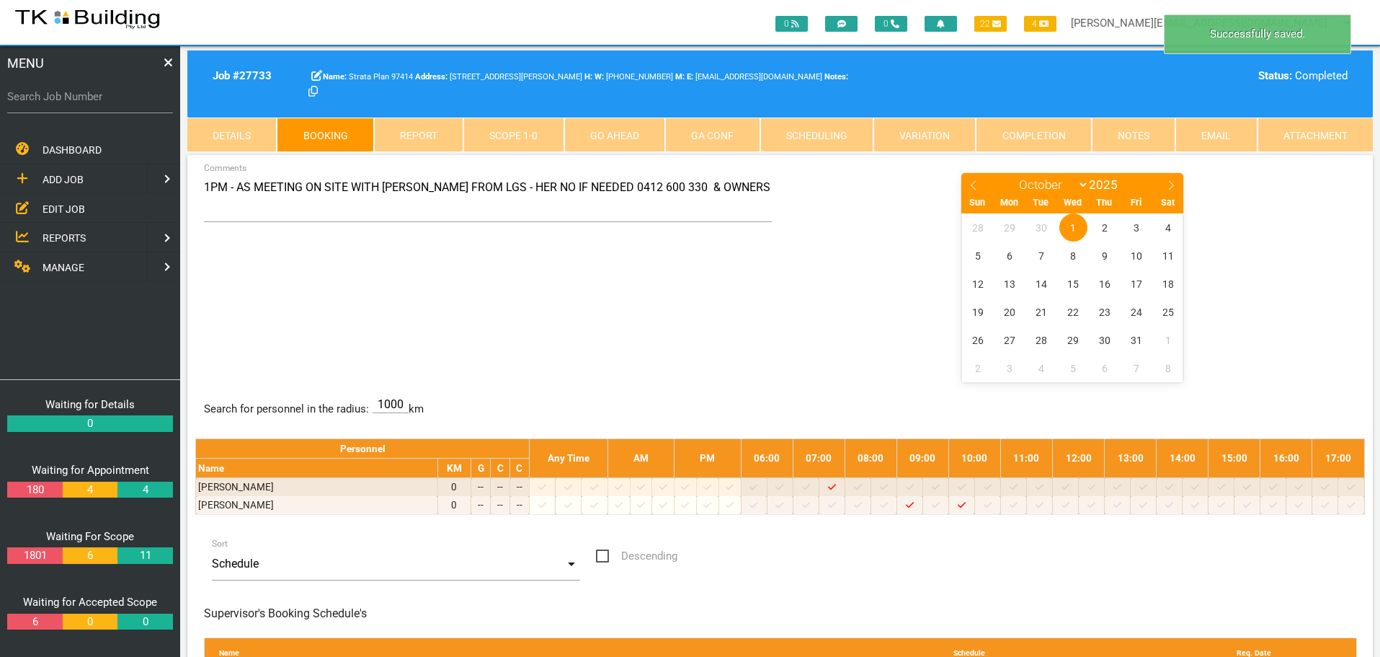
click at [1078, 226] on span "1" at bounding box center [1073, 227] width 28 height 28
click at [71, 101] on label "Search Job Number" at bounding box center [90, 97] width 166 height 17
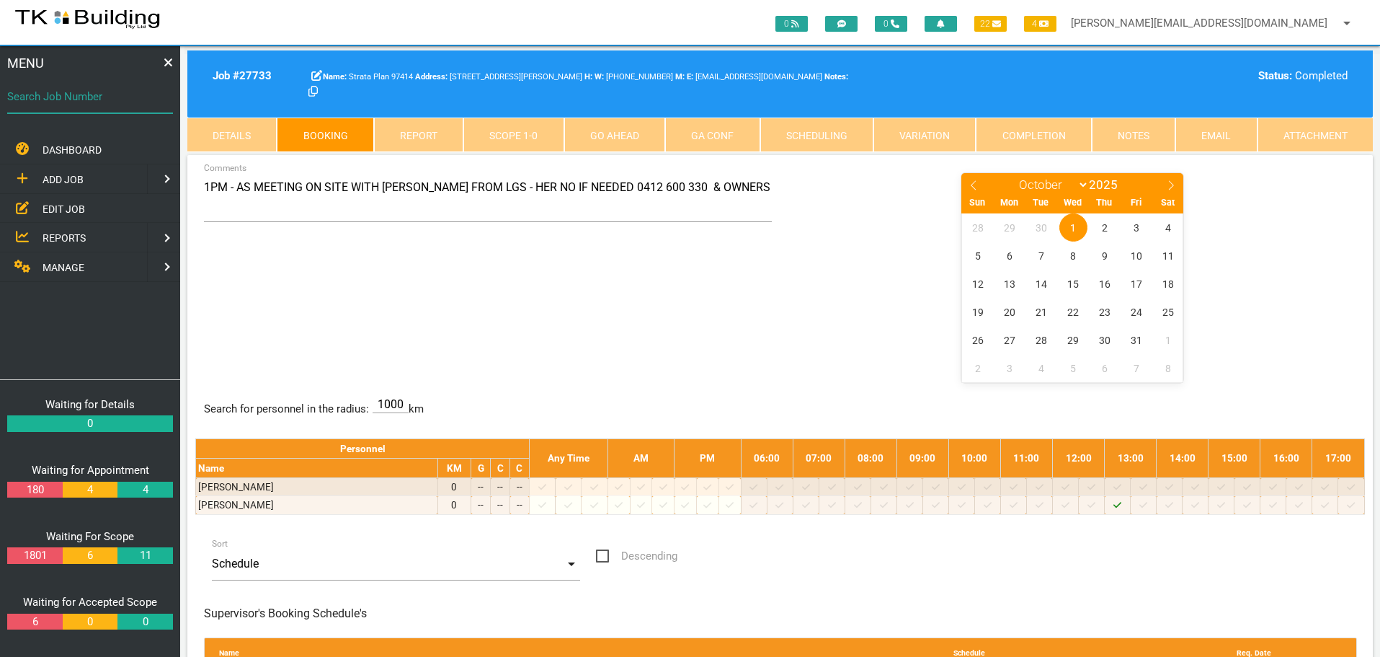
click at [71, 101] on input "Search Job Number" at bounding box center [90, 96] width 166 height 33
type input "28167"
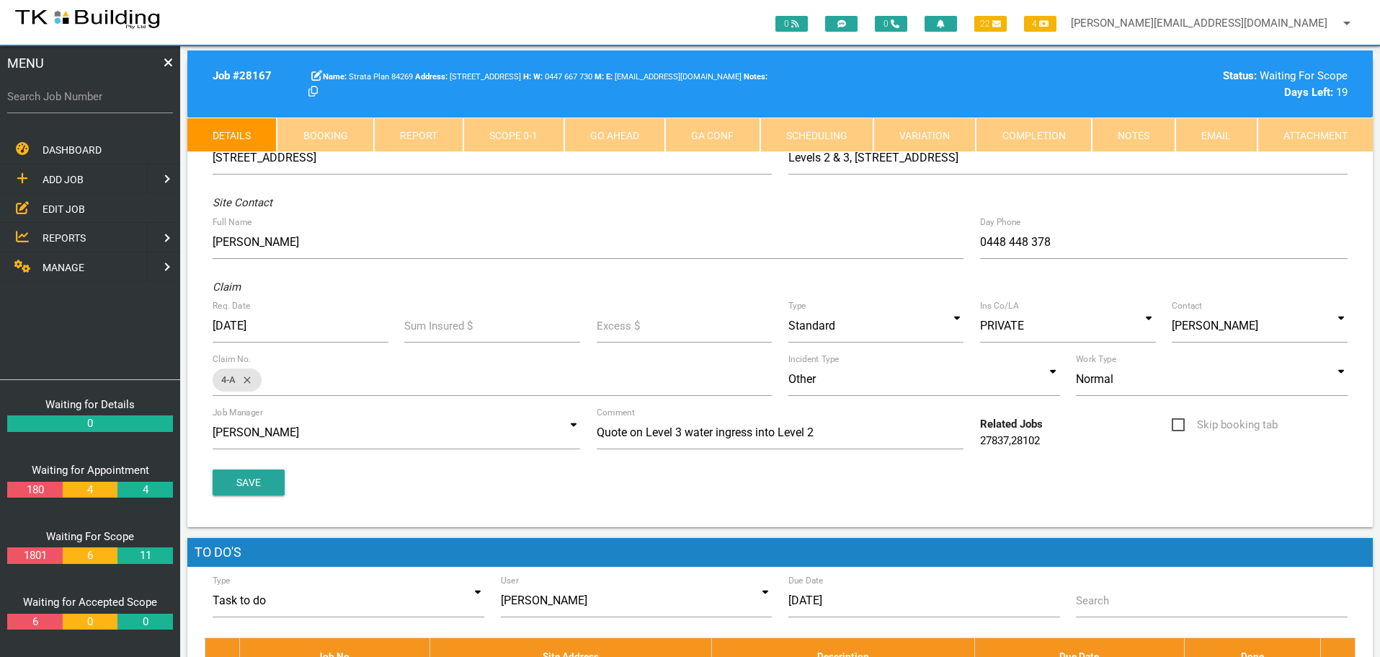
click at [1138, 131] on link "Notes" at bounding box center [1134, 134] width 84 height 35
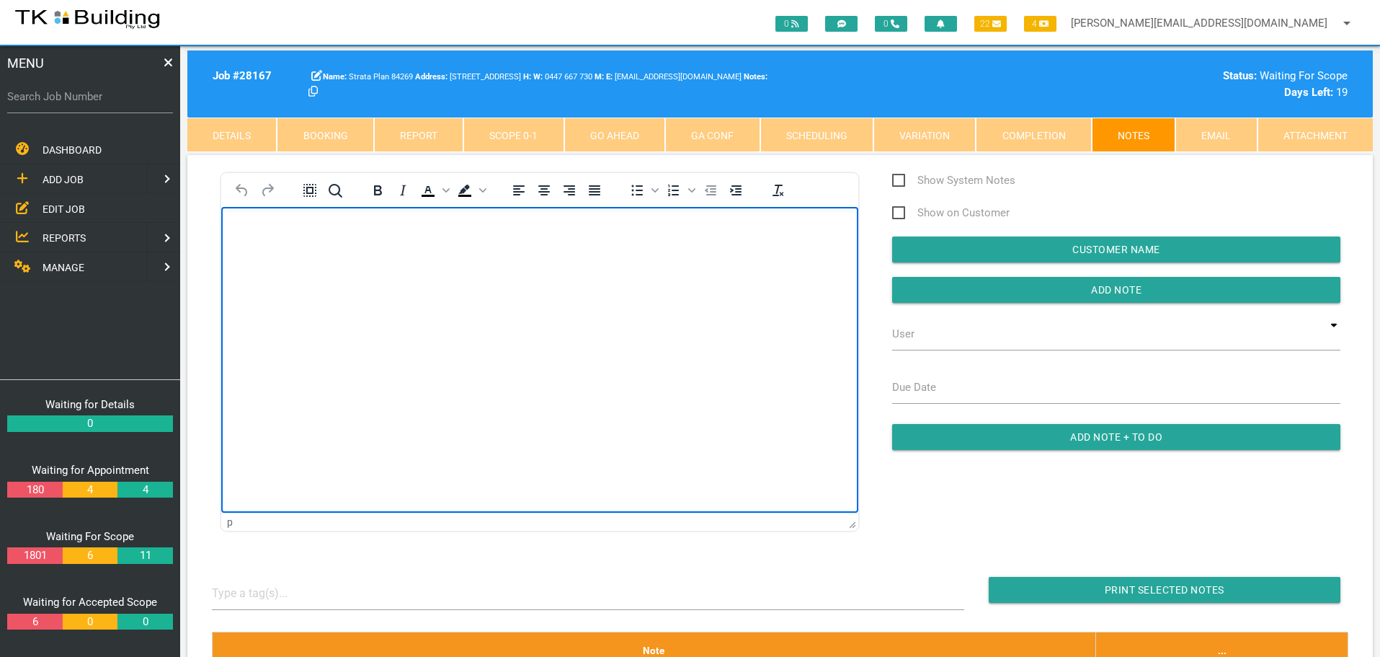
click at [267, 249] on body "Rich Text Area. Press ALT-0 for help." at bounding box center [539, 248] width 637 height 48
click at [278, 230] on p "C" at bounding box center [539, 230] width 601 height 12
click at [252, 255] on p "Rich Text Area. Press ALT-0 for help." at bounding box center [539, 260] width 601 height 12
click at [267, 283] on p "Rich Text Area. Press ALT-0 for help." at bounding box center [539, 289] width 601 height 12
click at [251, 318] on p "Rich Text Area. Press ALT-0 for help." at bounding box center [539, 319] width 601 height 12
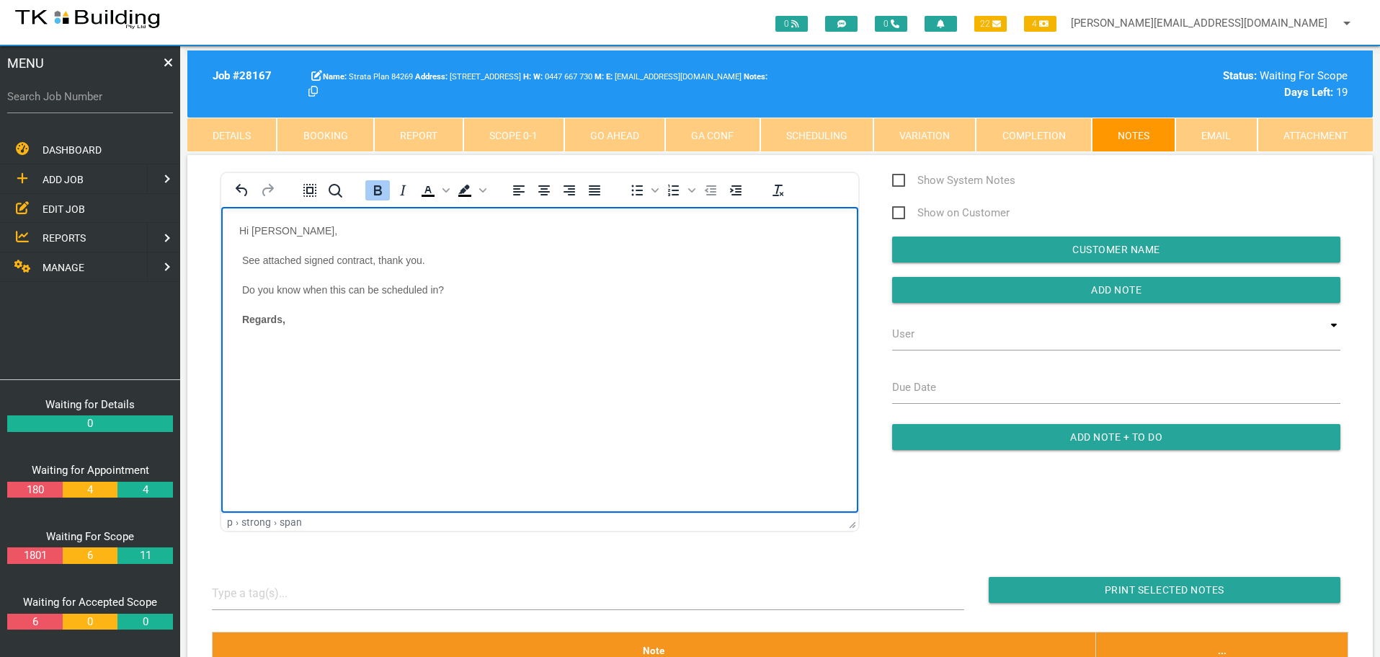
click at [306, 319] on p "Regards," at bounding box center [539, 319] width 601 height 12
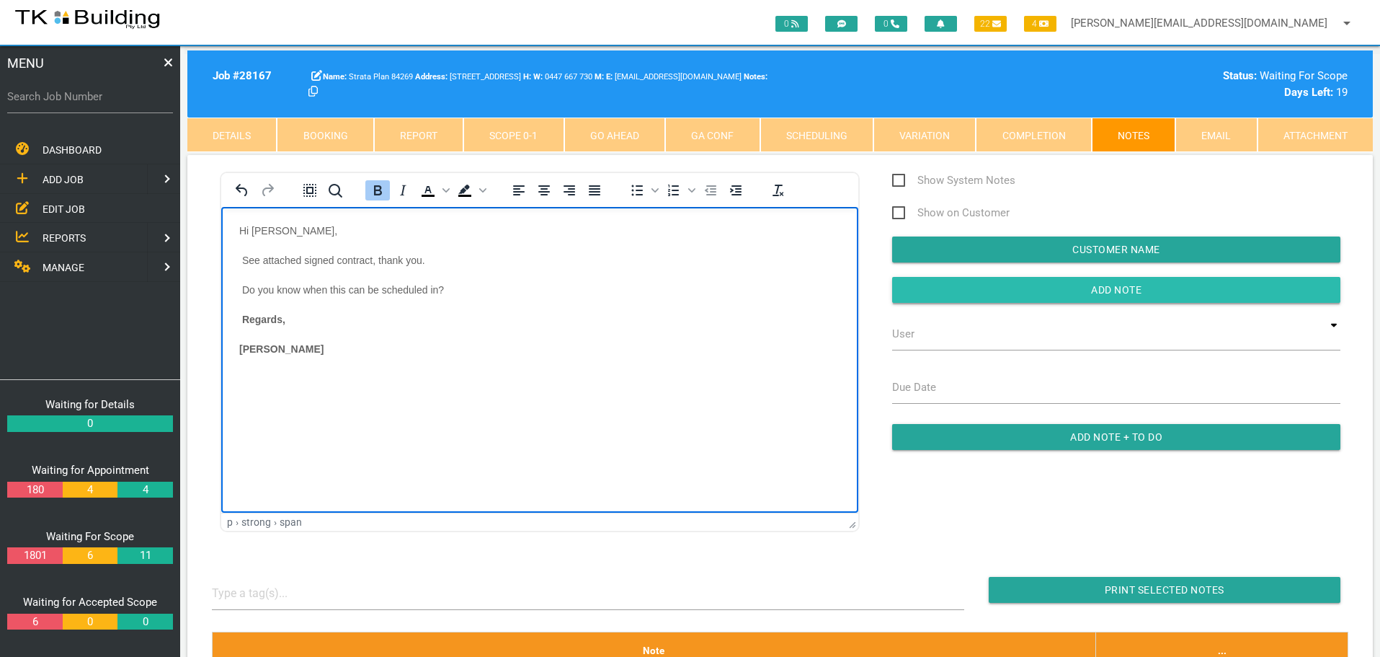
click at [999, 292] on input "Add Note" at bounding box center [1116, 290] width 448 height 26
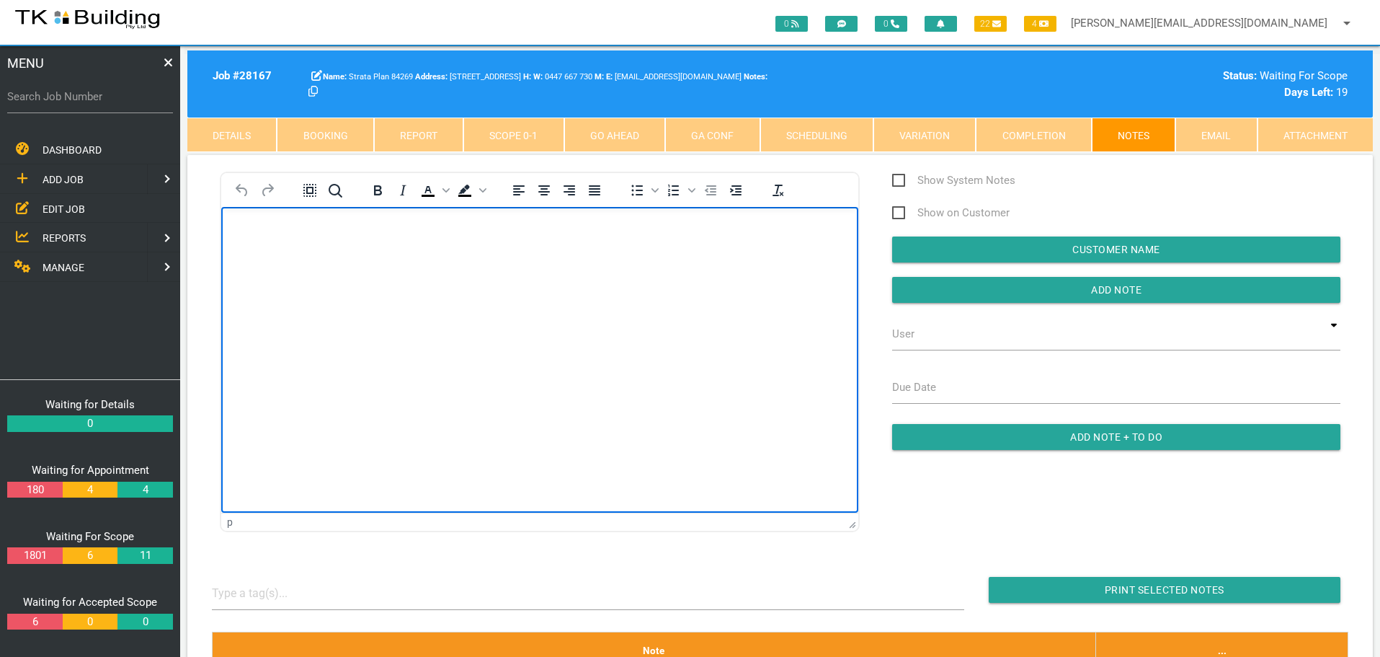
click at [290, 236] on body "Rich Text Area. Press ALT-0 for help." at bounding box center [539, 248] width 637 height 48
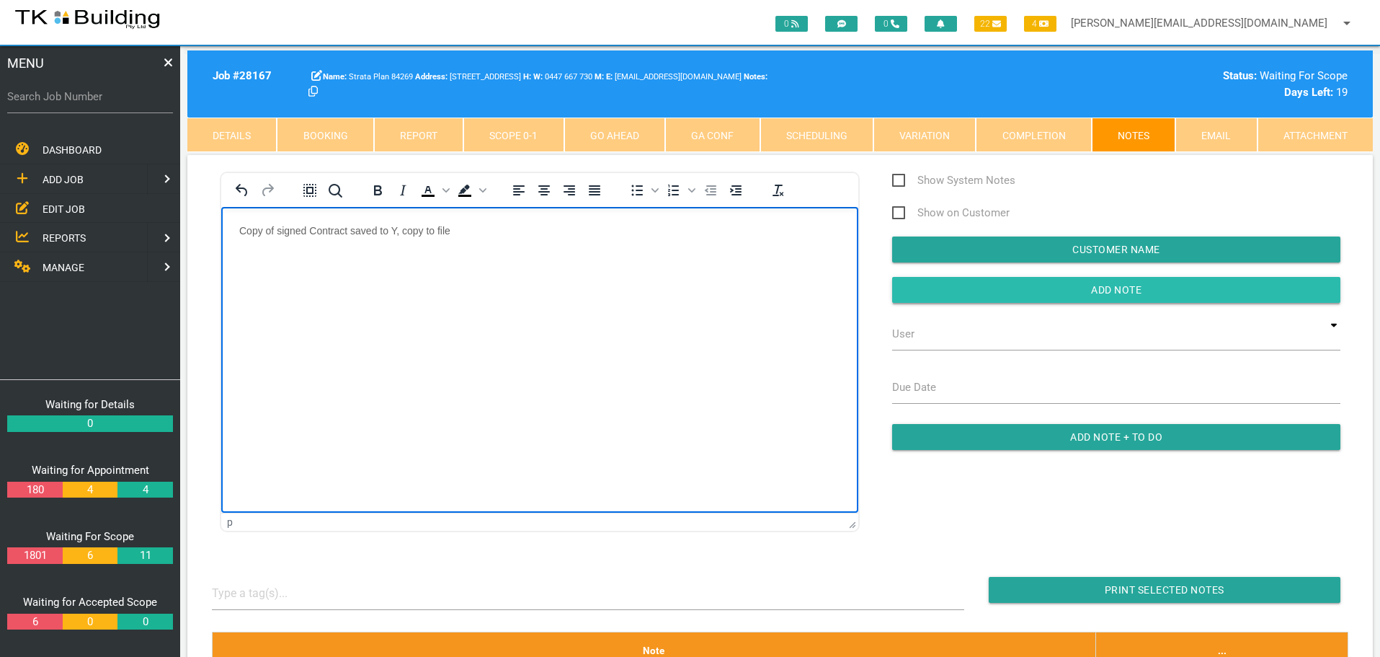
drag, startPoint x: 972, startPoint y: 293, endPoint x: 930, endPoint y: 301, distance: 43.1
click at [967, 295] on input "Add Note" at bounding box center [1116, 290] width 448 height 26
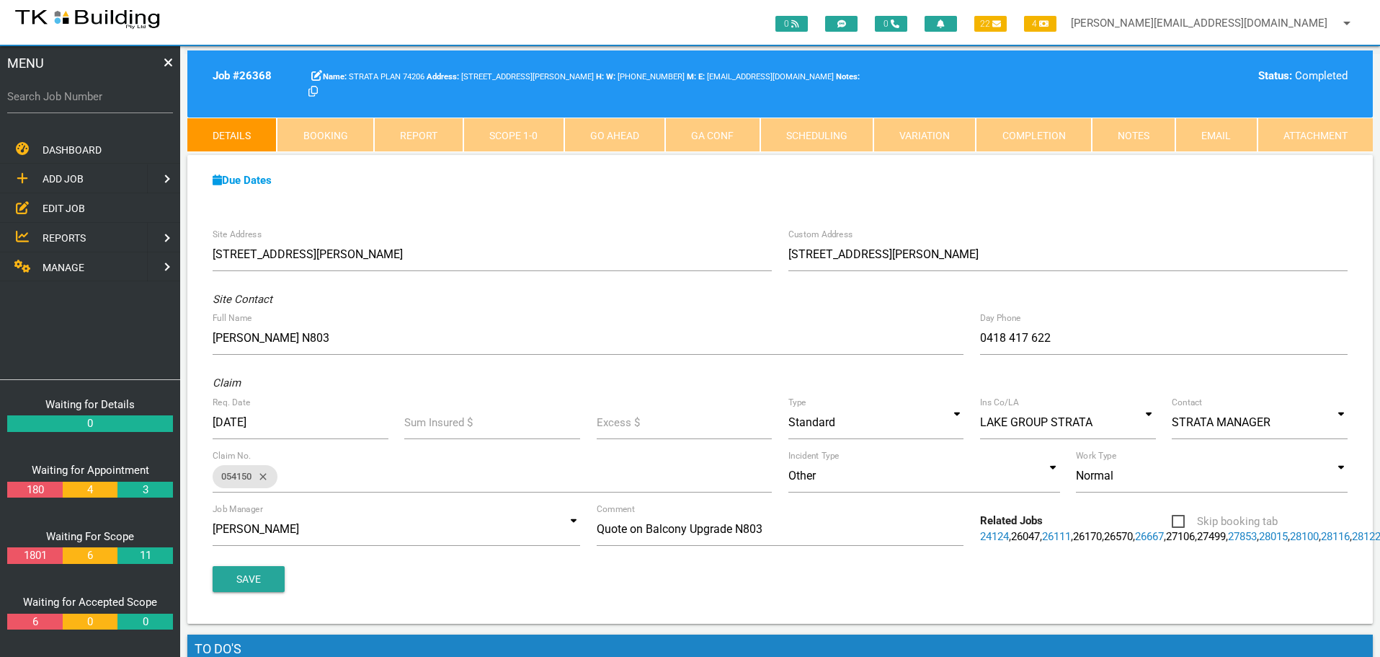
click at [51, 208] on span "EDIT JOB" at bounding box center [64, 209] width 43 height 12
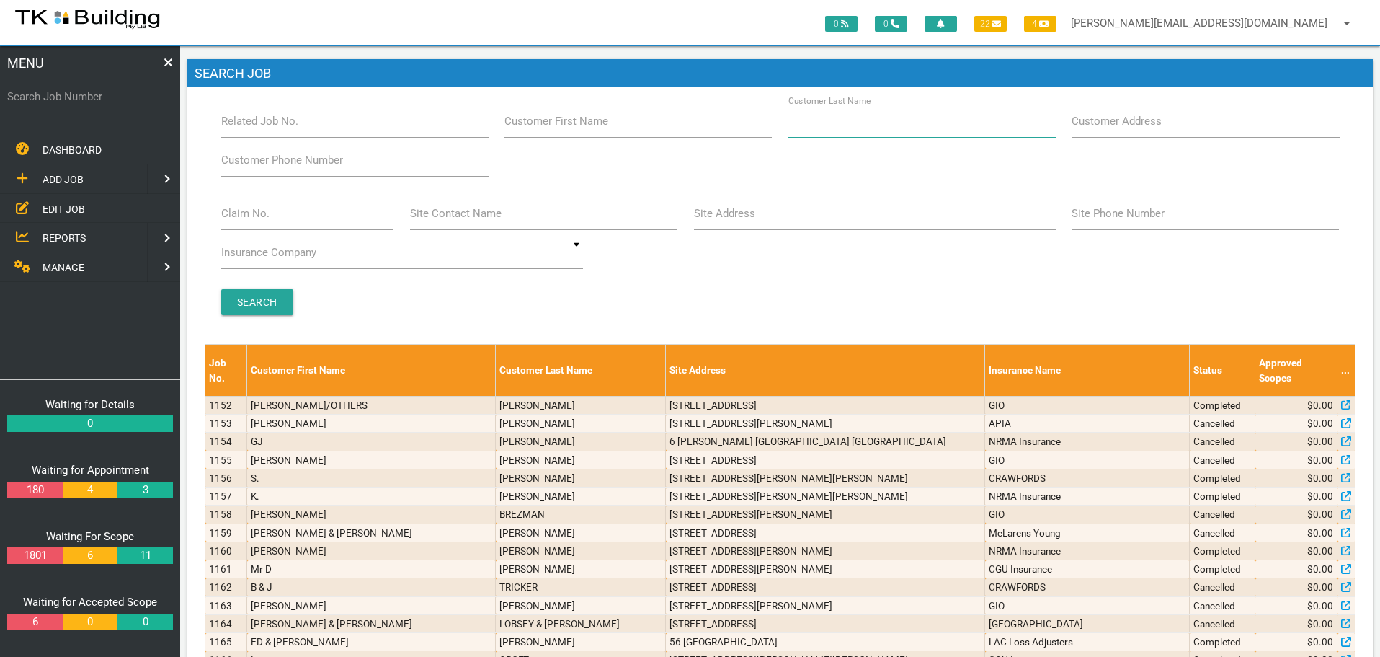
click at [840, 130] on input "Customer Last Name" at bounding box center [921, 121] width 267 height 33
type input "1845"
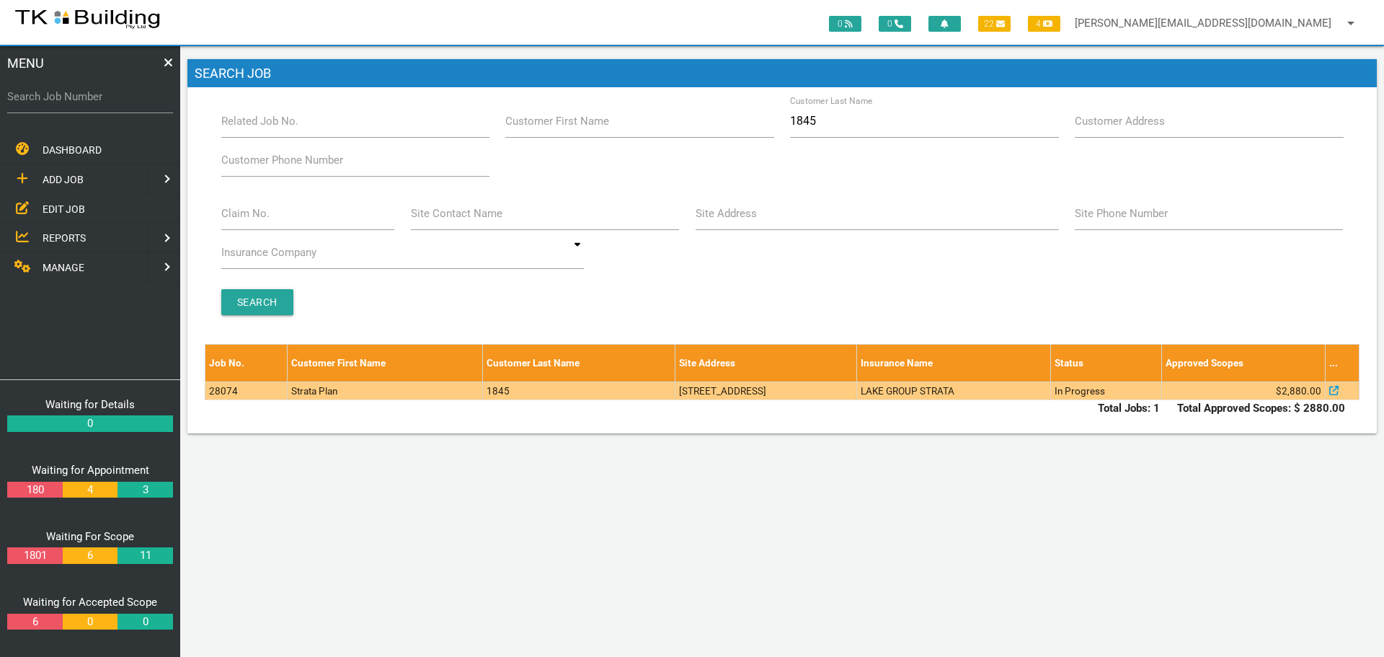
click at [993, 396] on td "LAKE GROUP STRATA" at bounding box center [953, 390] width 194 height 18
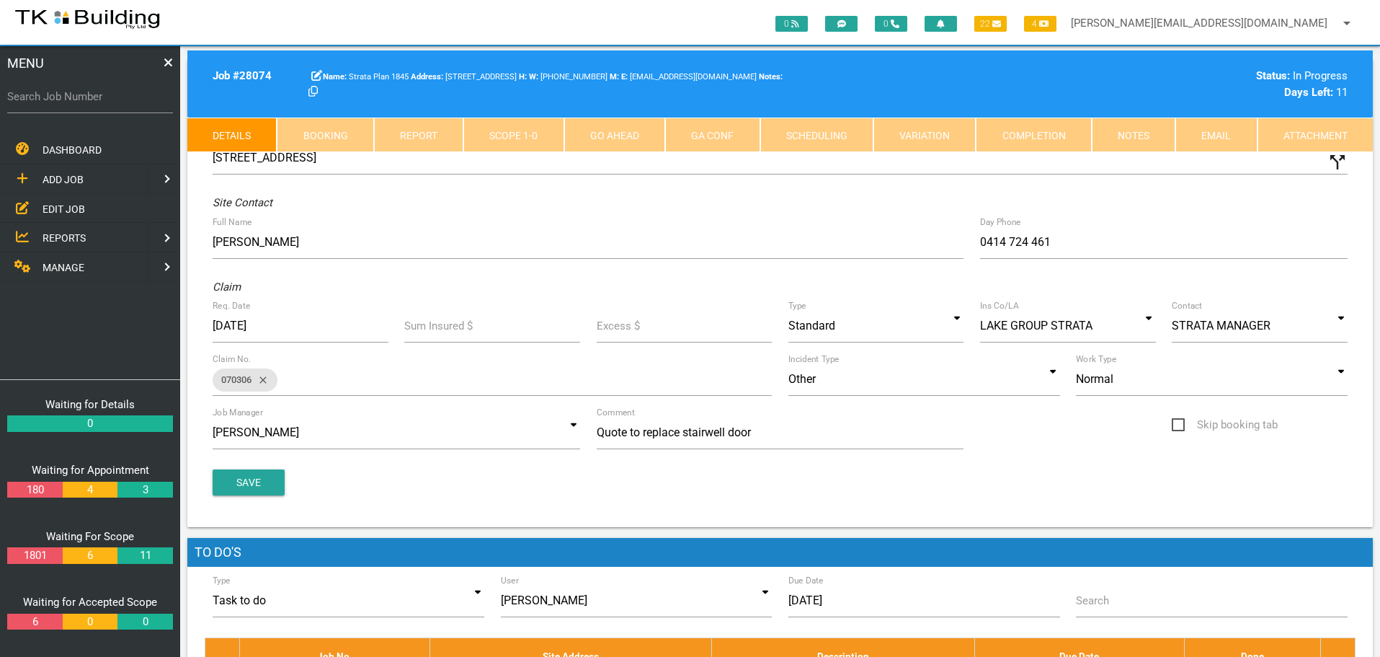
click at [1144, 133] on link "Notes" at bounding box center [1134, 134] width 84 height 35
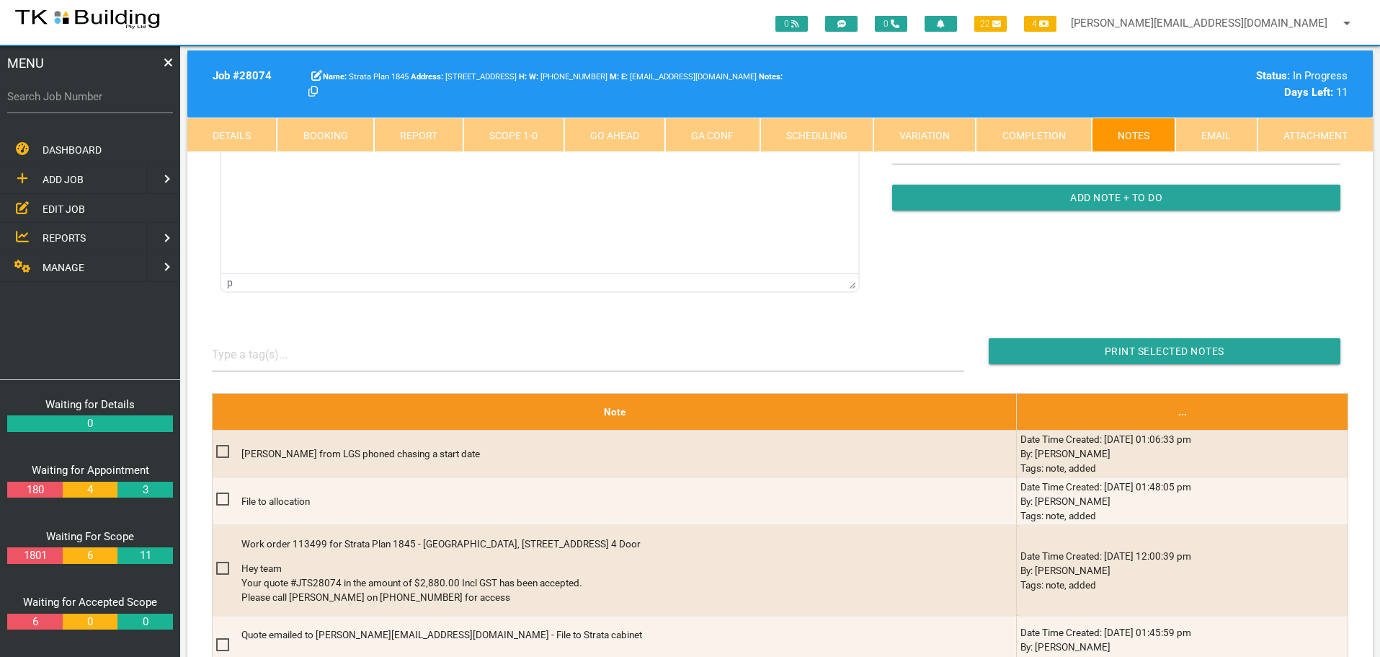
scroll to position [144, 0]
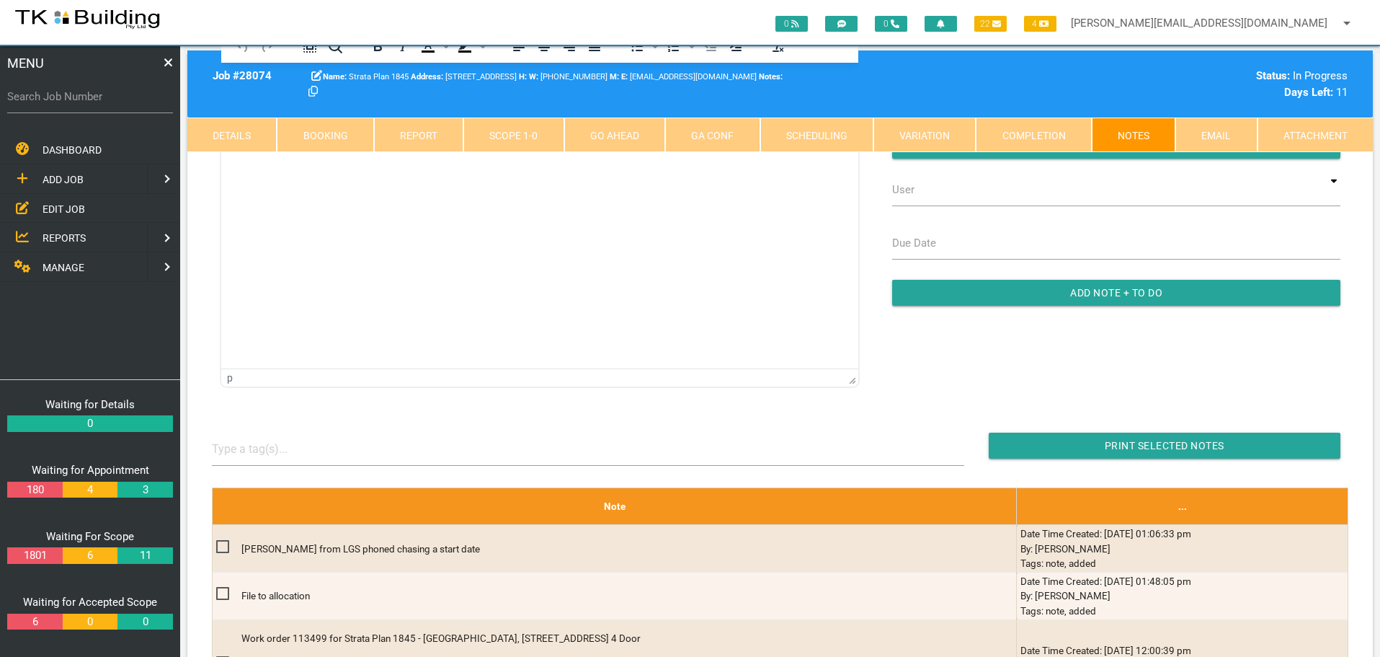
click at [344, 137] on link "Booking" at bounding box center [325, 134] width 97 height 35
select select "8"
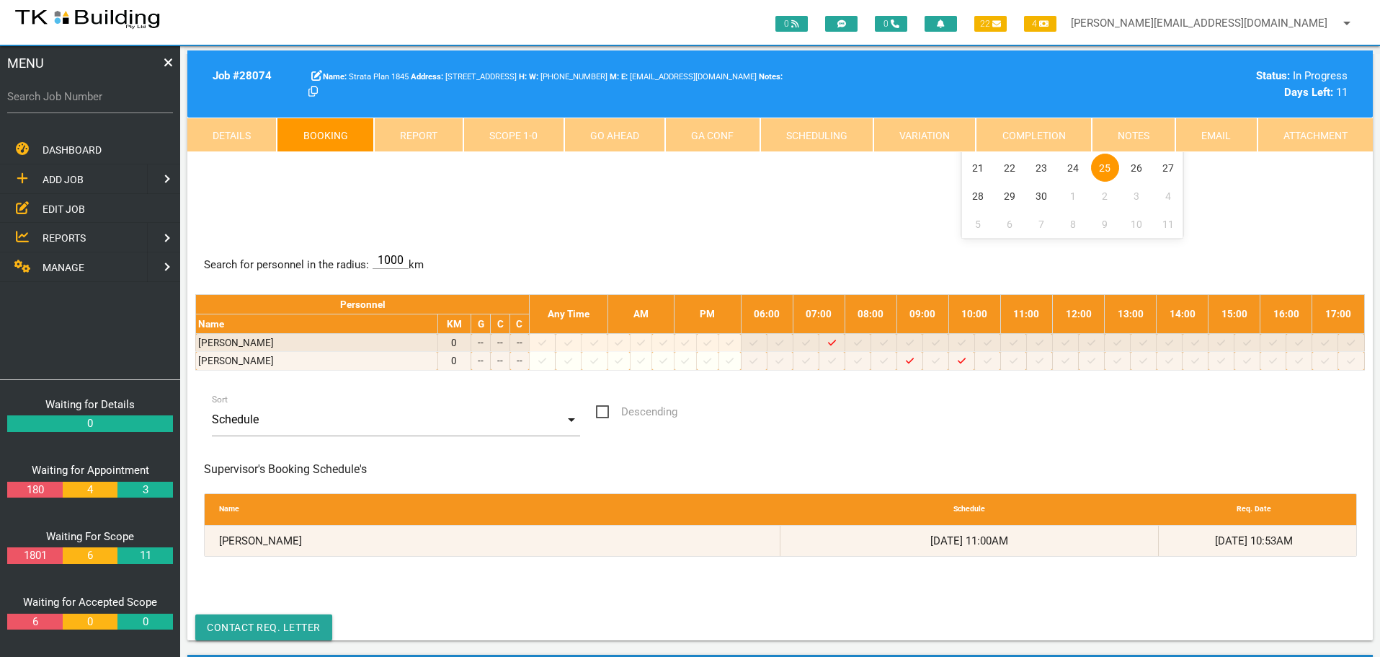
click at [503, 136] on link "Scope 1 - 0" at bounding box center [513, 134] width 100 height 35
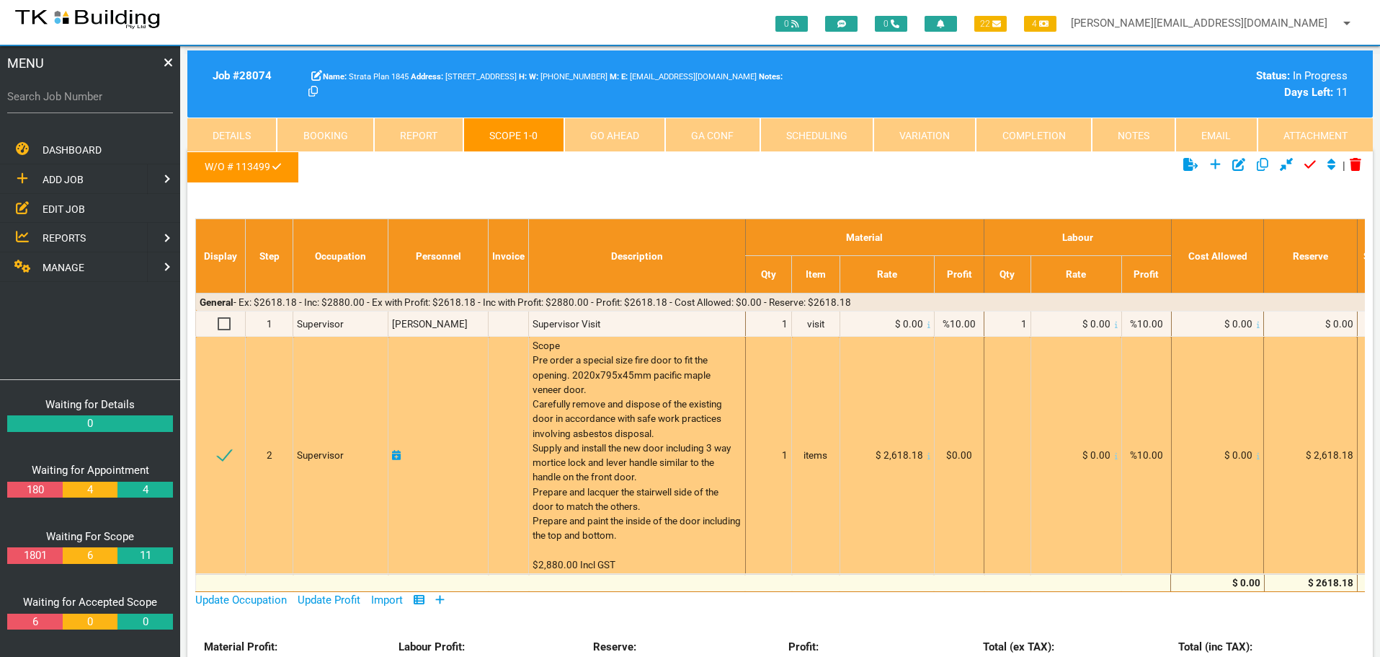
scroll to position [0, 0]
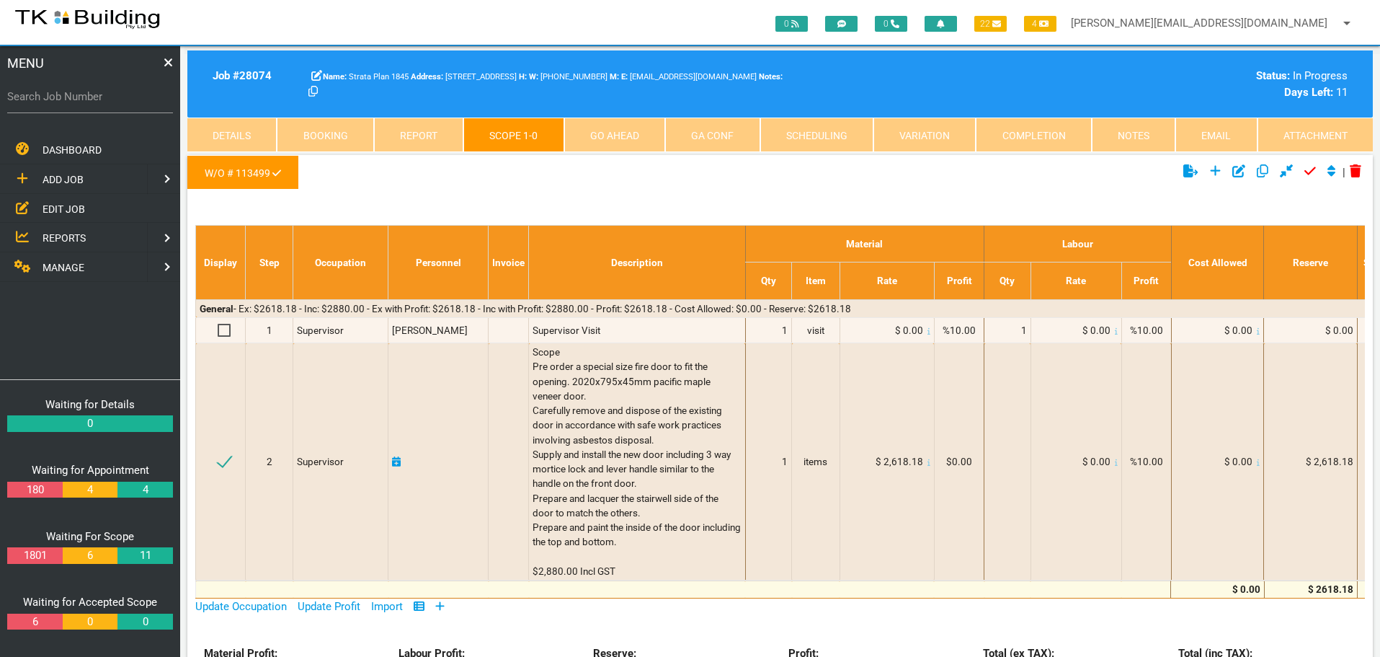
click at [314, 132] on link "Booking" at bounding box center [325, 134] width 97 height 35
select select "8"
